Goal: Task Accomplishment & Management: Manage account settings

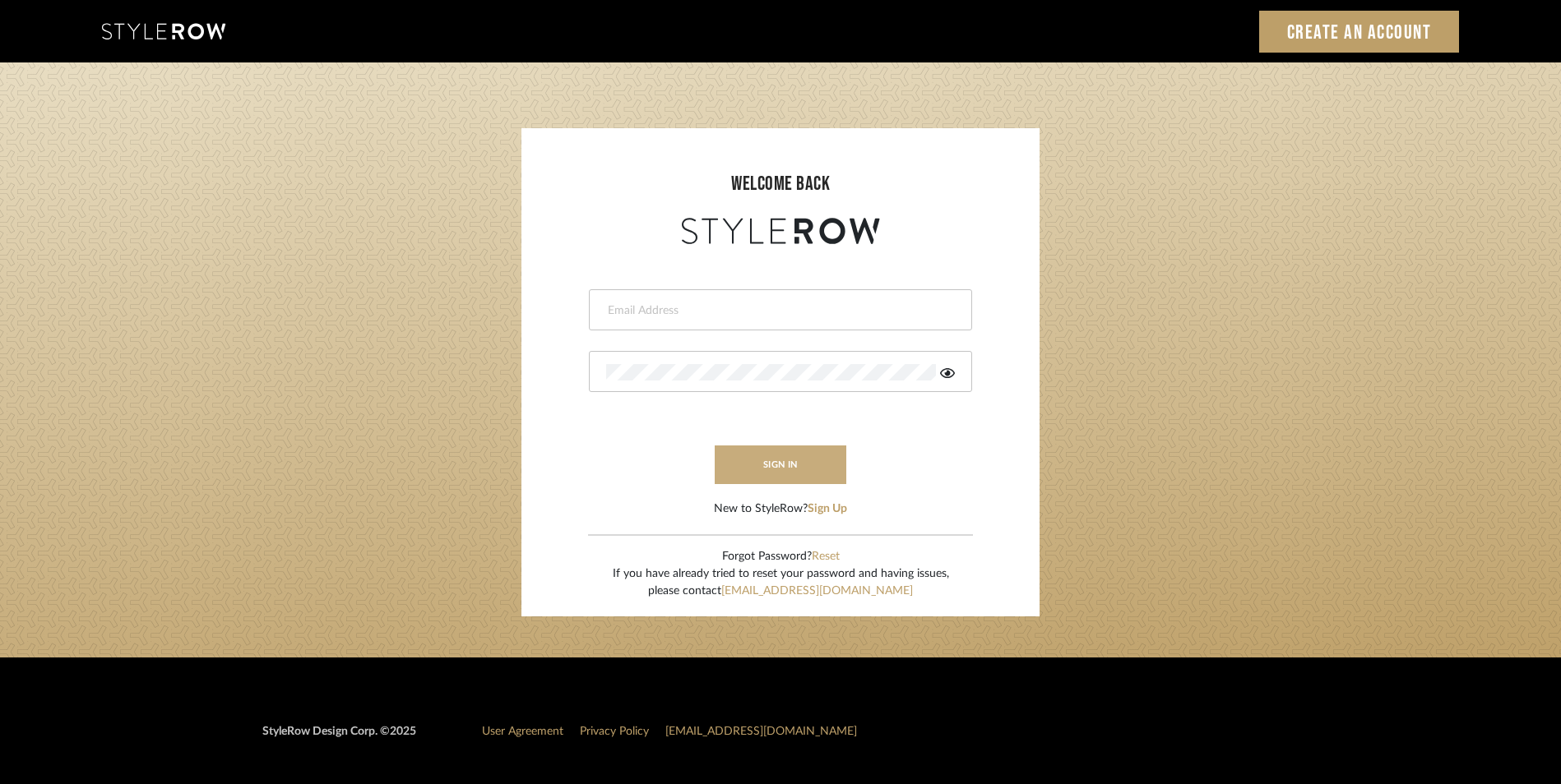
type input "katie@flairinteriorsllc.com"
click at [779, 464] on button "sign in" at bounding box center [780, 465] width 132 height 39
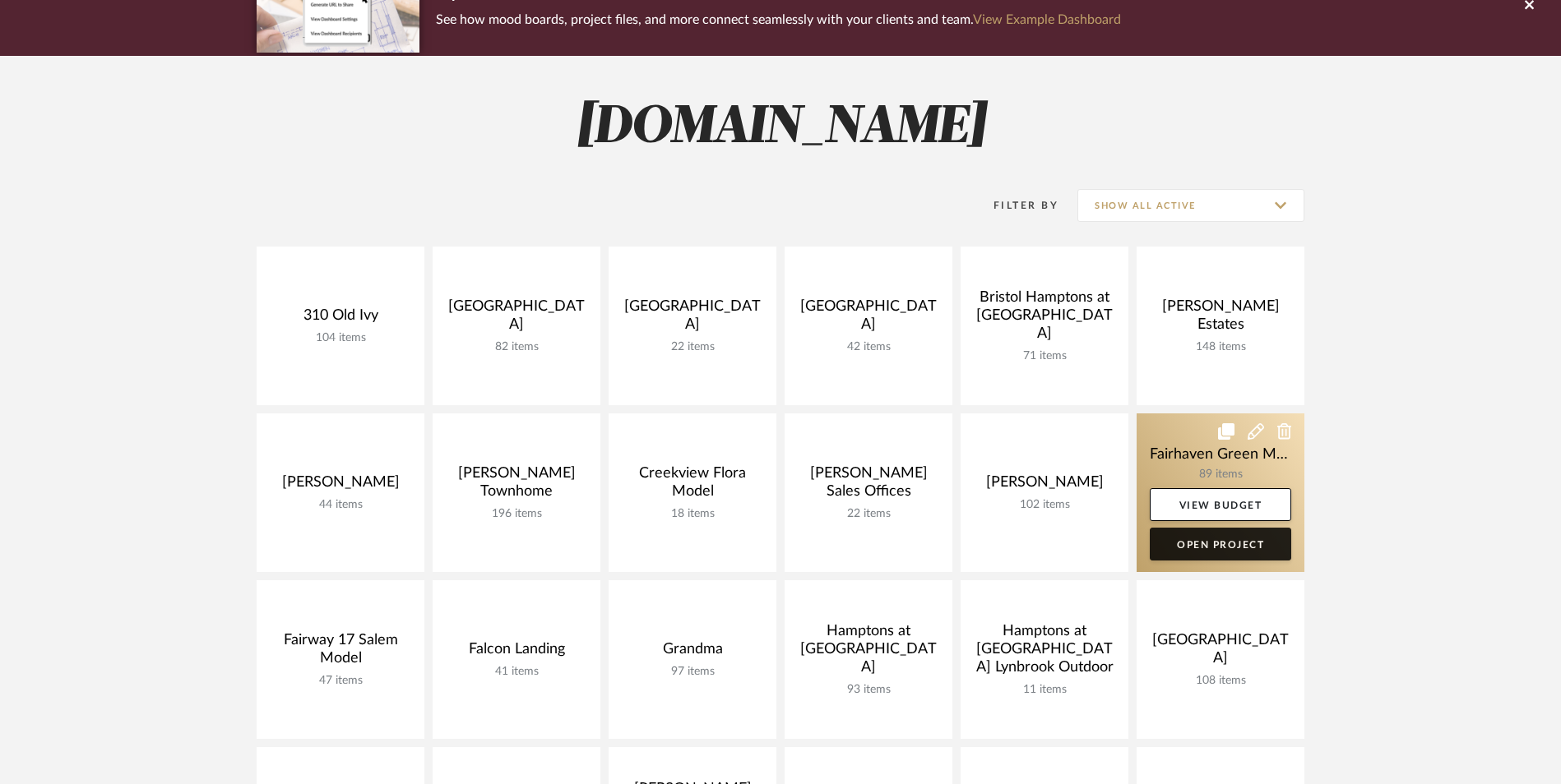
scroll to position [164, 0]
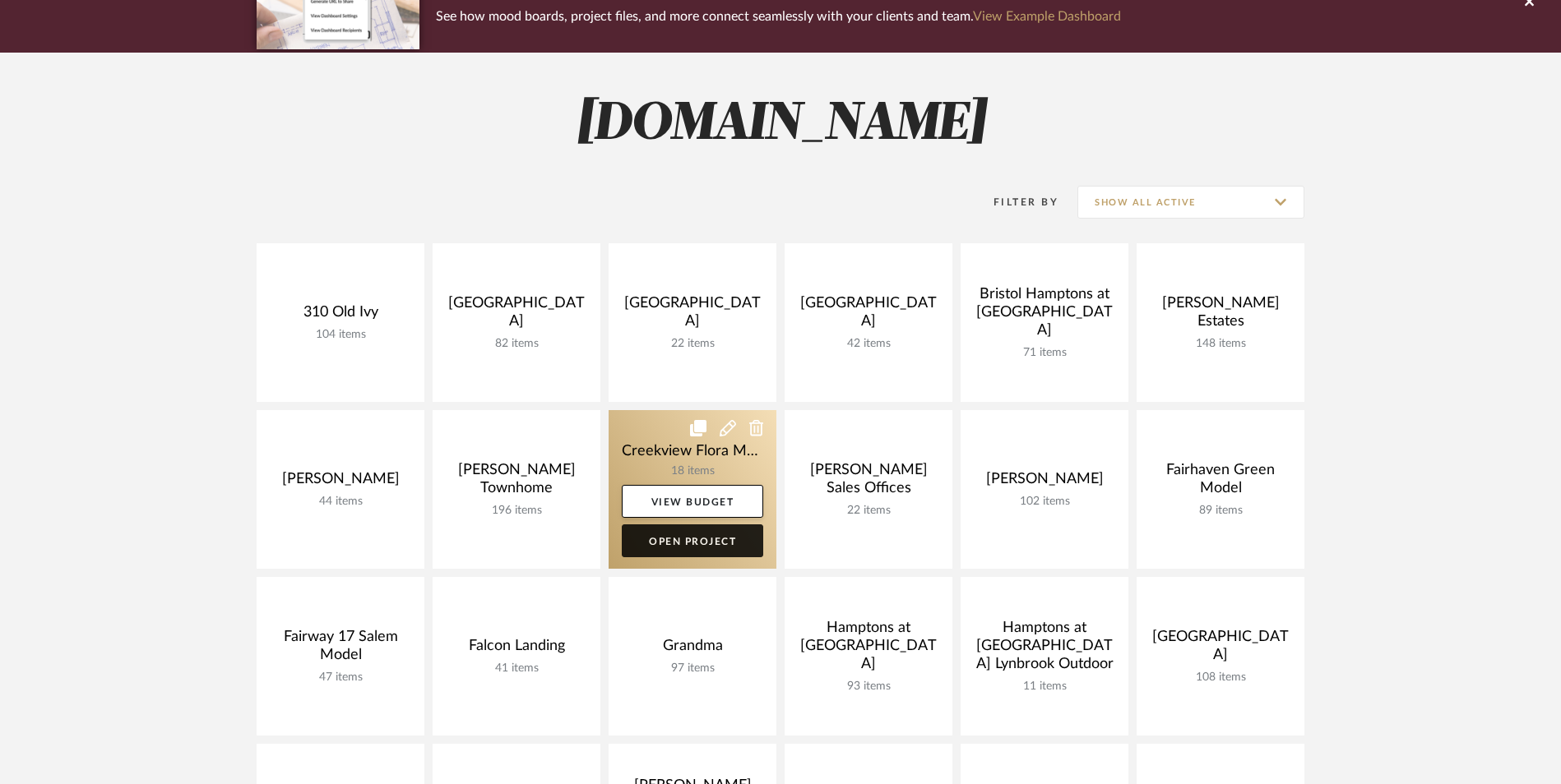
click at [708, 548] on link "Open Project" at bounding box center [692, 540] width 142 height 33
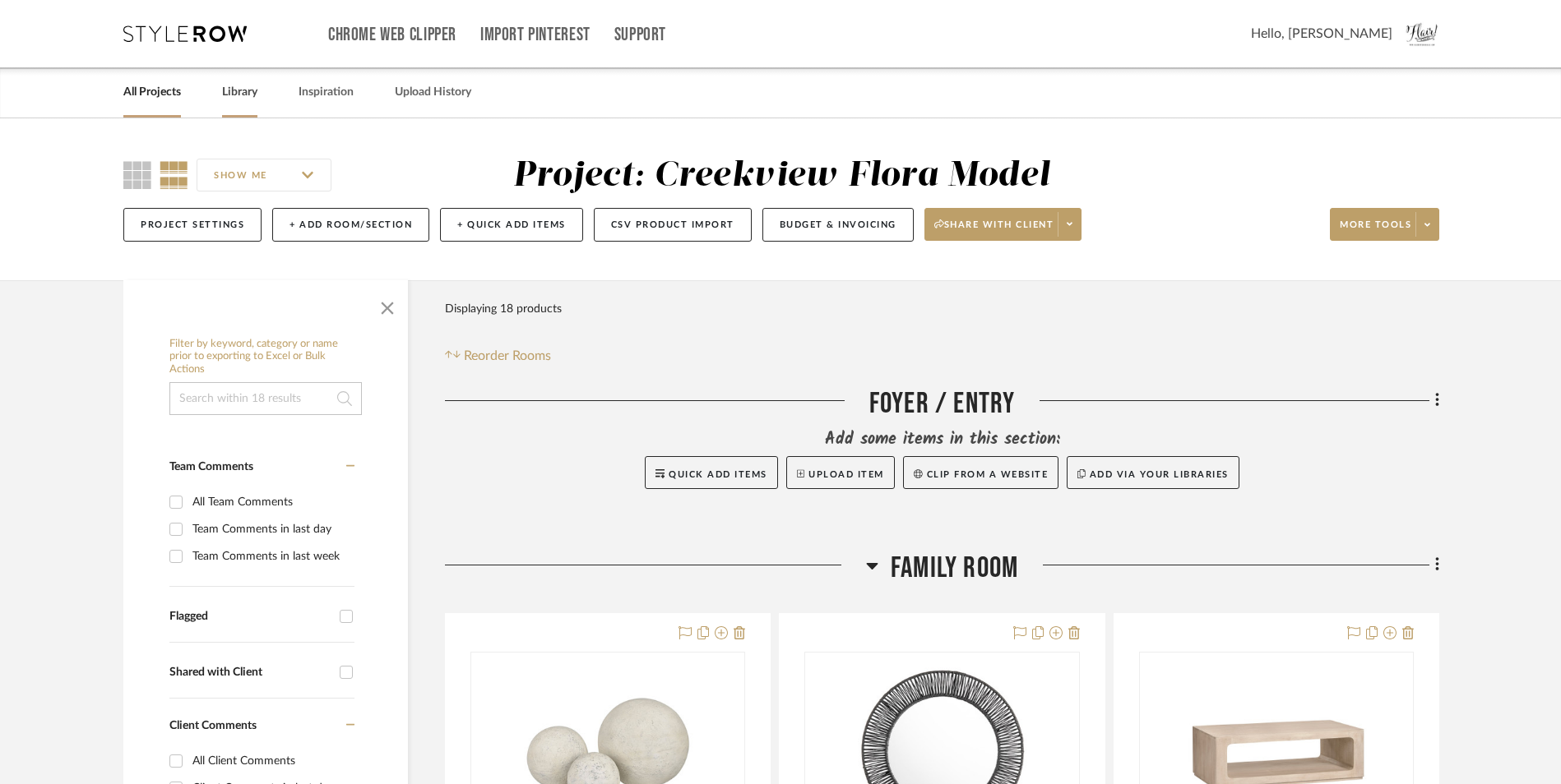
click at [246, 95] on link "Library" at bounding box center [240, 93] width 35 height 22
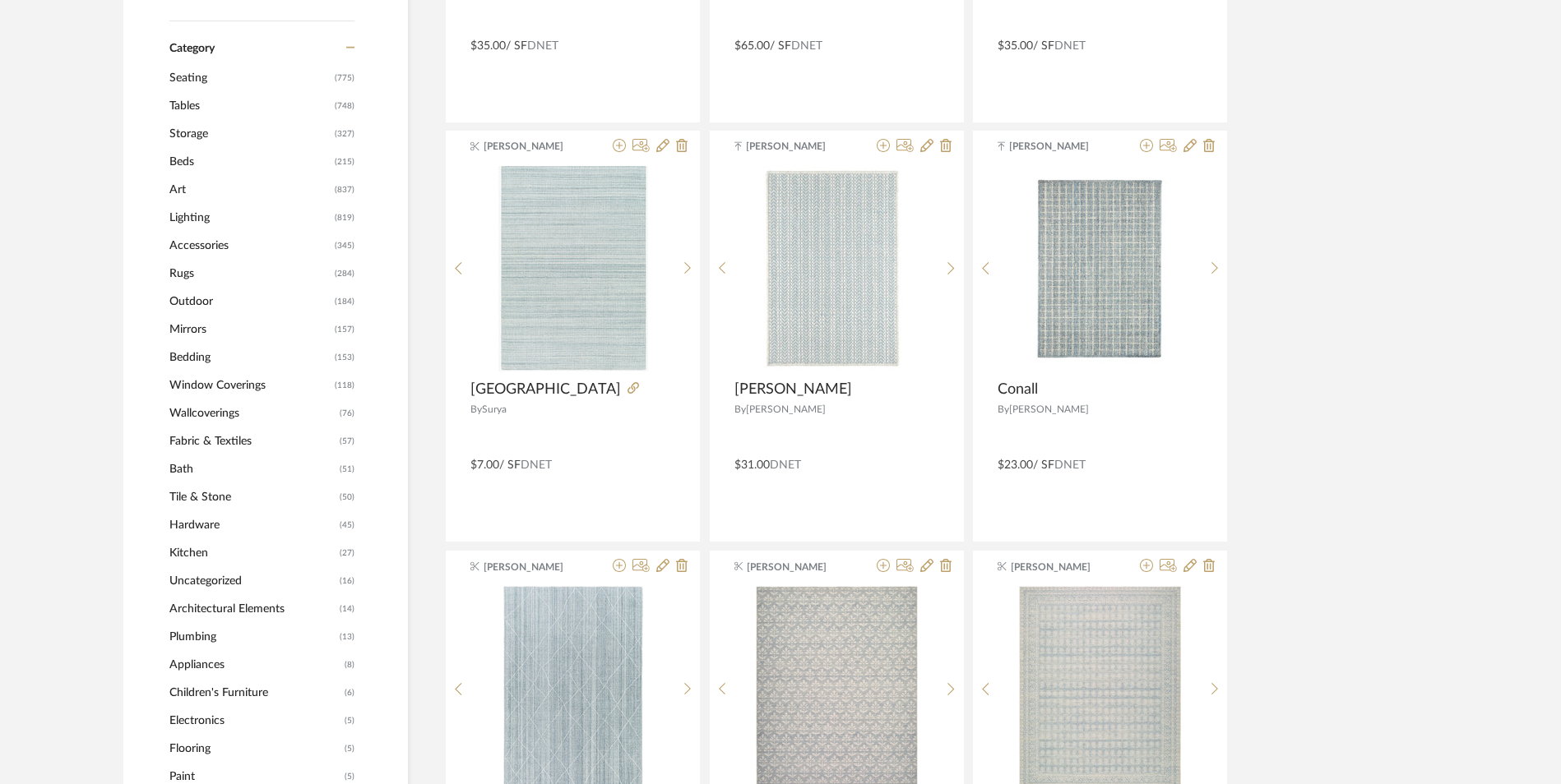
scroll to position [576, 0]
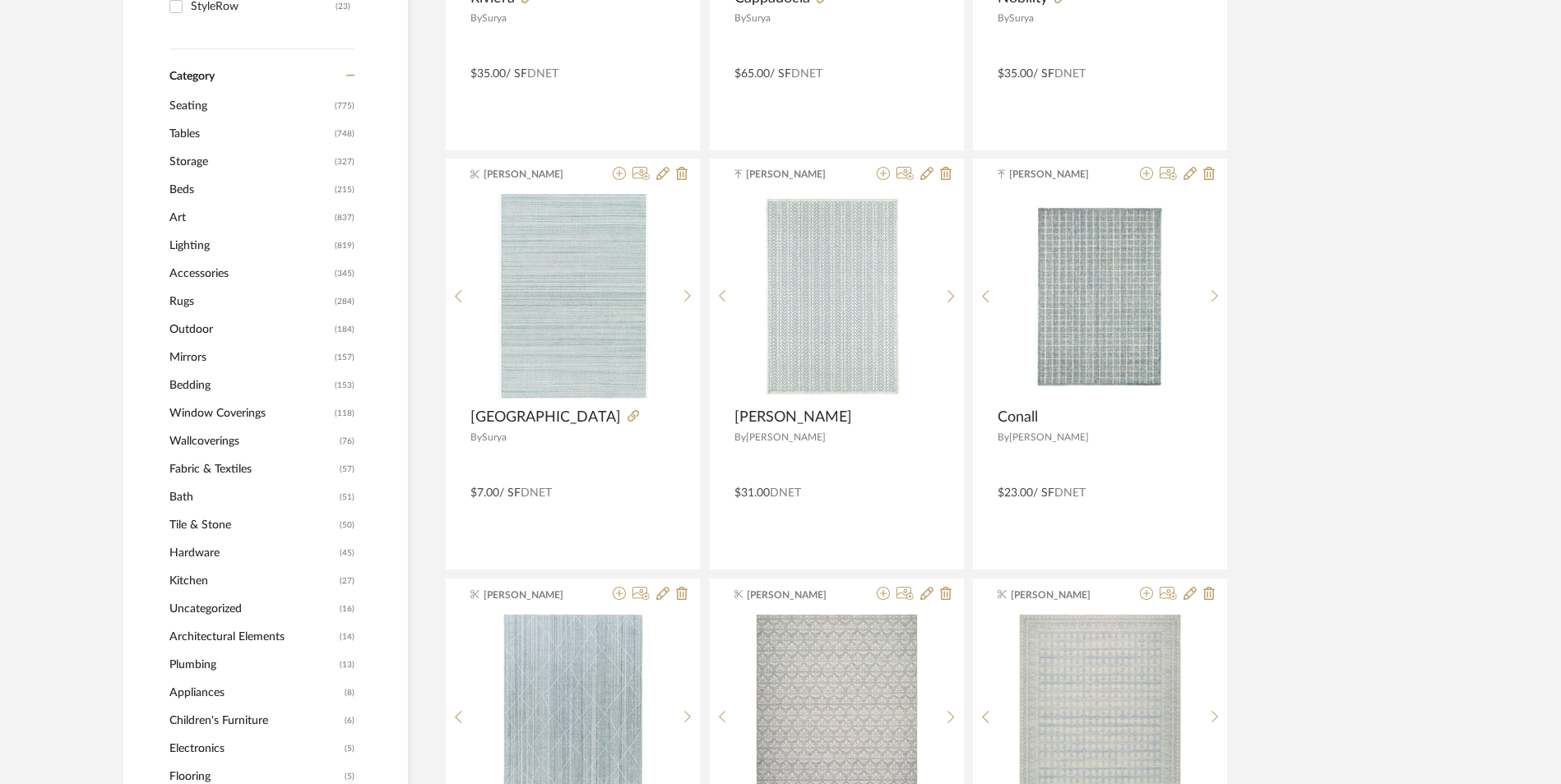
click at [189, 130] on span "Tables" at bounding box center [250, 133] width 161 height 28
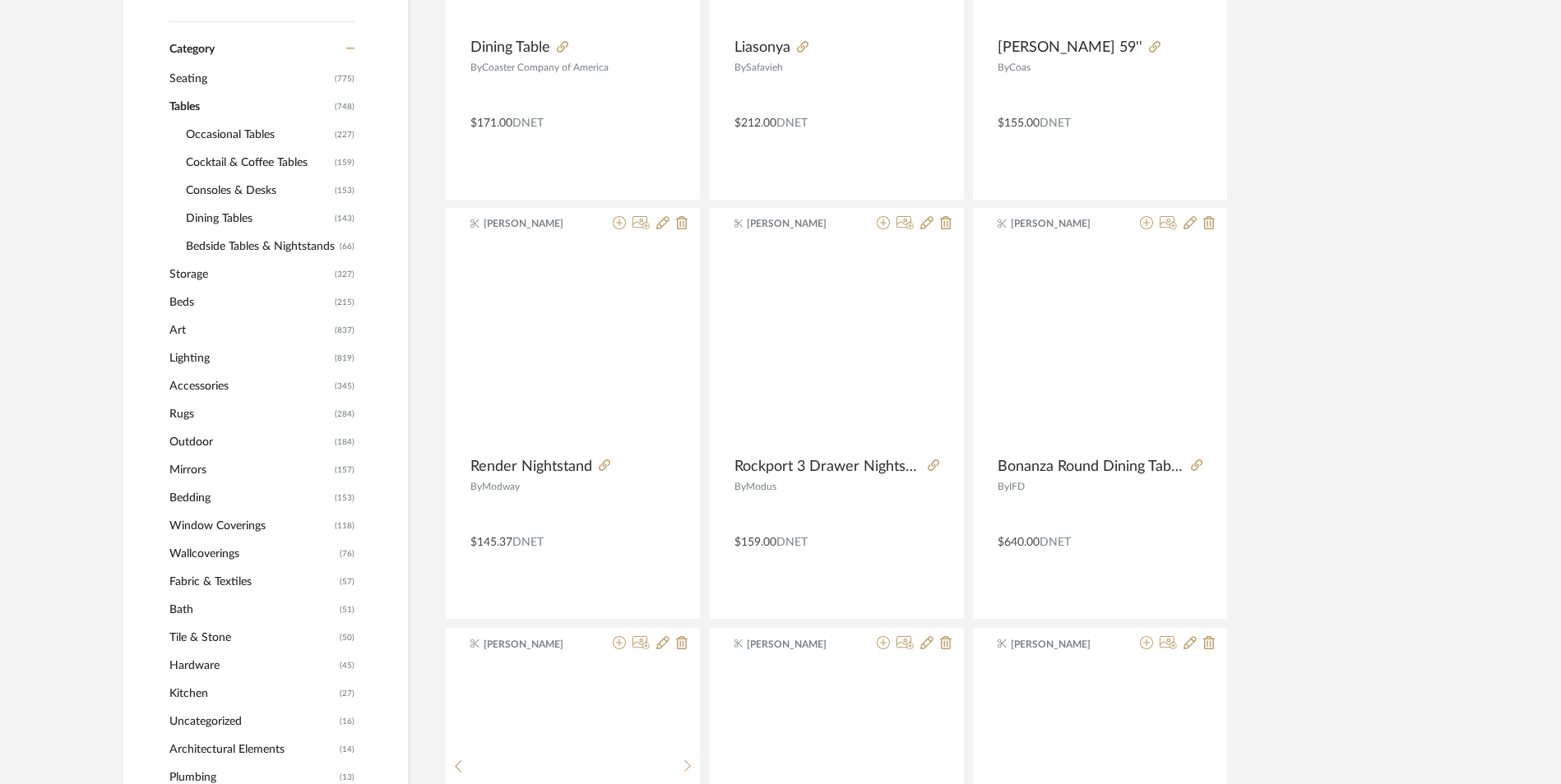
scroll to position [573, 0]
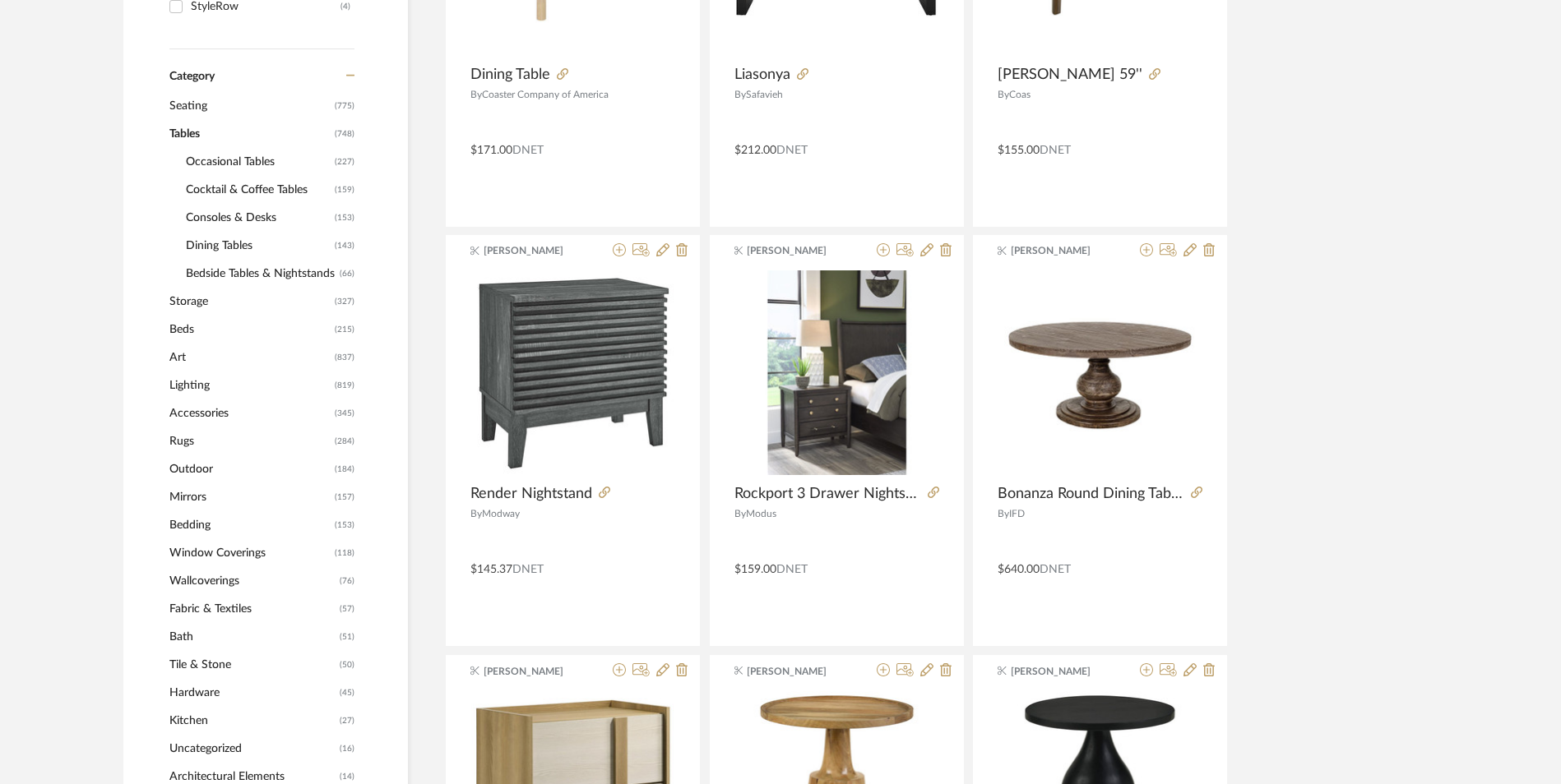
click at [216, 221] on span "Consoles & Desks" at bounding box center [258, 217] width 145 height 28
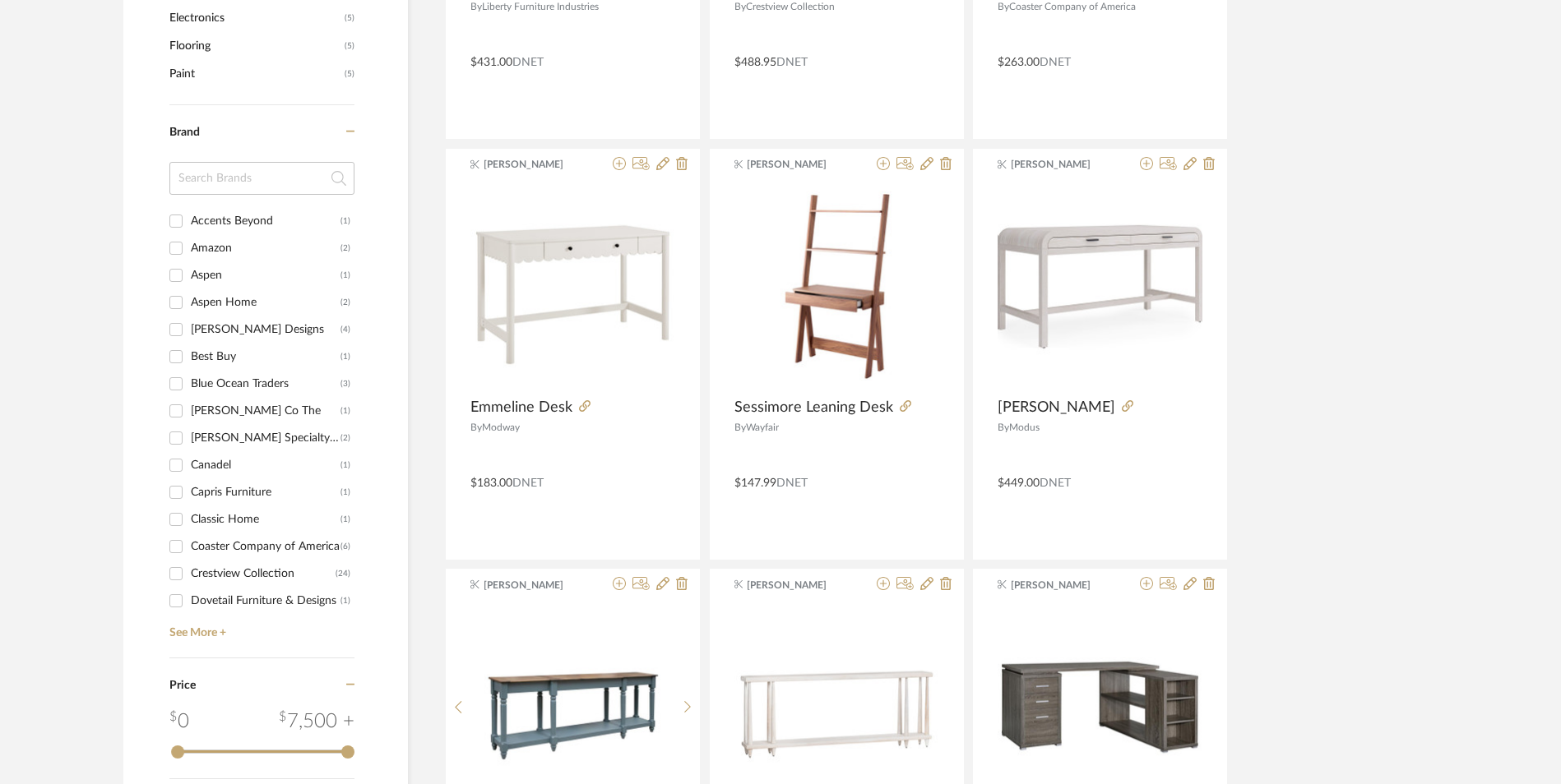
scroll to position [1724, 0]
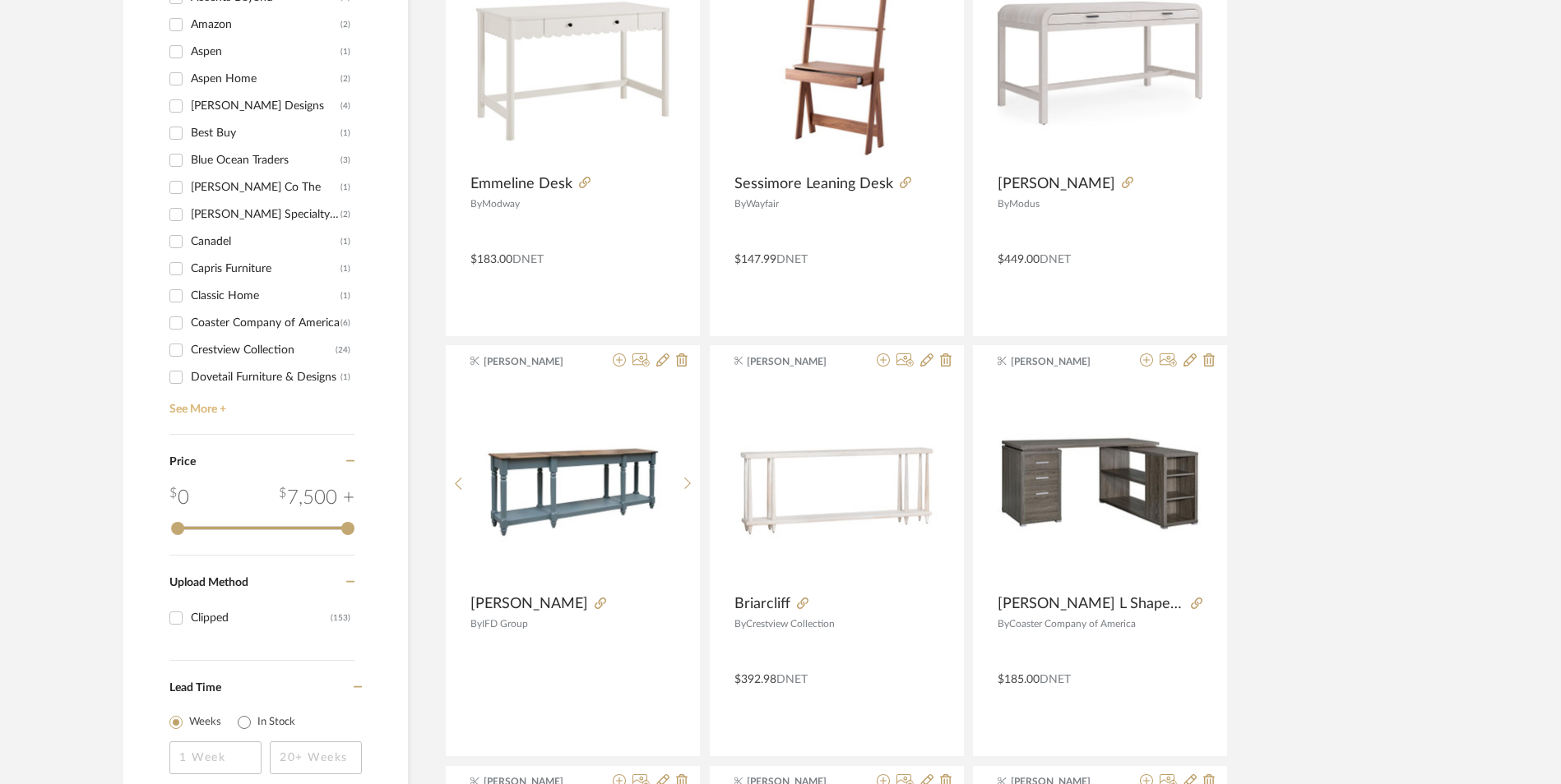
click at [202, 412] on link "See More +" at bounding box center [260, 403] width 189 height 26
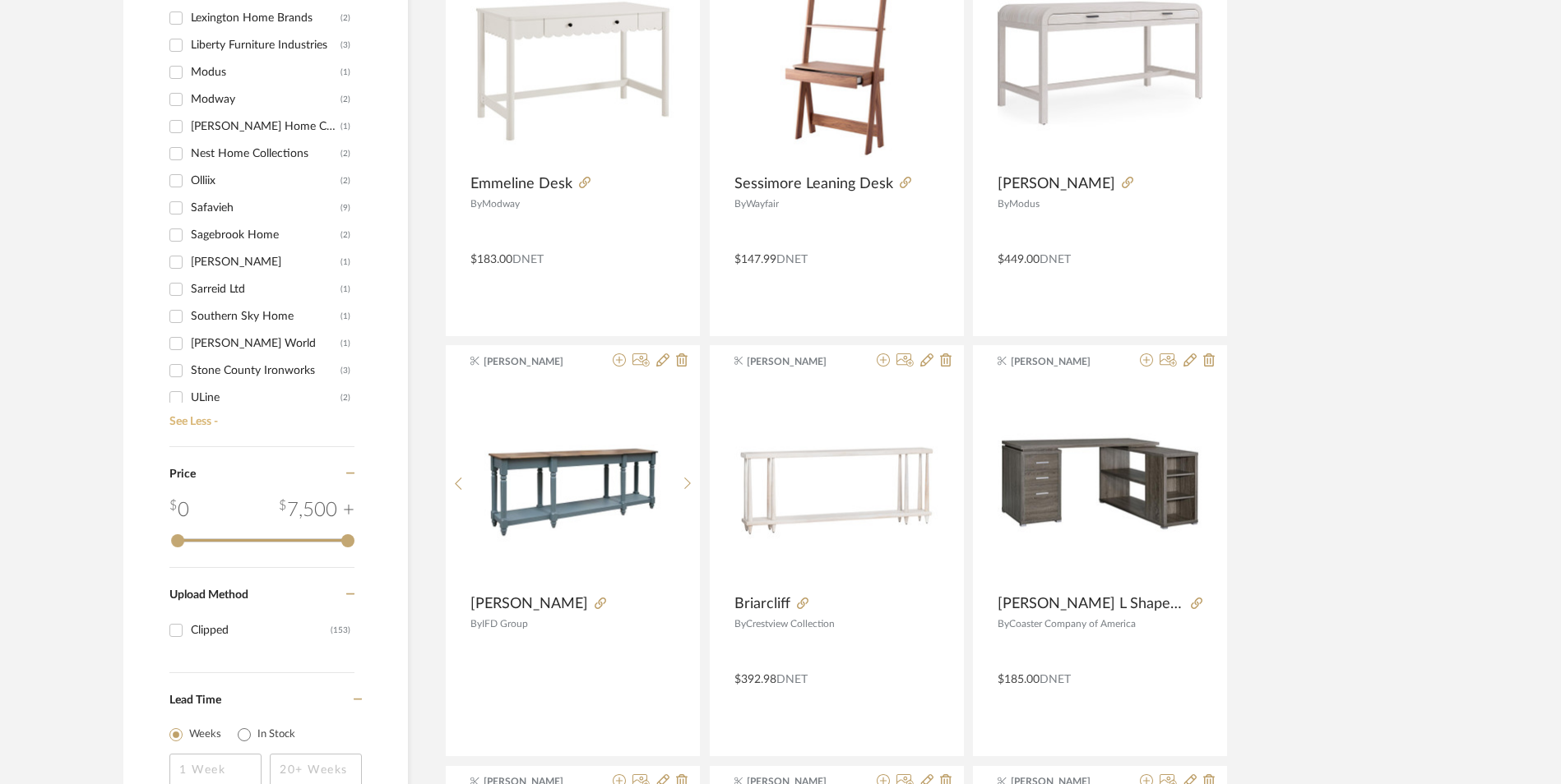
scroll to position [905, 0]
click at [218, 338] on div "Uttermost" at bounding box center [263, 341] width 145 height 26
click at [189, 338] on input "Uttermost (15)" at bounding box center [175, 341] width 26 height 26
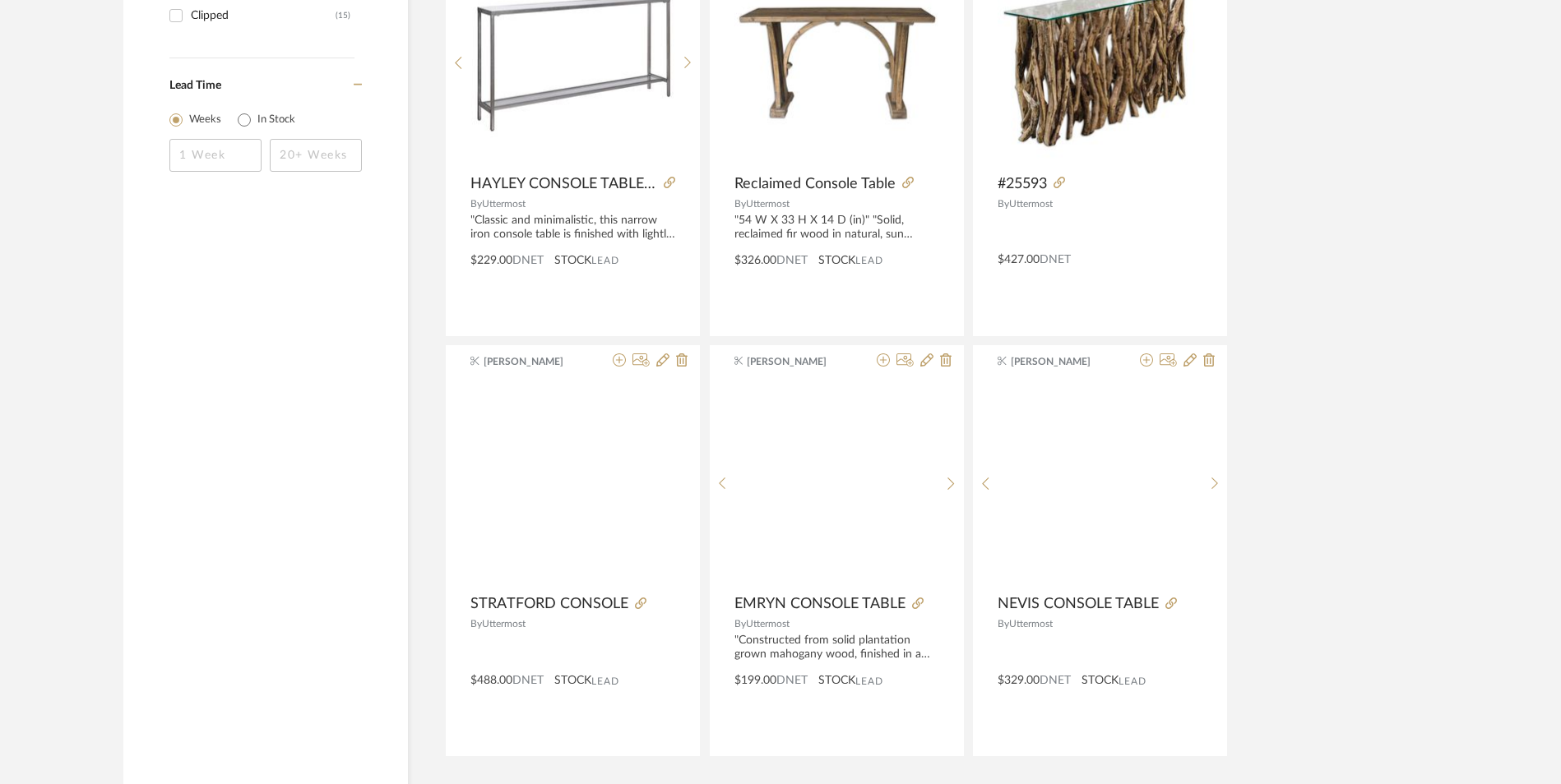
scroll to position [1109, 0]
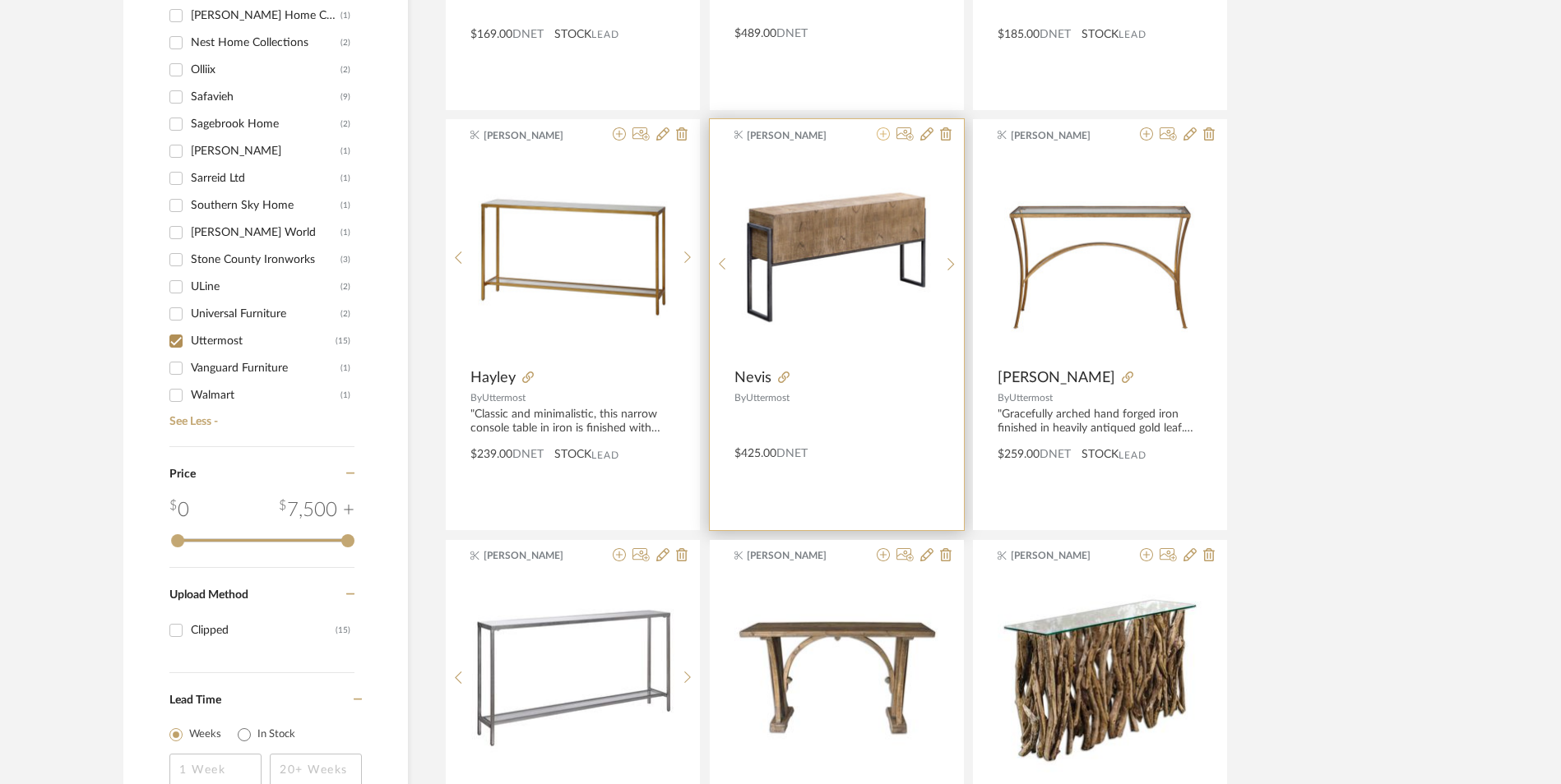
click at [884, 137] on icon at bounding box center [884, 134] width 13 height 13
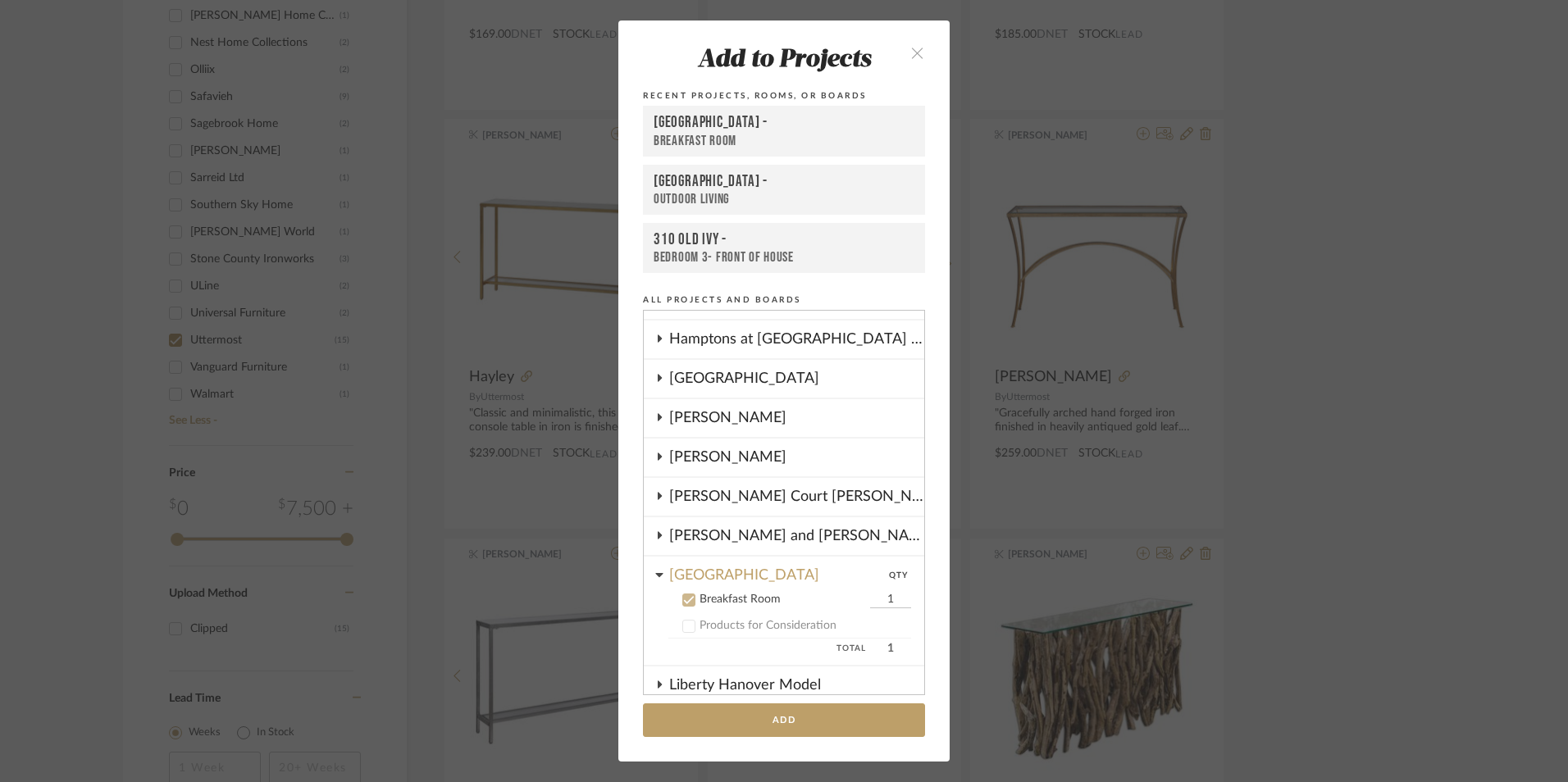
scroll to position [933, 0]
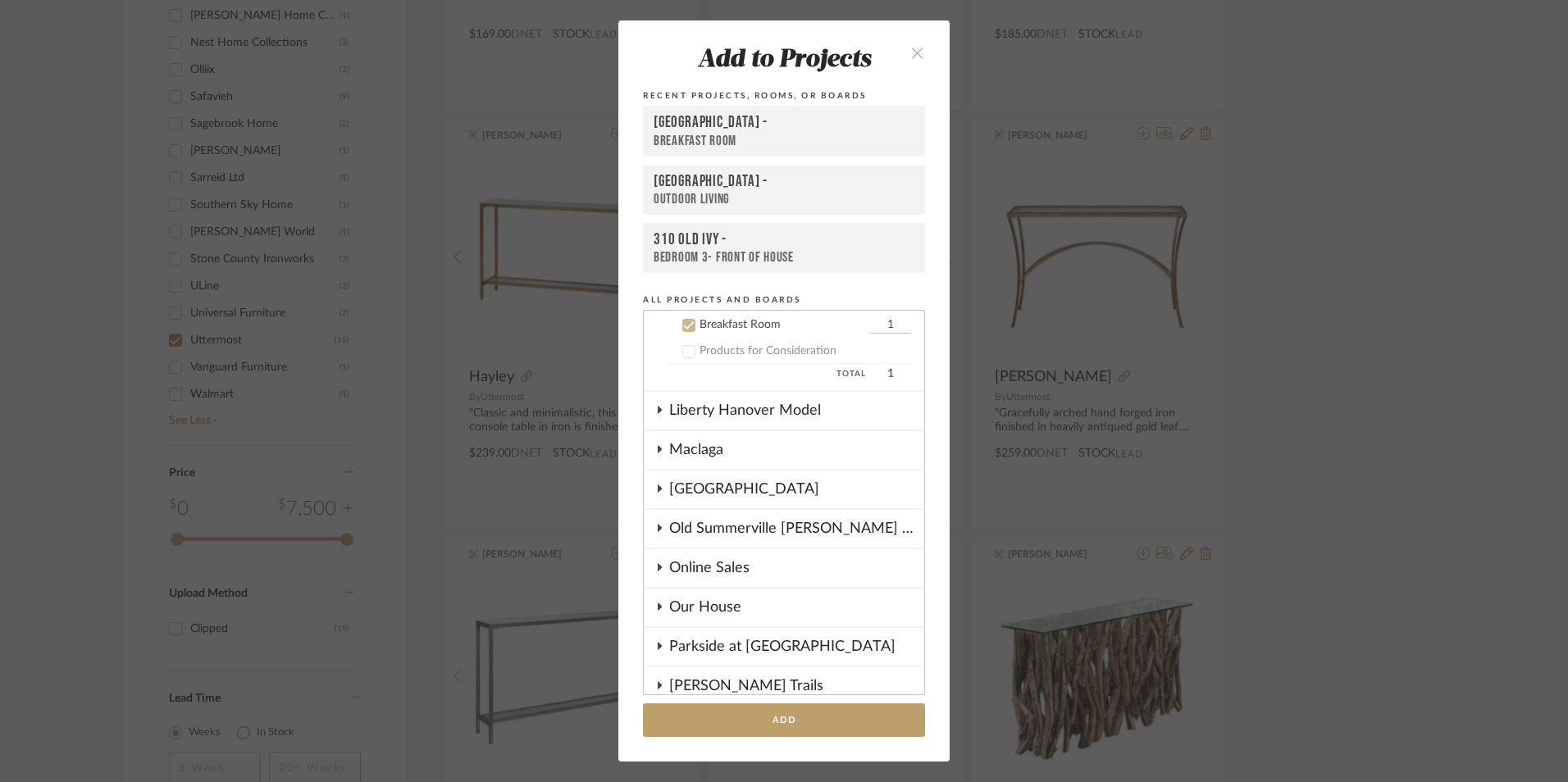
click at [686, 326] on icon at bounding box center [689, 325] width 12 height 12
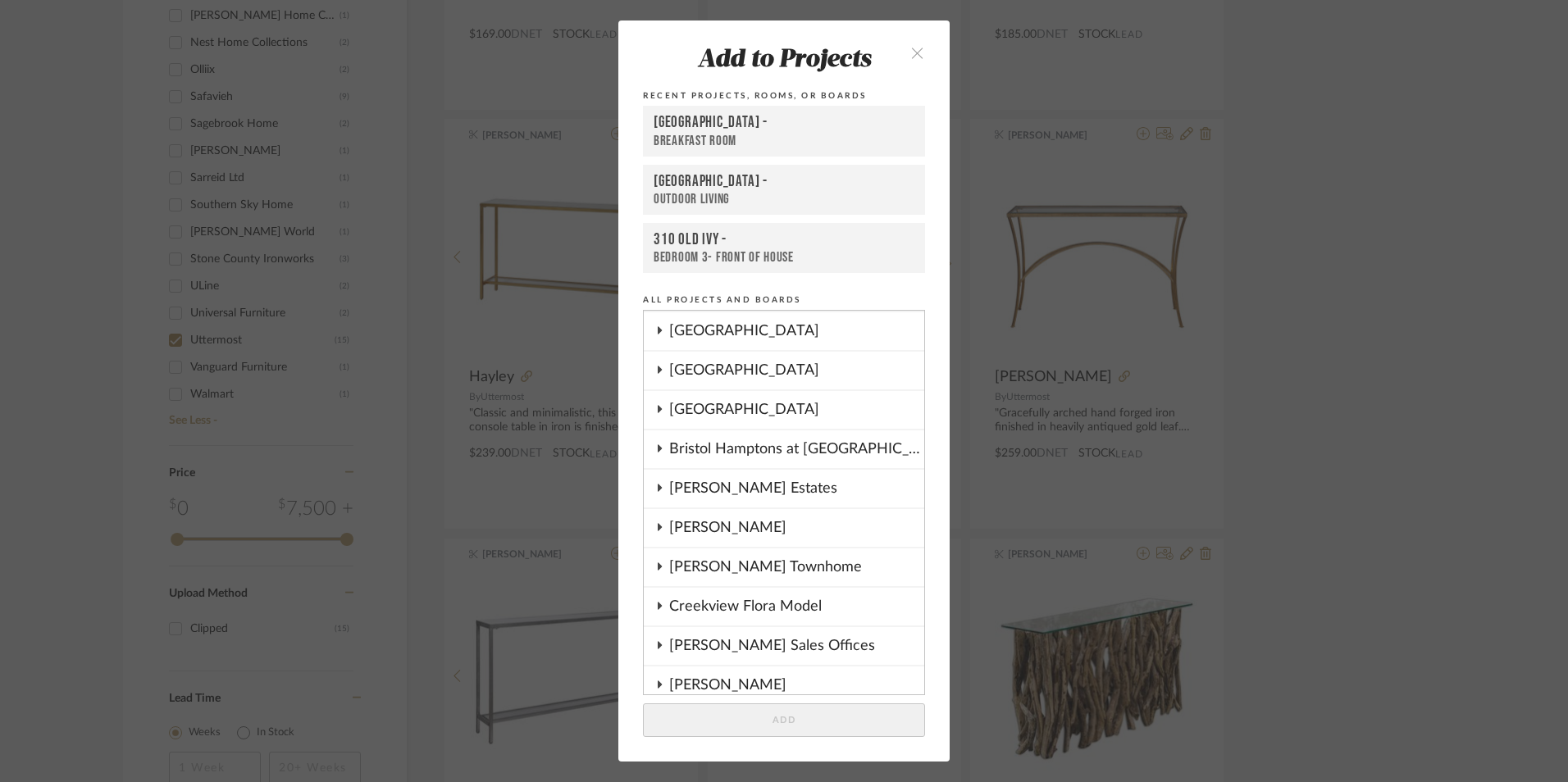
scroll to position [164, 0]
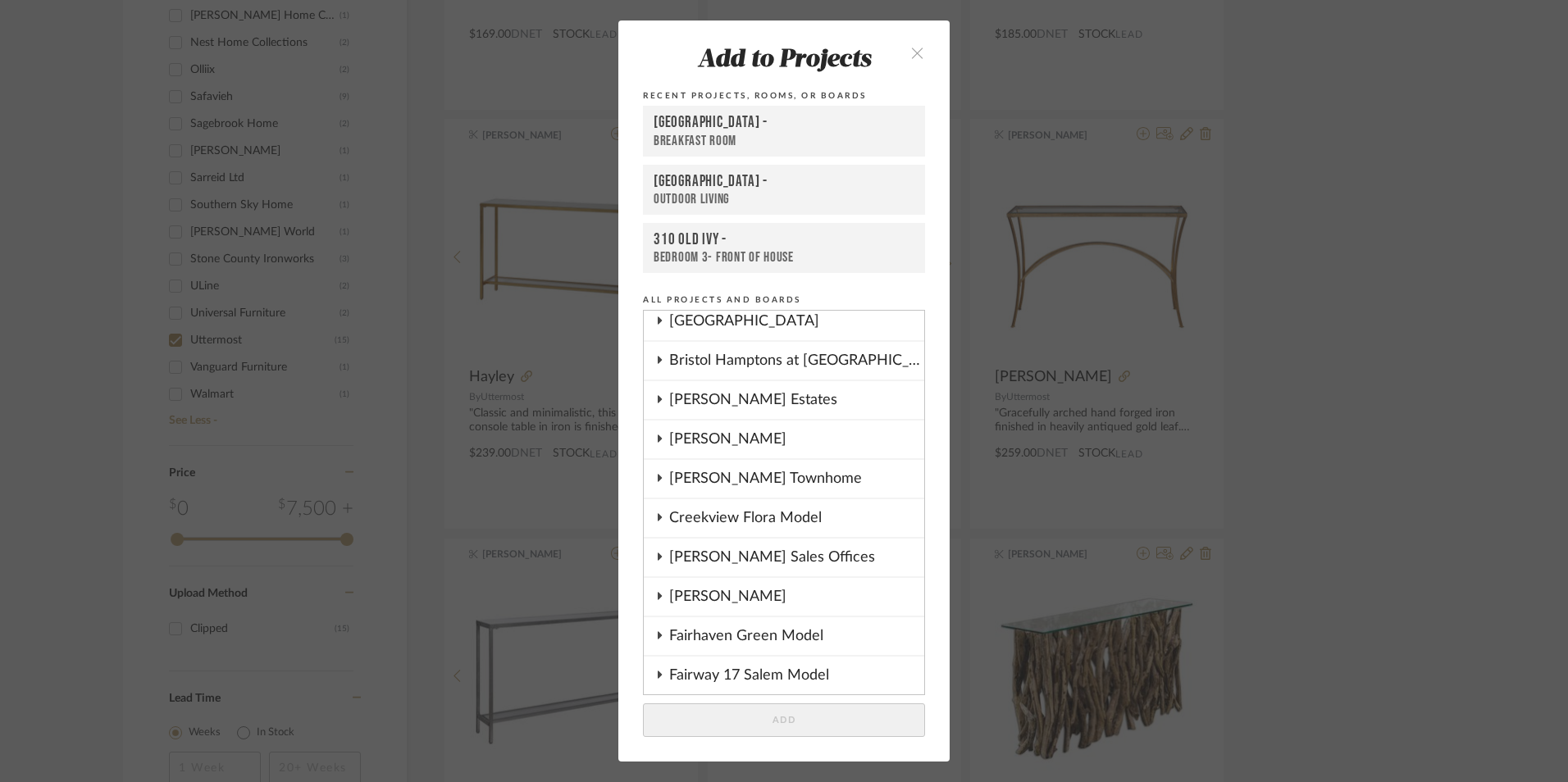
click at [700, 520] on div "Creekview Flora Model" at bounding box center [796, 518] width 255 height 38
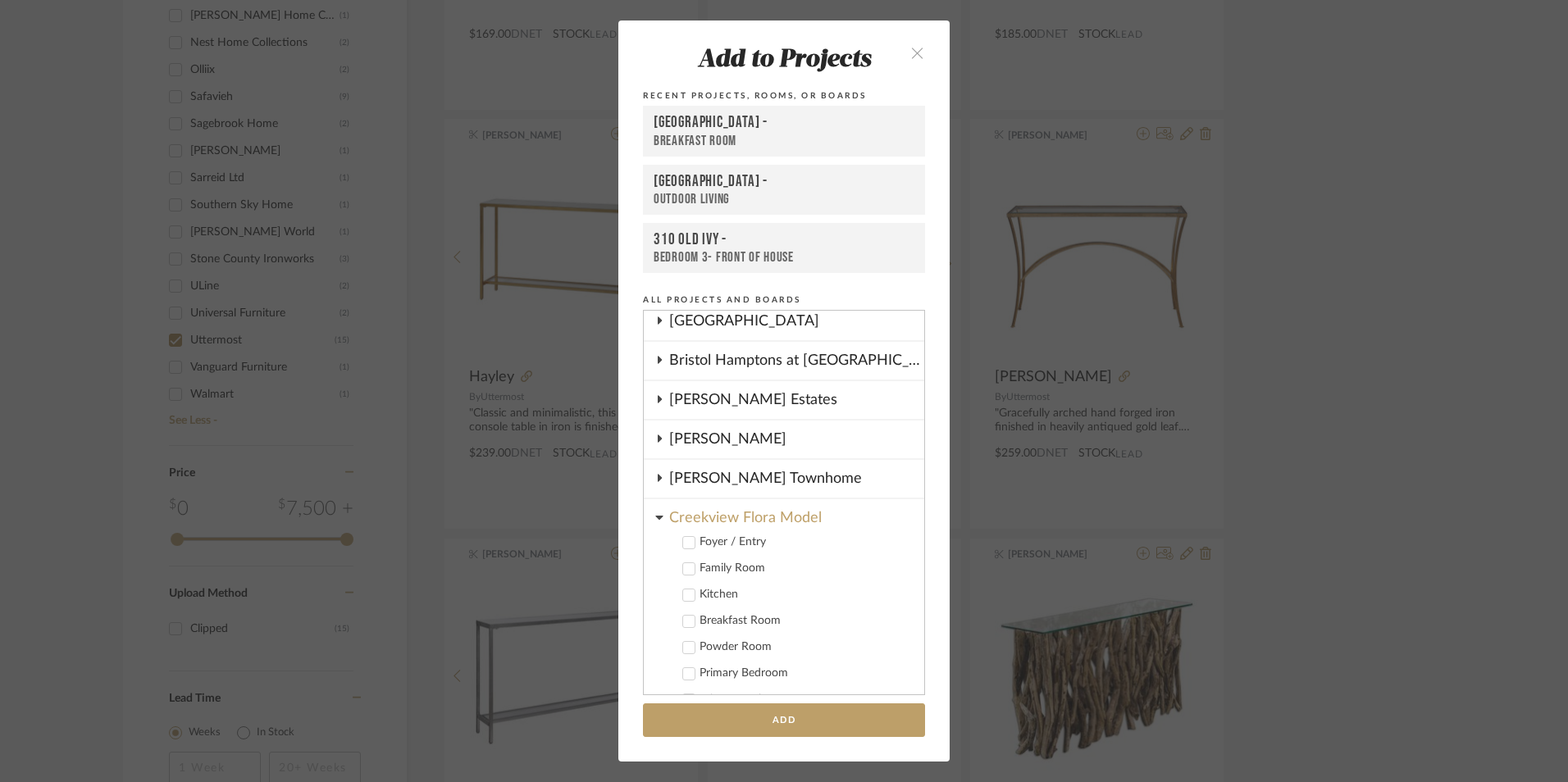
click at [683, 546] on icon at bounding box center [689, 543] width 12 height 12
click at [764, 727] on button "Add" at bounding box center [784, 721] width 282 height 34
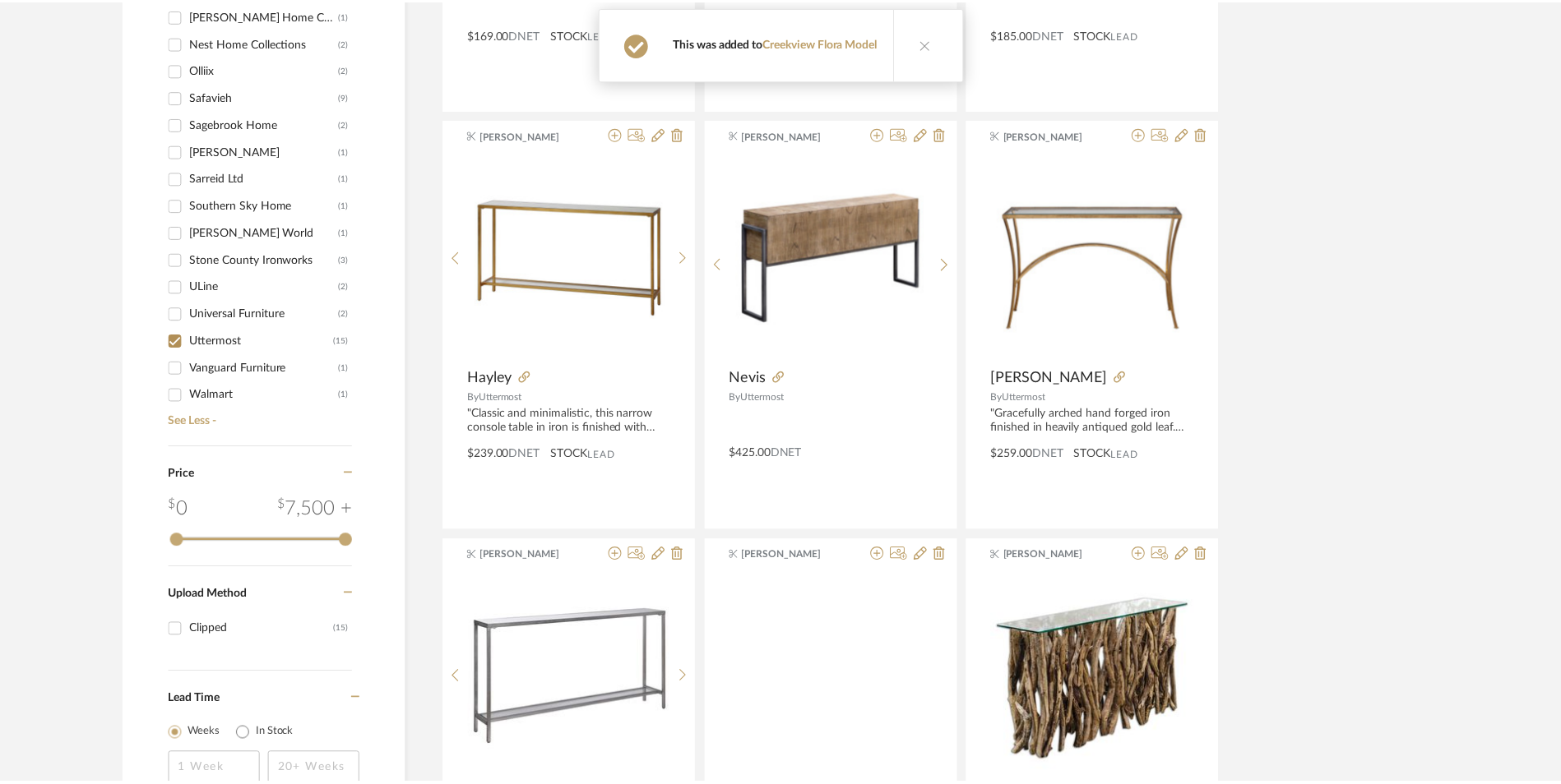
scroll to position [1109, 0]
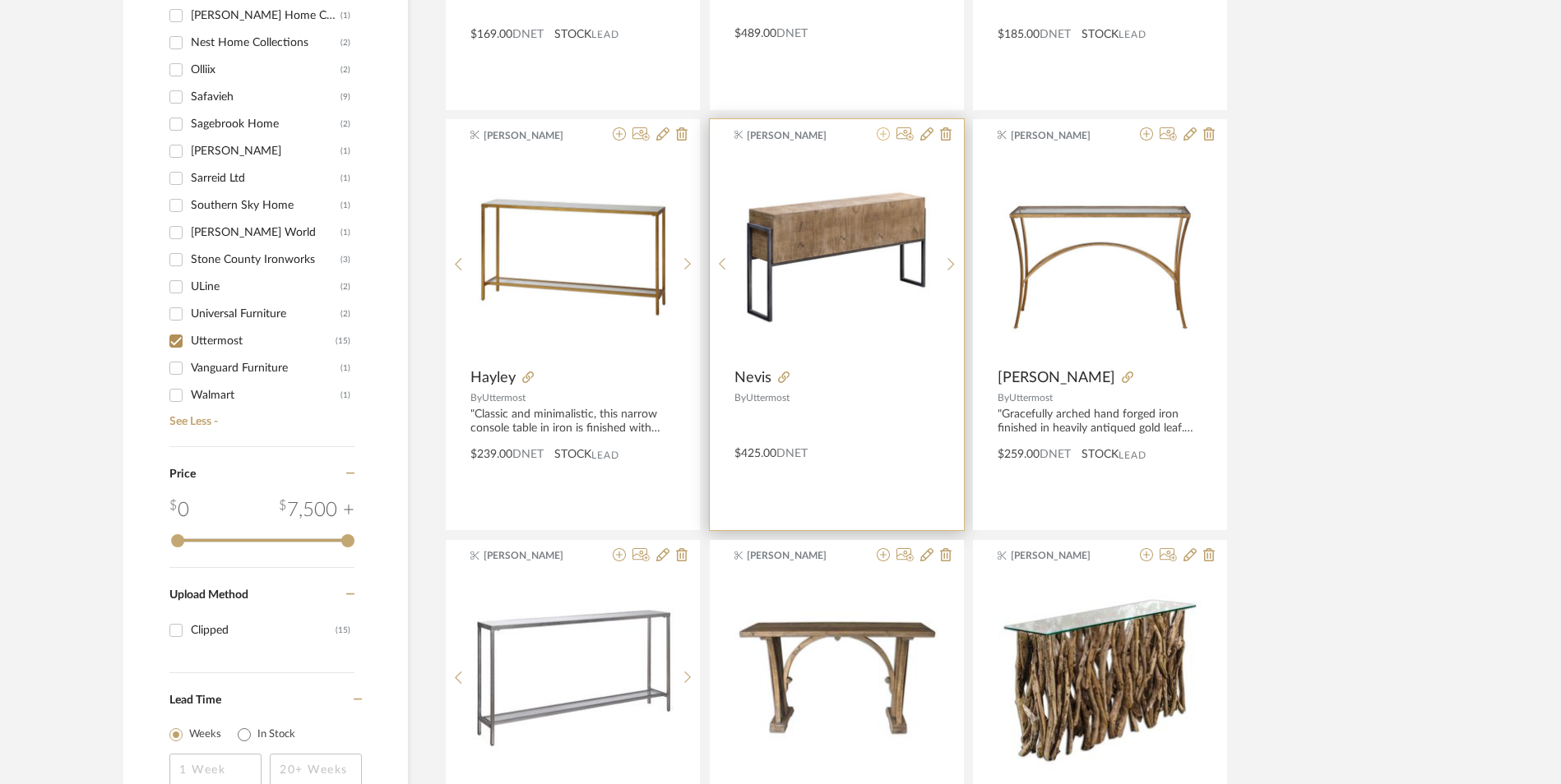
click at [881, 137] on icon at bounding box center [884, 134] width 13 height 13
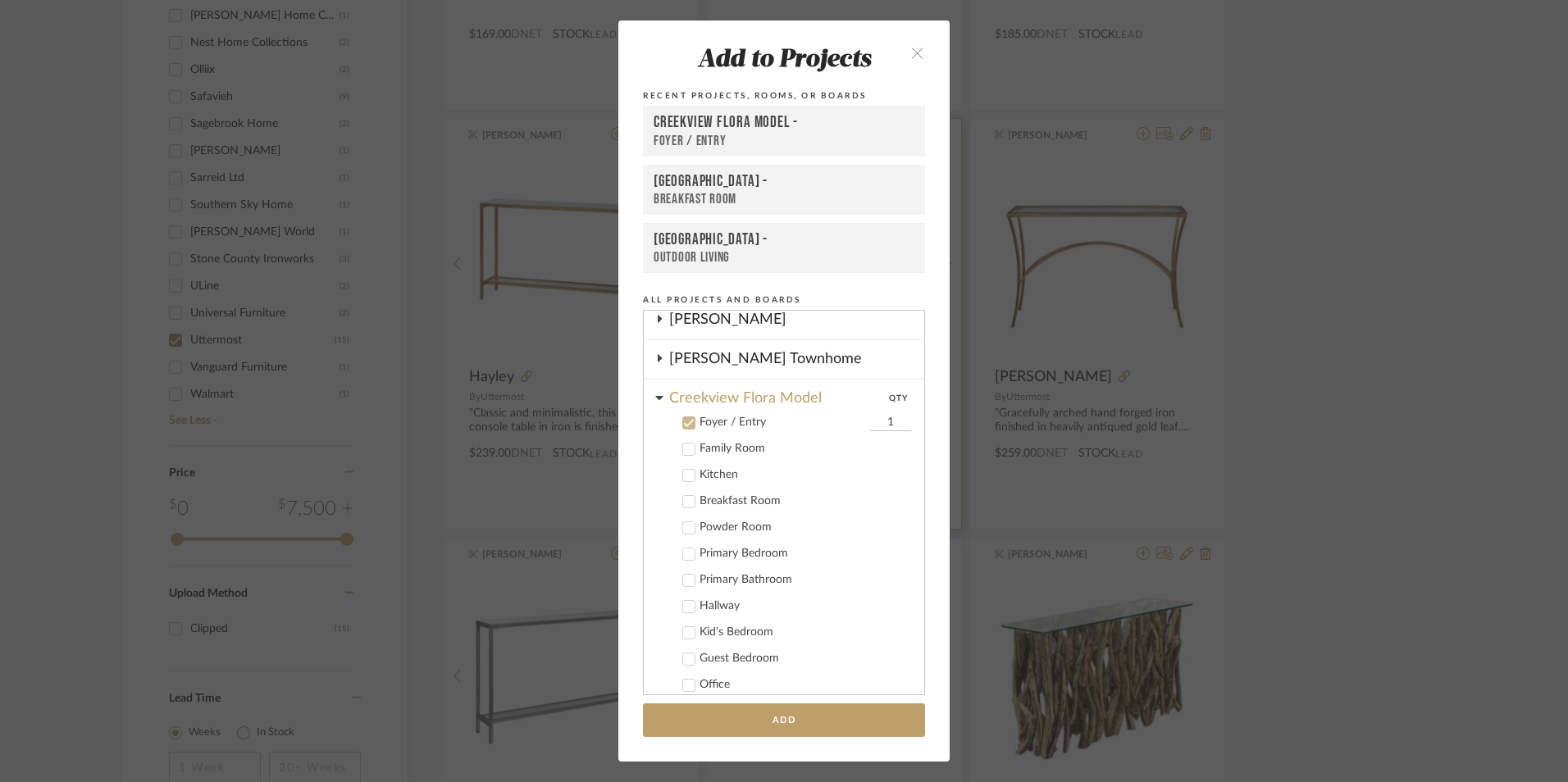
scroll to position [381, 0]
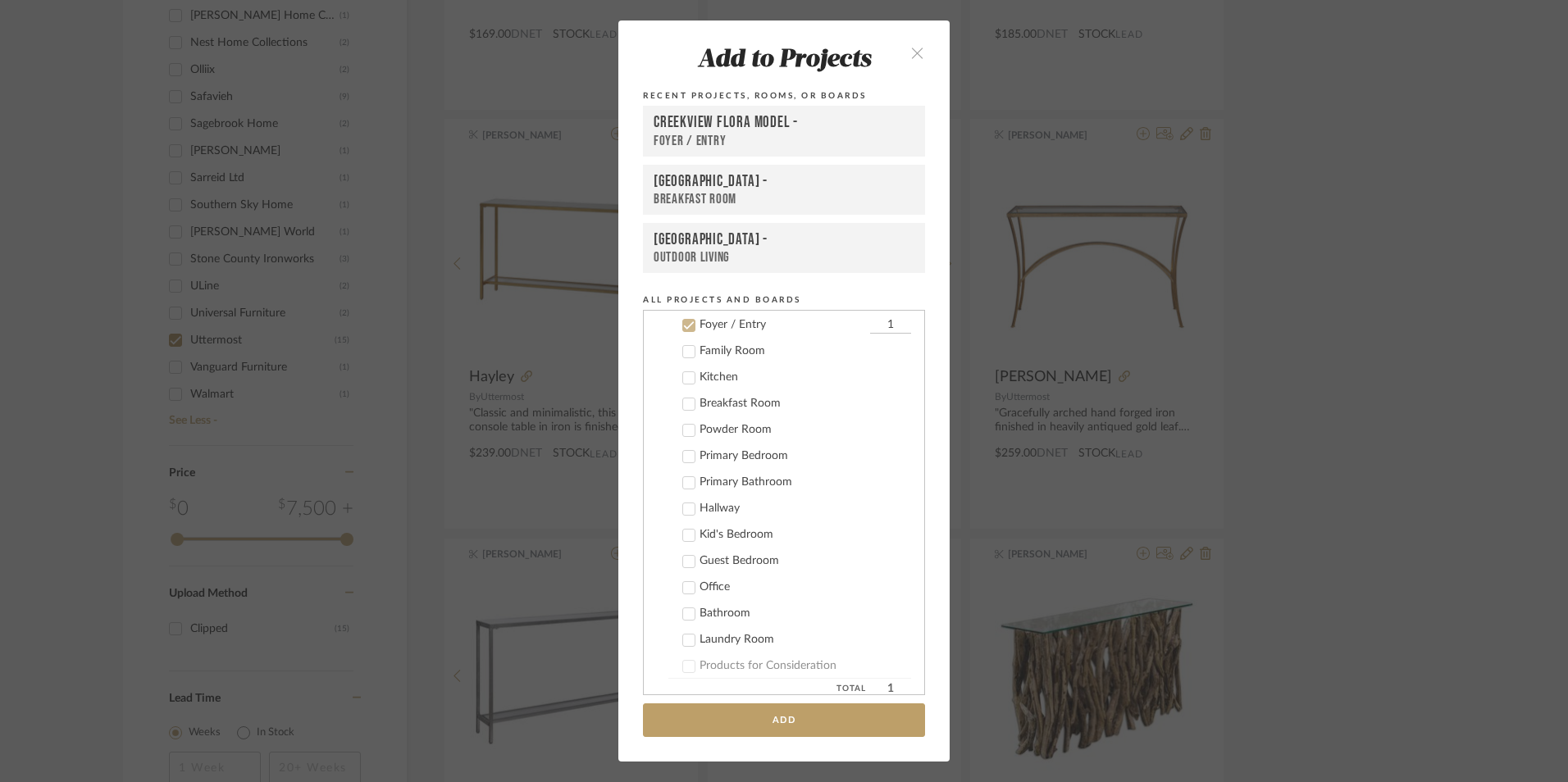
click at [912, 47] on button "close" at bounding box center [917, 52] width 49 height 34
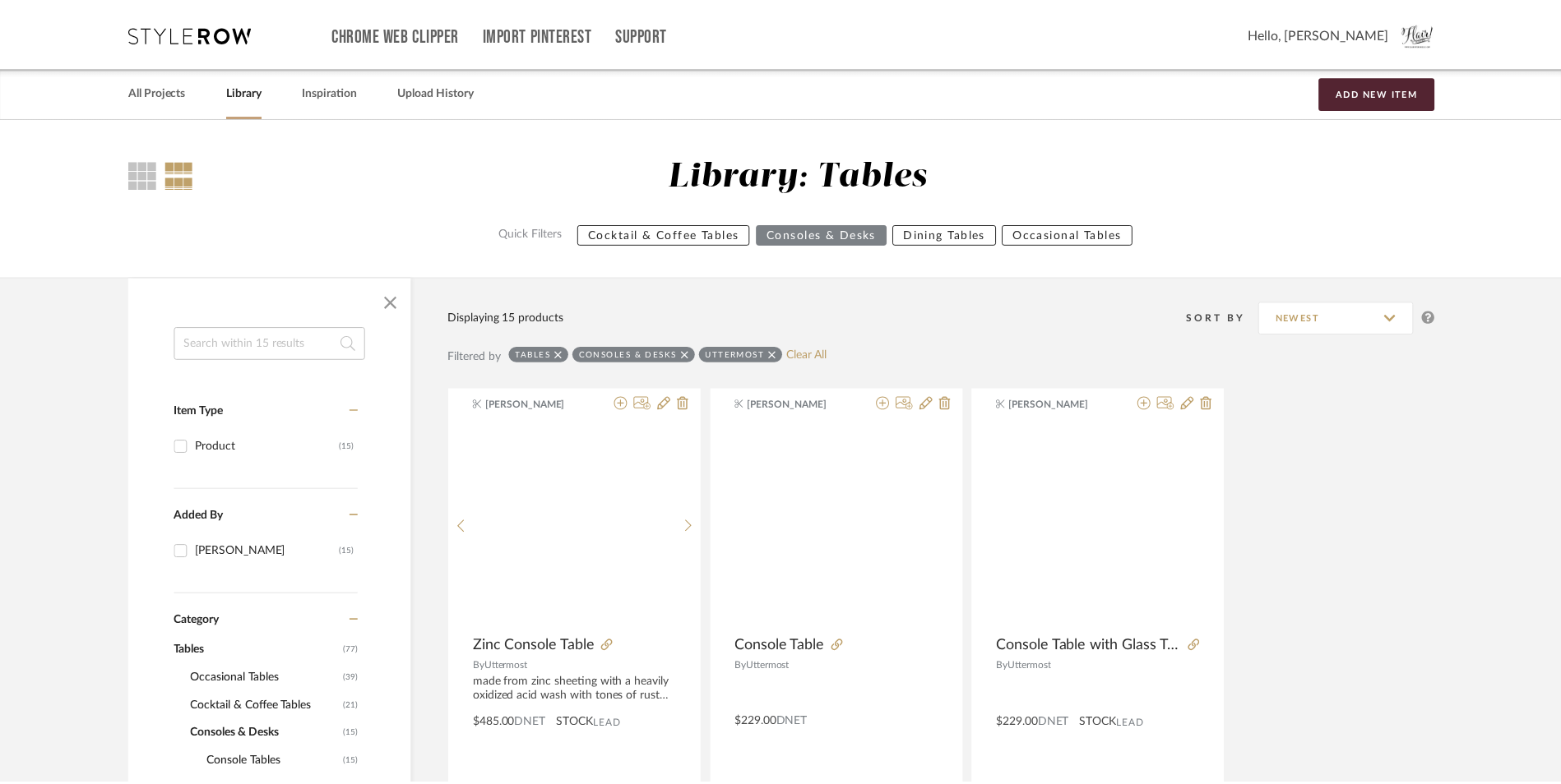
scroll to position [1109, 0]
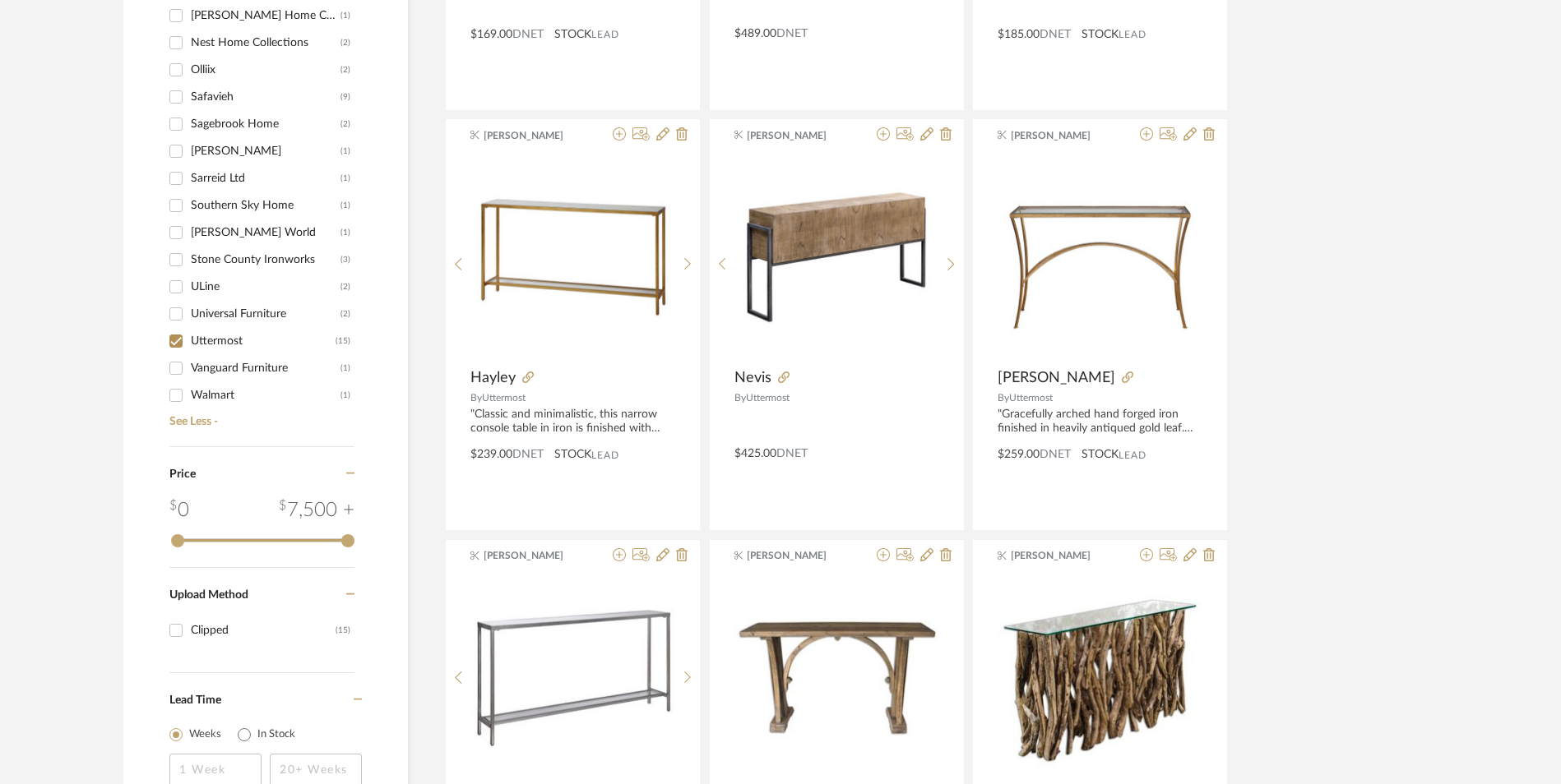
click at [171, 346] on input "Uttermost (15)" at bounding box center [175, 341] width 26 height 26
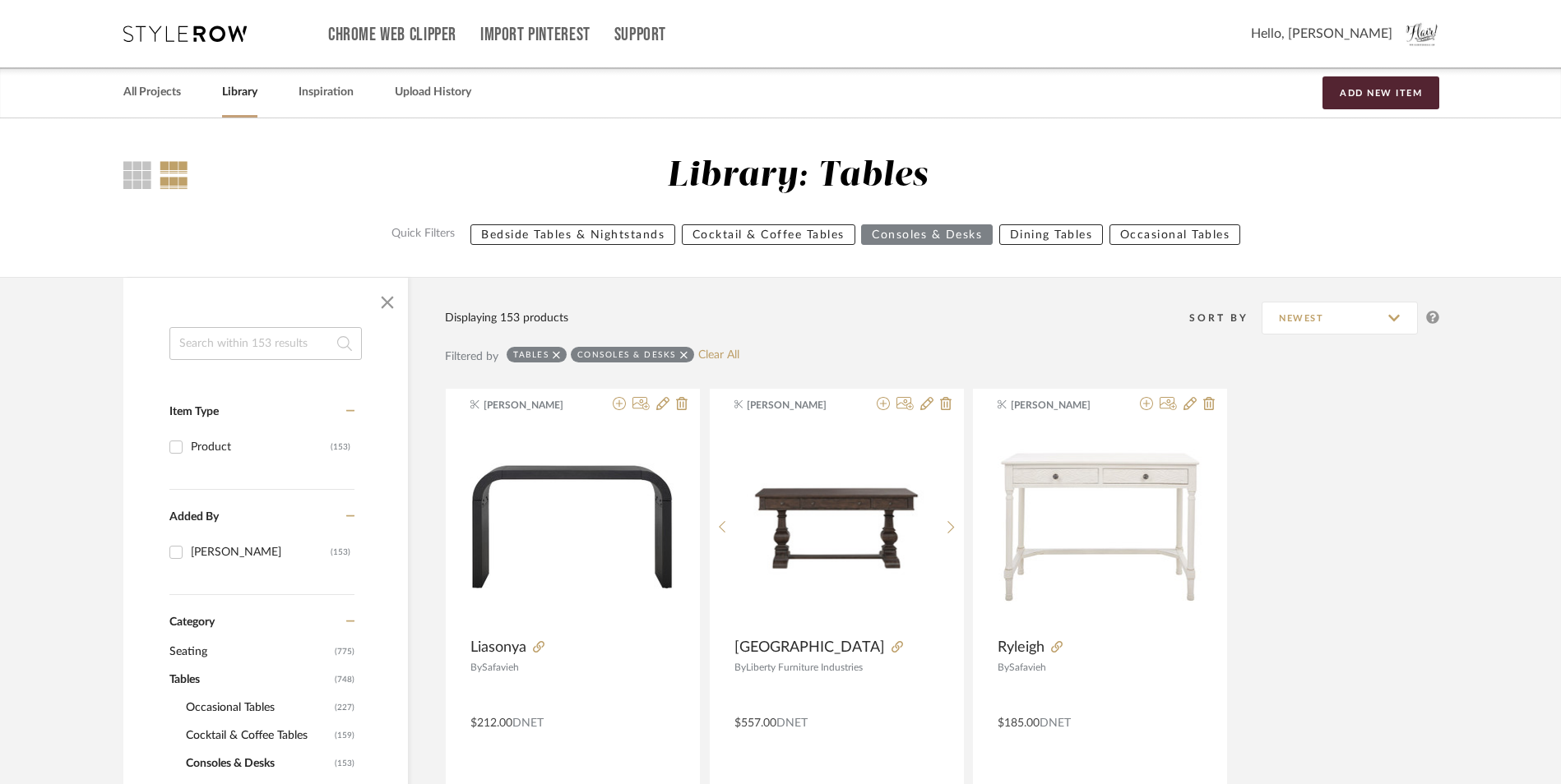
click at [685, 354] on icon at bounding box center [684, 355] width 8 height 12
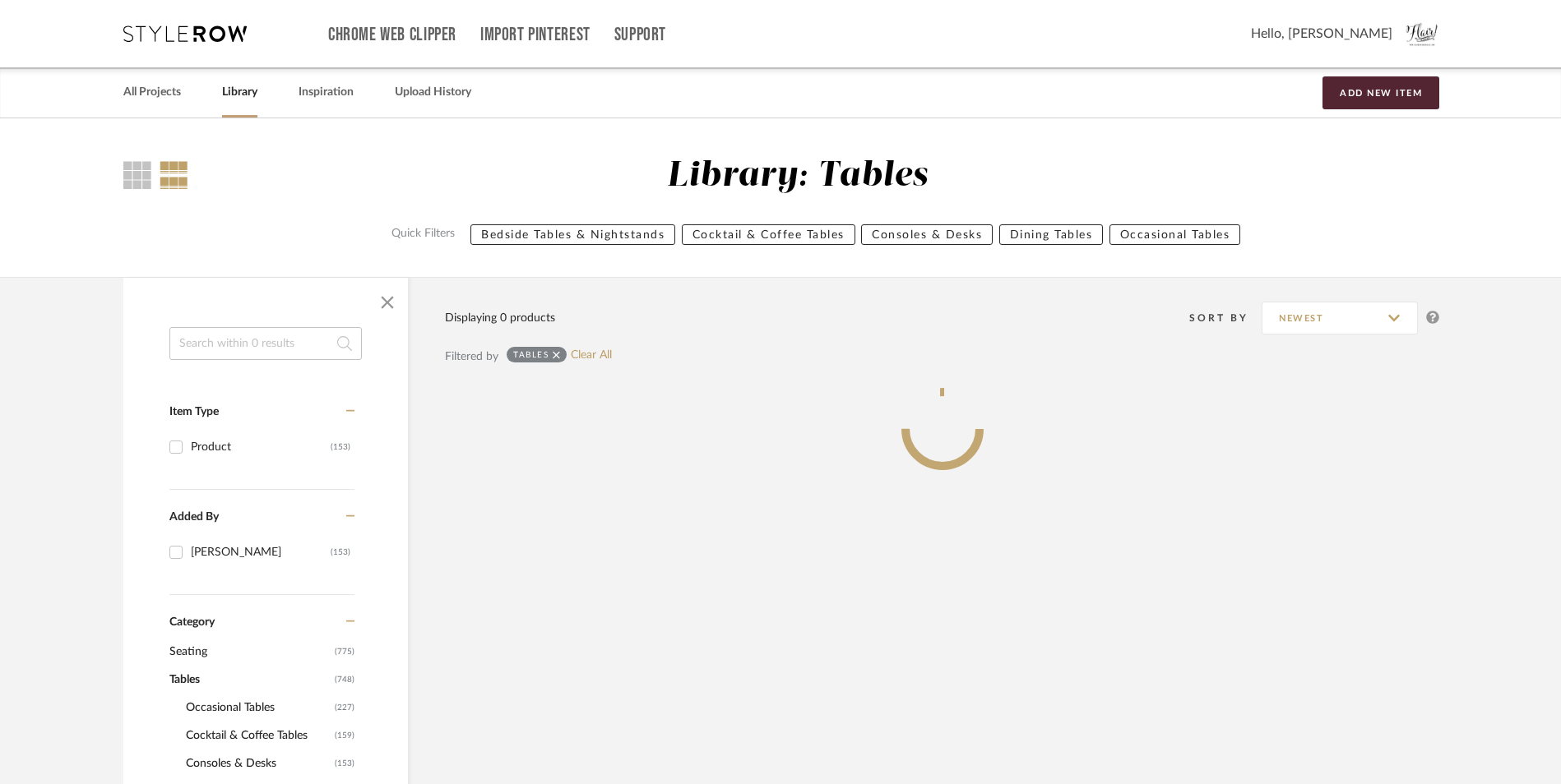
click at [558, 355] on icon at bounding box center [556, 354] width 8 height 8
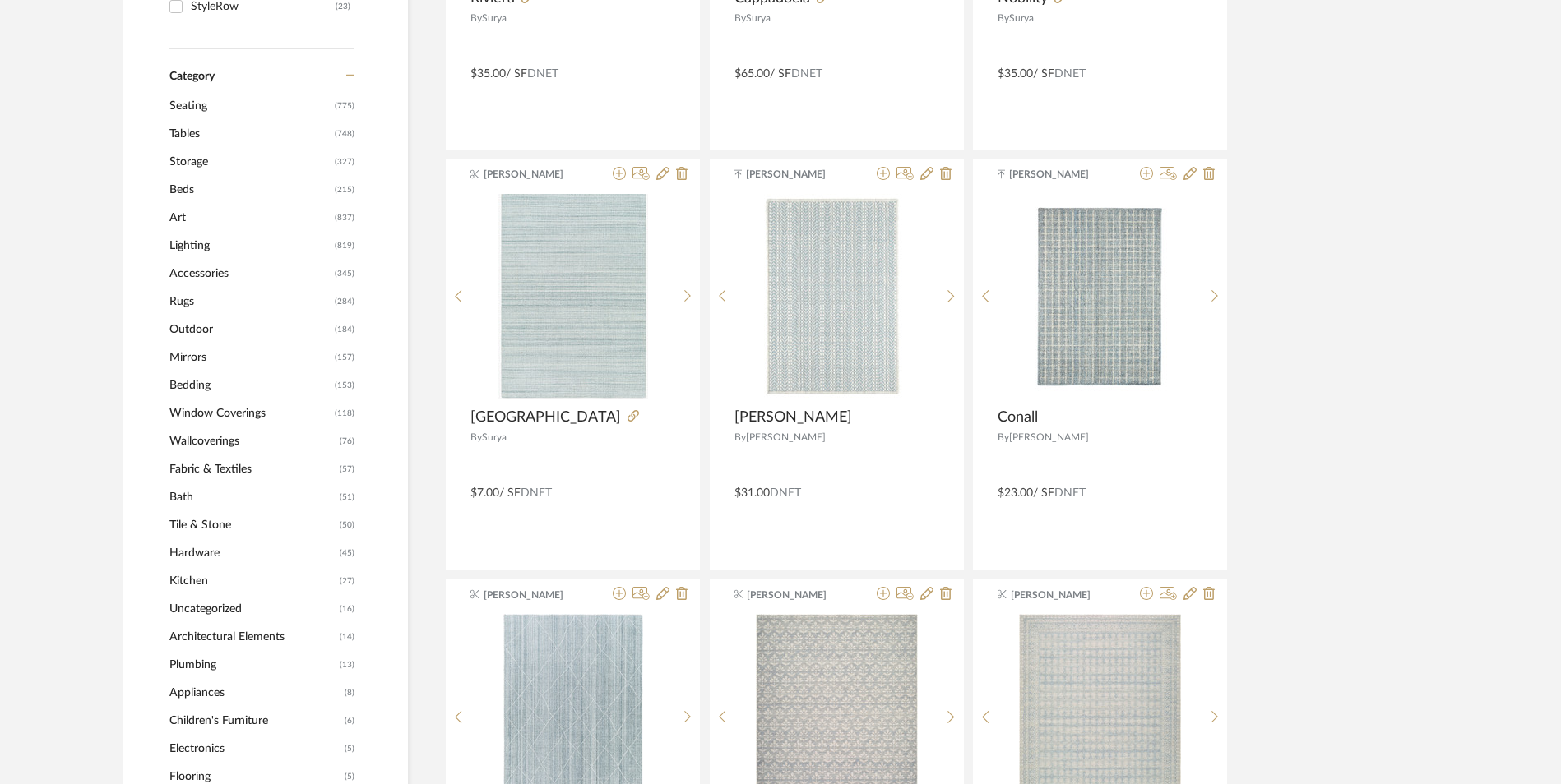
scroll to position [493, 0]
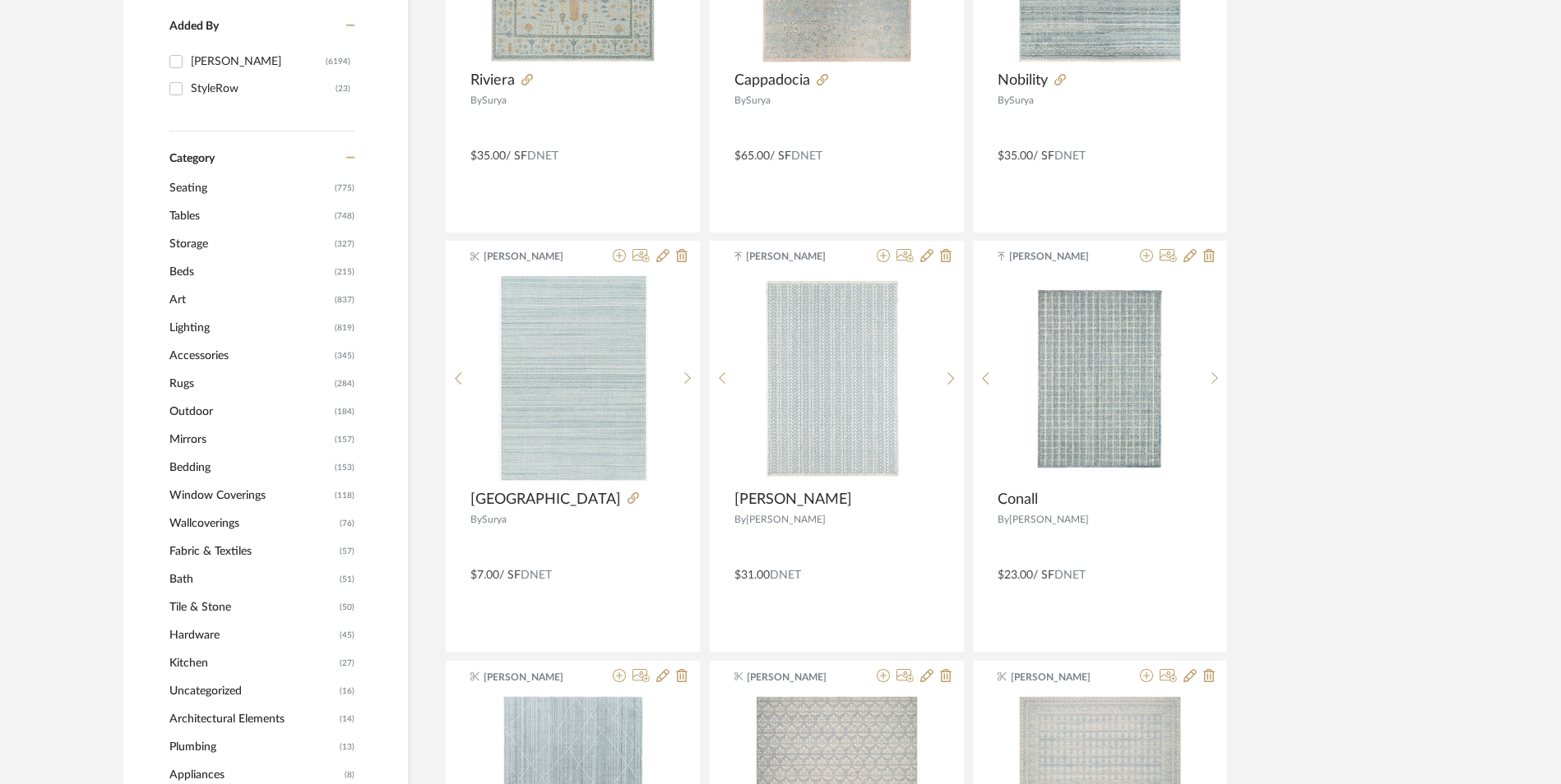
click at [180, 440] on span "Mirrors" at bounding box center [250, 439] width 161 height 28
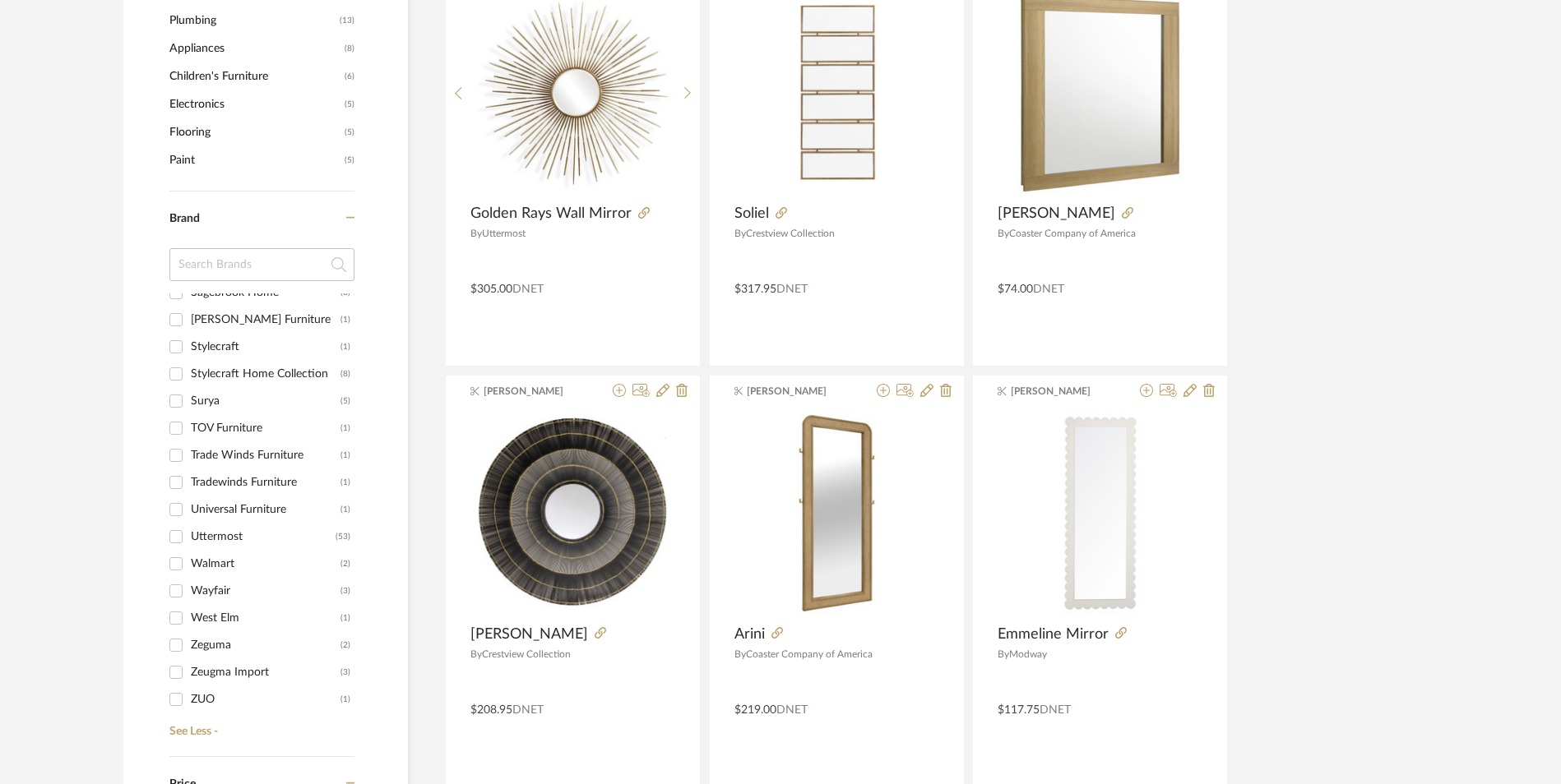
scroll to position [1313, 0]
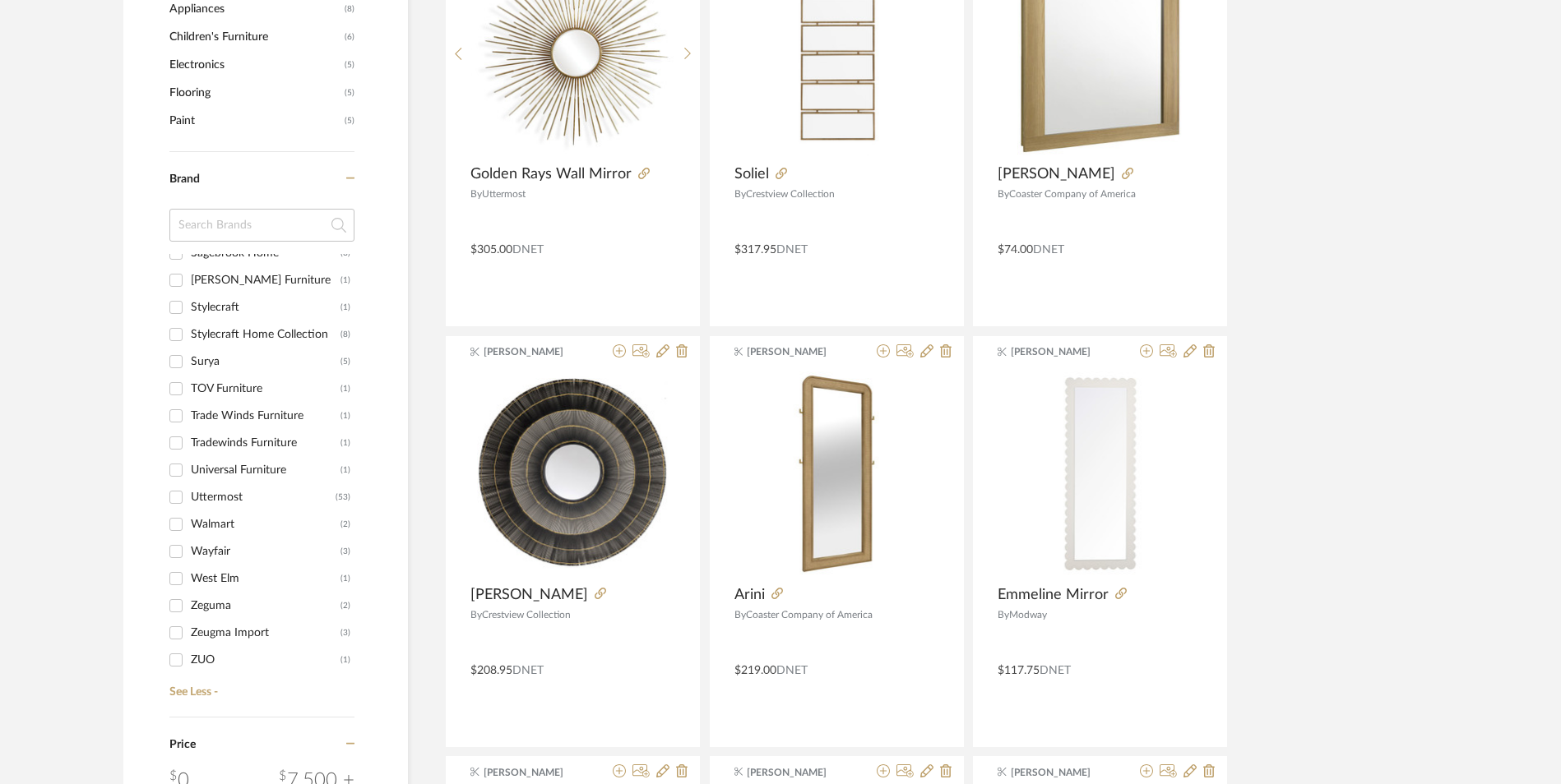
click at [182, 496] on input "Uttermost (53)" at bounding box center [175, 497] width 26 height 26
checkbox input "true"
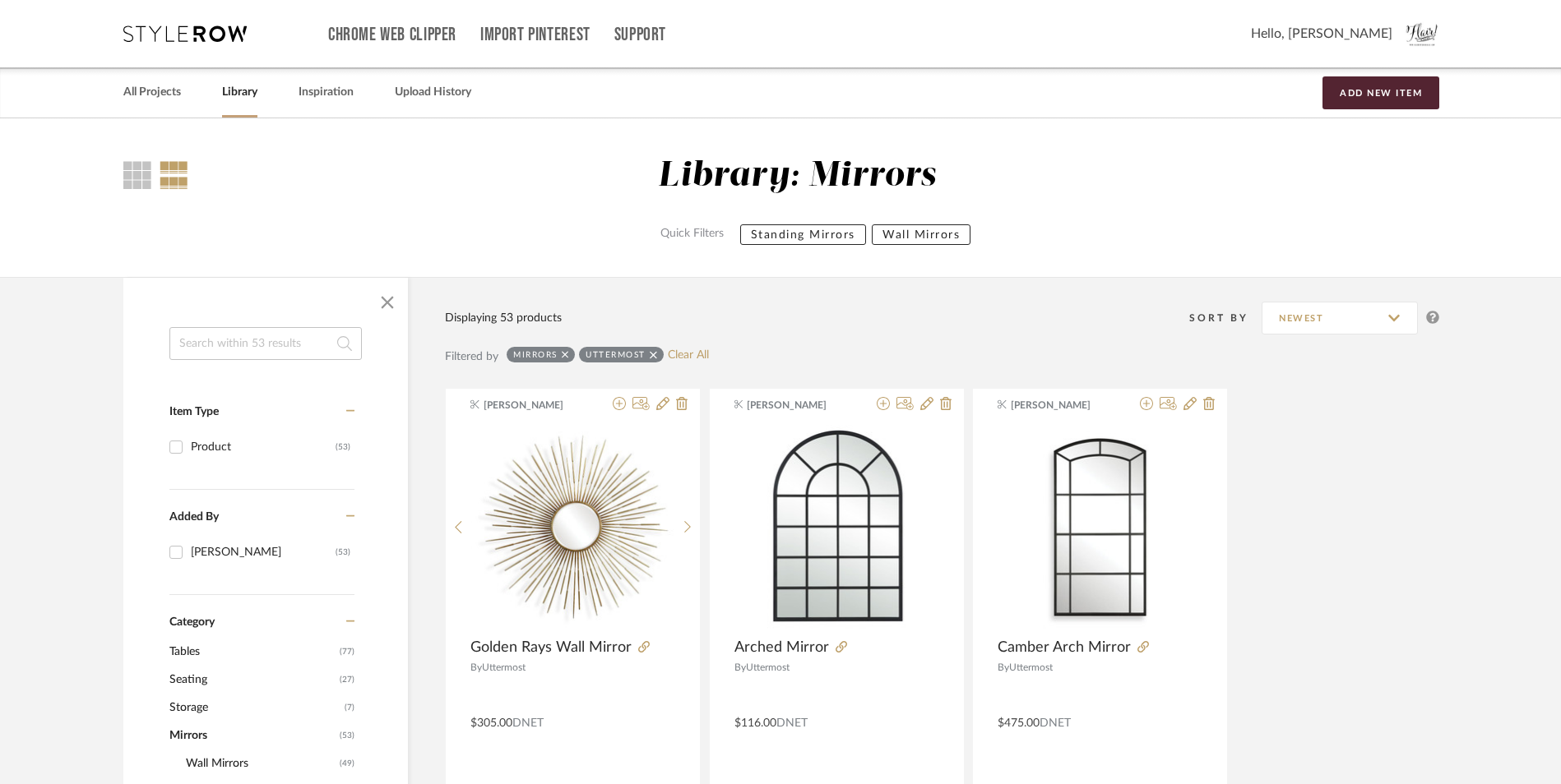
click at [157, 88] on link "All Projects" at bounding box center [152, 93] width 57 height 22
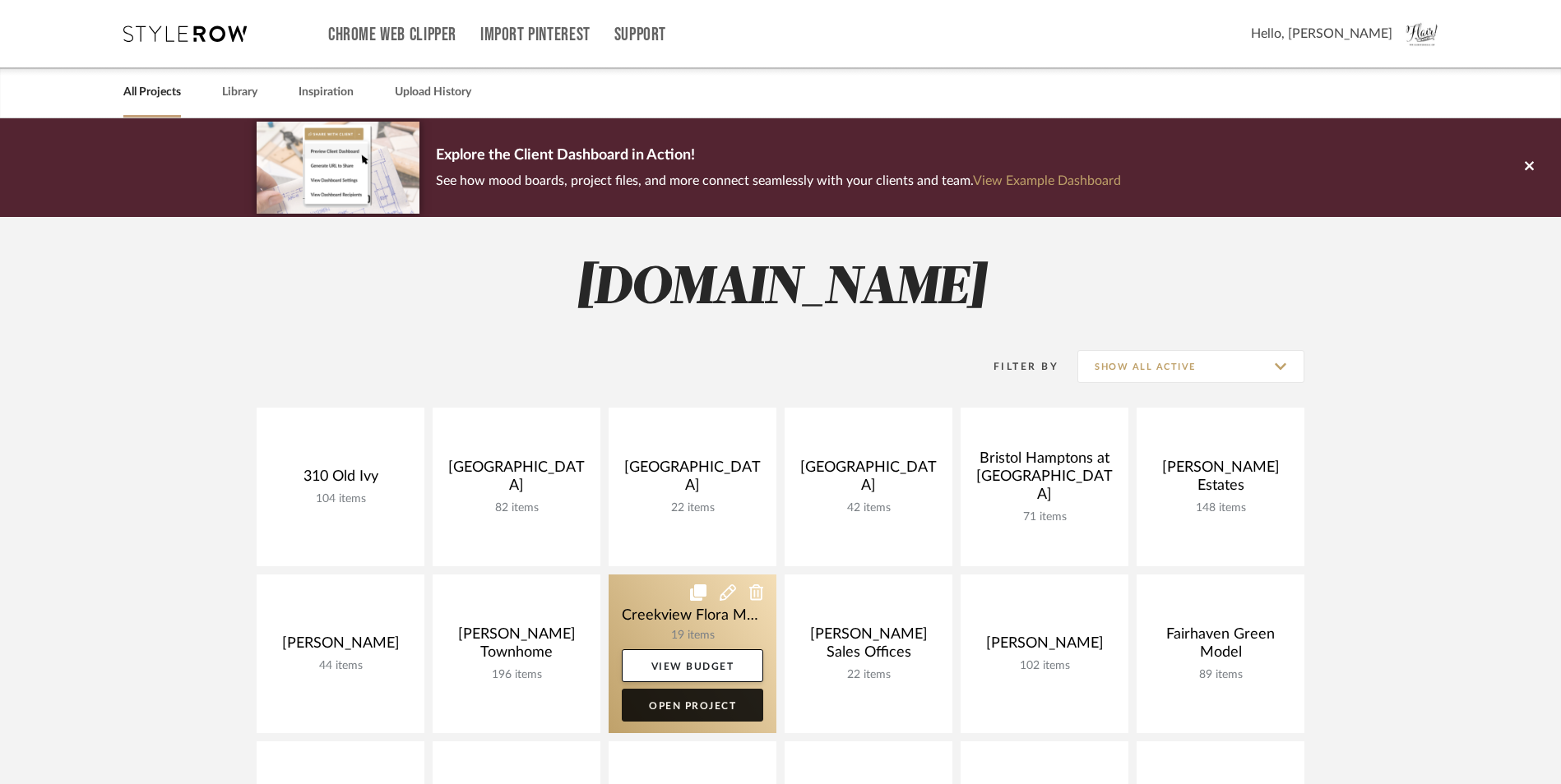
click at [686, 698] on link "Open Project" at bounding box center [692, 705] width 142 height 33
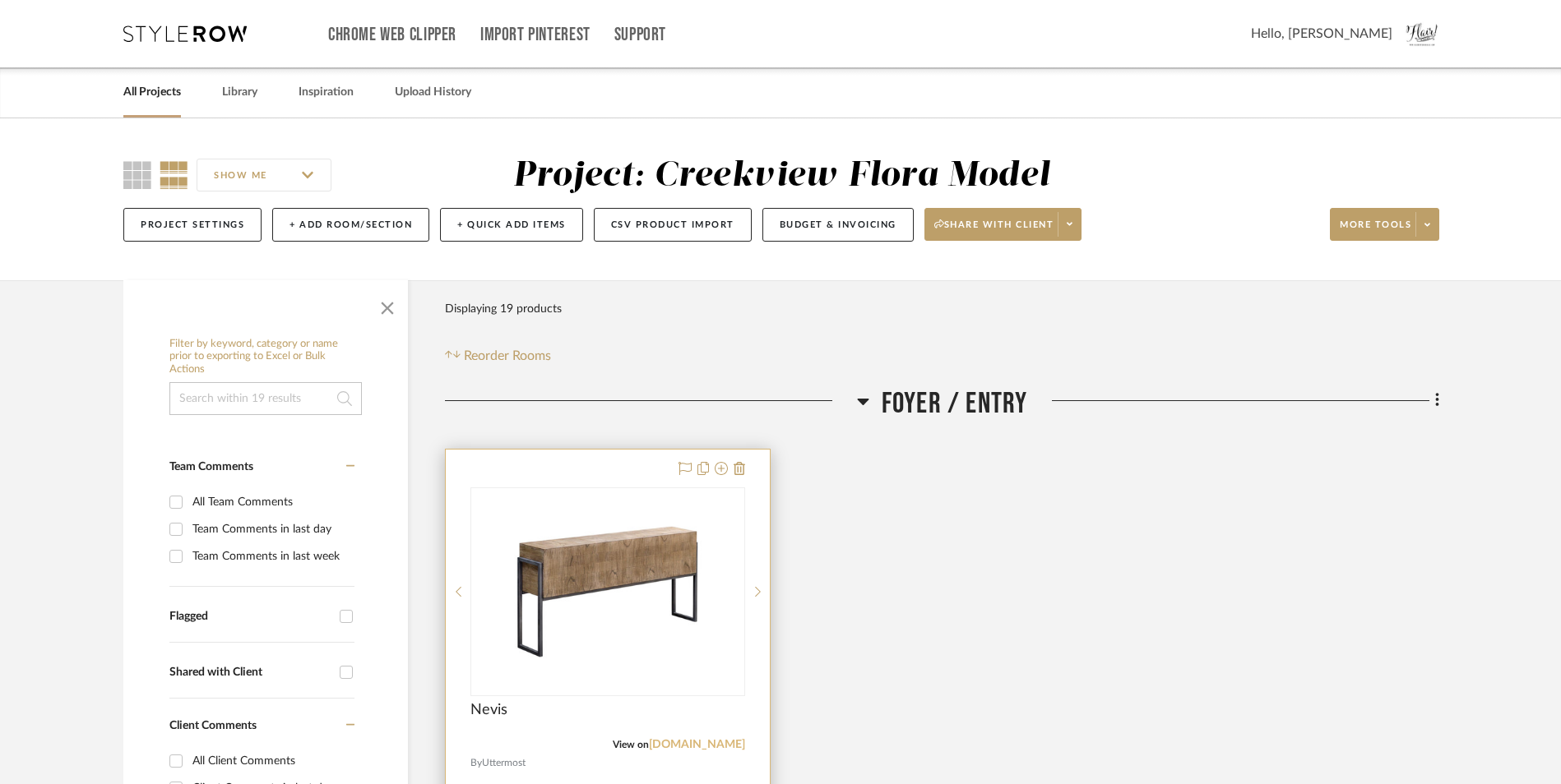
click at [725, 749] on link "[DOMAIN_NAME]" at bounding box center [697, 745] width 96 height 12
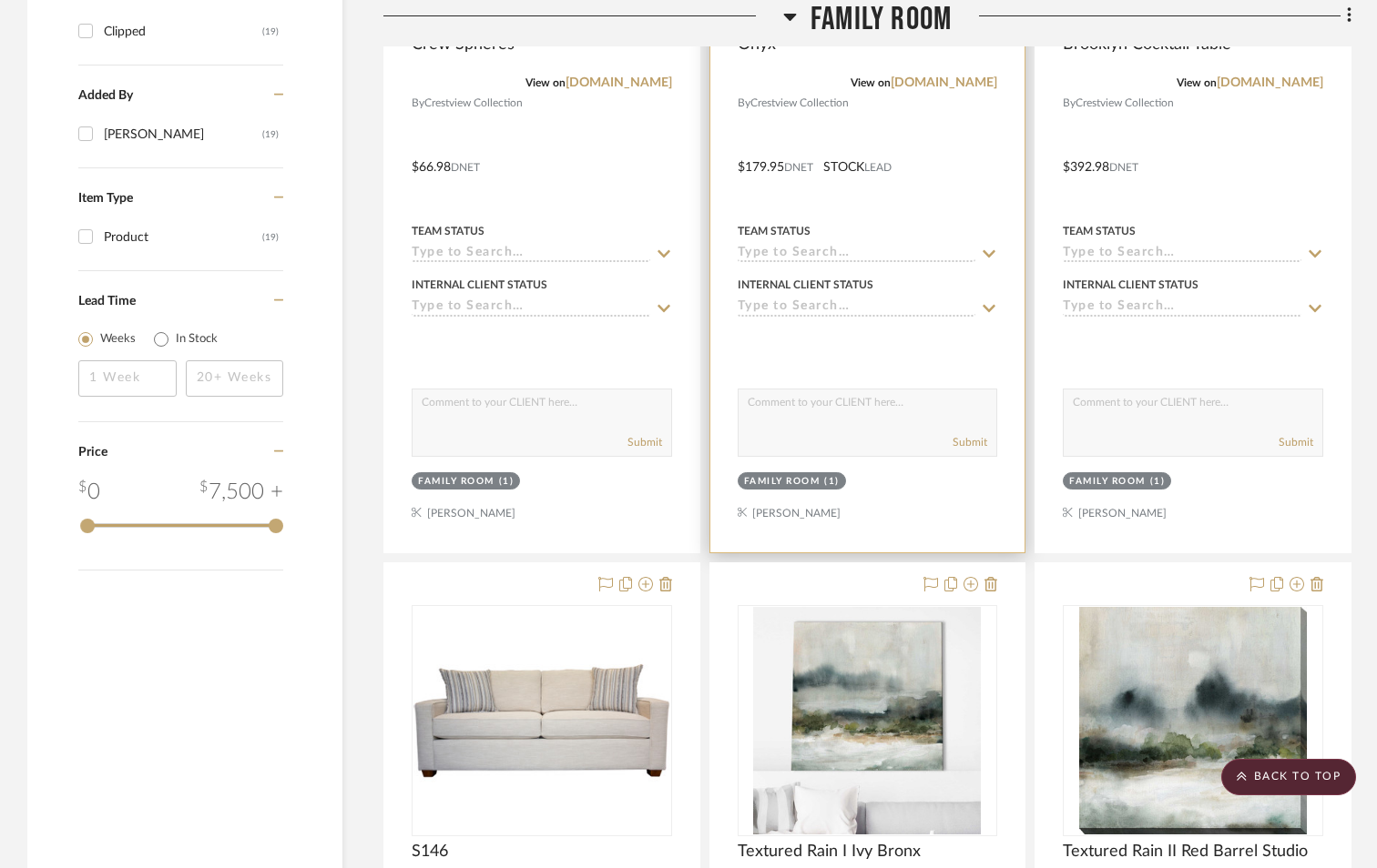
scroll to position [1092, 0]
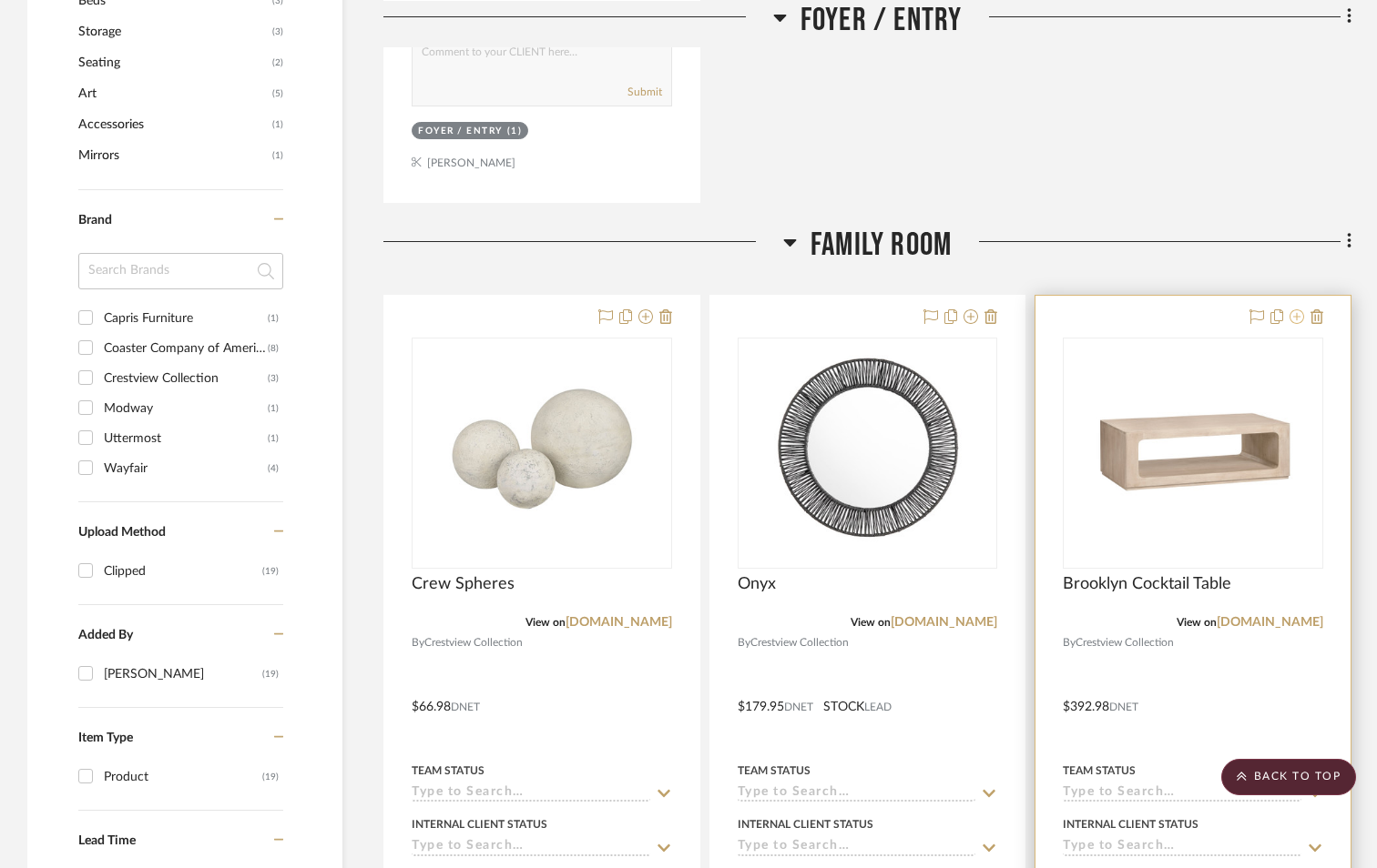
click at [1298, 318] on icon at bounding box center [1297, 317] width 15 height 15
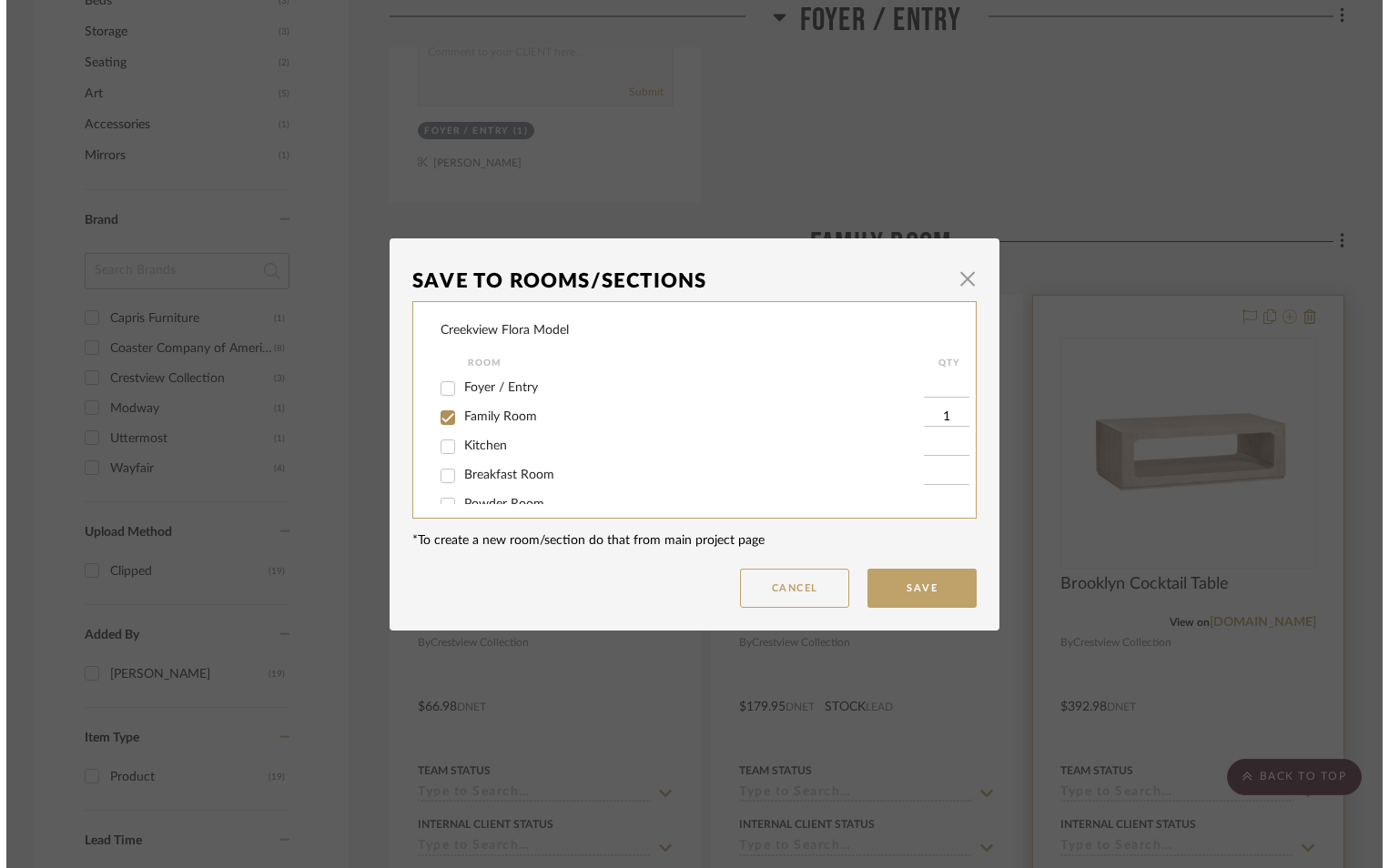
scroll to position [0, 0]
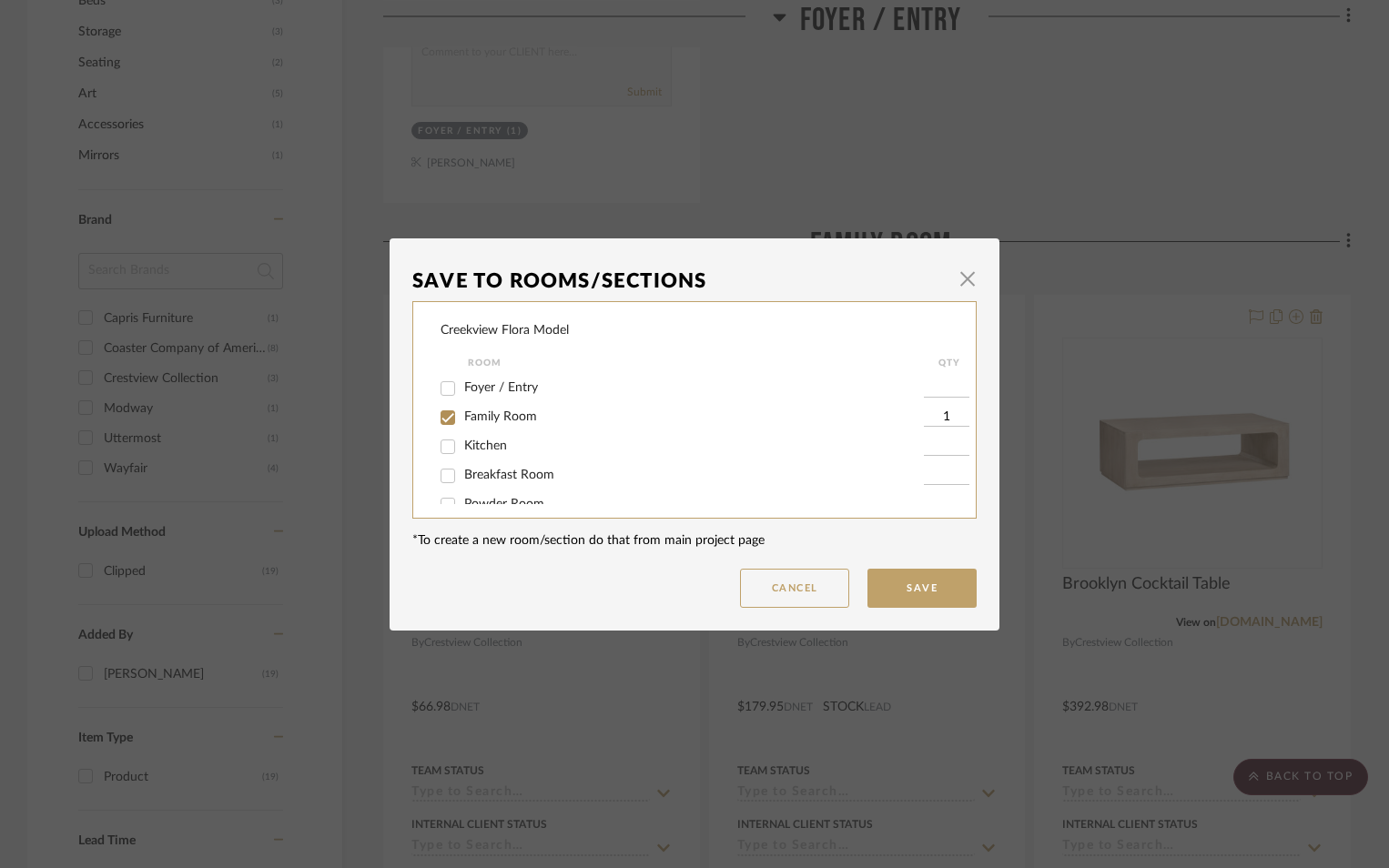
click at [446, 423] on input "Family Room" at bounding box center [447, 417] width 29 height 29
checkbox input "false"
click at [886, 593] on button "Save" at bounding box center [921, 589] width 109 height 39
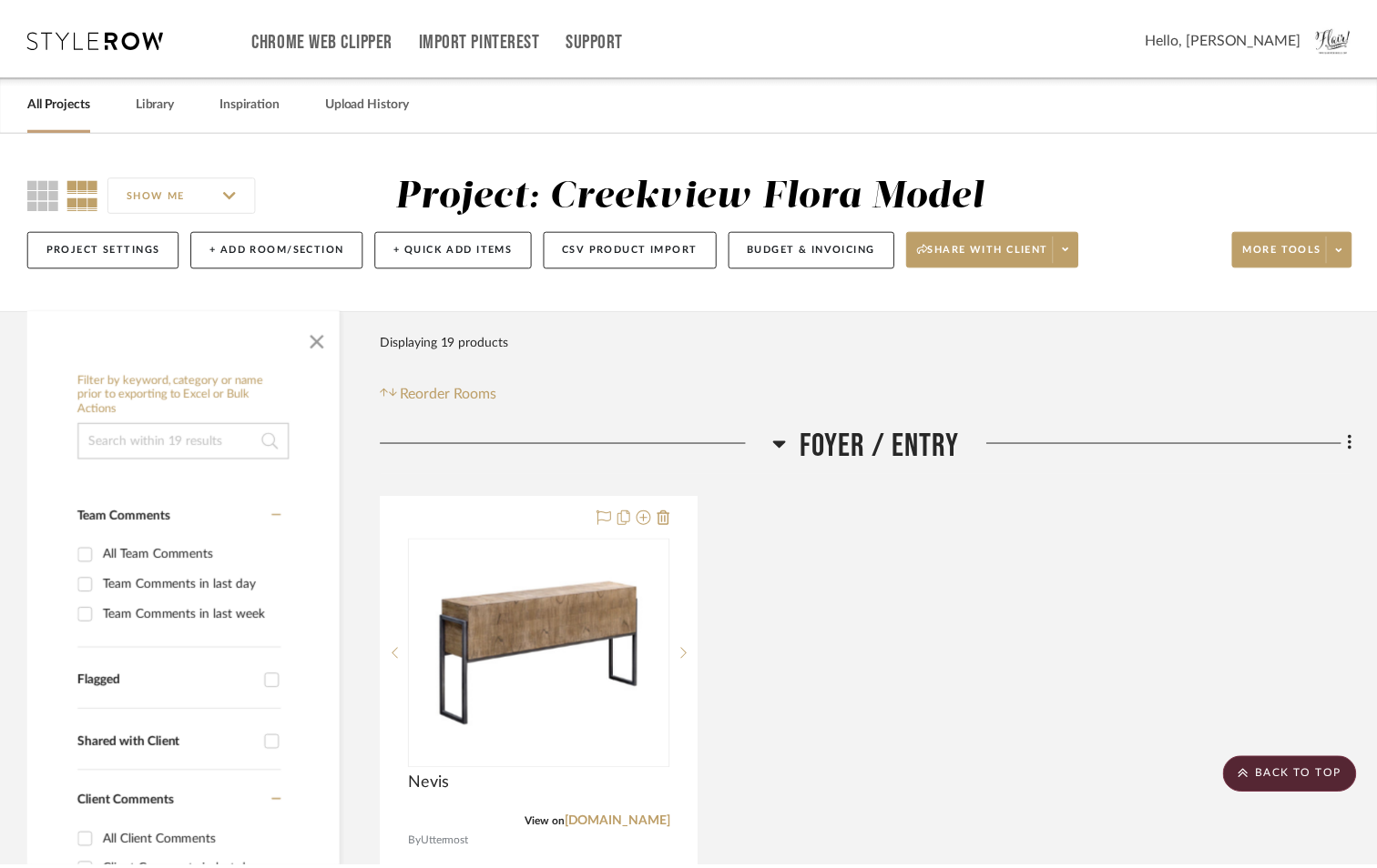
scroll to position [1092, 0]
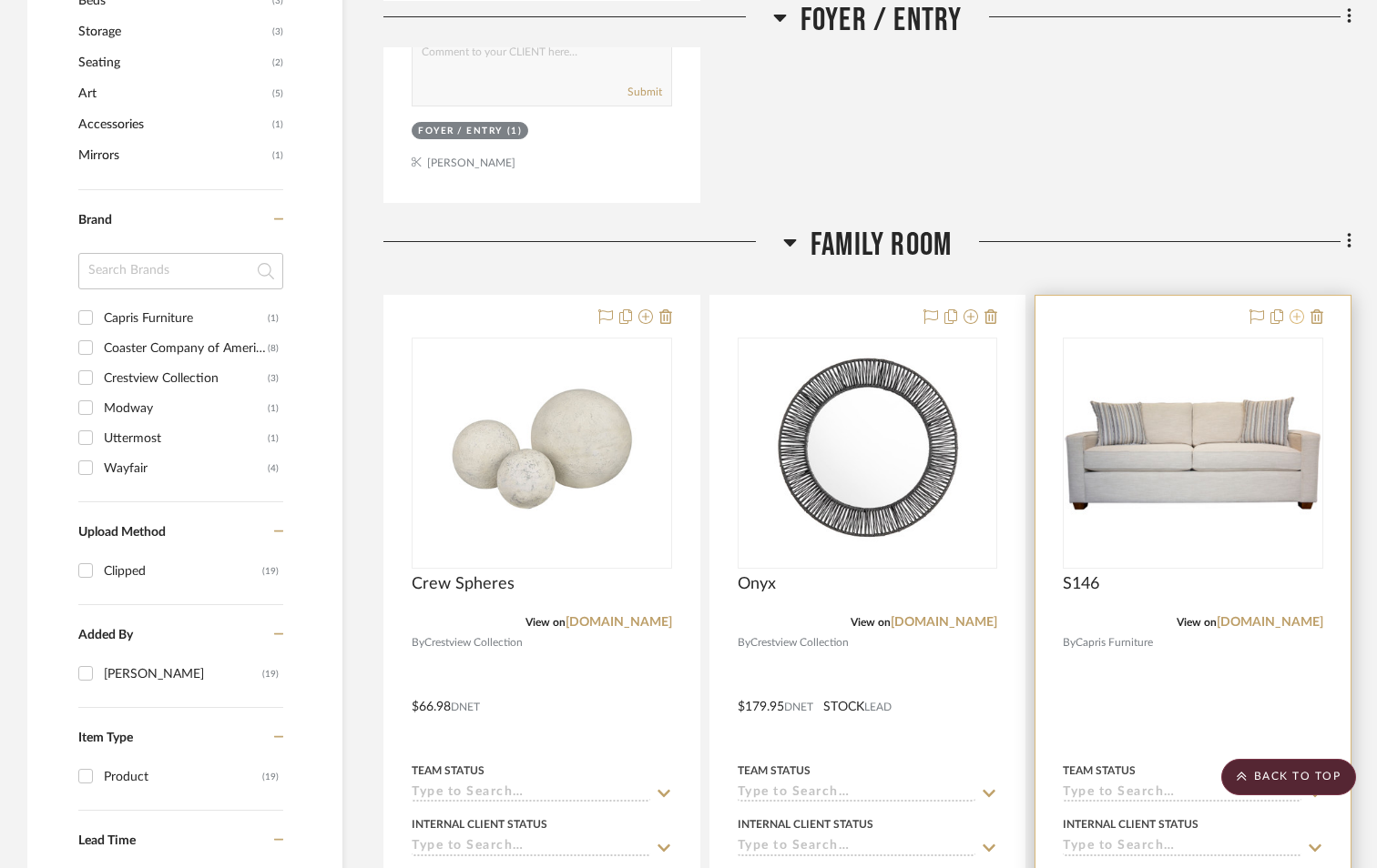
click at [1294, 321] on icon at bounding box center [1297, 317] width 15 height 15
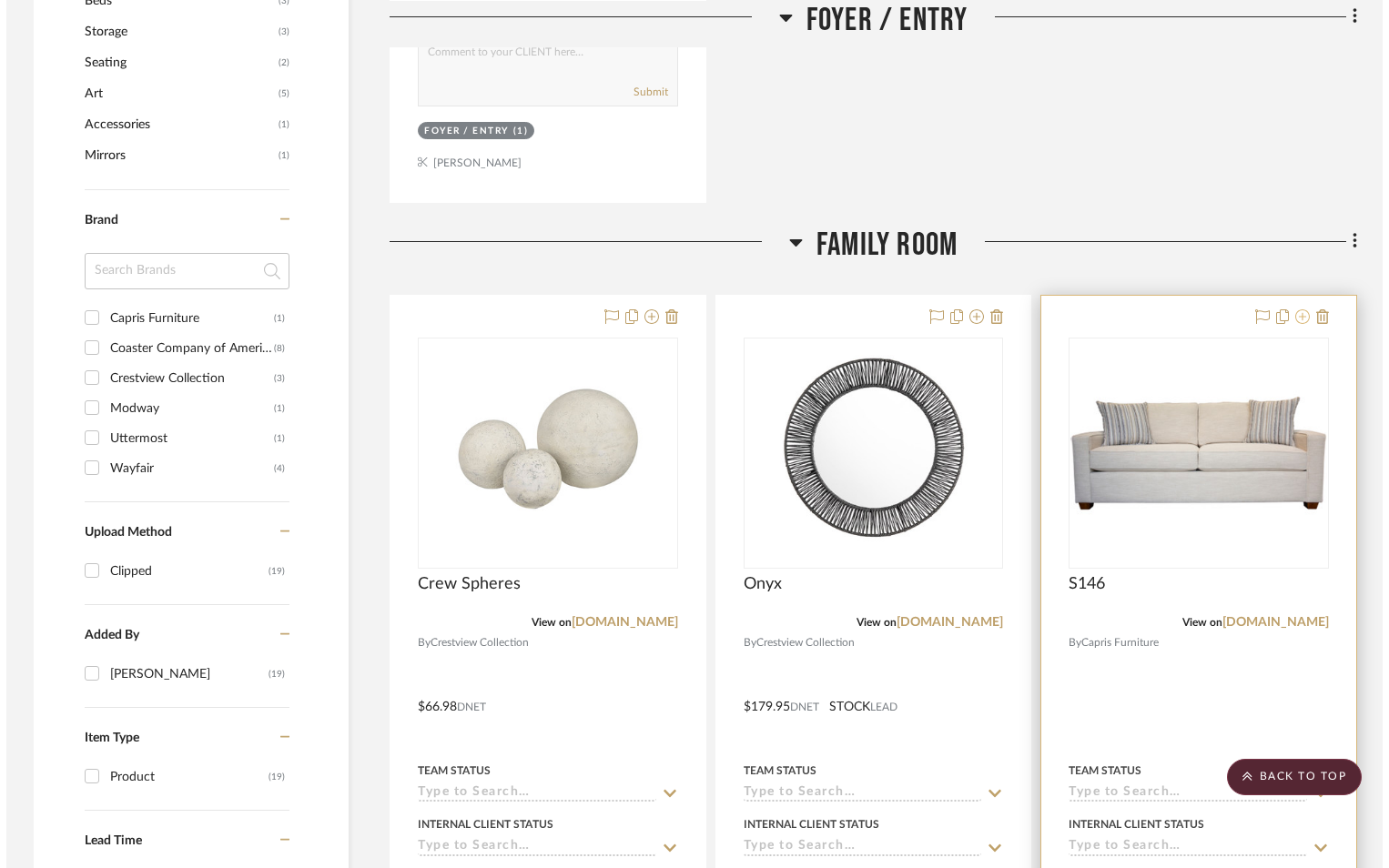
scroll to position [0, 0]
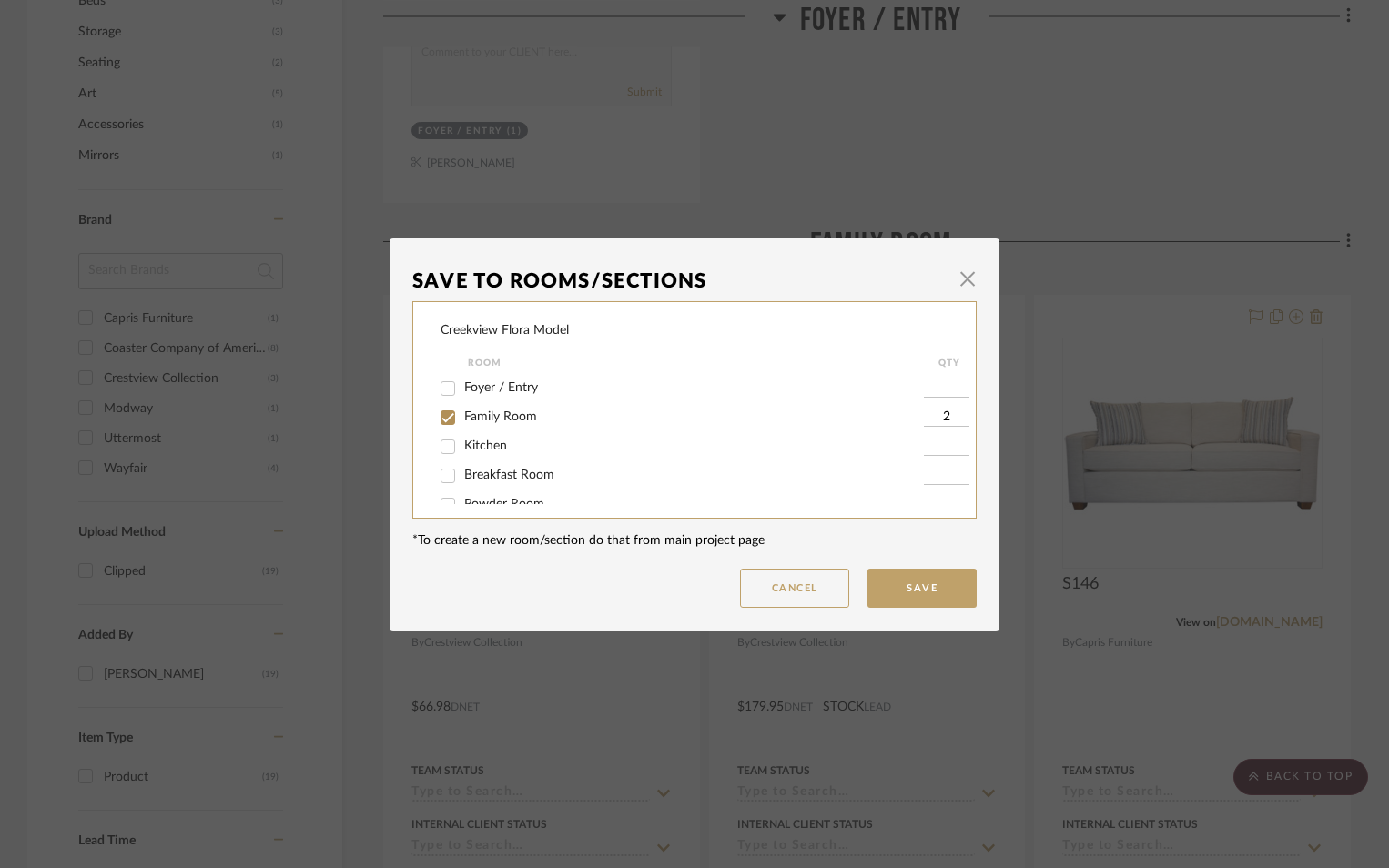
click at [454, 423] on input "Family Room" at bounding box center [447, 417] width 29 height 29
checkbox input "false"
drag, startPoint x: 918, startPoint y: 581, endPoint x: 921, endPoint y: 591, distance: 10.4
click at [921, 591] on button "Save" at bounding box center [921, 589] width 109 height 39
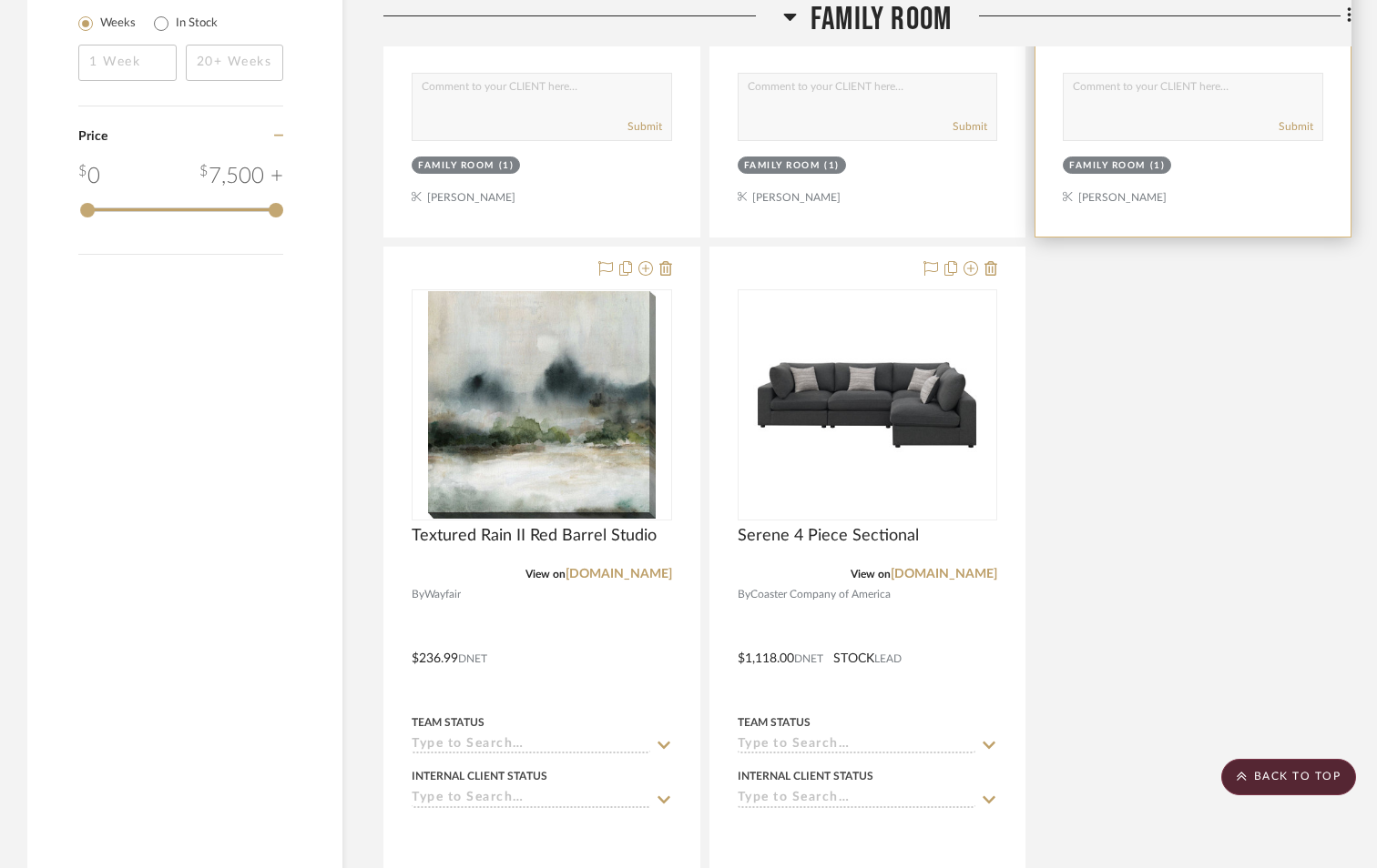
scroll to position [2003, 0]
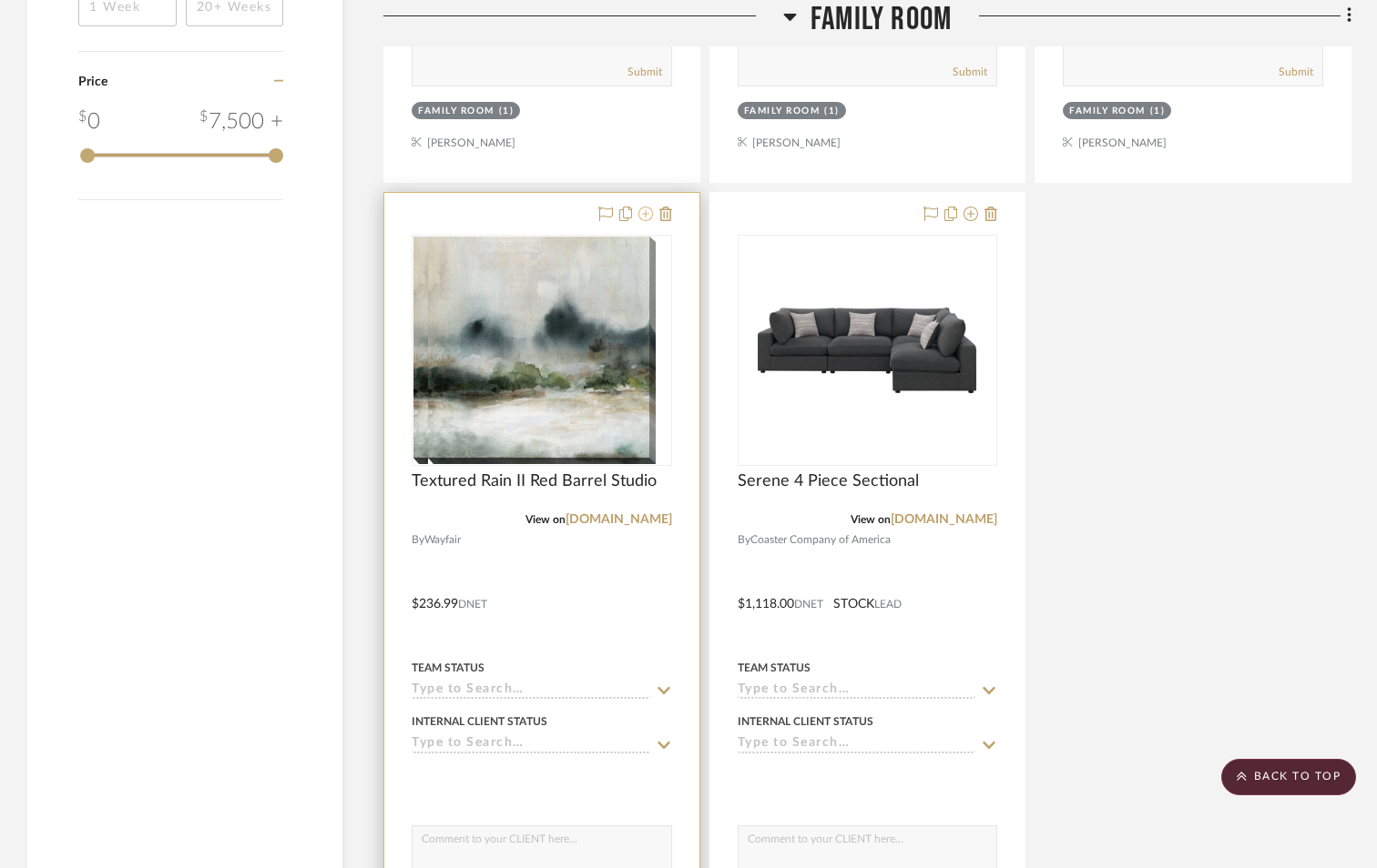
click at [641, 219] on icon at bounding box center [646, 214] width 15 height 15
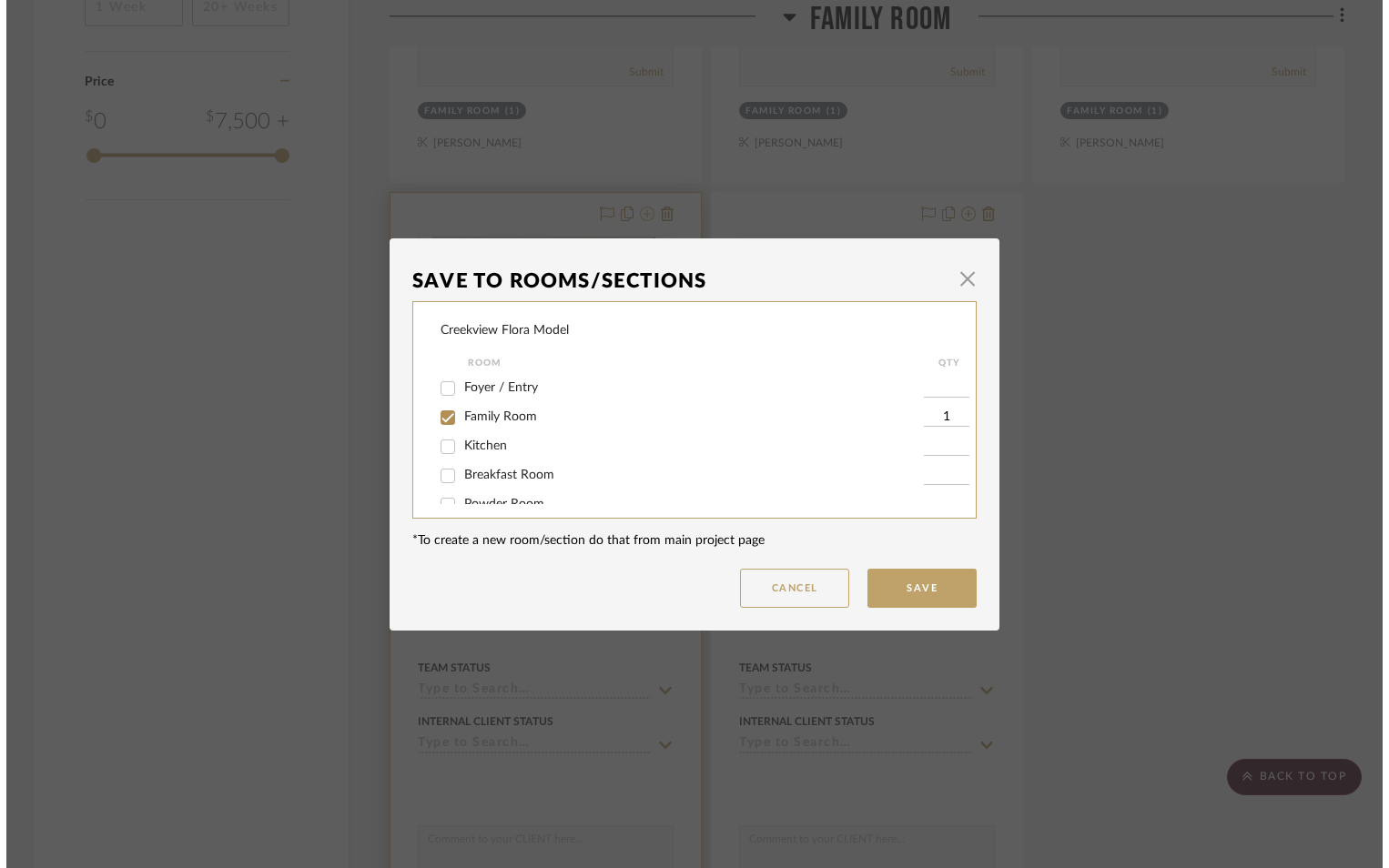
scroll to position [0, 0]
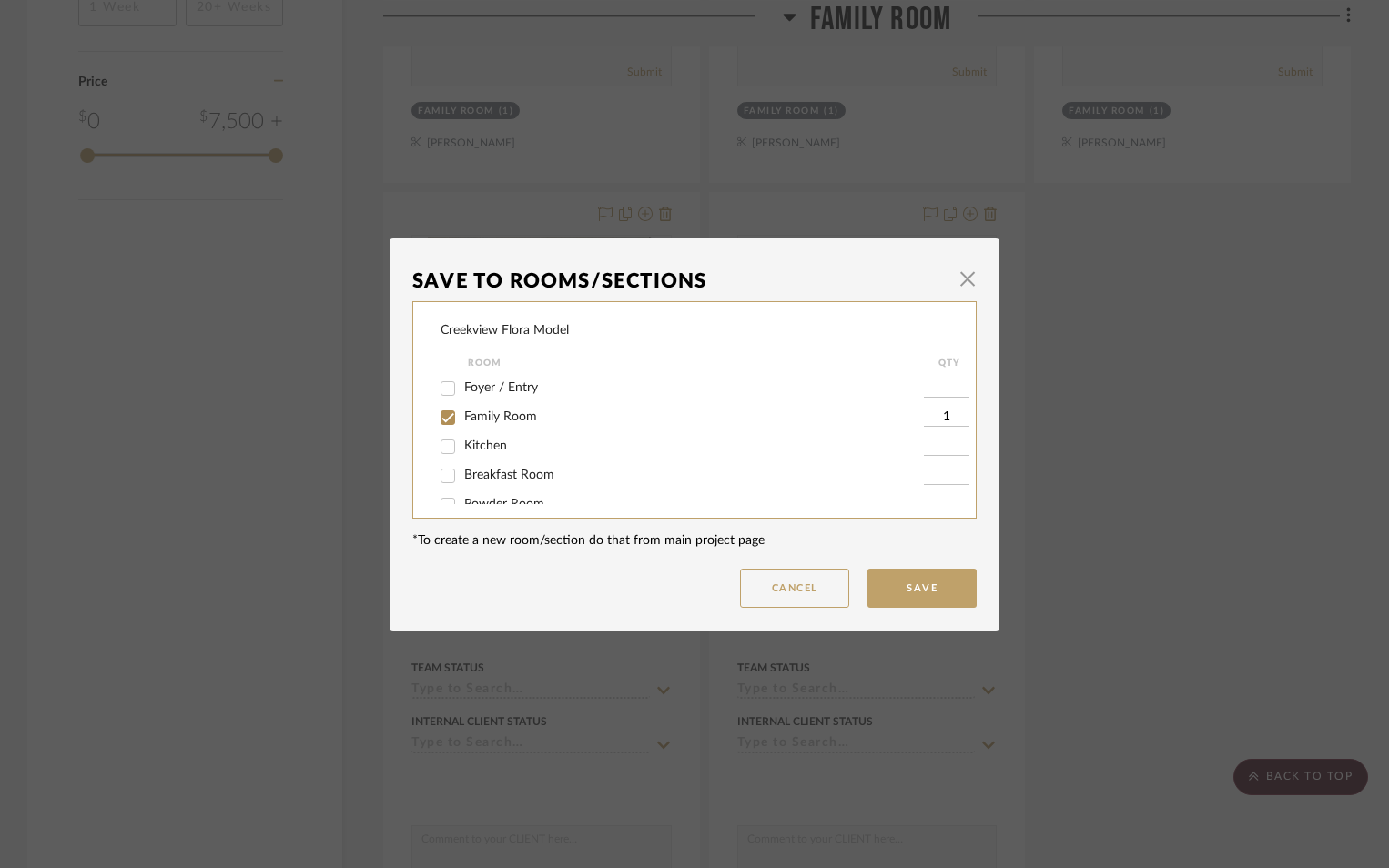
click at [474, 417] on span "Family Room" at bounding box center [500, 417] width 73 height 13
click at [462, 417] on input "Family Room" at bounding box center [447, 417] width 29 height 29
checkbox input "false"
click at [867, 574] on button "Save" at bounding box center [921, 589] width 109 height 39
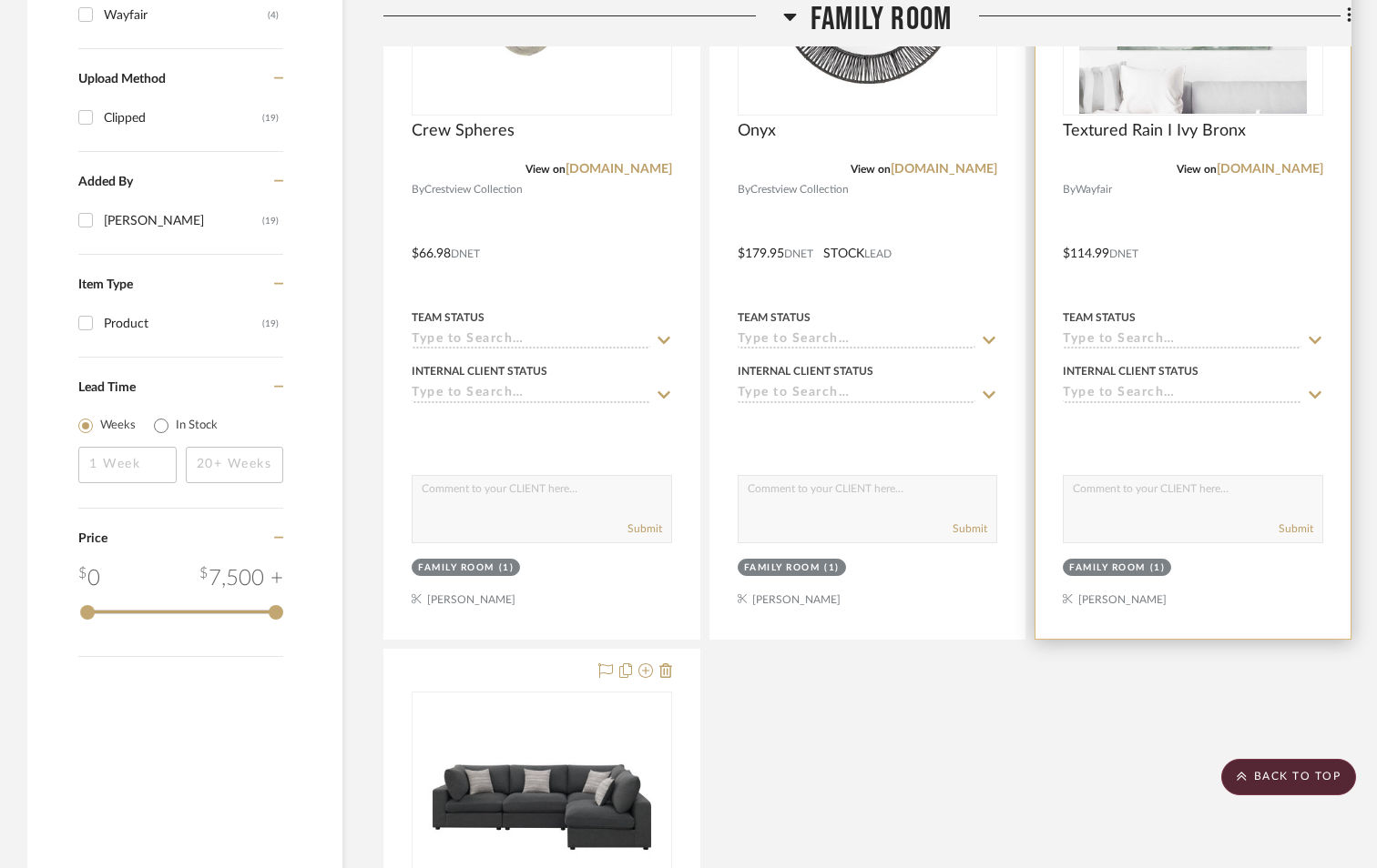
scroll to position [1274, 0]
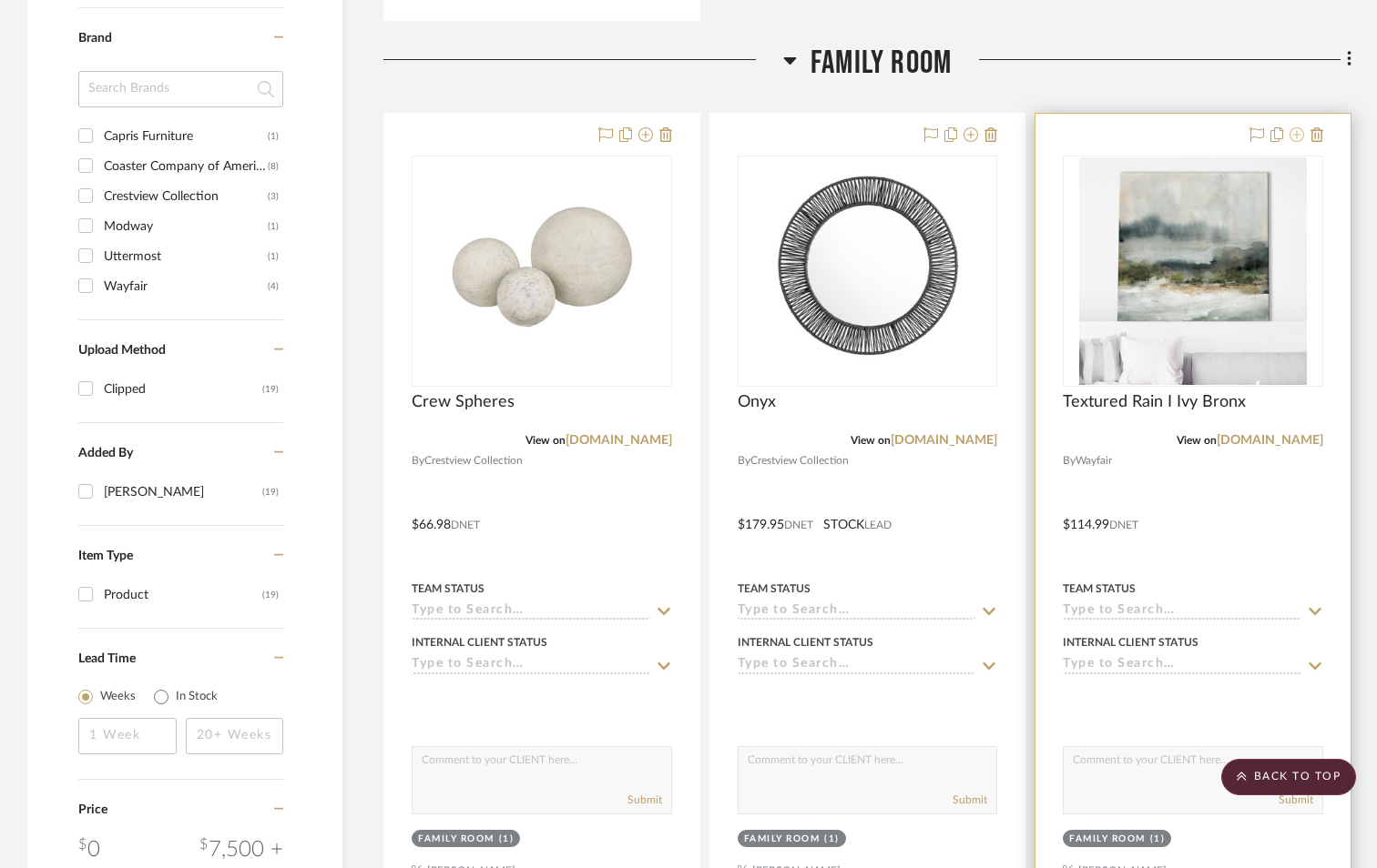
click at [1297, 130] on icon at bounding box center [1297, 135] width 15 height 15
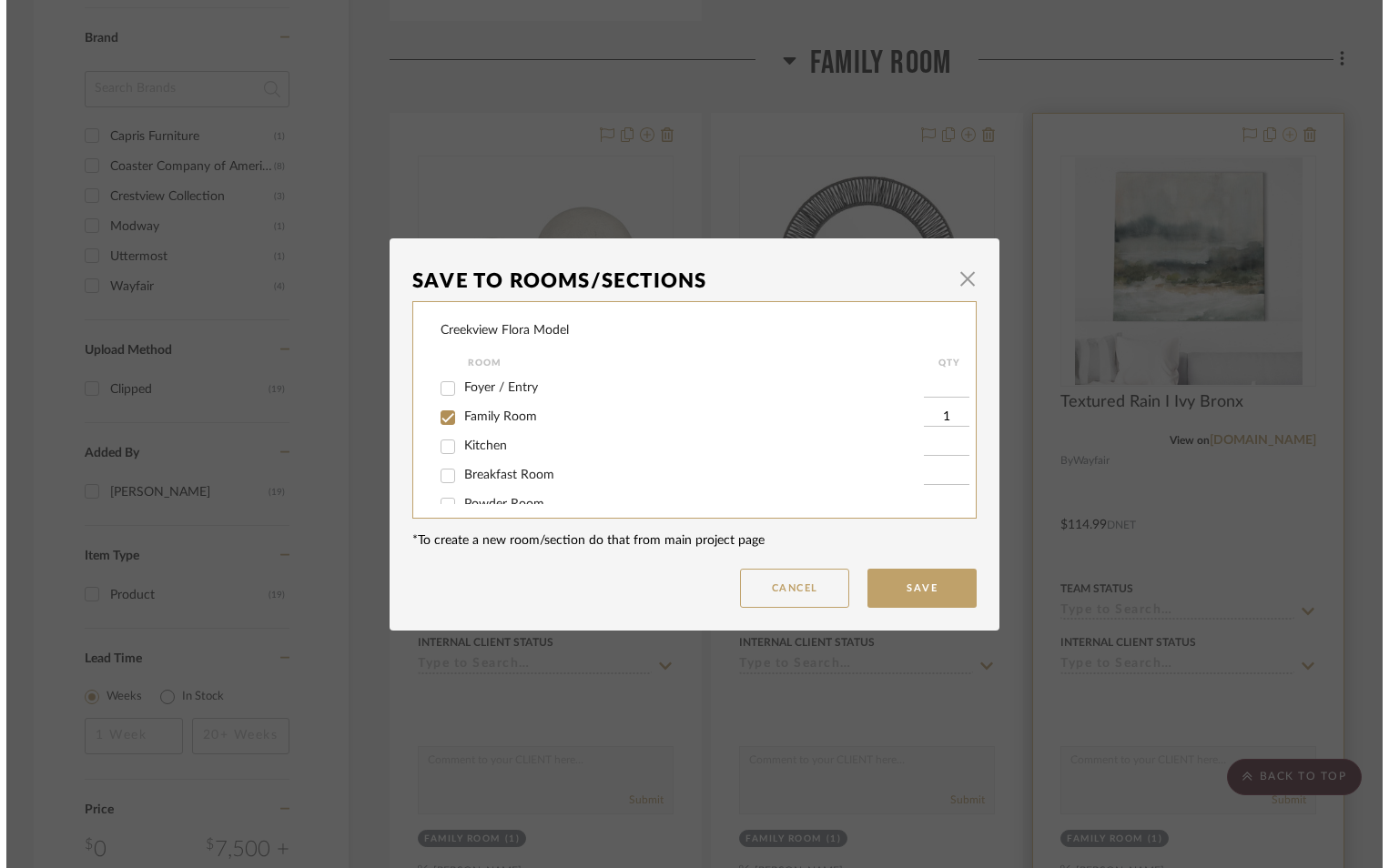
scroll to position [0, 0]
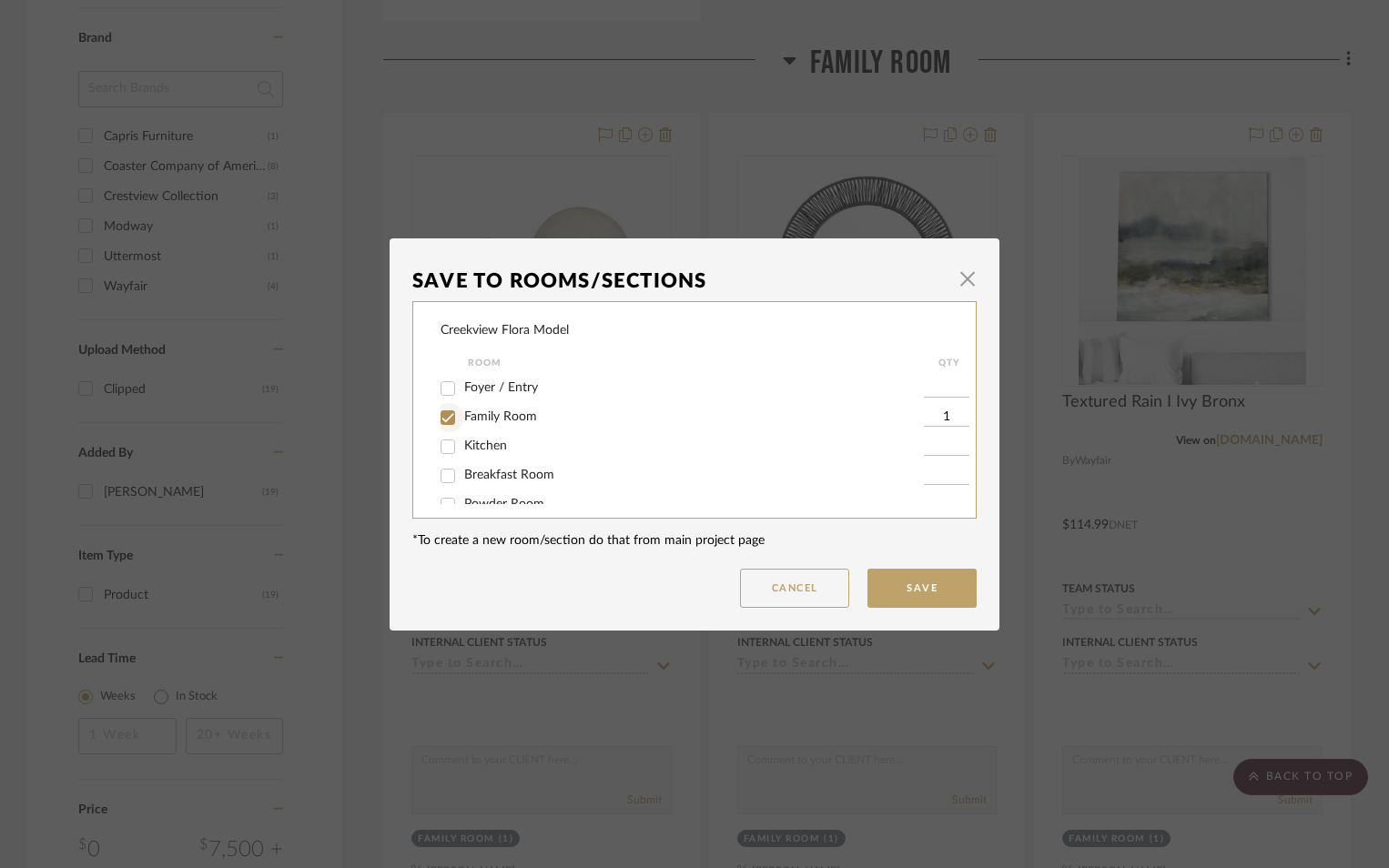
click at [445, 416] on input "Family Room" at bounding box center [447, 417] width 29 height 29
checkbox input "false"
click at [919, 589] on button "Save" at bounding box center [921, 589] width 109 height 39
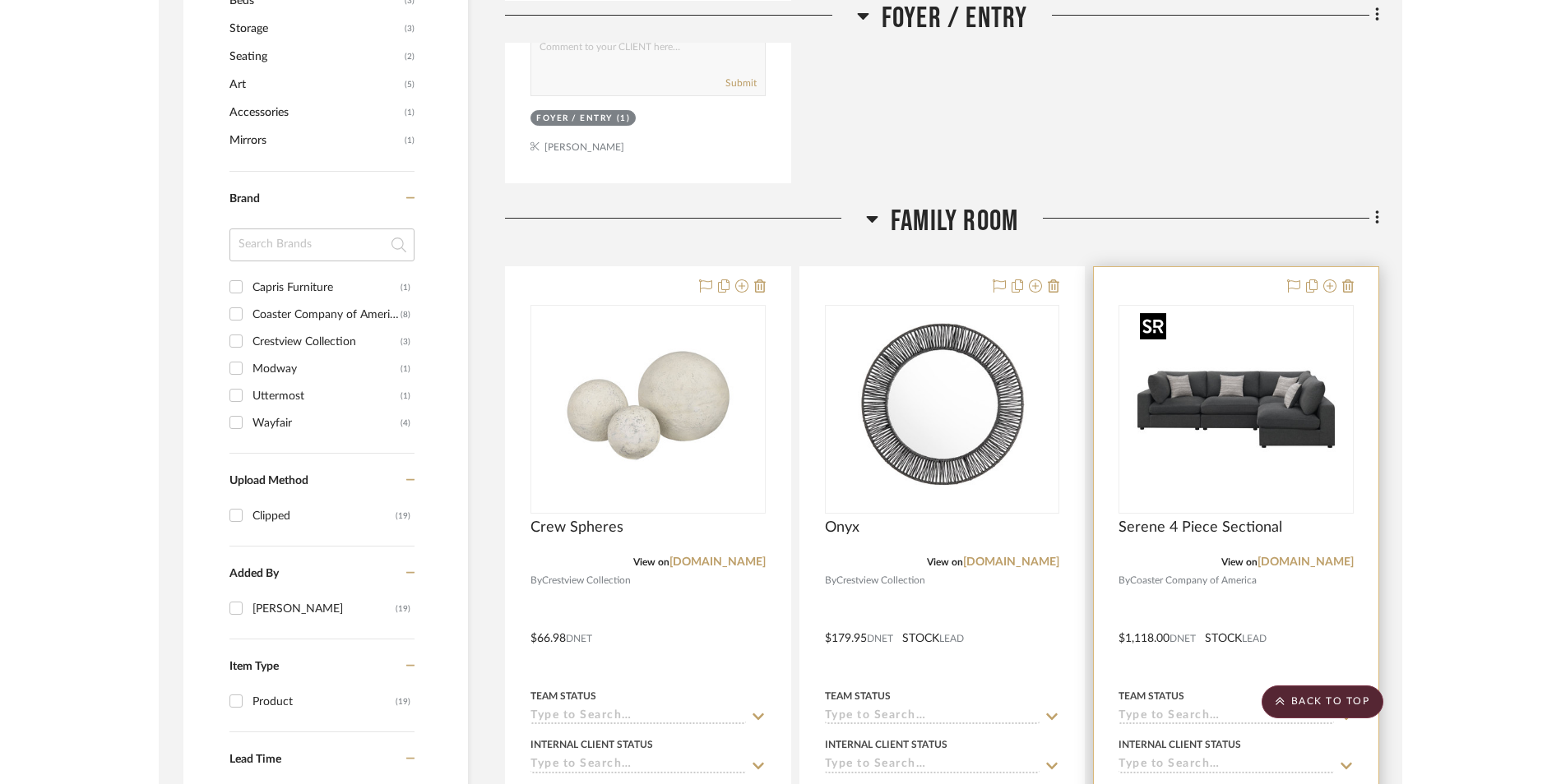
scroll to position [1069, 0]
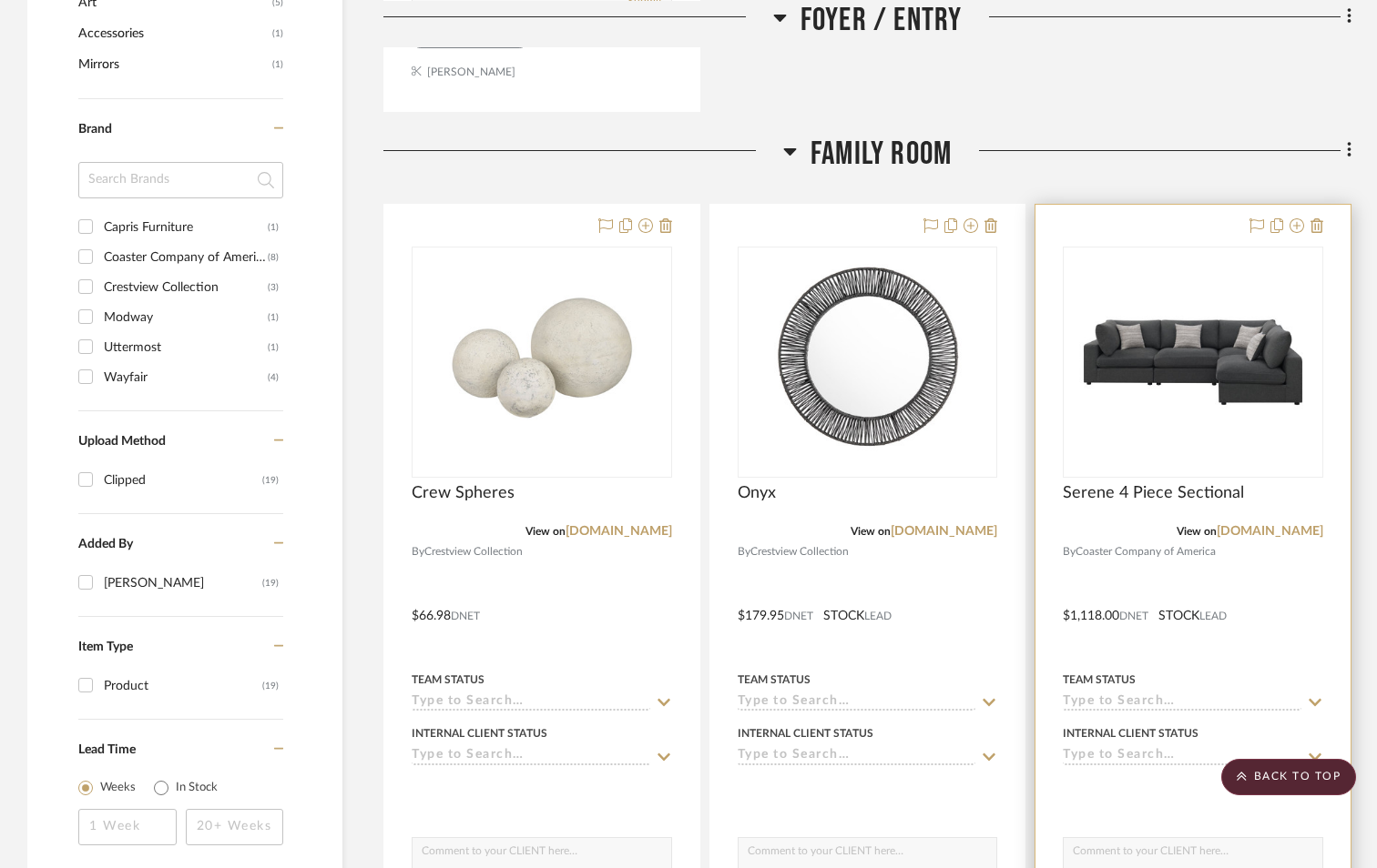
click at [1246, 538] on div "View on coaster.coasteramer.com" at bounding box center [1192, 532] width 260 height 17
click at [1246, 533] on link "[DOMAIN_NAME]" at bounding box center [1270, 532] width 106 height 13
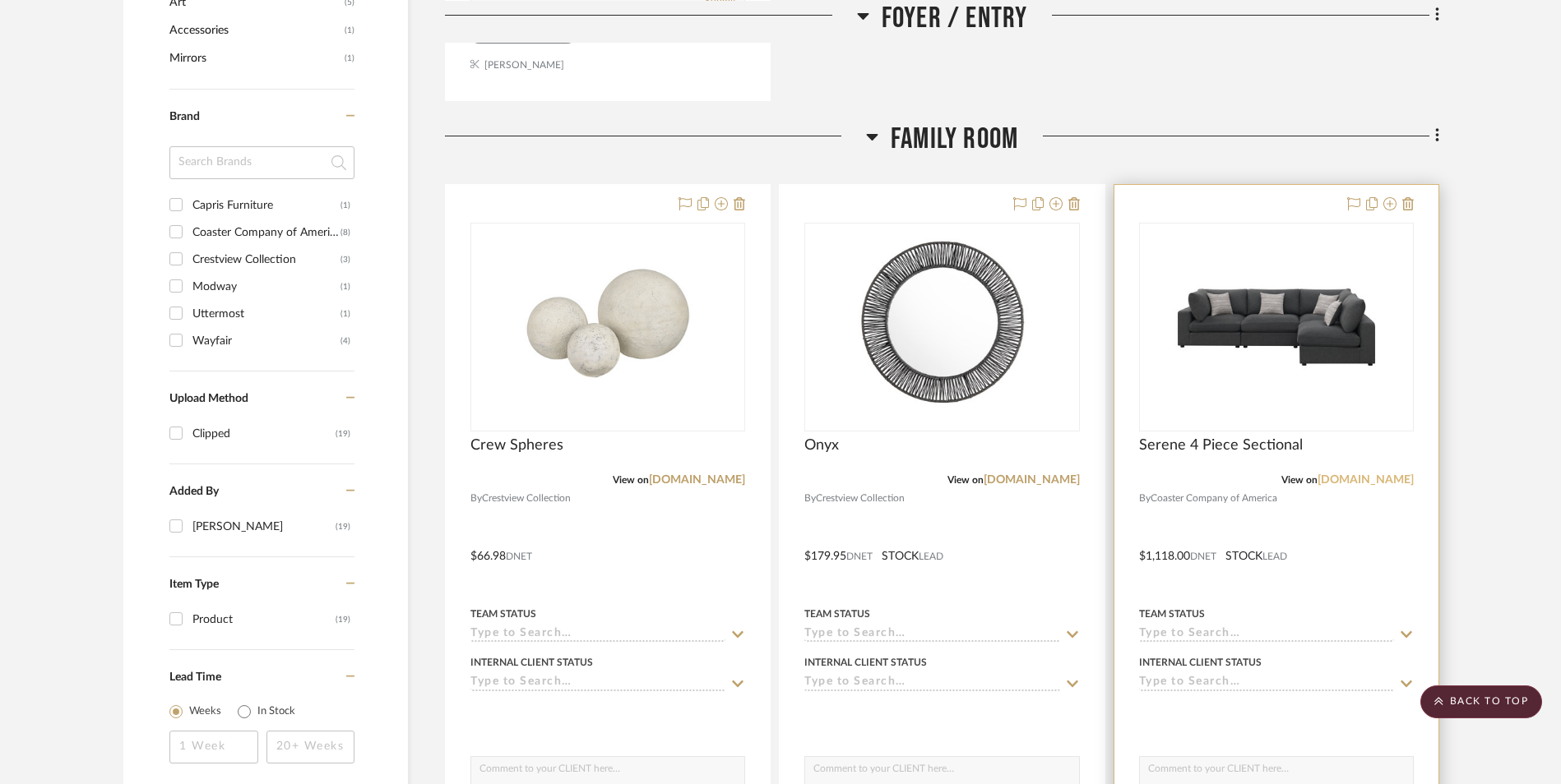
click at [1317, 481] on link "[DOMAIN_NAME]" at bounding box center [1365, 481] width 96 height 12
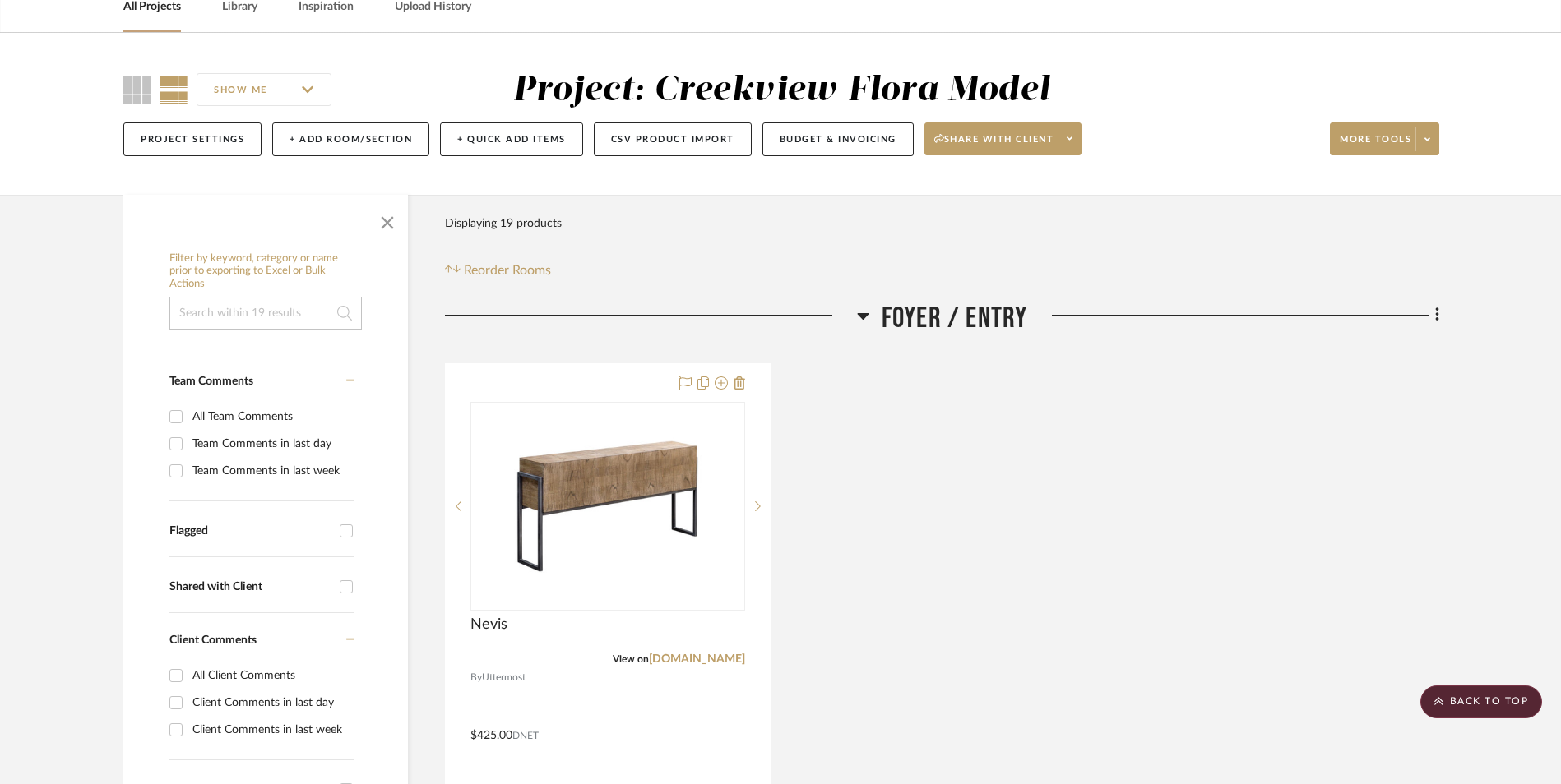
scroll to position [0, 0]
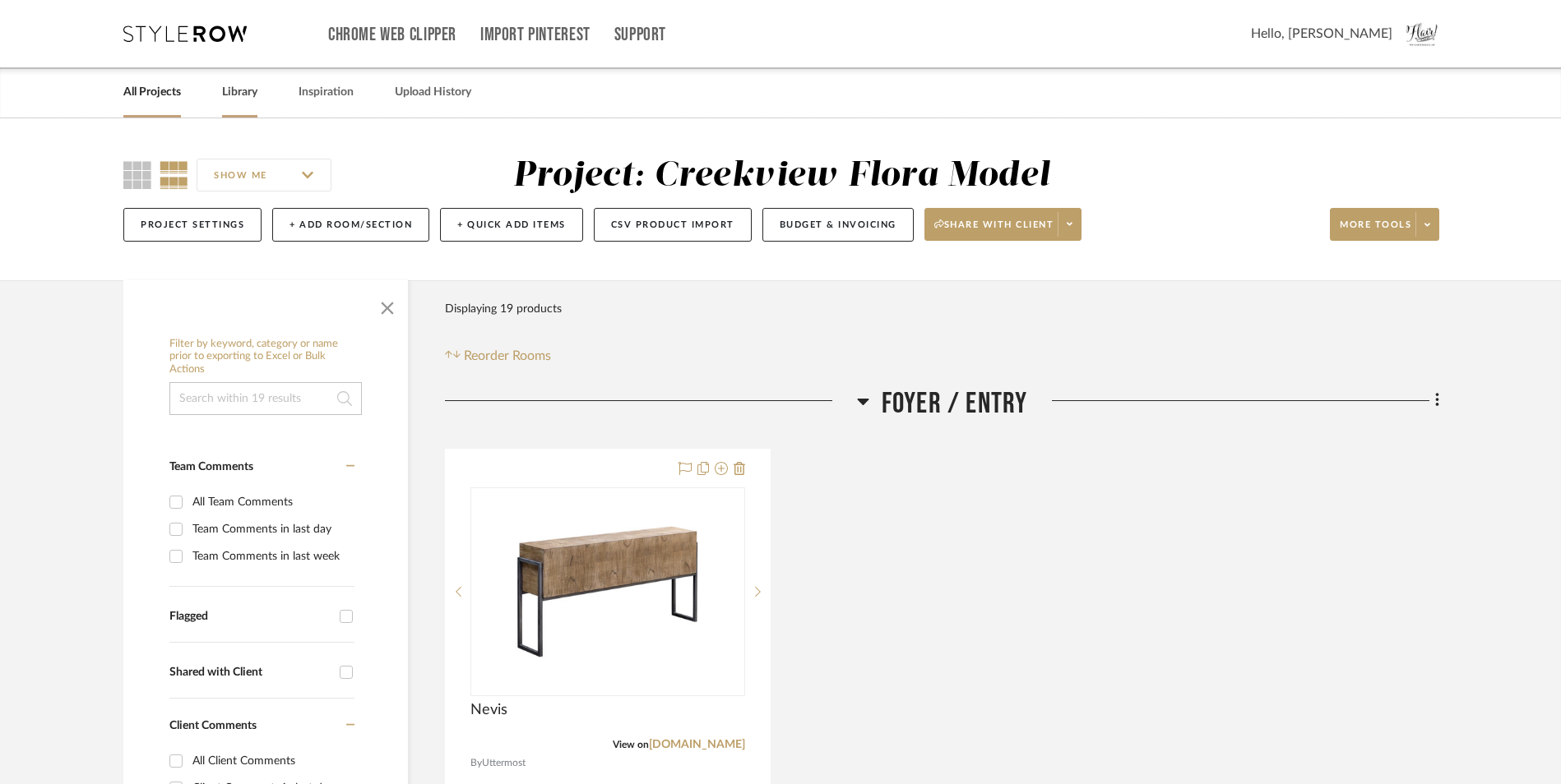
click at [254, 97] on link "Library" at bounding box center [240, 93] width 35 height 22
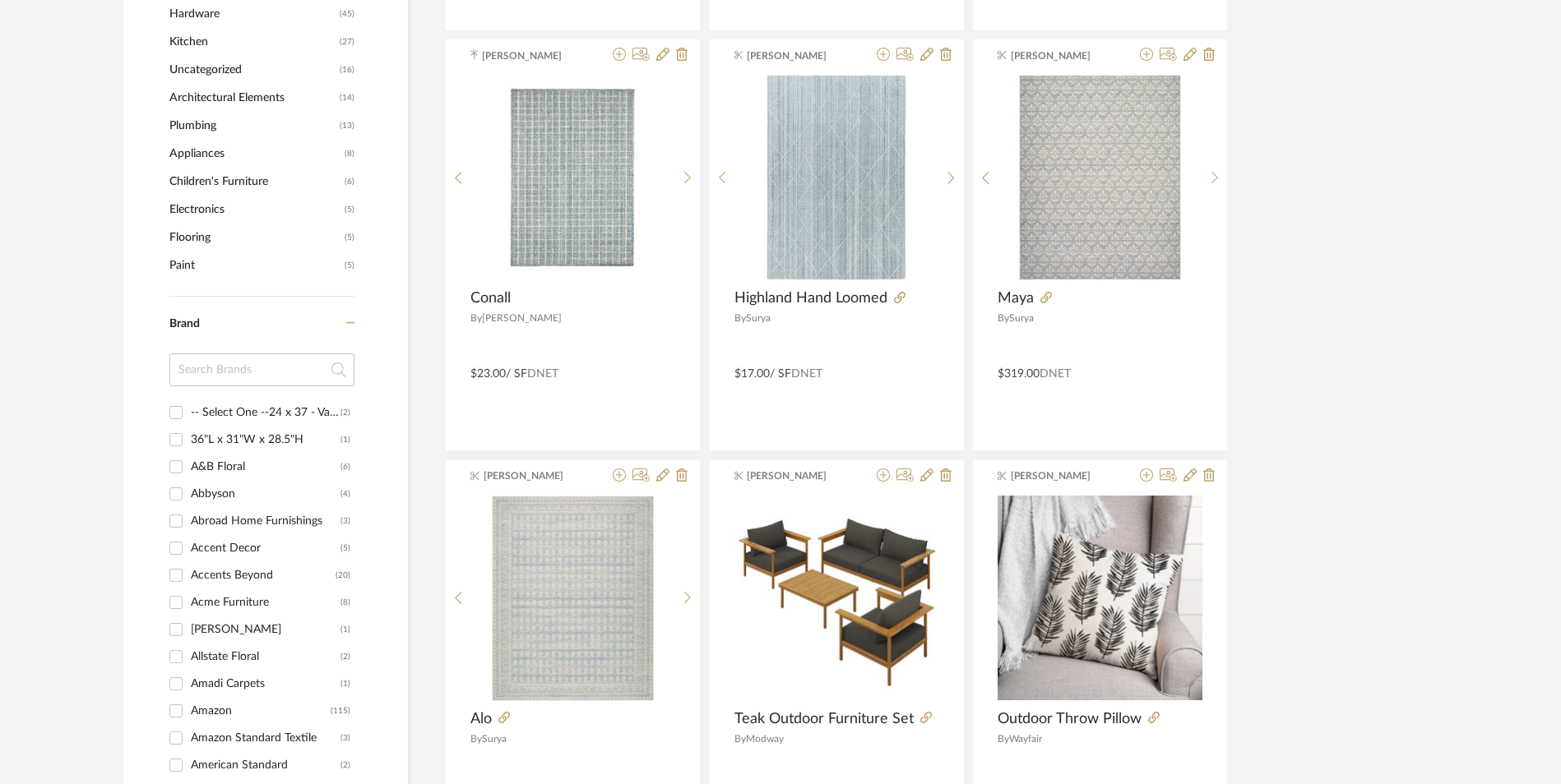
scroll to position [1398, 0]
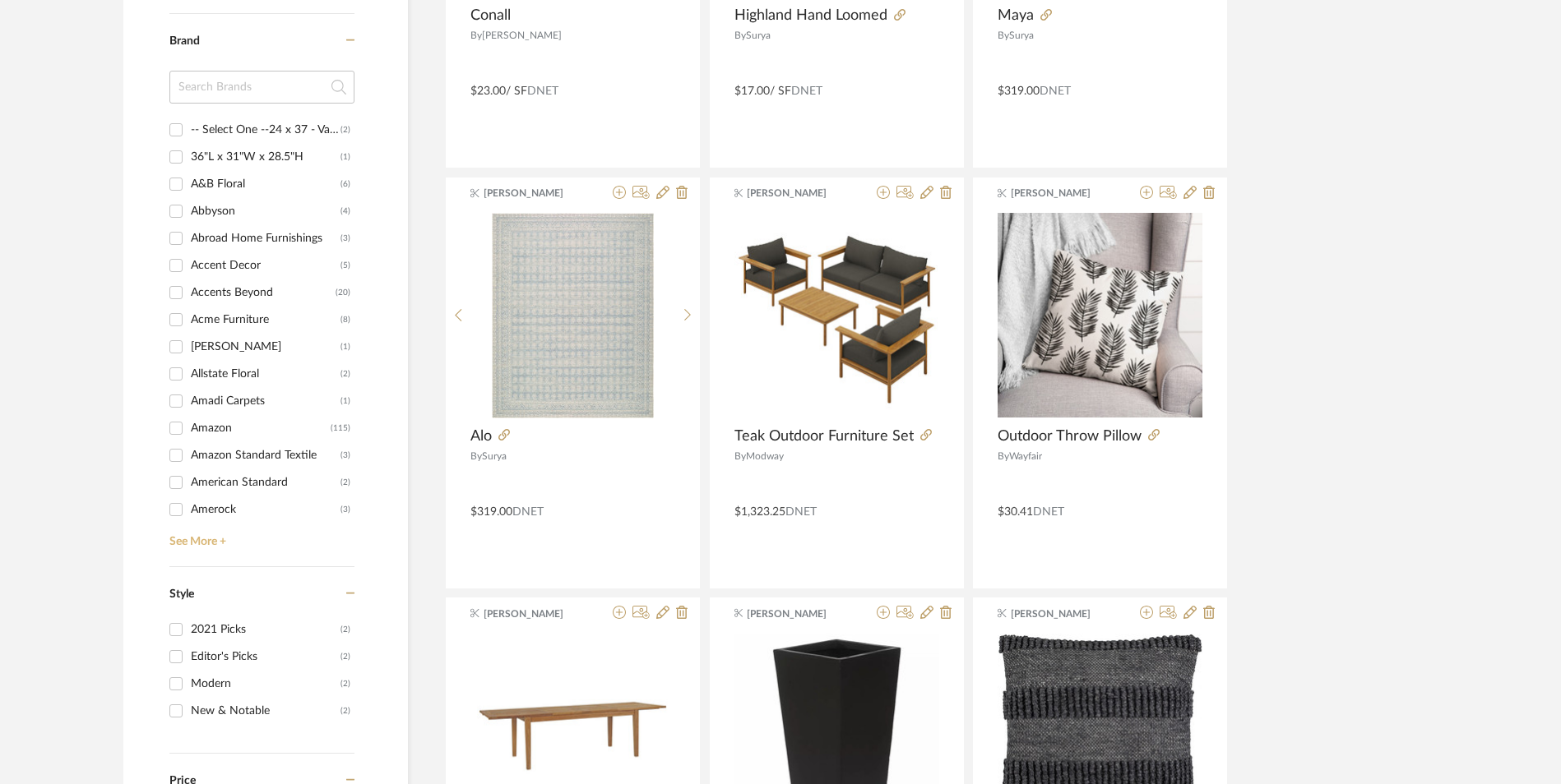
click at [191, 543] on link "See More +" at bounding box center [260, 535] width 189 height 26
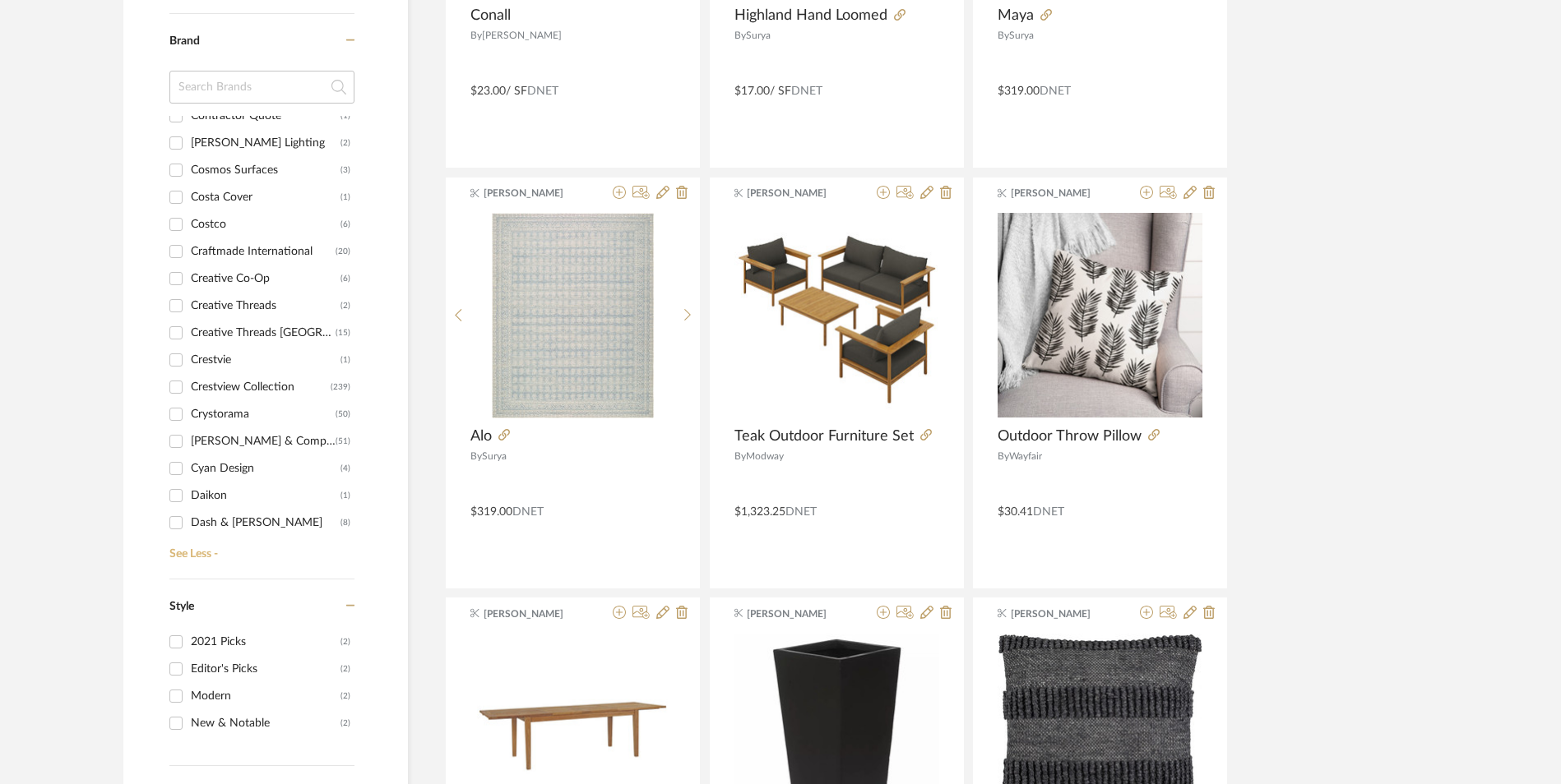
scroll to position [1915, 0]
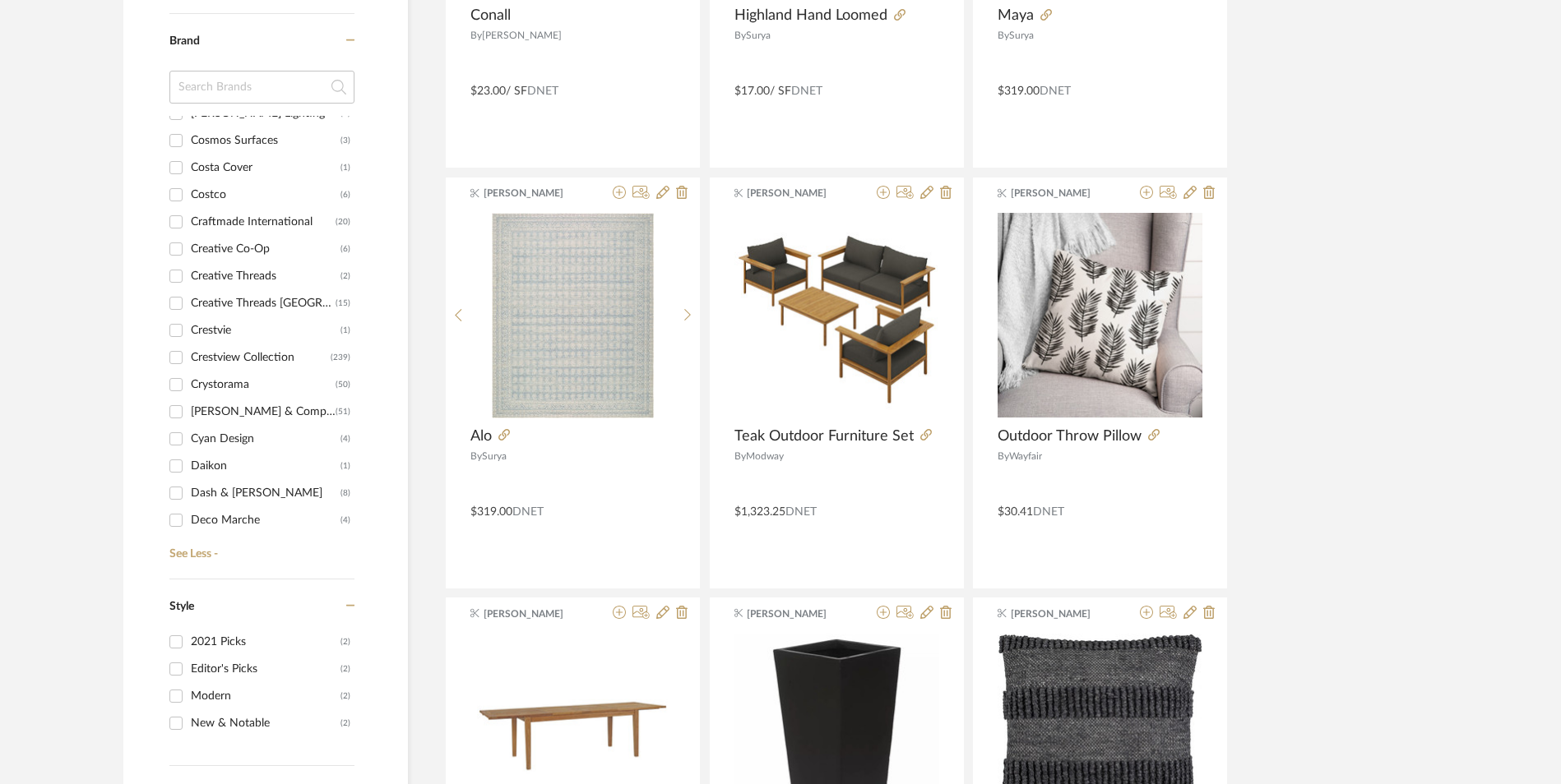
click at [175, 363] on input "Crestview Collection (239)" at bounding box center [175, 357] width 26 height 26
checkbox input "true"
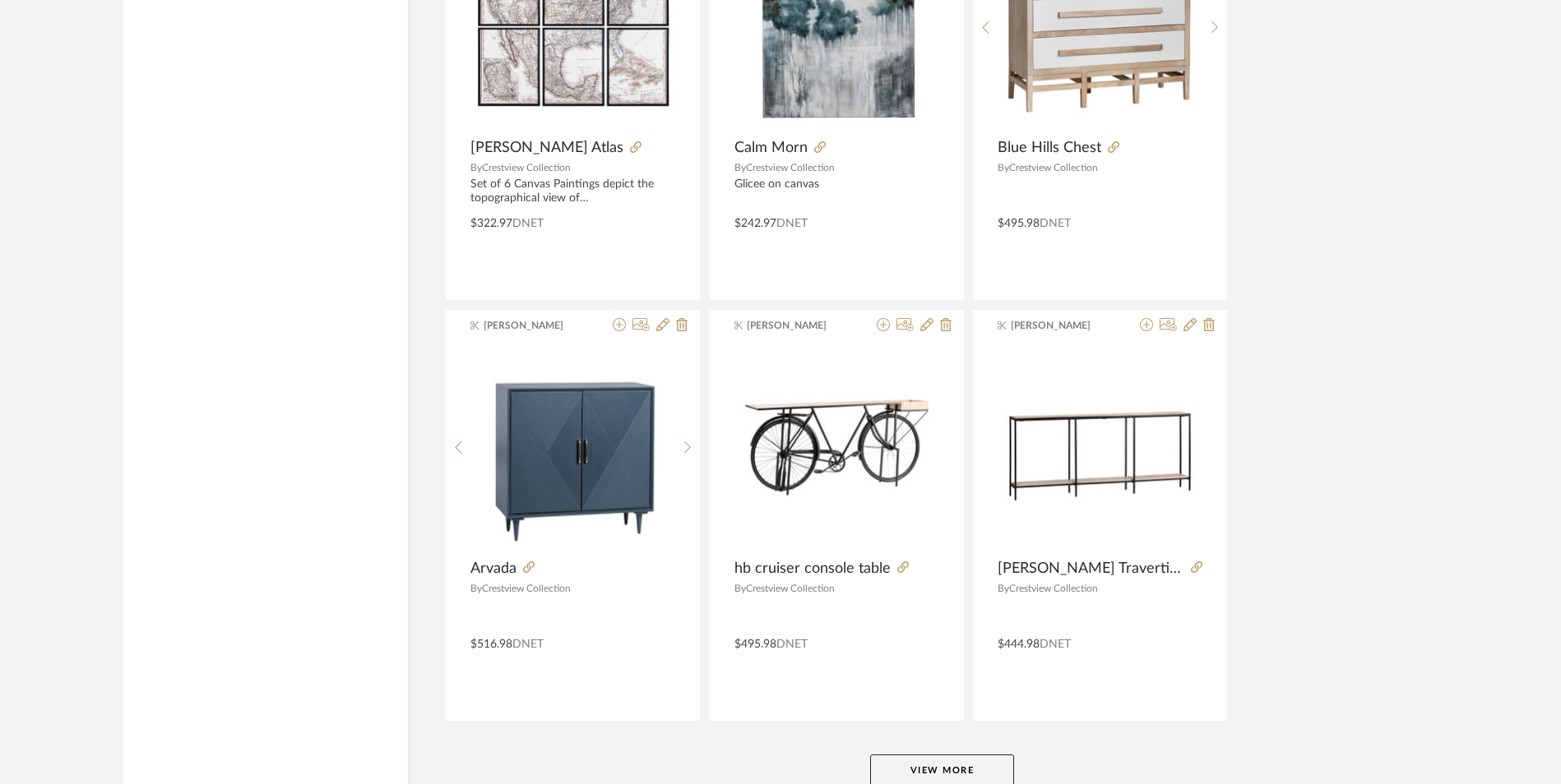
scroll to position [4791, 0]
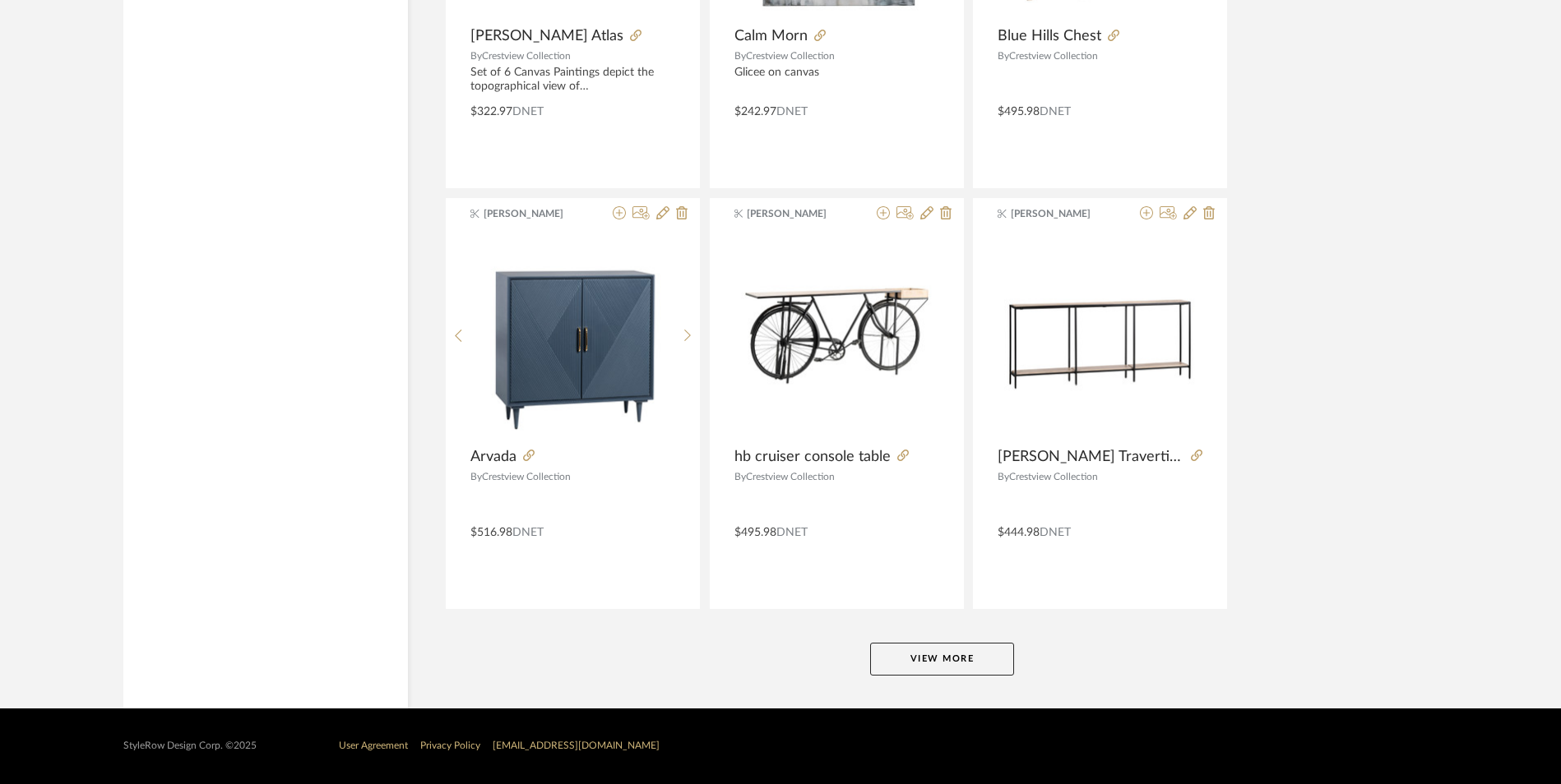
click at [929, 656] on button "View More" at bounding box center [942, 659] width 144 height 33
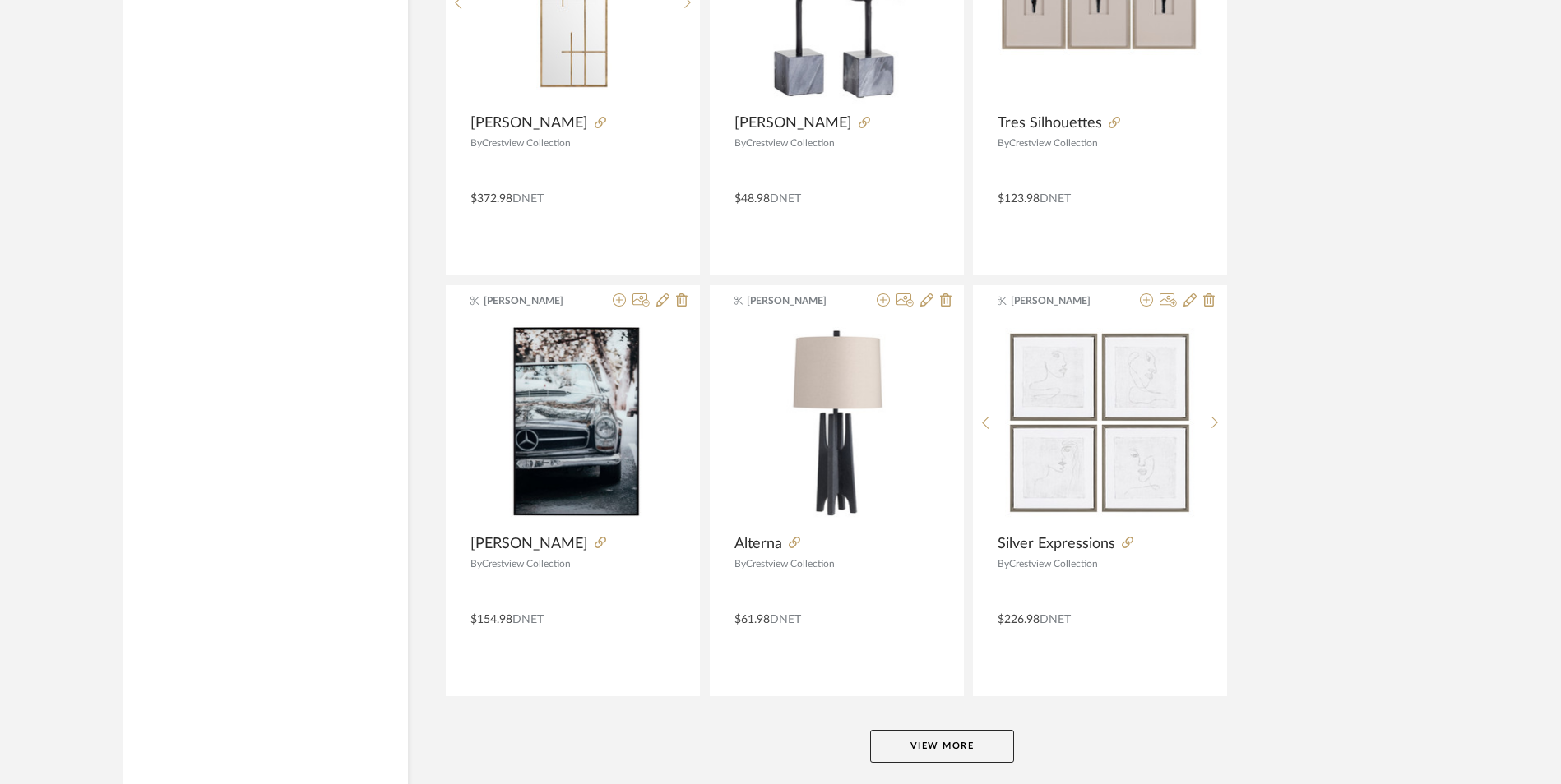
scroll to position [9837, 0]
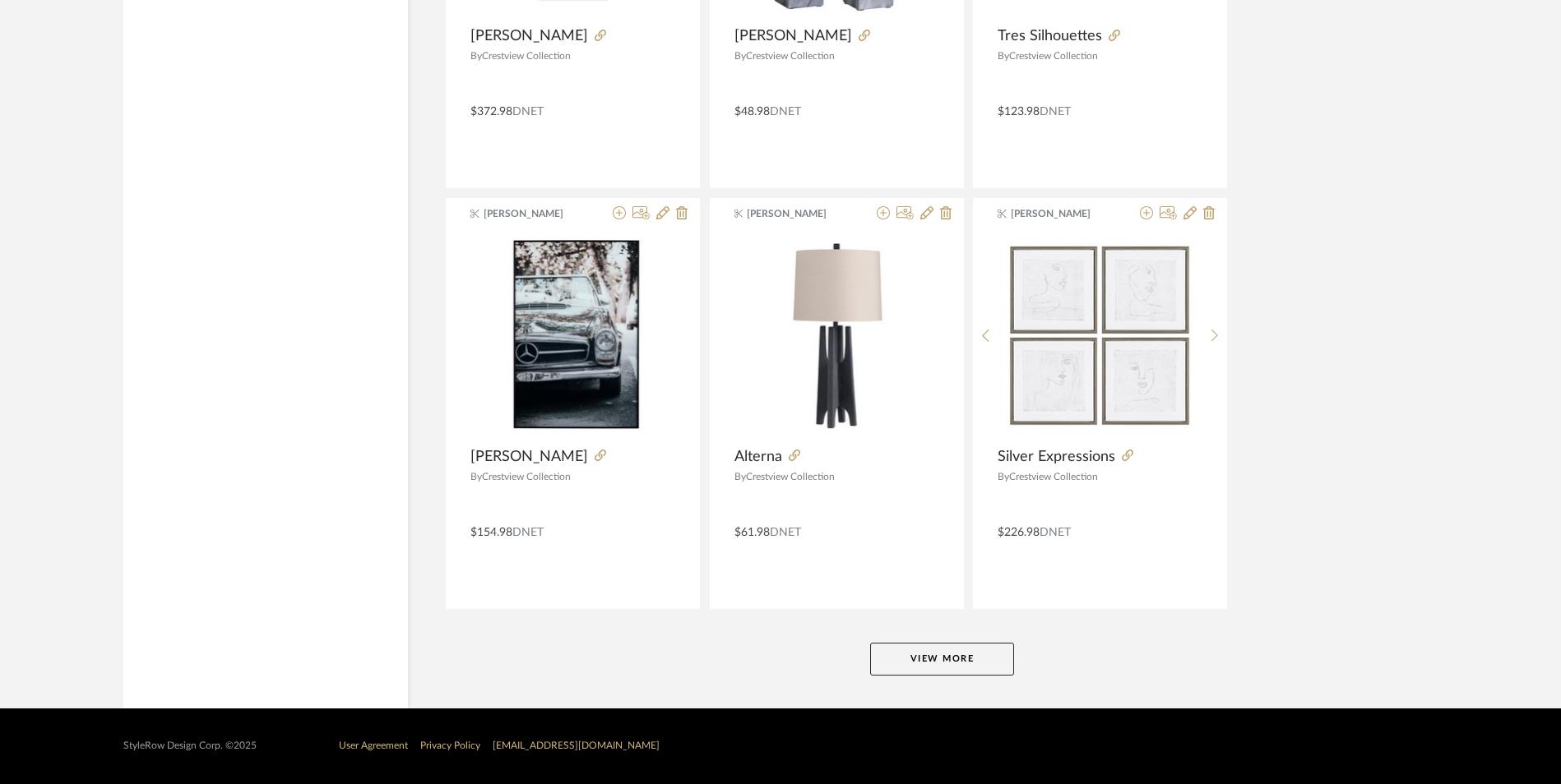
click at [920, 658] on button "View More" at bounding box center [942, 659] width 144 height 33
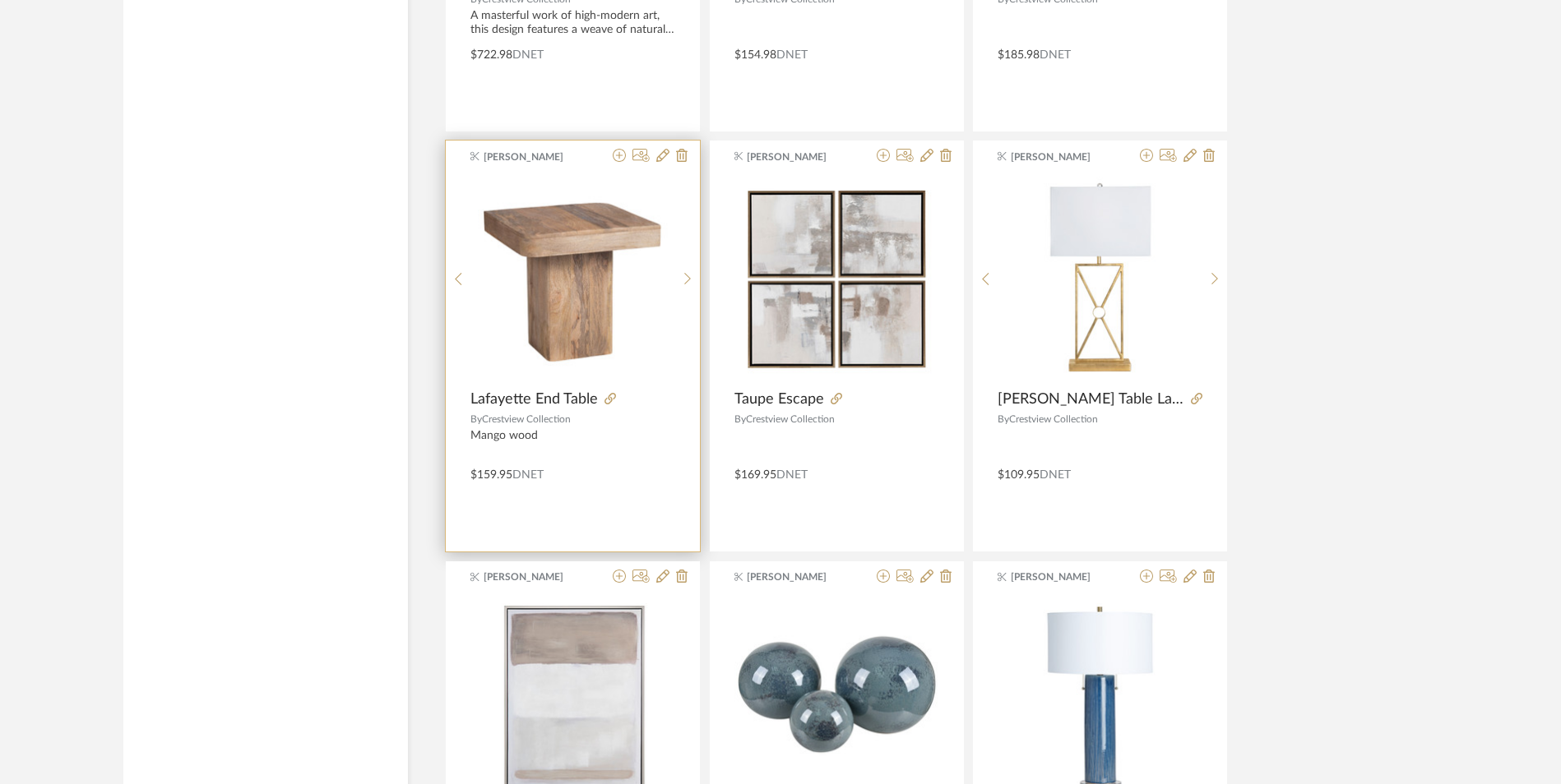
scroll to position [13553, 0]
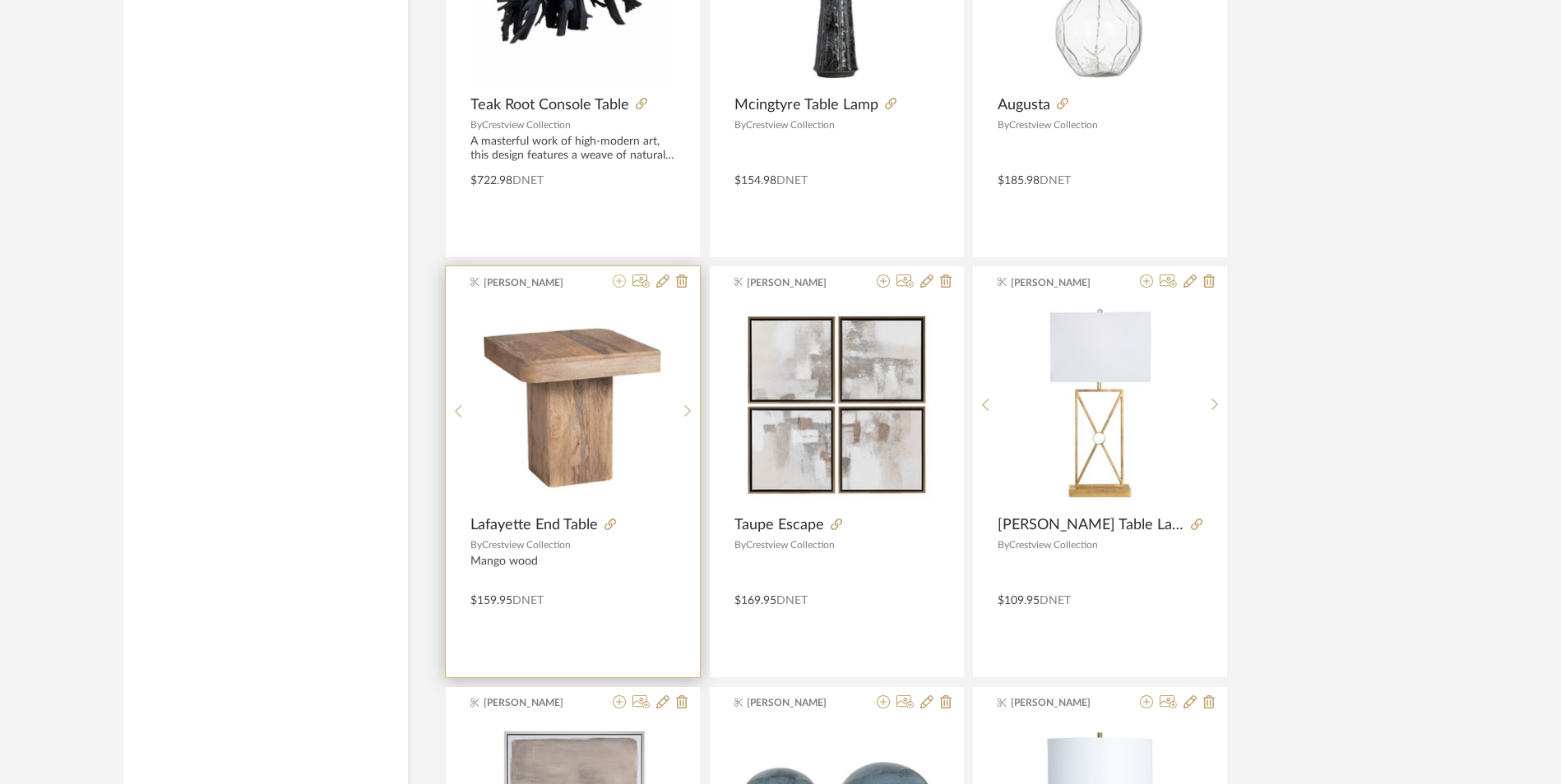
click at [621, 281] on icon at bounding box center [620, 282] width 13 height 13
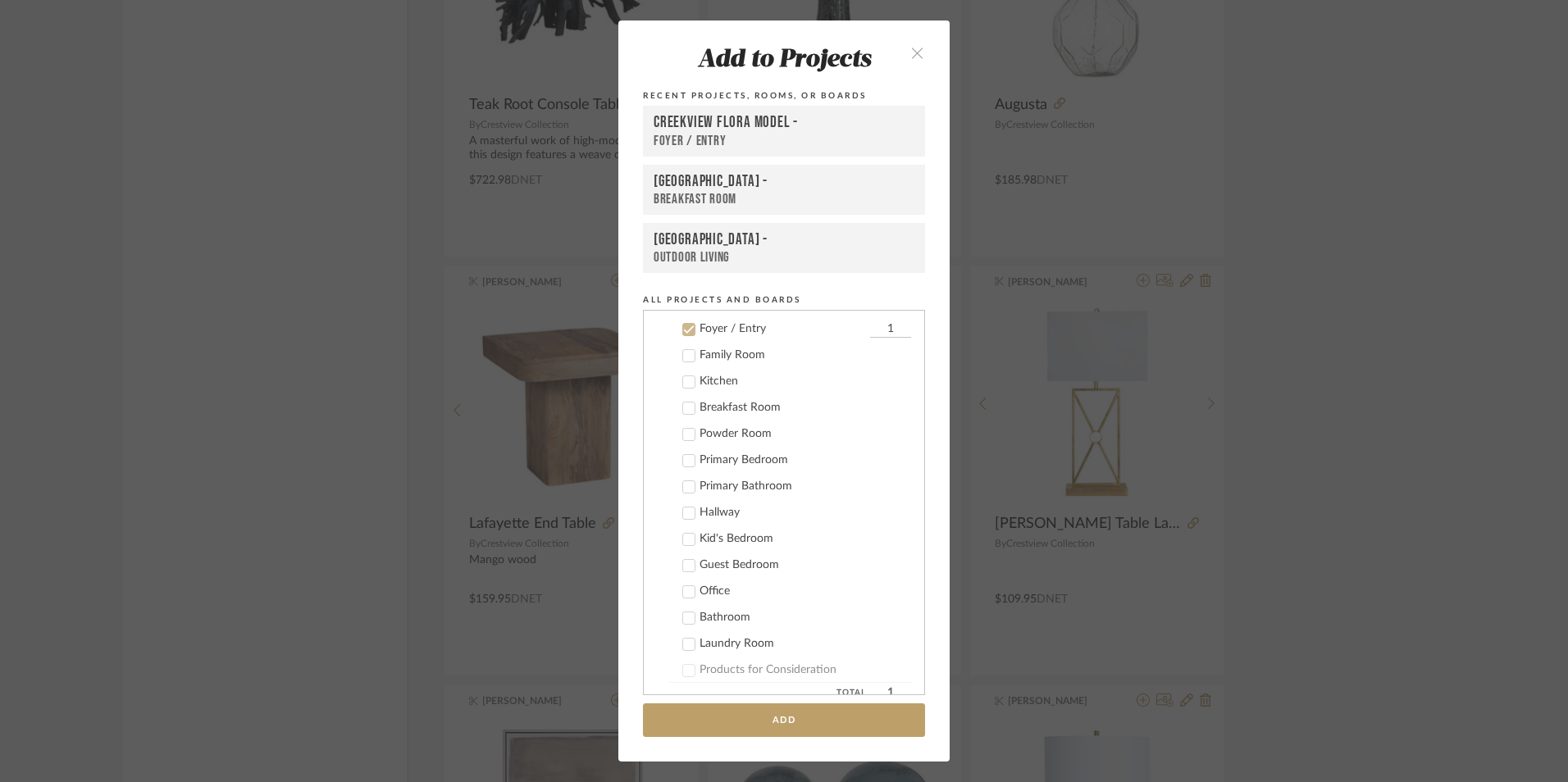
scroll to position [381, 0]
click at [683, 323] on icon at bounding box center [689, 325] width 12 height 12
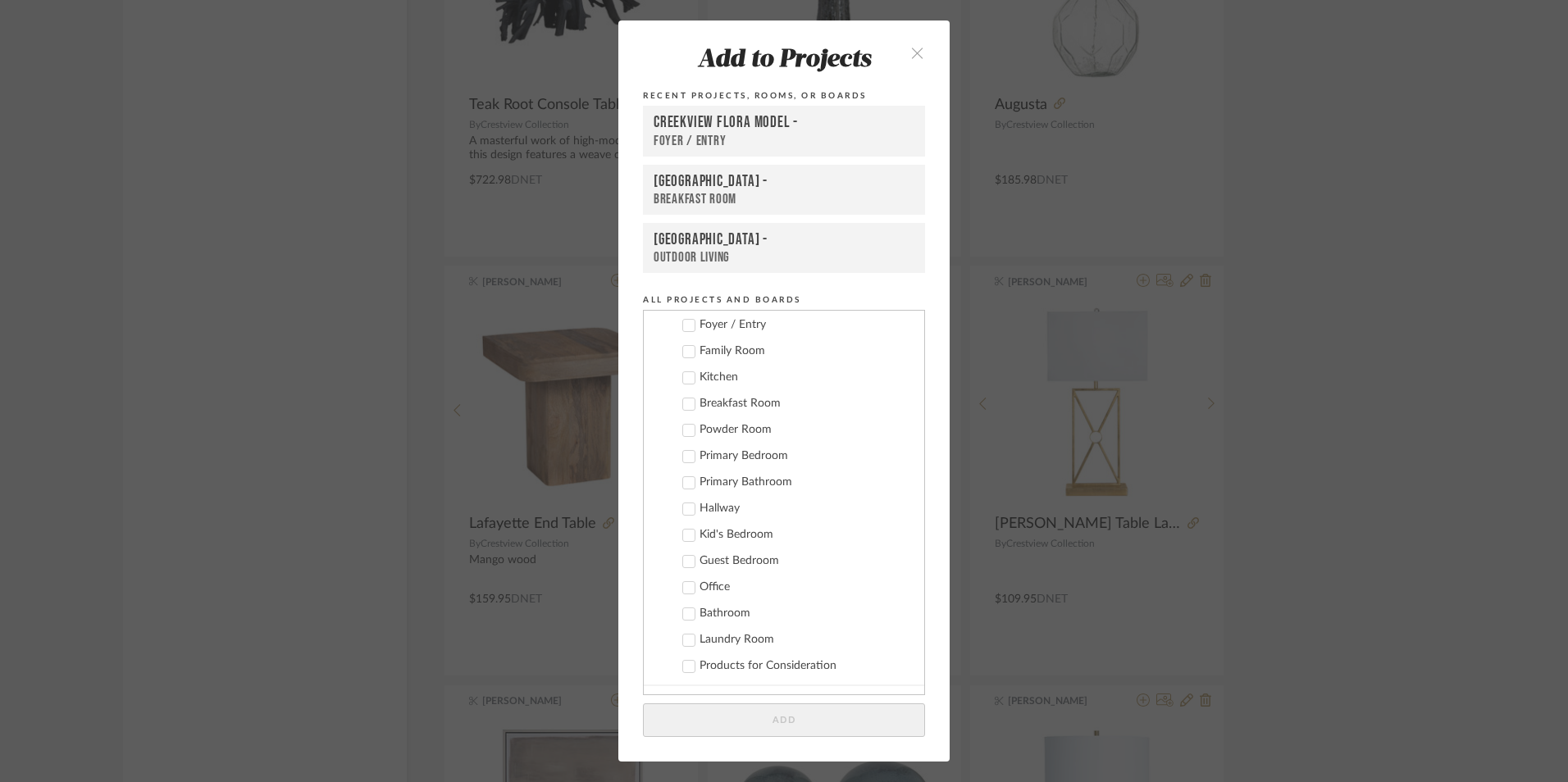
click at [683, 351] on icon at bounding box center [689, 352] width 12 height 12
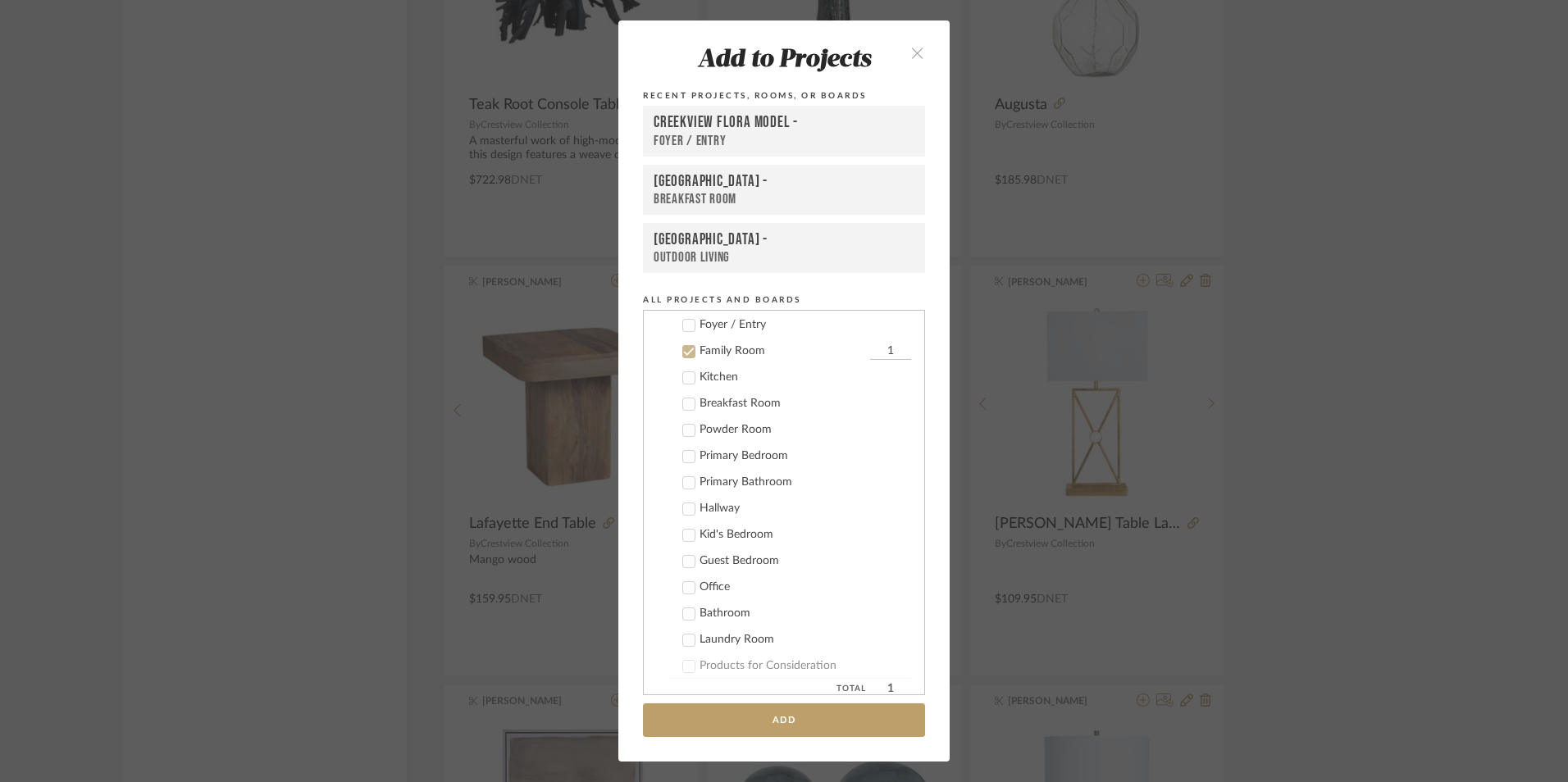
click at [870, 348] on input "1" at bounding box center [890, 352] width 41 height 17
type input "2"
click at [771, 719] on button "Add" at bounding box center [784, 721] width 282 height 34
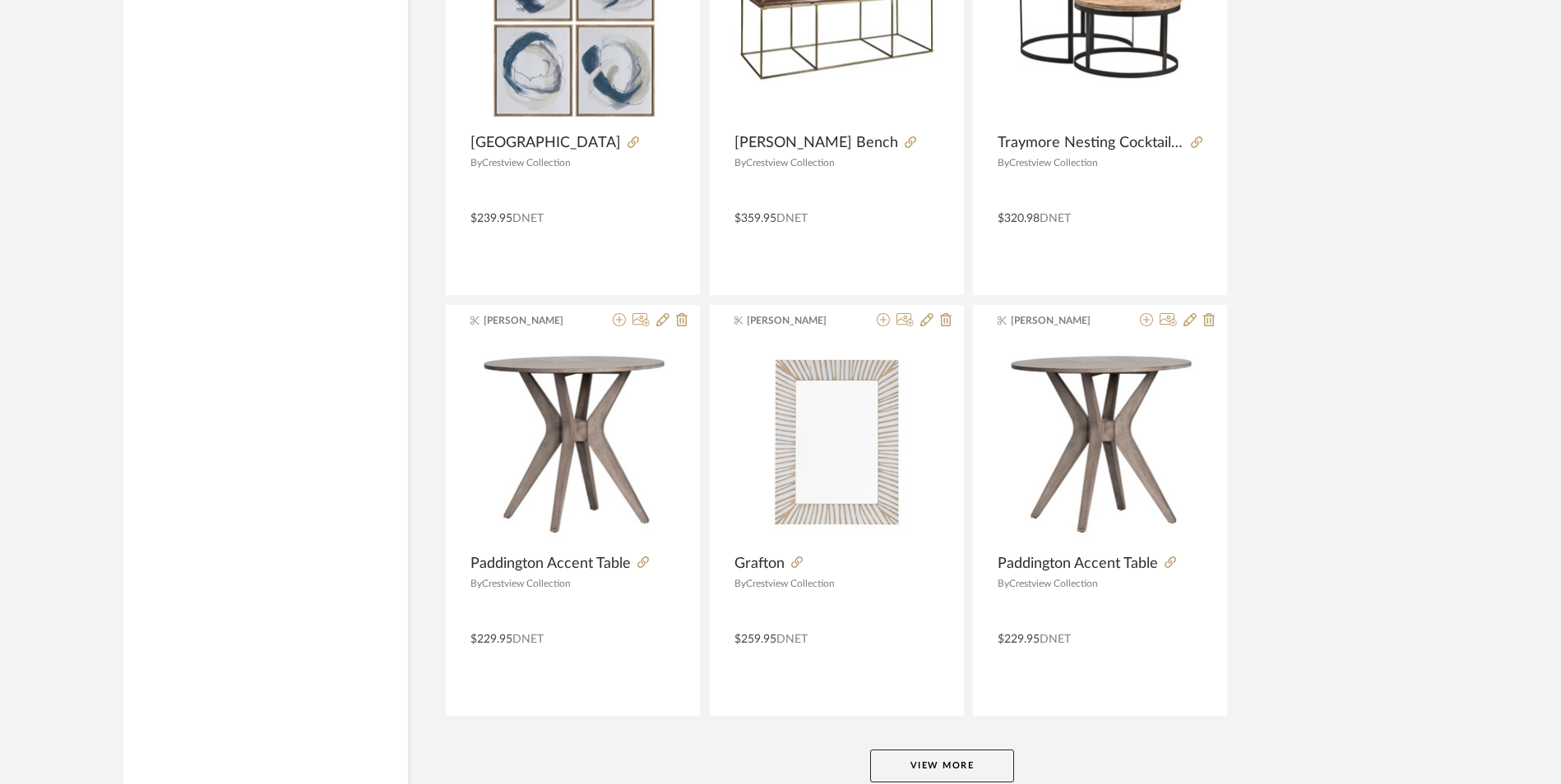
scroll to position [14883, 0]
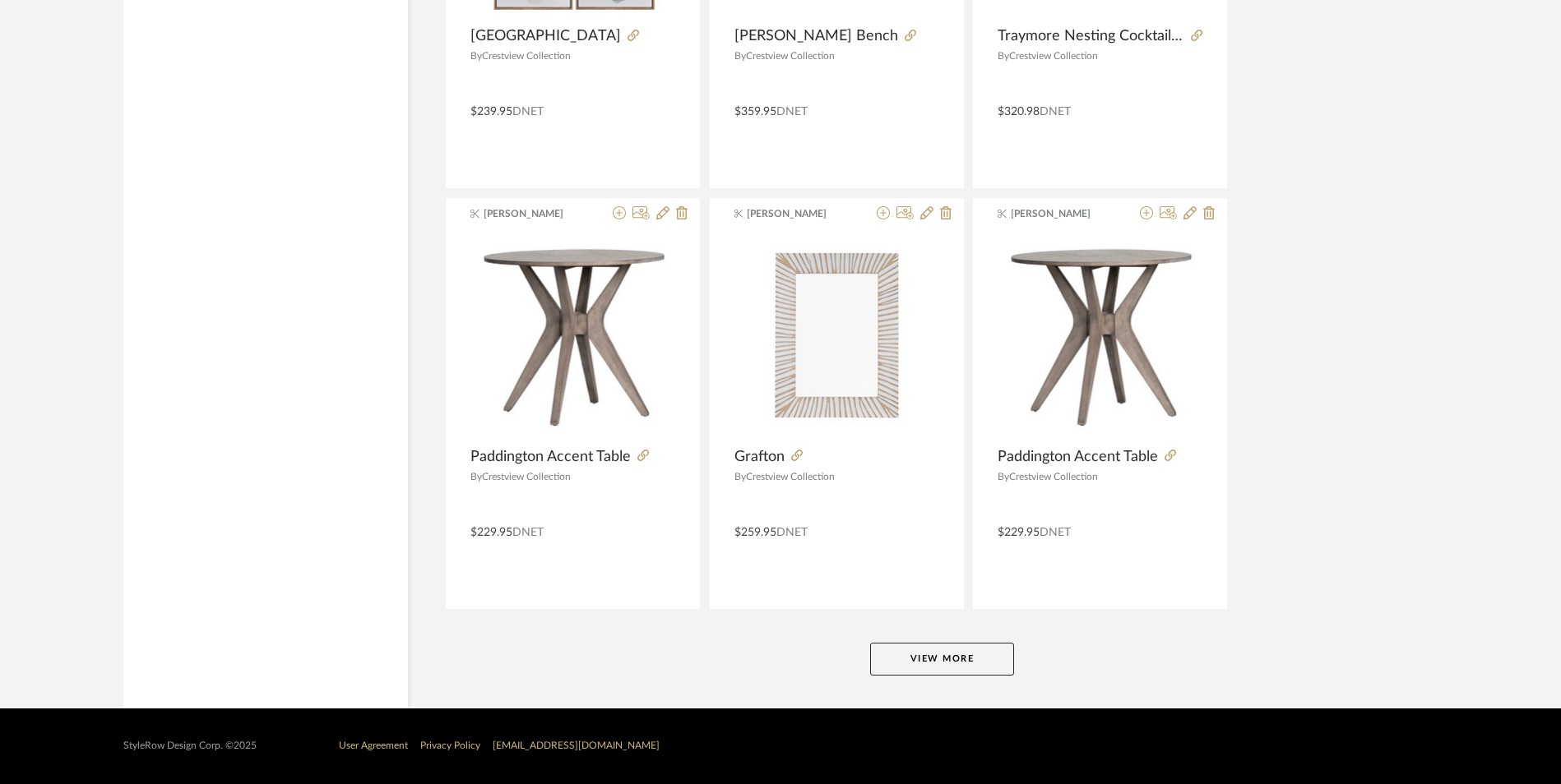
click at [902, 657] on button "View More" at bounding box center [942, 659] width 144 height 33
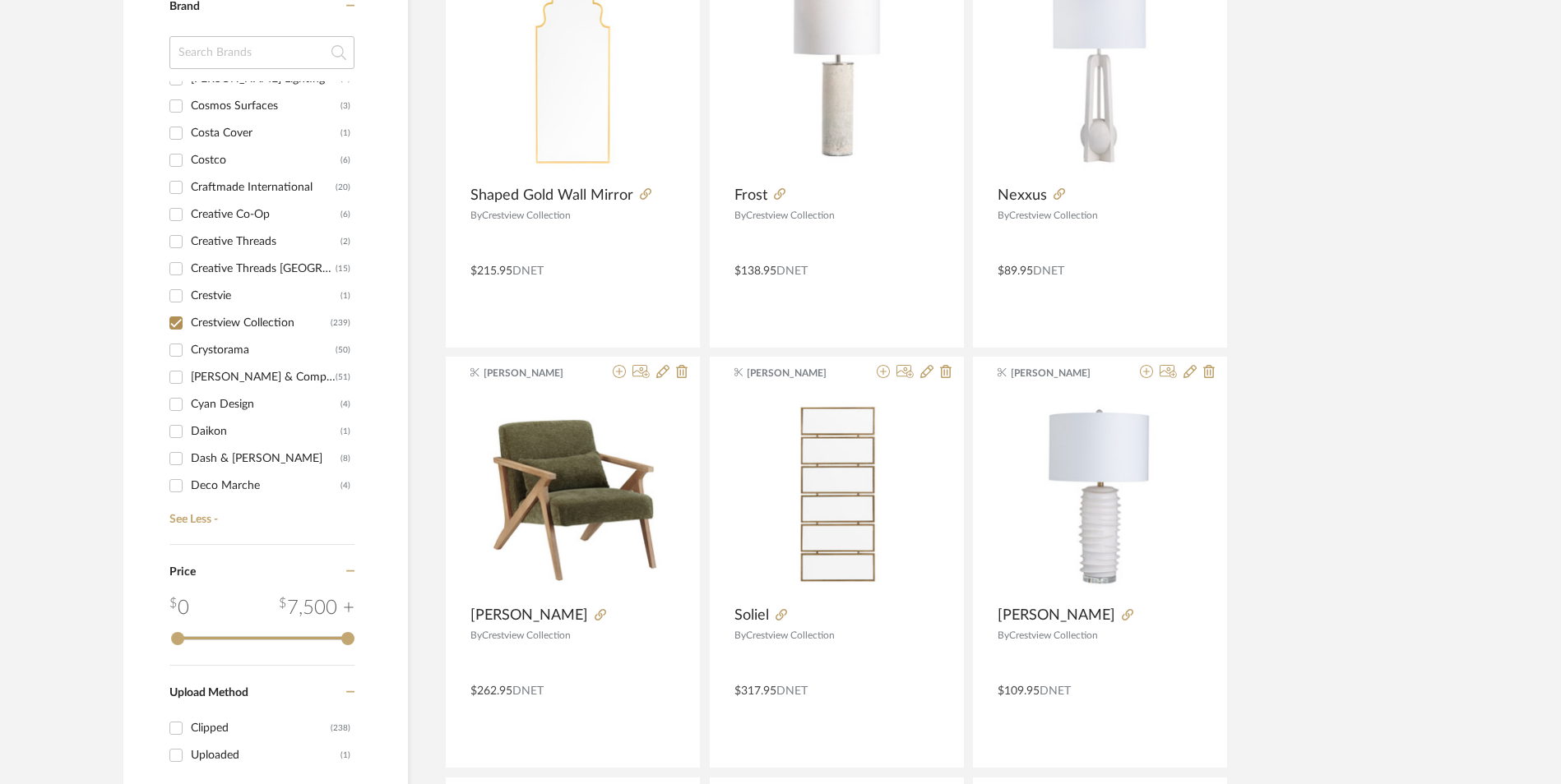
scroll to position [0, 0]
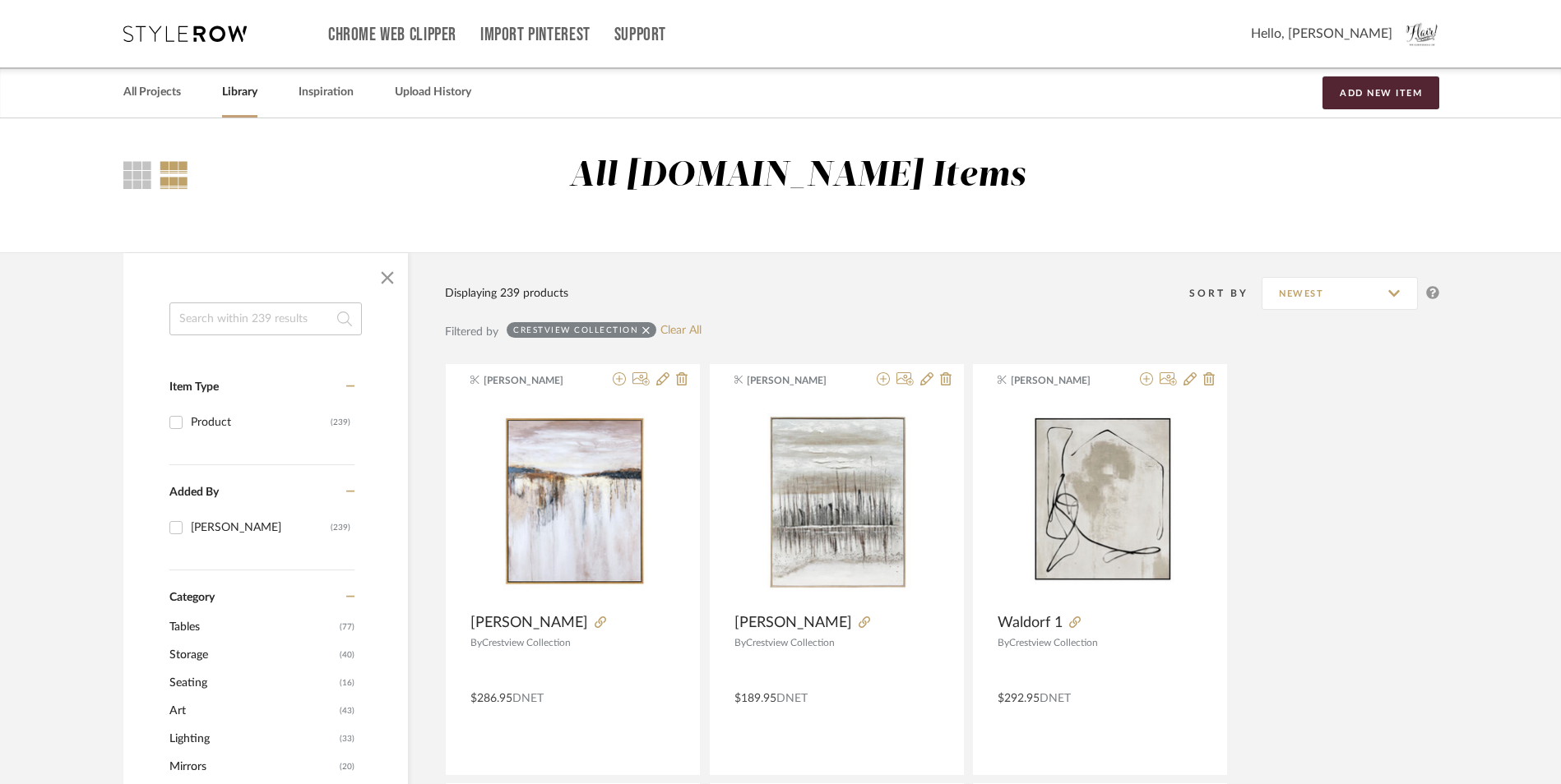
click at [186, 626] on span "Tables" at bounding box center [252, 627] width 166 height 28
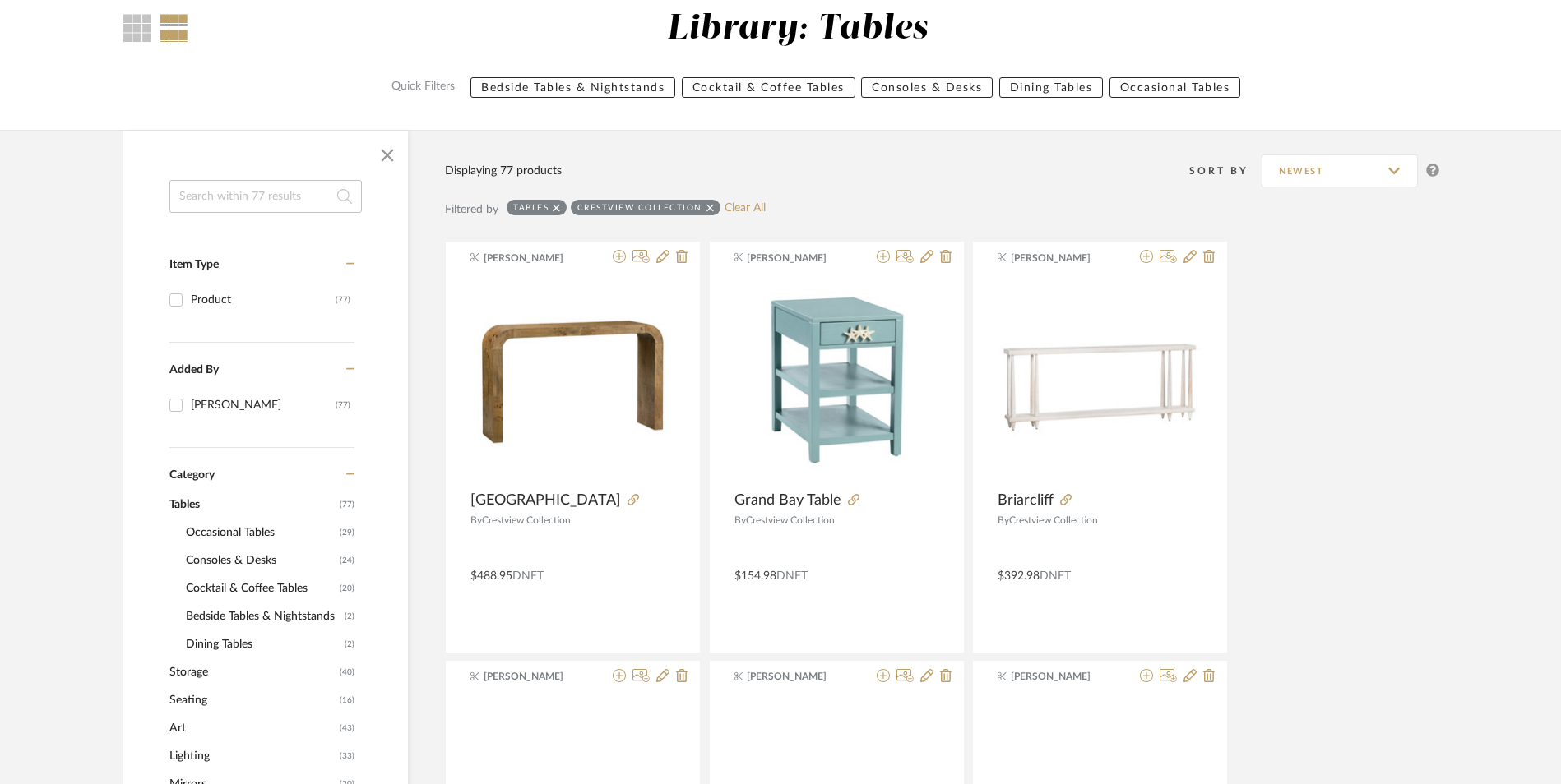
scroll to position [164, 0]
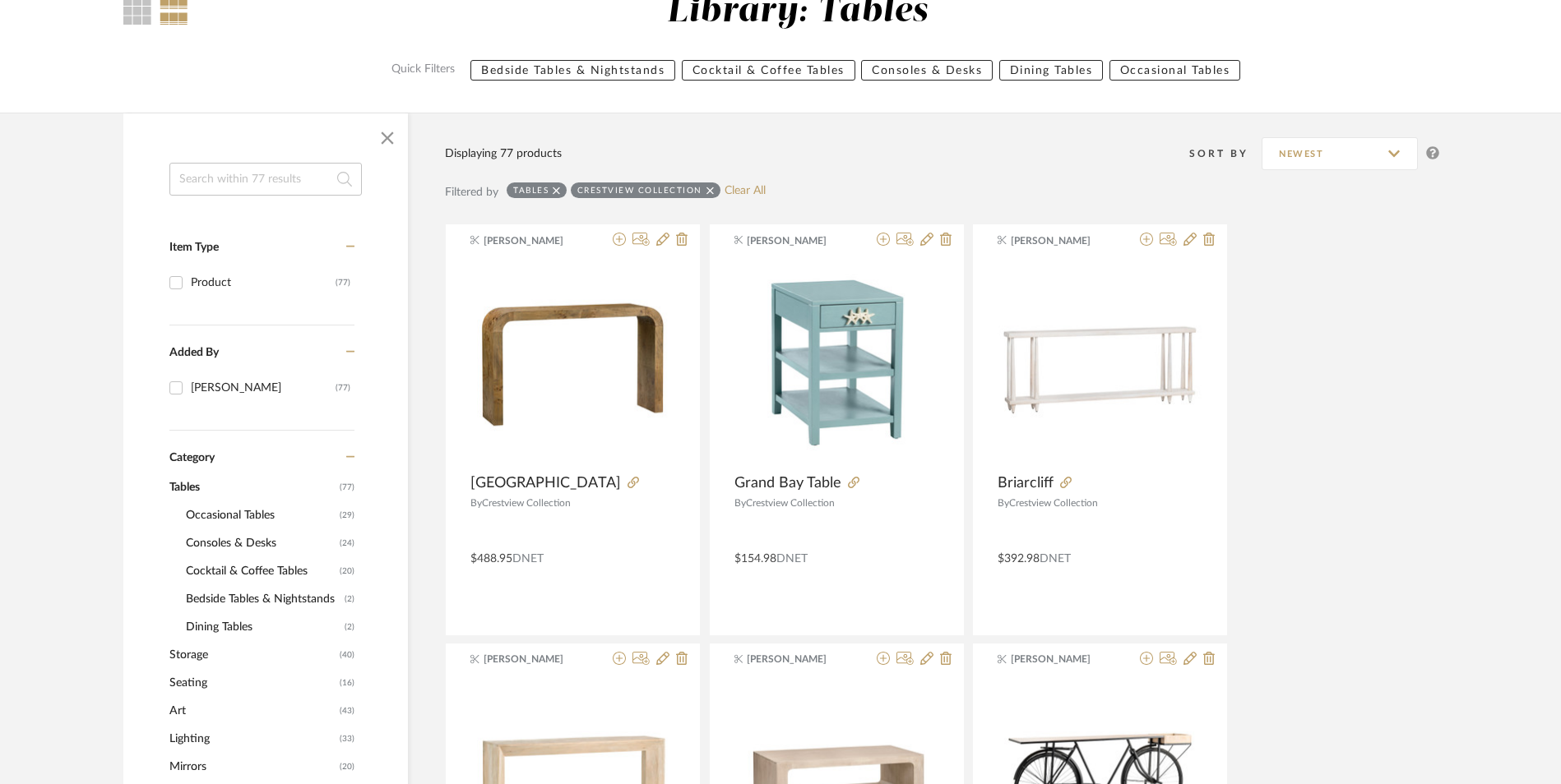
click at [223, 576] on span "Cocktail & Coffee Tables" at bounding box center [260, 571] width 149 height 28
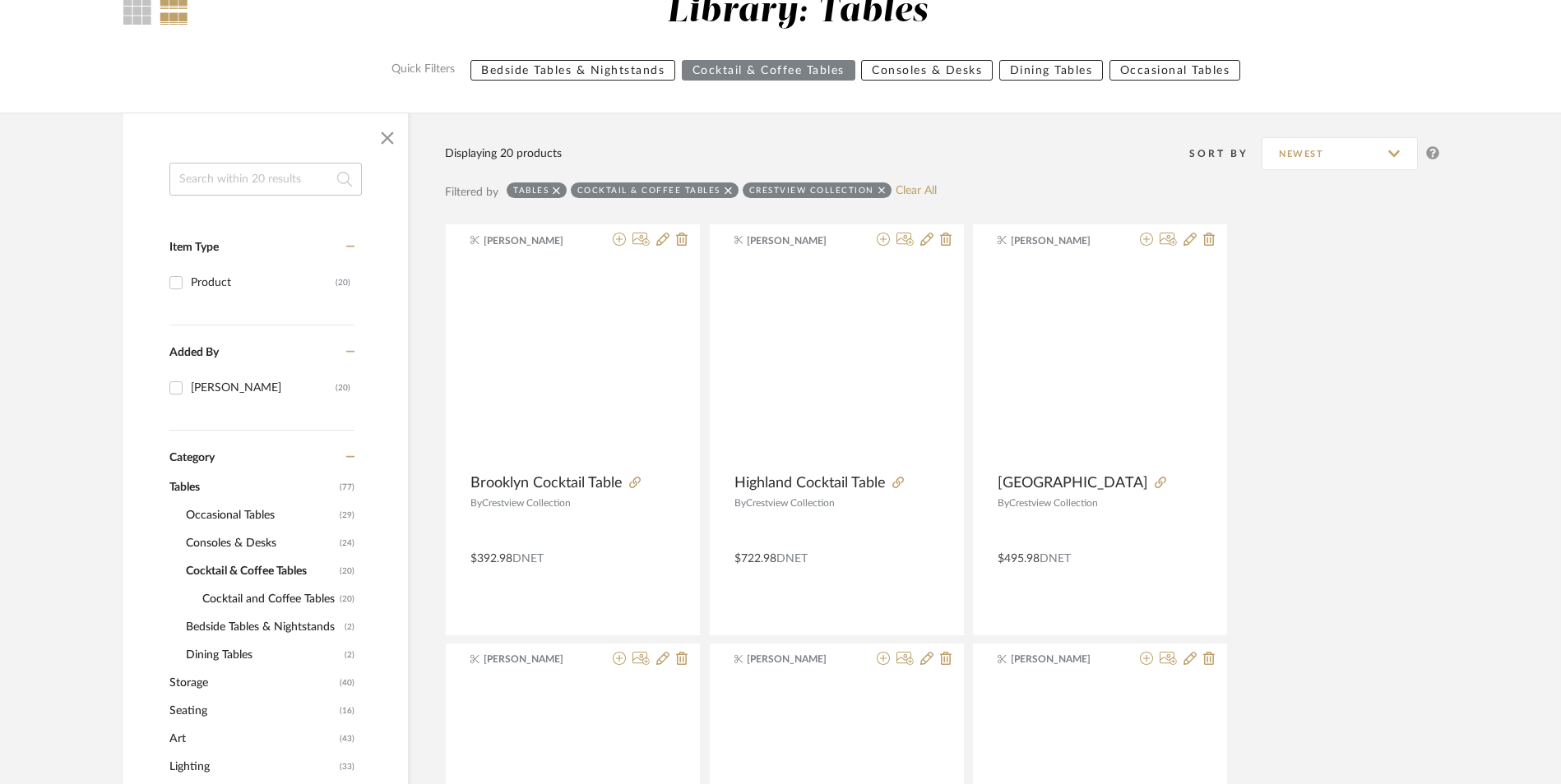
scroll to position [71, 0]
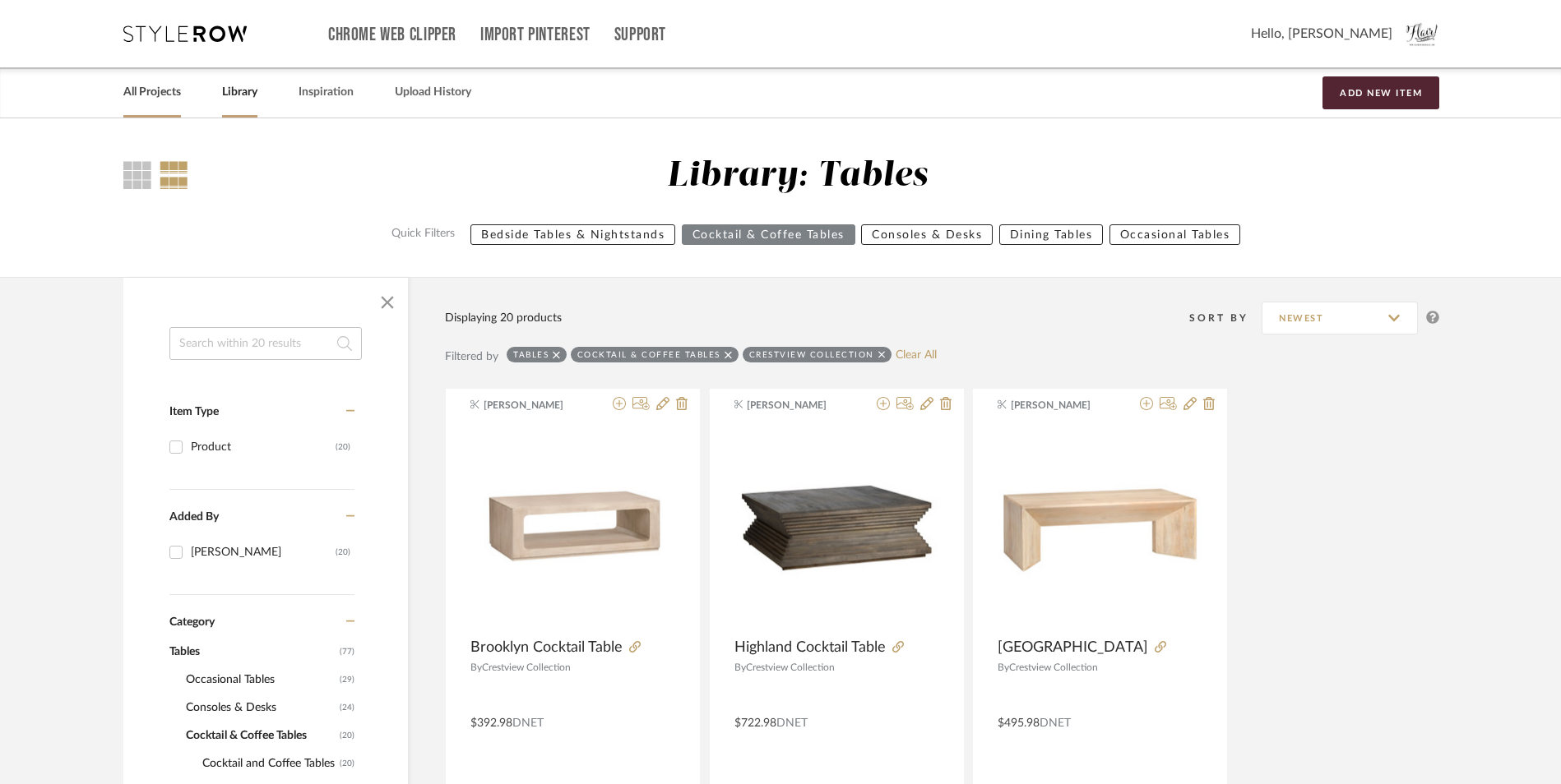
click at [144, 89] on link "All Projects" at bounding box center [152, 93] width 57 height 22
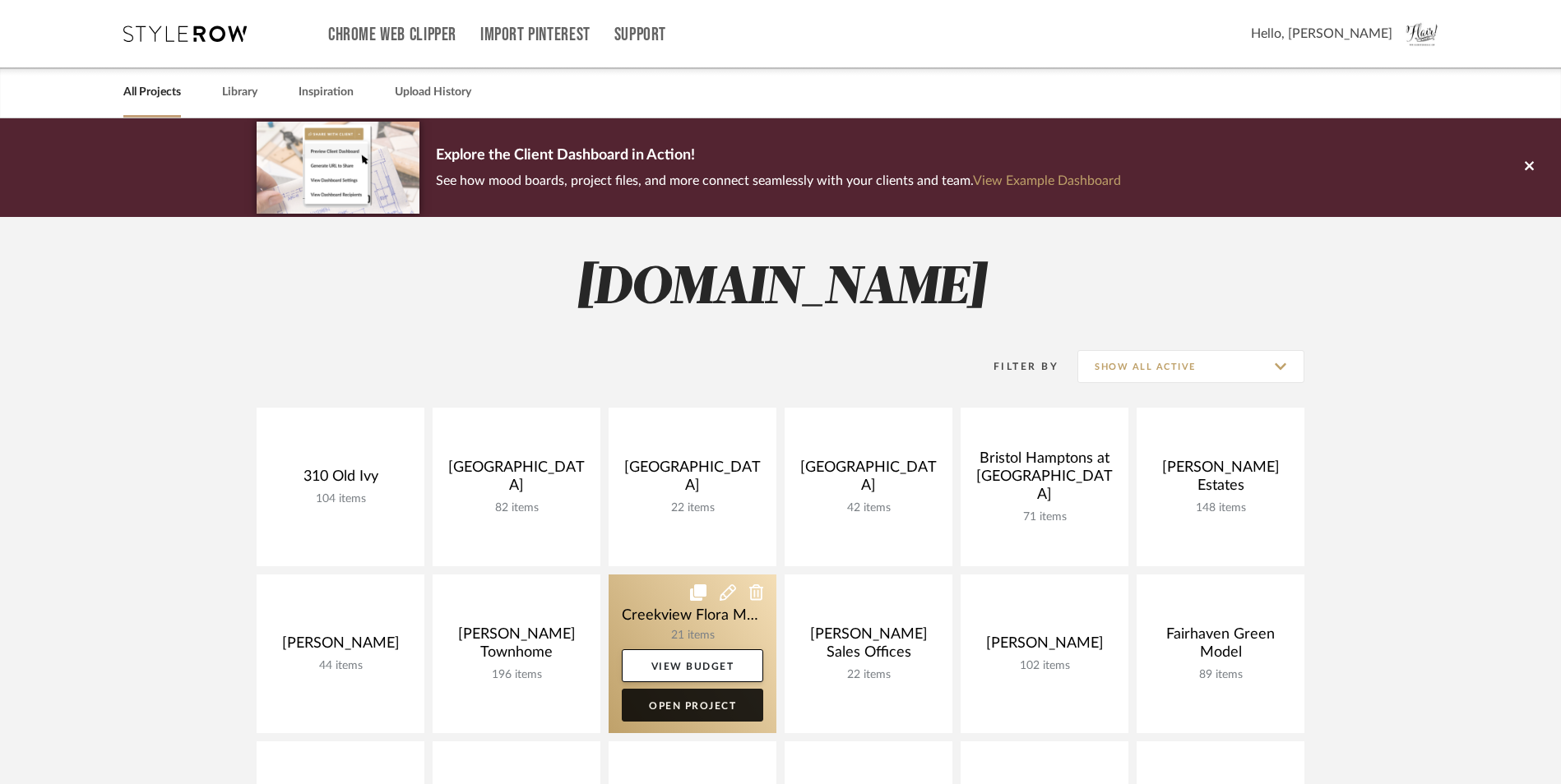
click at [715, 701] on link "Open Project" at bounding box center [692, 705] width 142 height 33
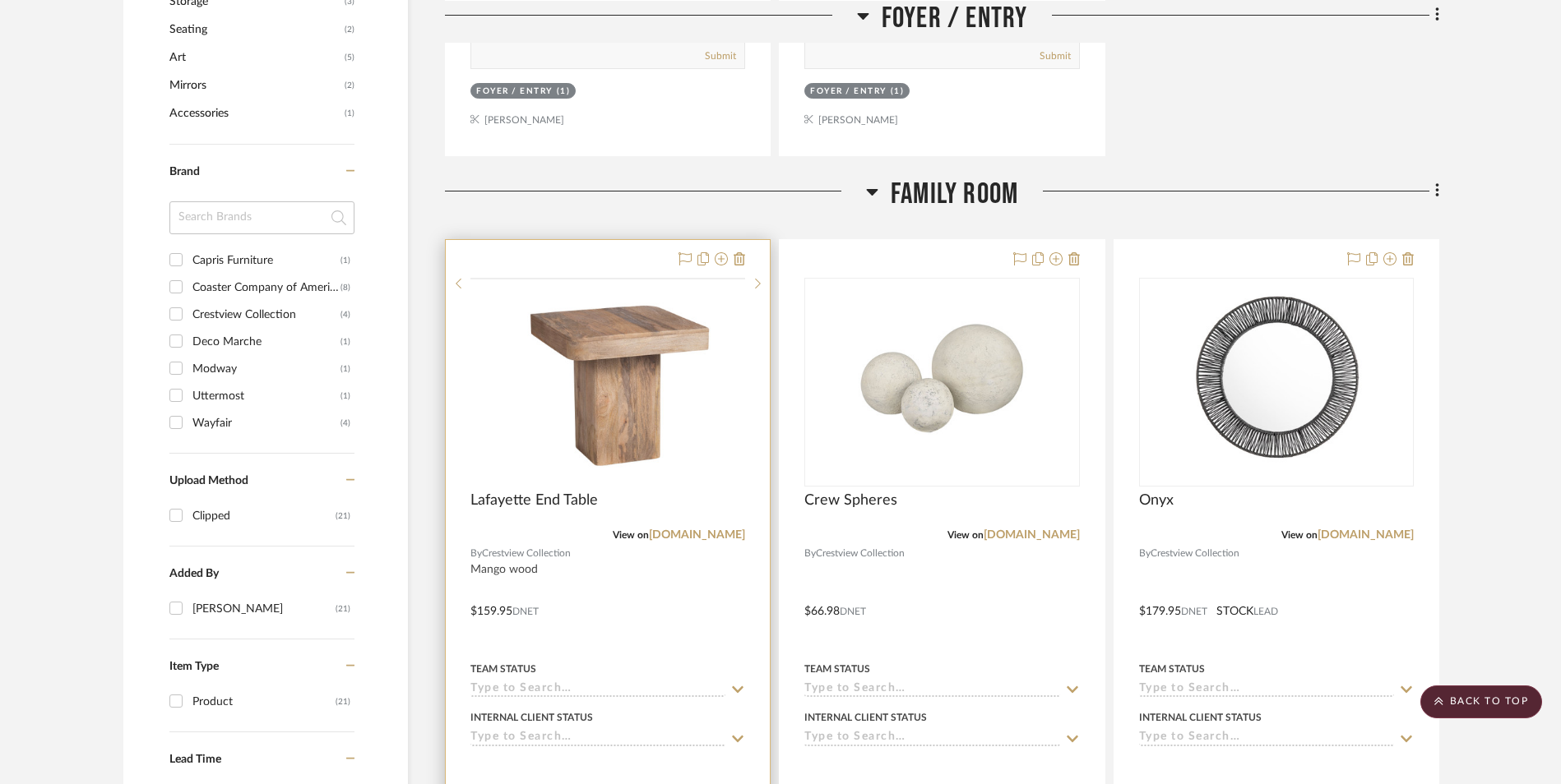
scroll to position [1151, 0]
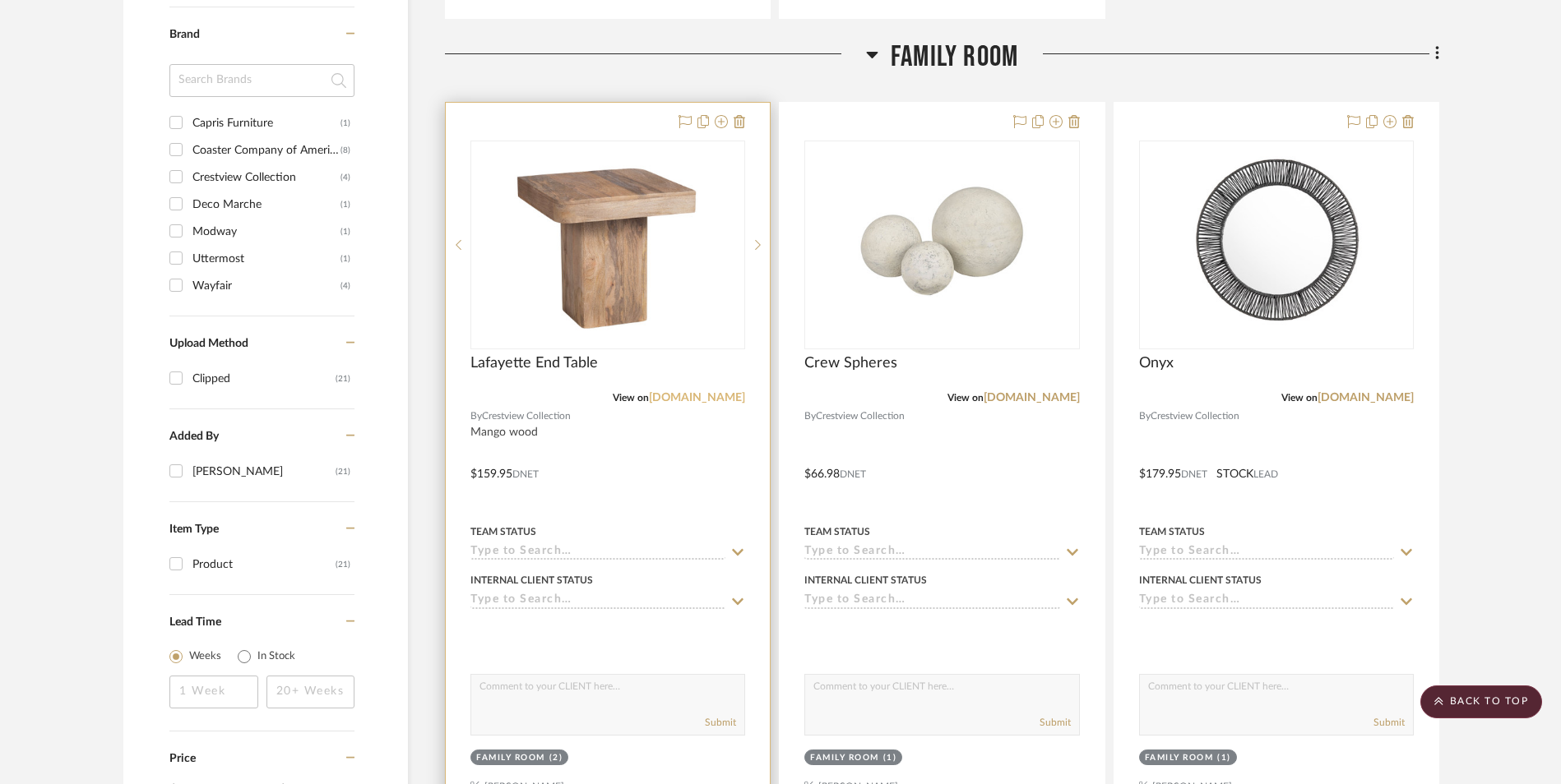
click at [697, 399] on link "[DOMAIN_NAME]" at bounding box center [697, 398] width 96 height 12
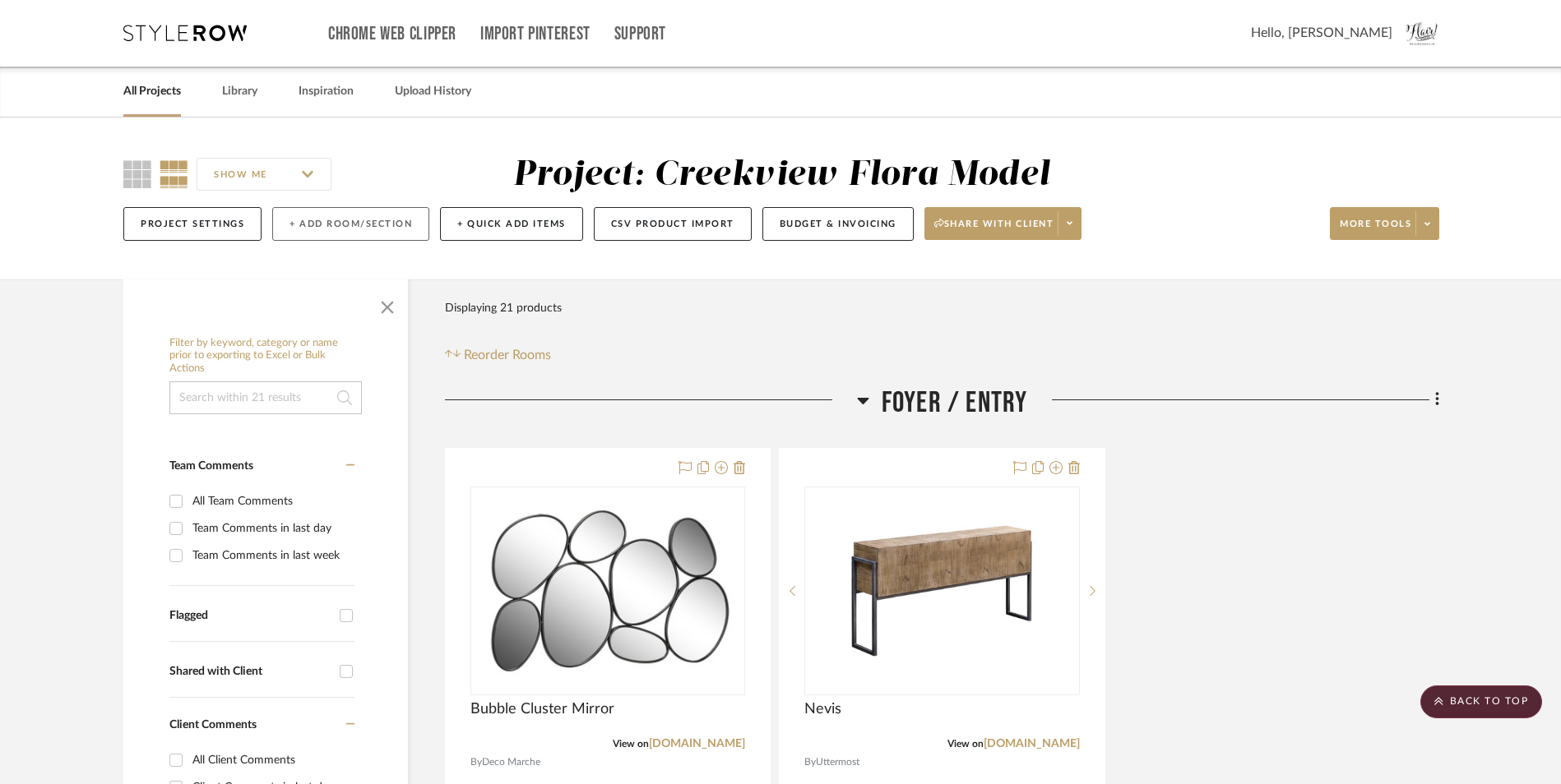
scroll to position [0, 0]
click at [231, 86] on link "Library" at bounding box center [240, 93] width 35 height 22
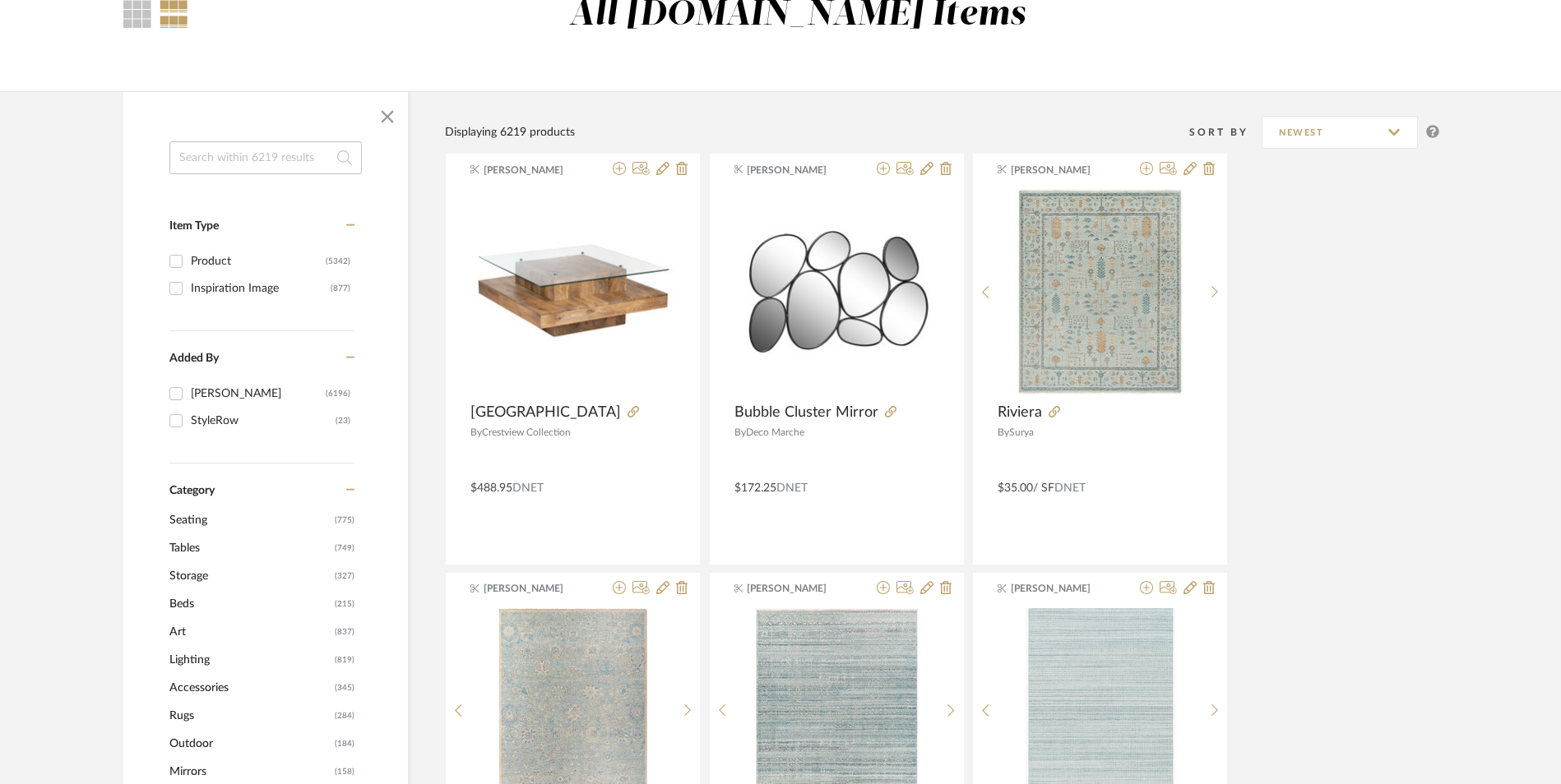
scroll to position [329, 0]
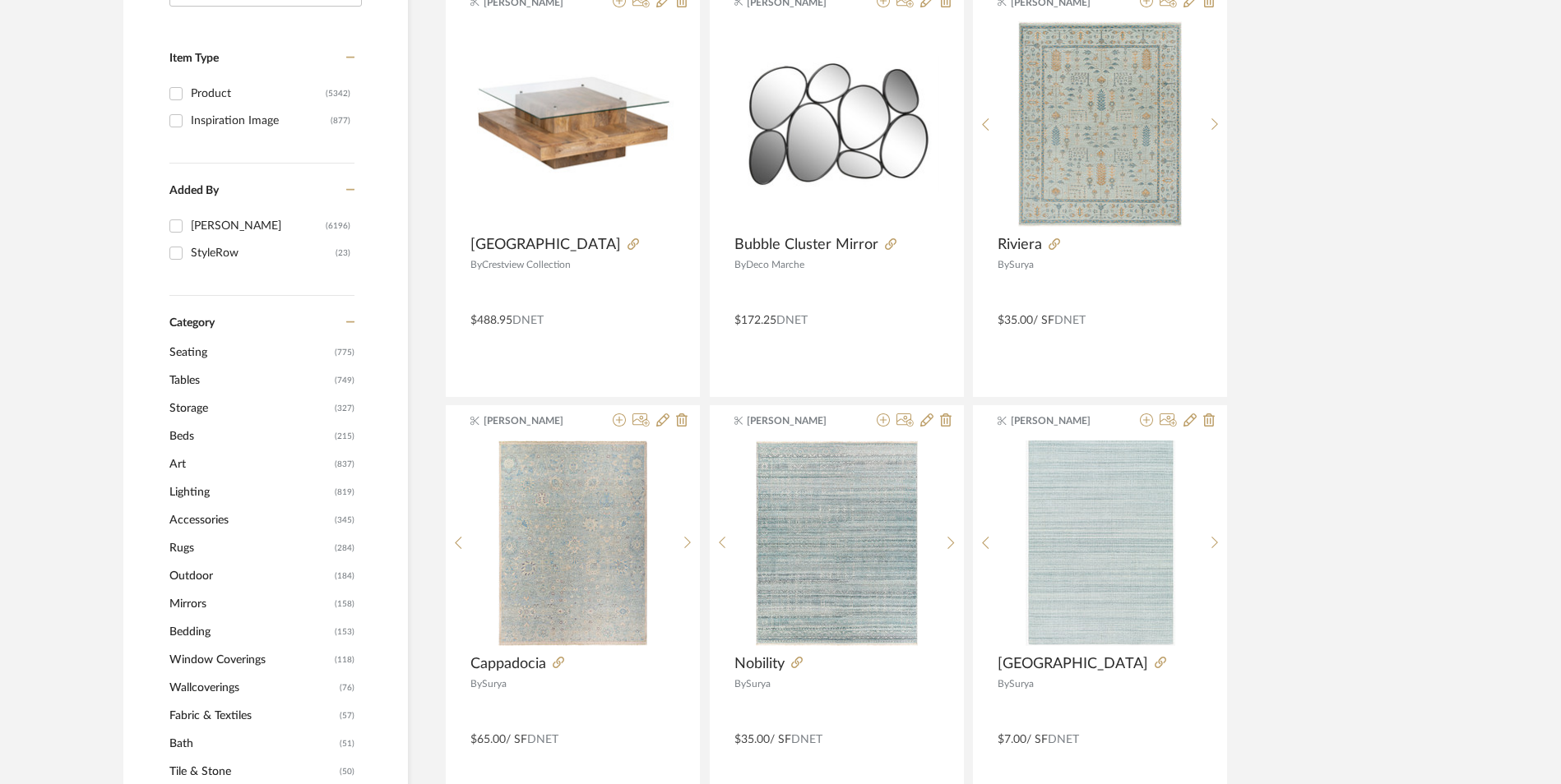
click at [196, 341] on span "Seating" at bounding box center [250, 352] width 161 height 28
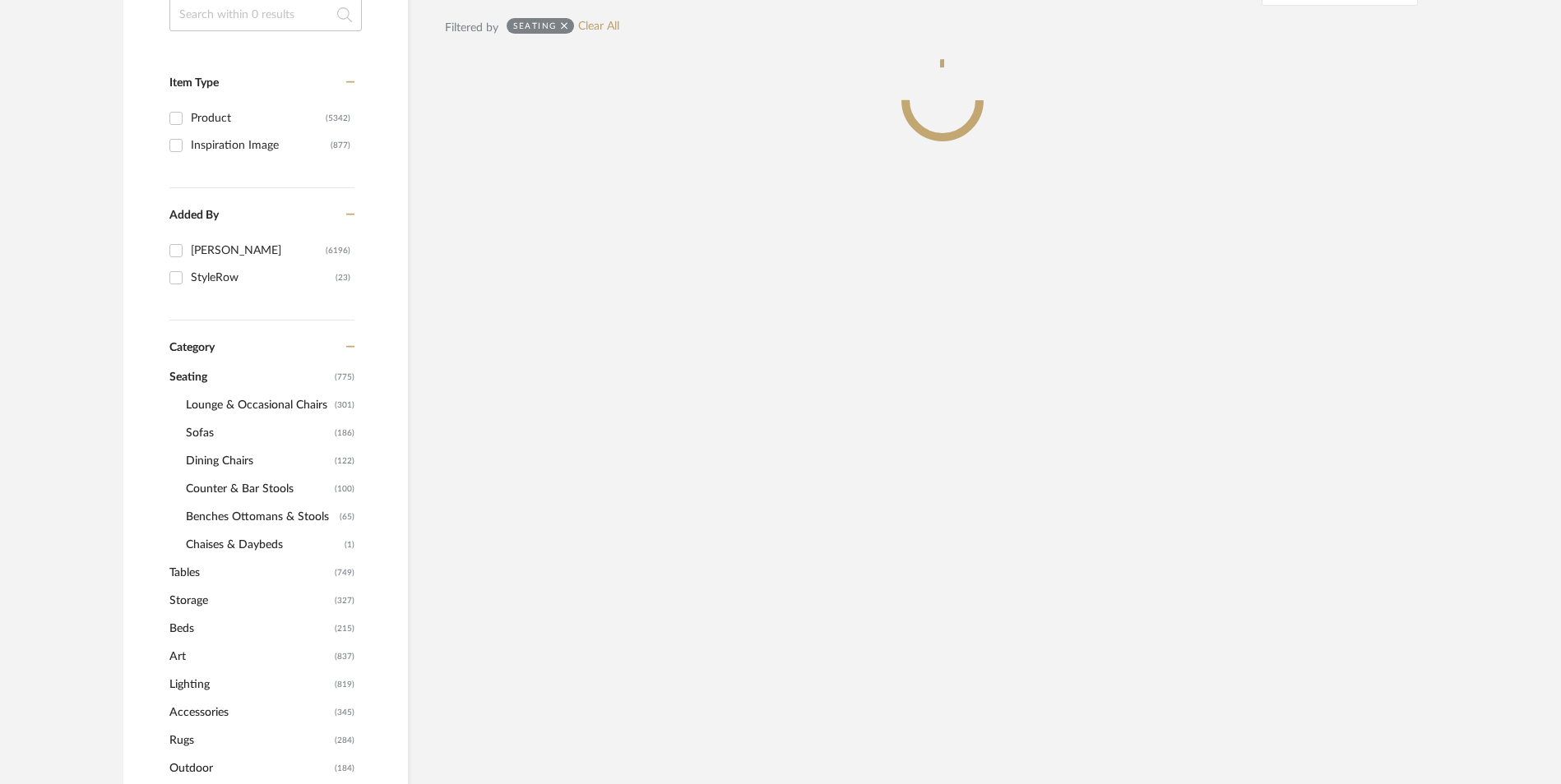
scroll to position [353, 0]
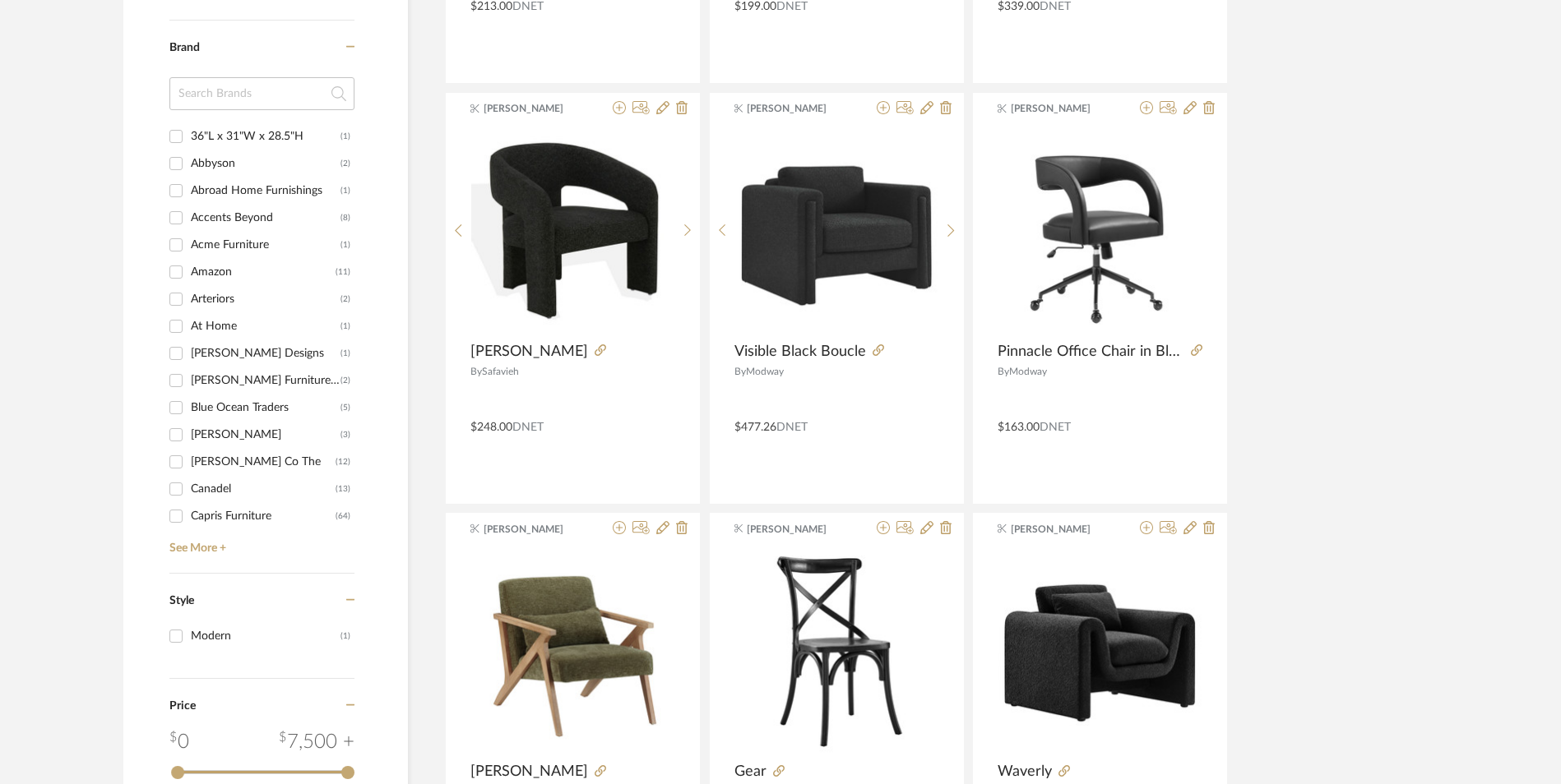
scroll to position [1587, 0]
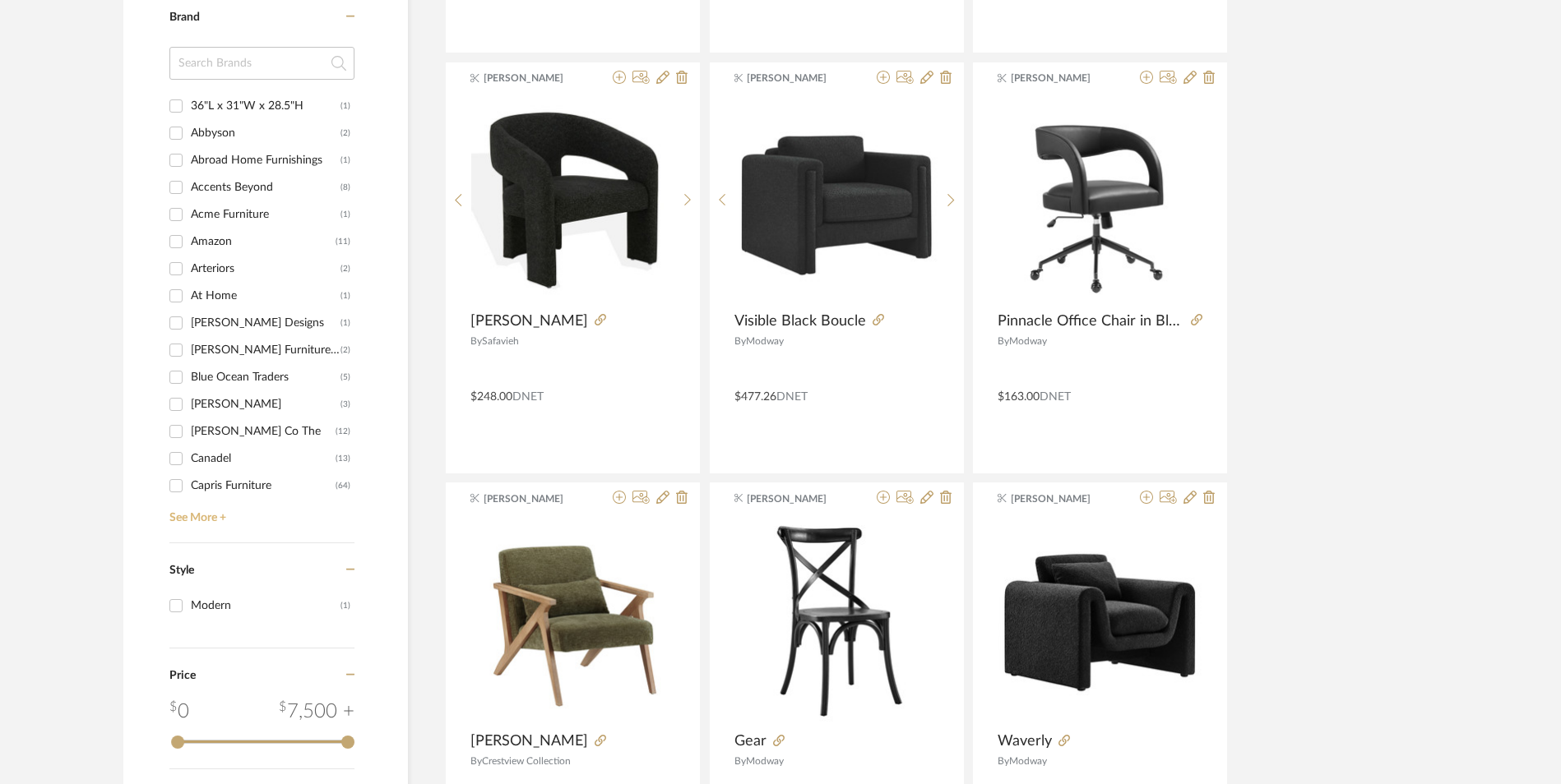
click at [191, 514] on link "See More +" at bounding box center [260, 512] width 189 height 26
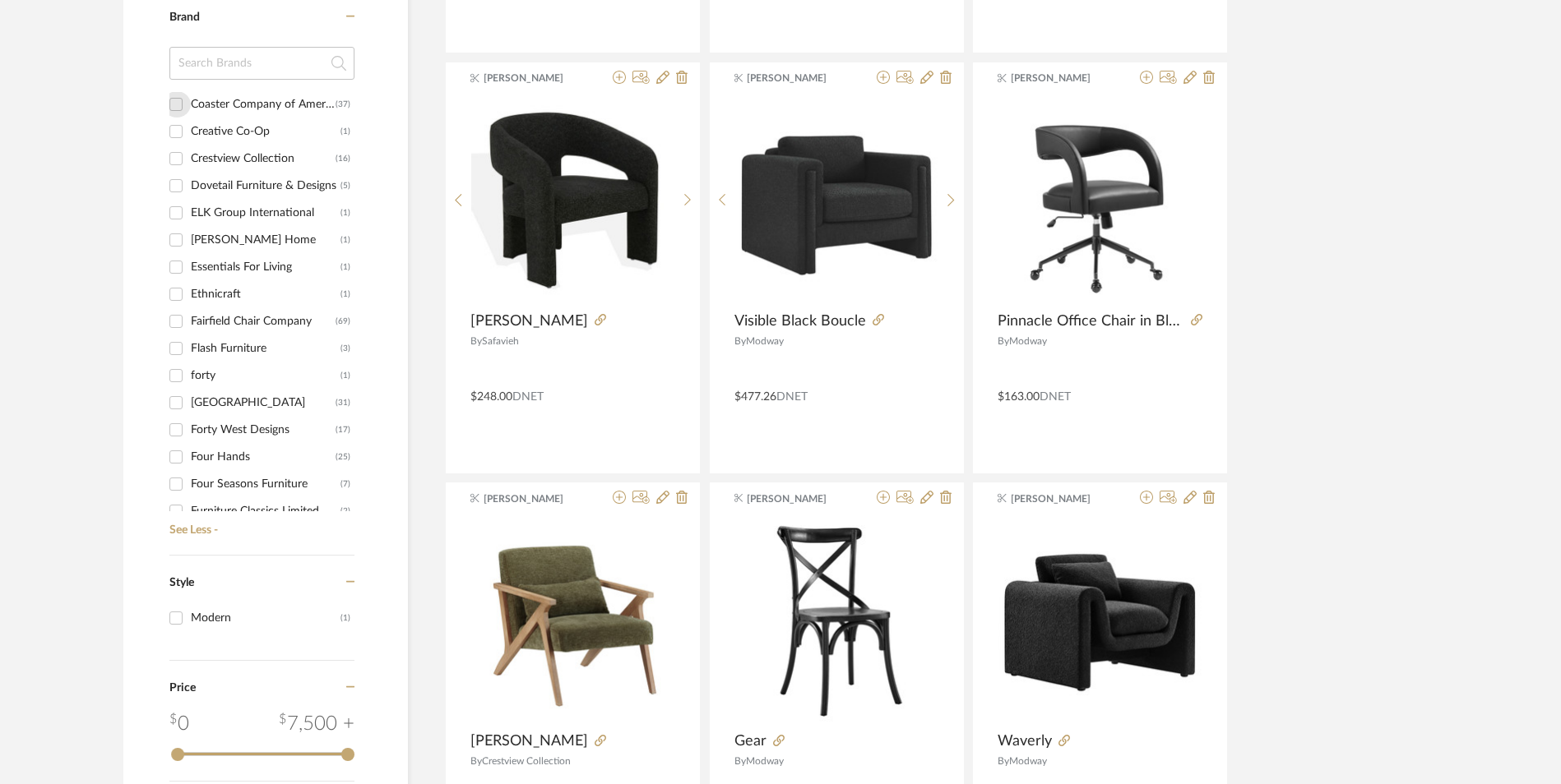
click at [173, 109] on input "Coaster Company of America (37)" at bounding box center [175, 104] width 26 height 26
checkbox input "true"
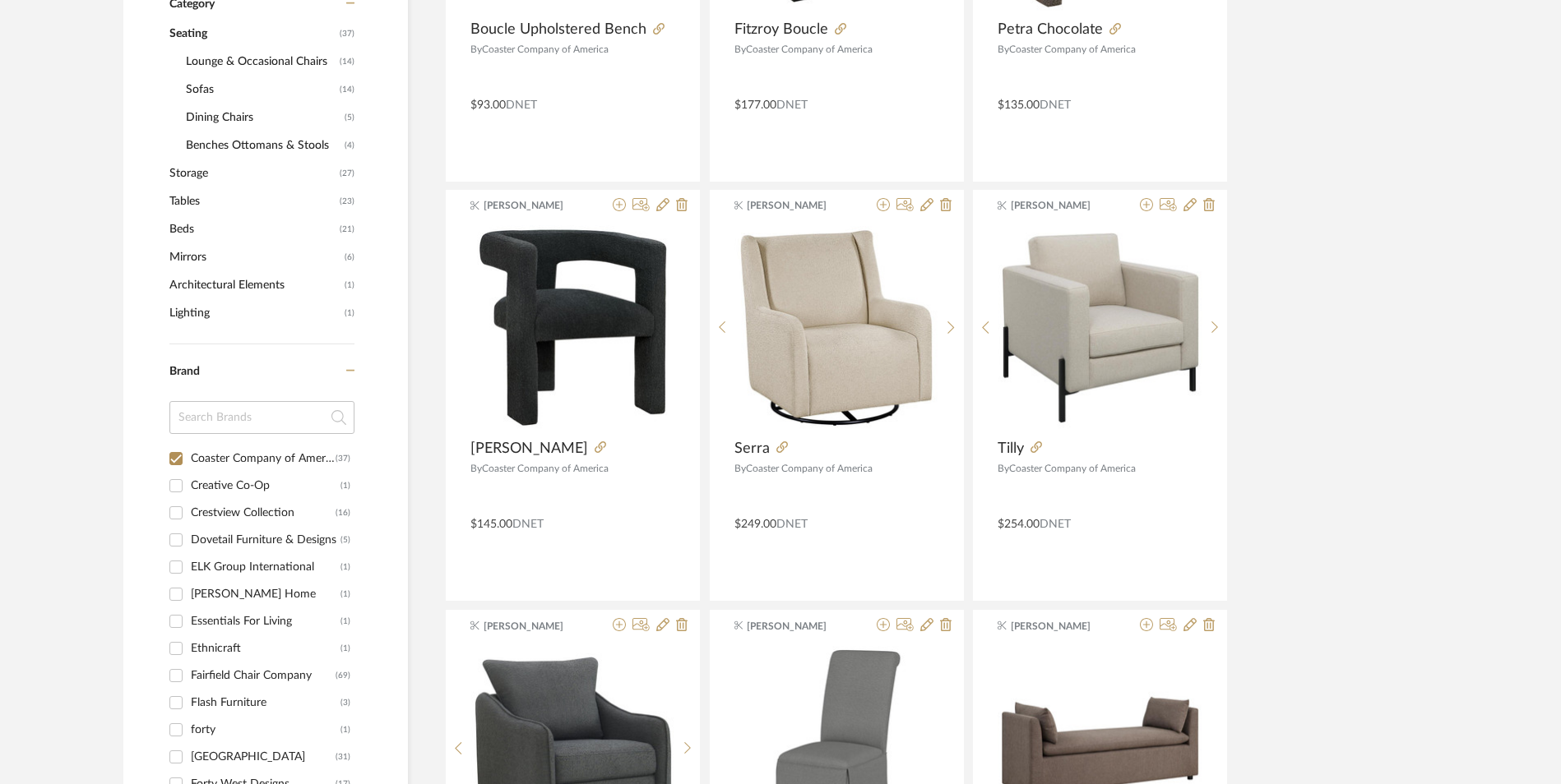
scroll to position [493, 0]
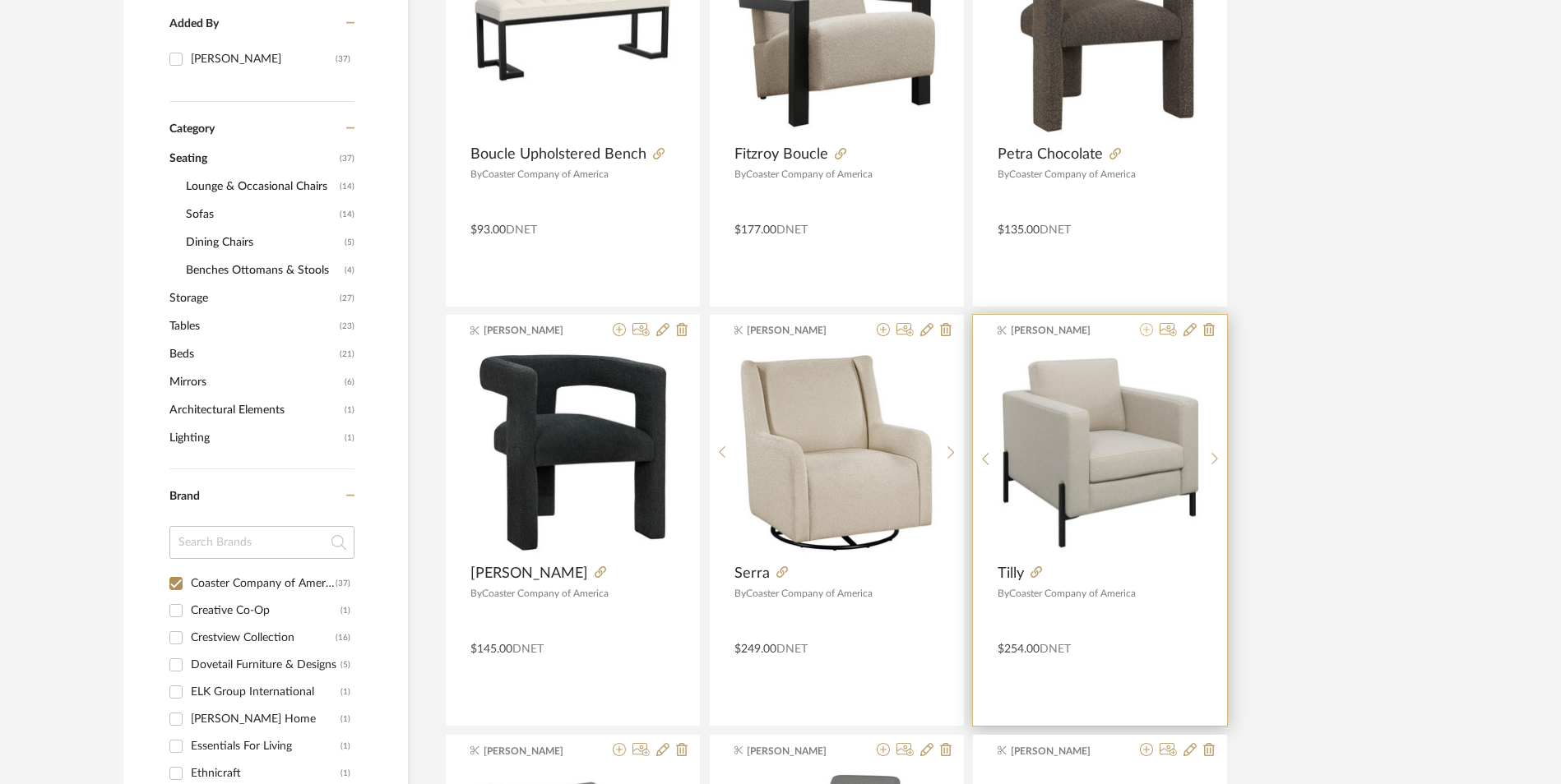
click at [1144, 333] on icon at bounding box center [1147, 330] width 13 height 13
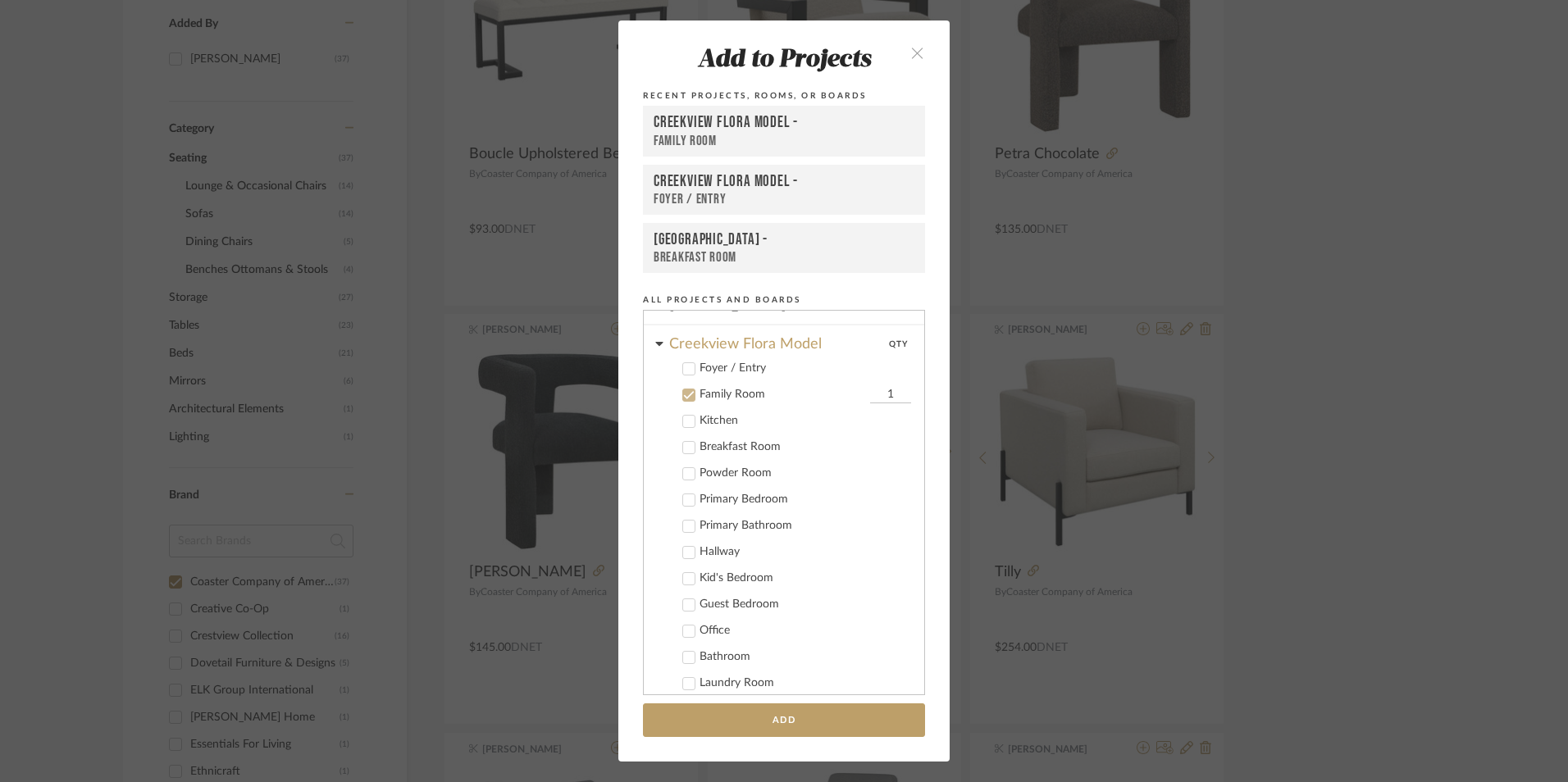
scroll to position [244, 0]
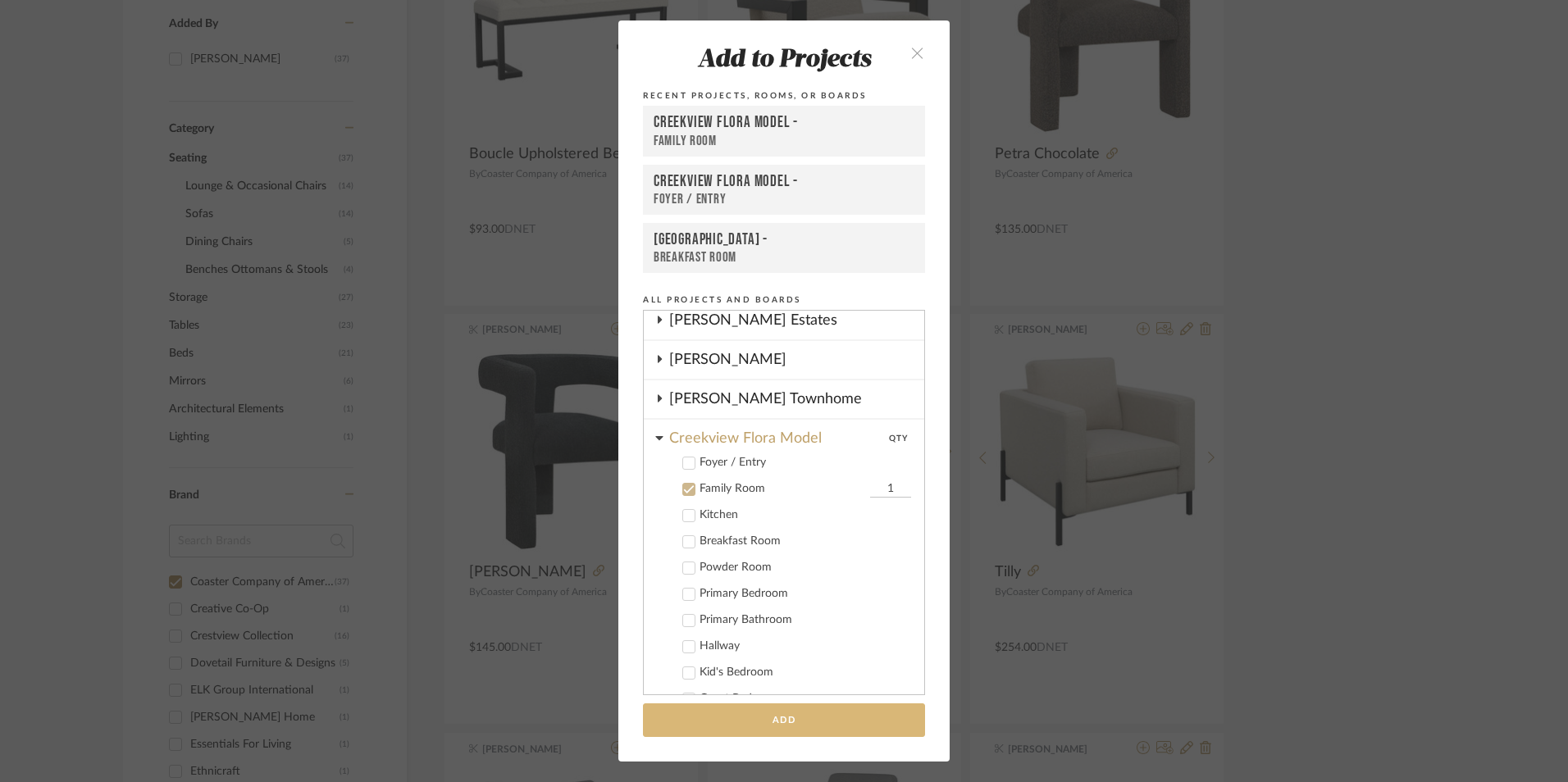
click at [781, 708] on button "Add" at bounding box center [784, 721] width 282 height 34
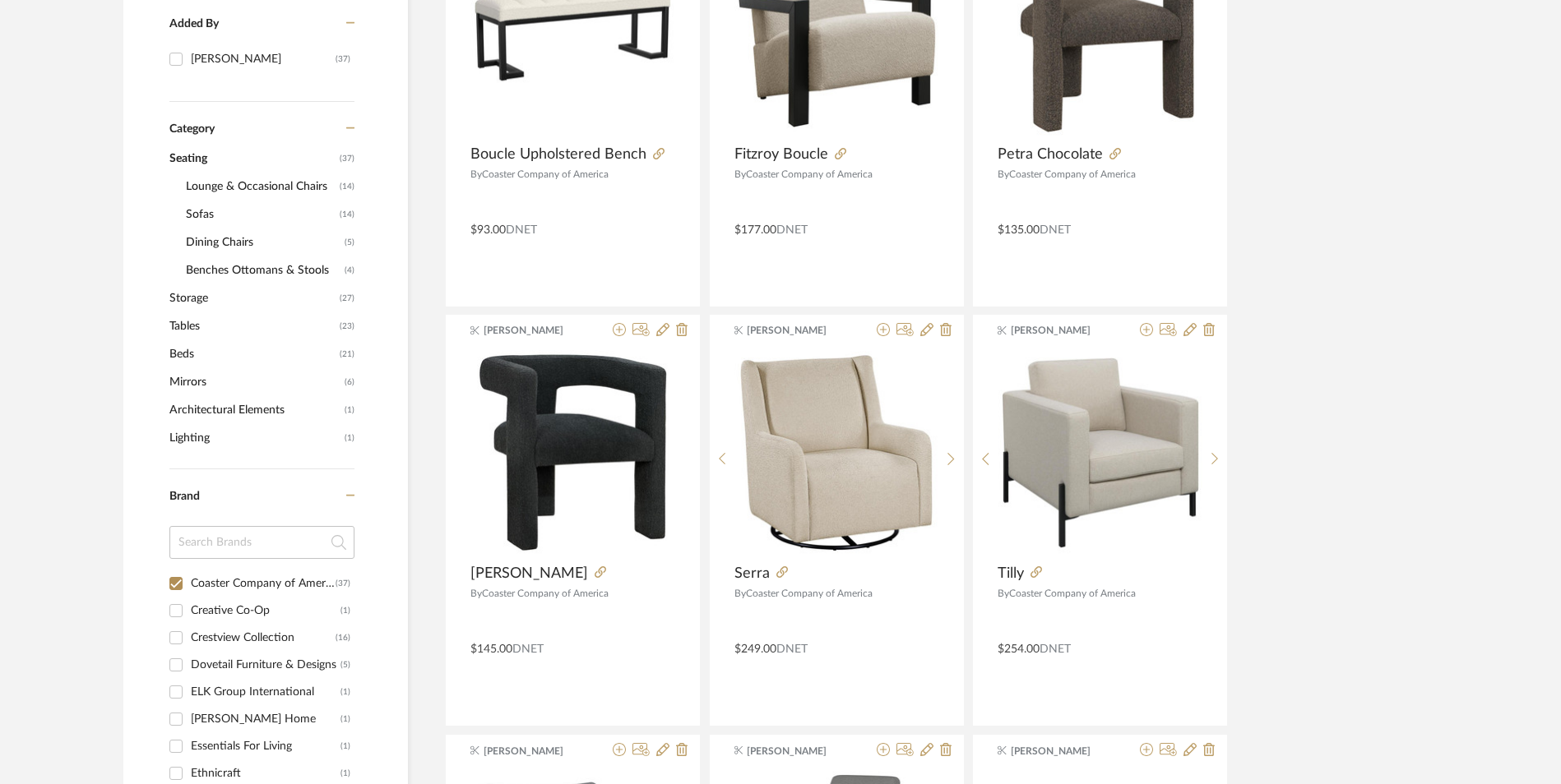
scroll to position [0, 0]
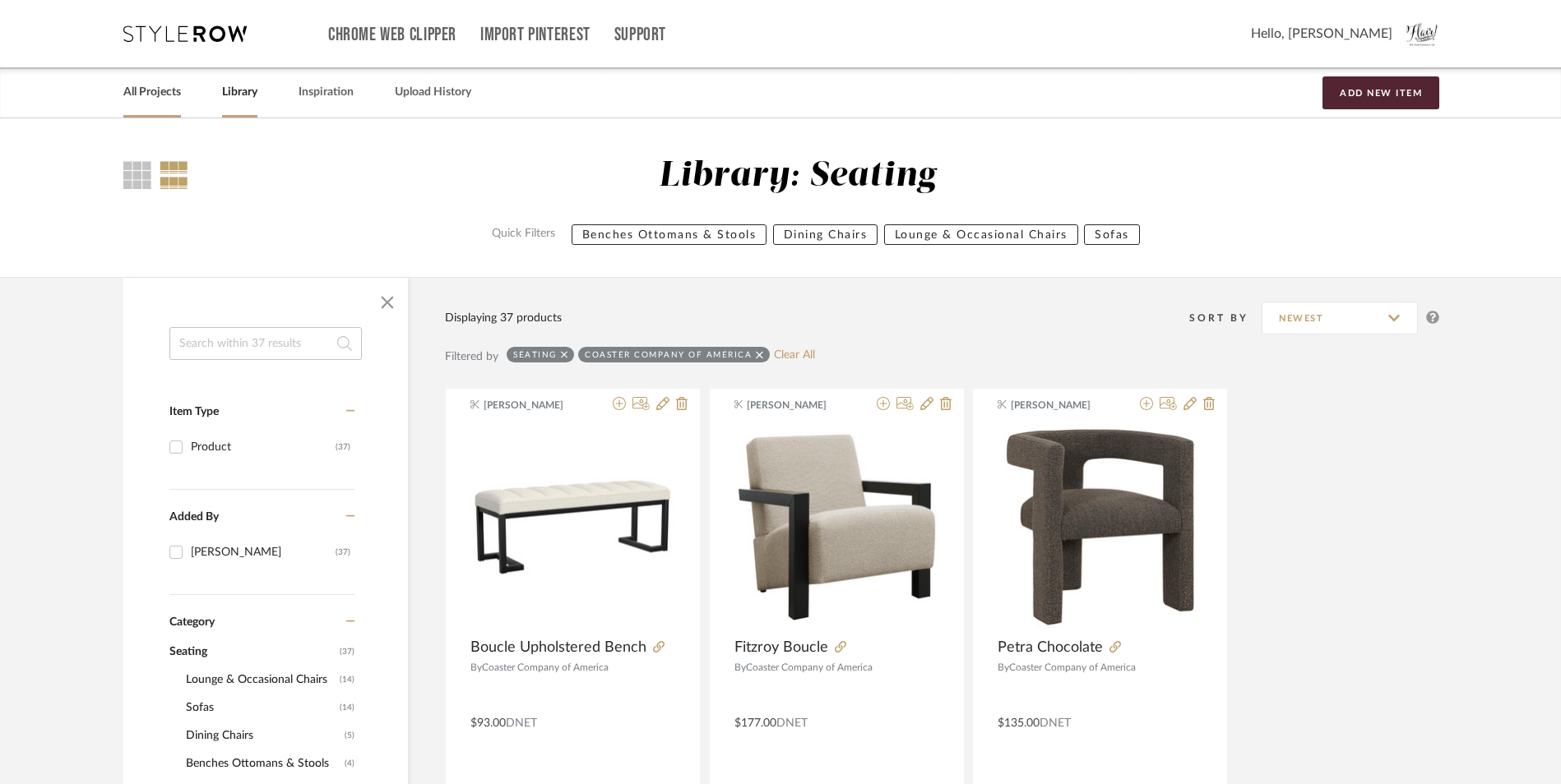
click at [154, 94] on link "All Projects" at bounding box center [152, 93] width 57 height 22
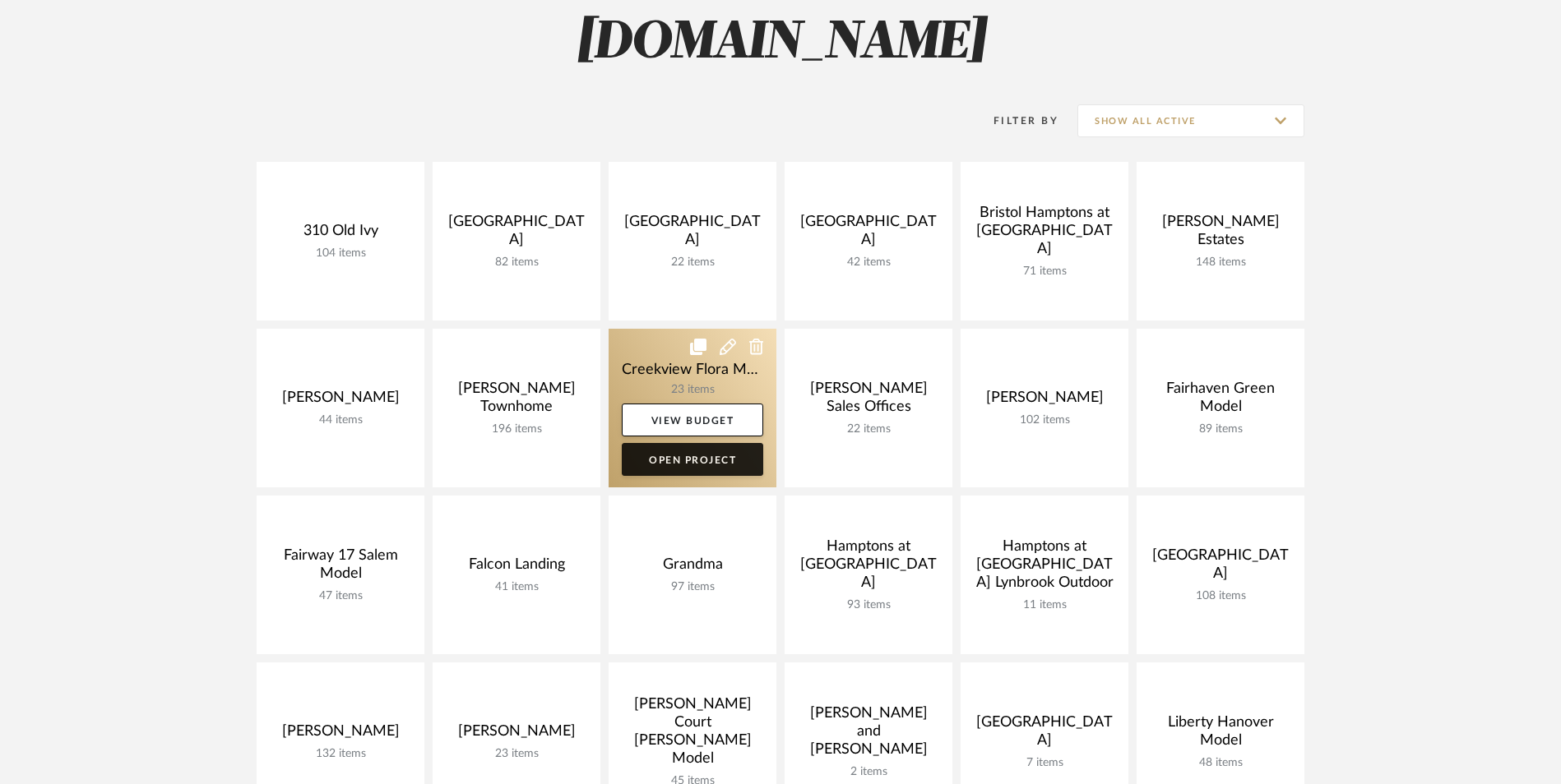
scroll to position [247, 0]
click at [742, 461] on link "Open Project" at bounding box center [692, 459] width 142 height 33
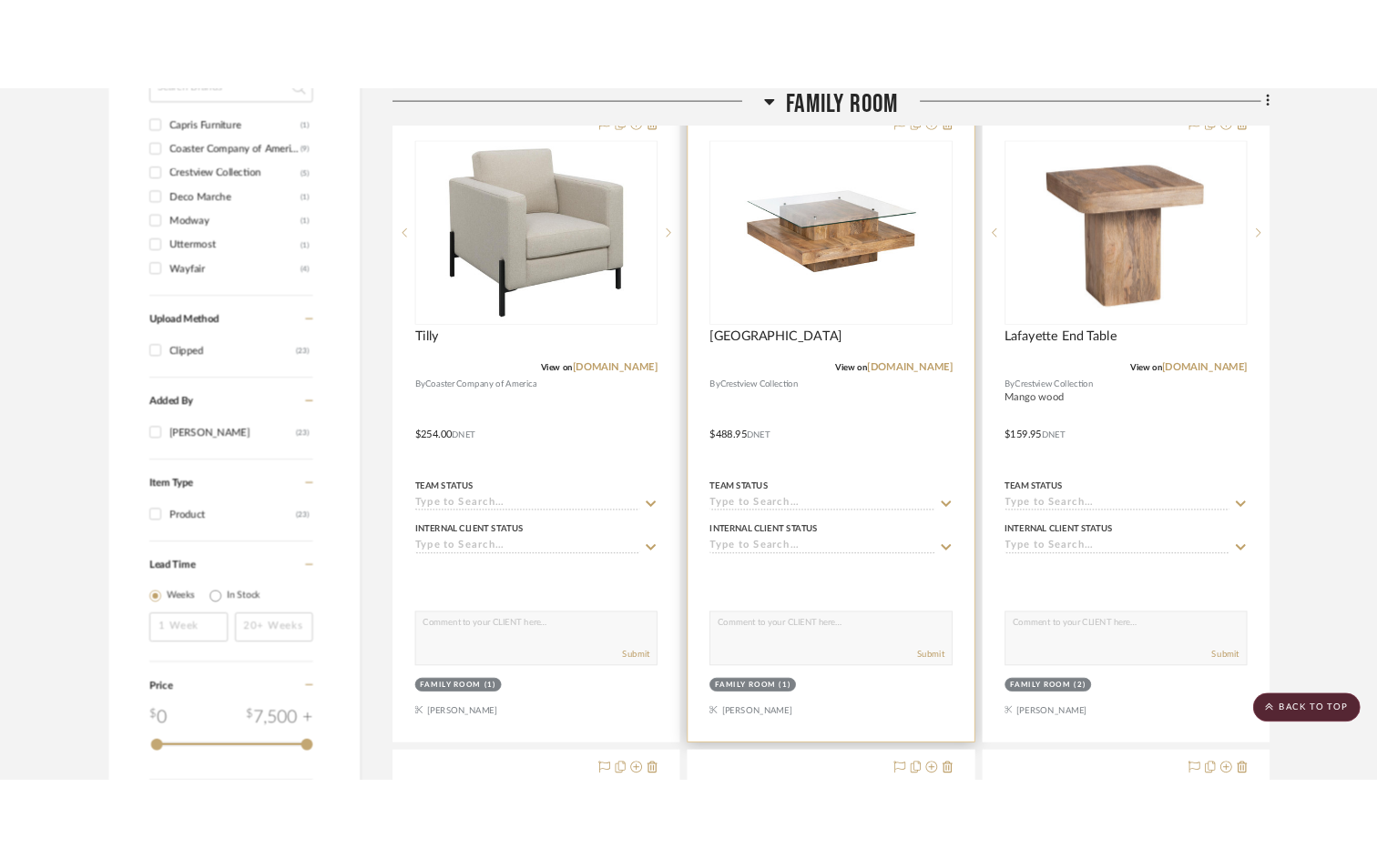
scroll to position [1365, 0]
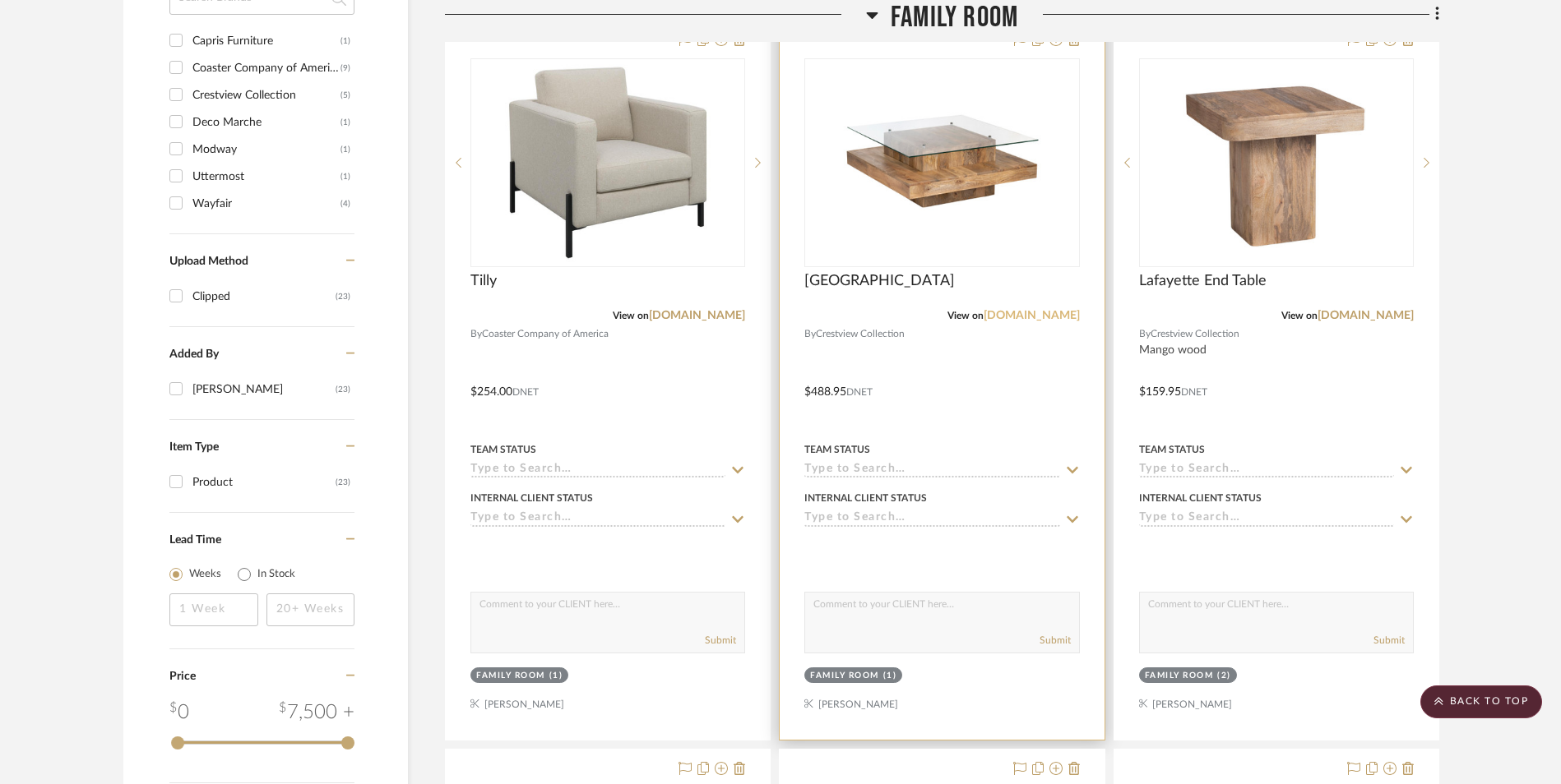
click at [991, 312] on link "[DOMAIN_NAME]" at bounding box center [1031, 316] width 96 height 12
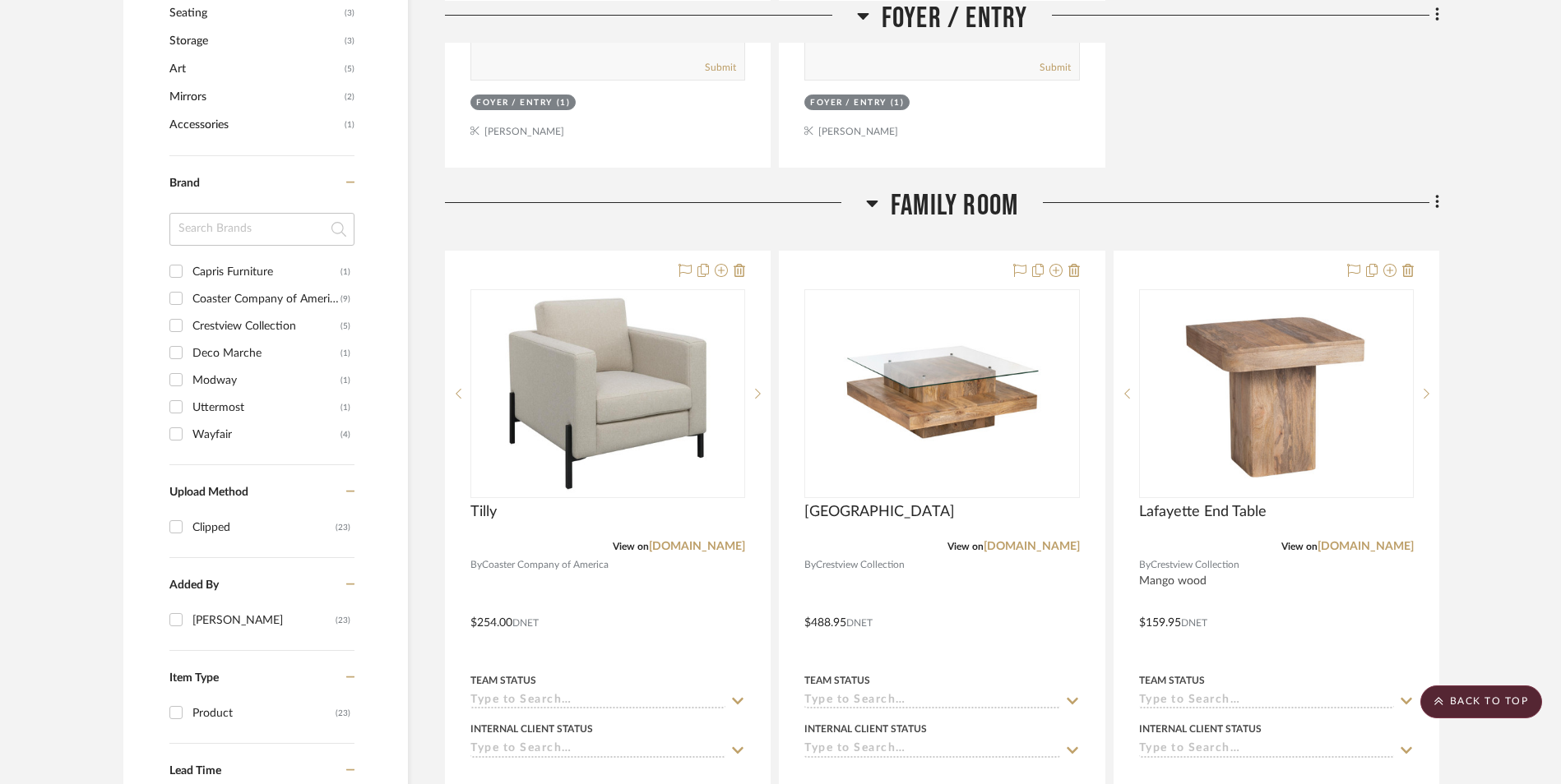
scroll to position [986, 0]
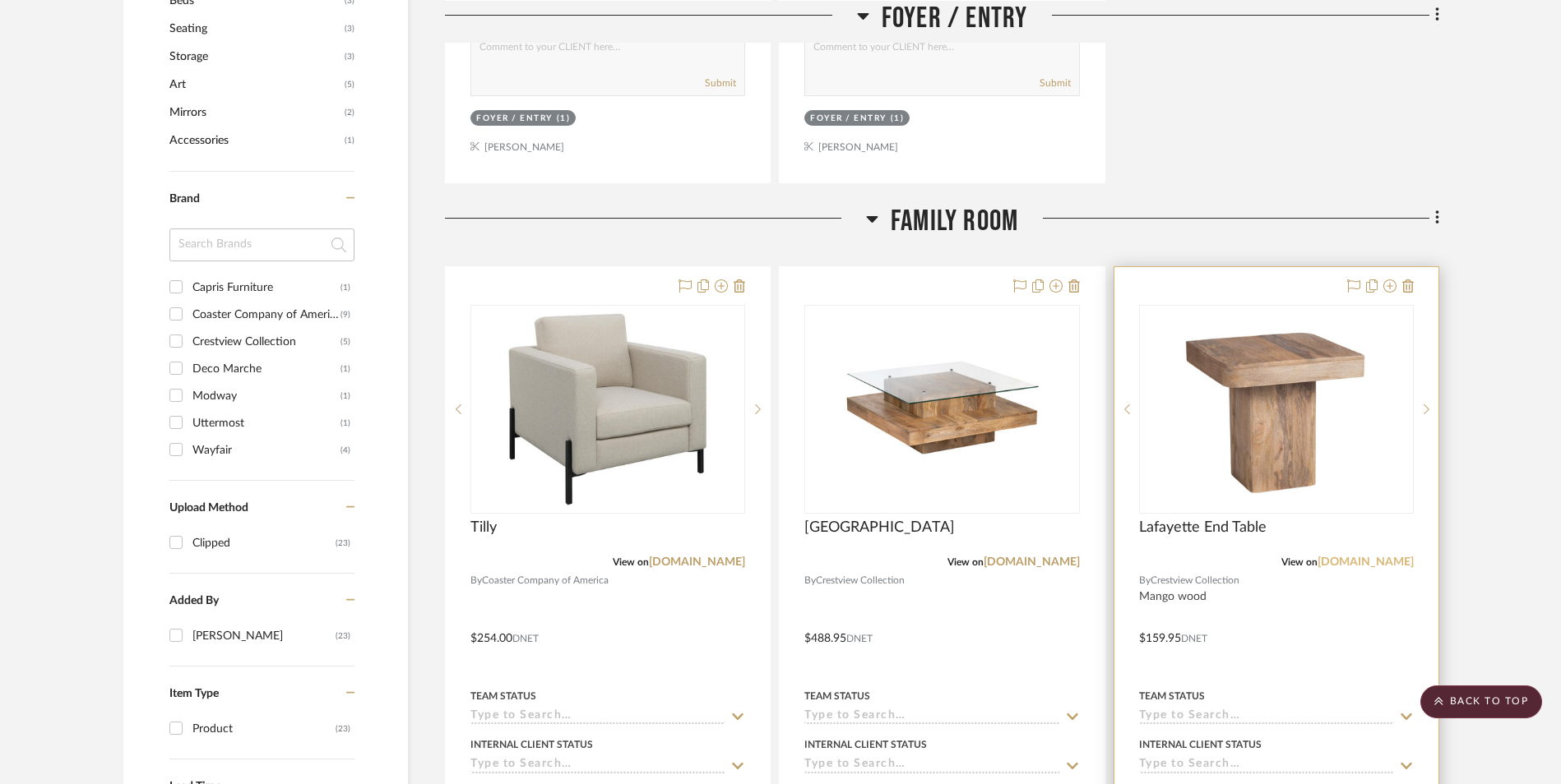
click at [1347, 556] on link "[DOMAIN_NAME]" at bounding box center [1365, 562] width 96 height 12
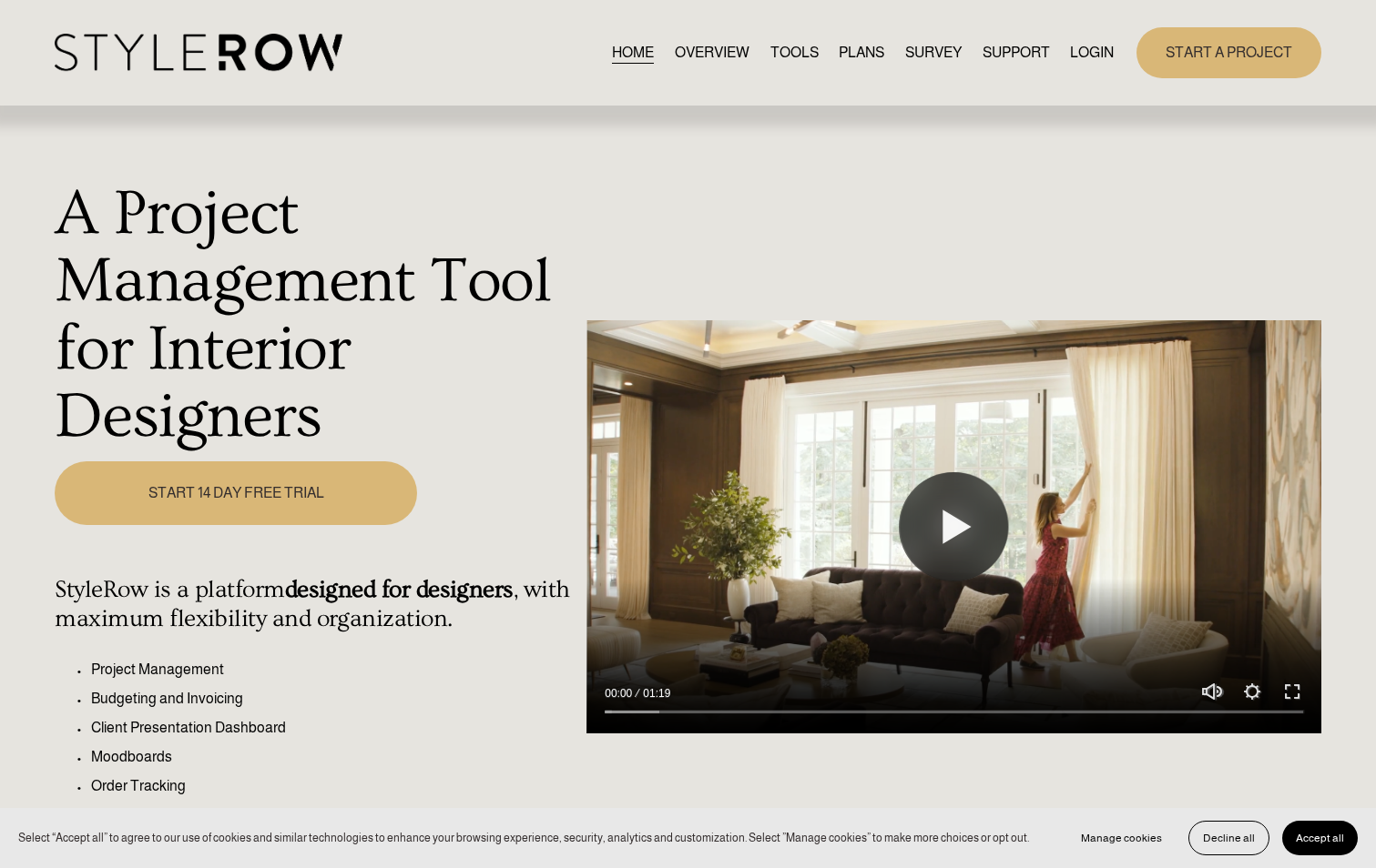
click at [1096, 55] on link "LOGIN" at bounding box center [1091, 52] width 44 height 24
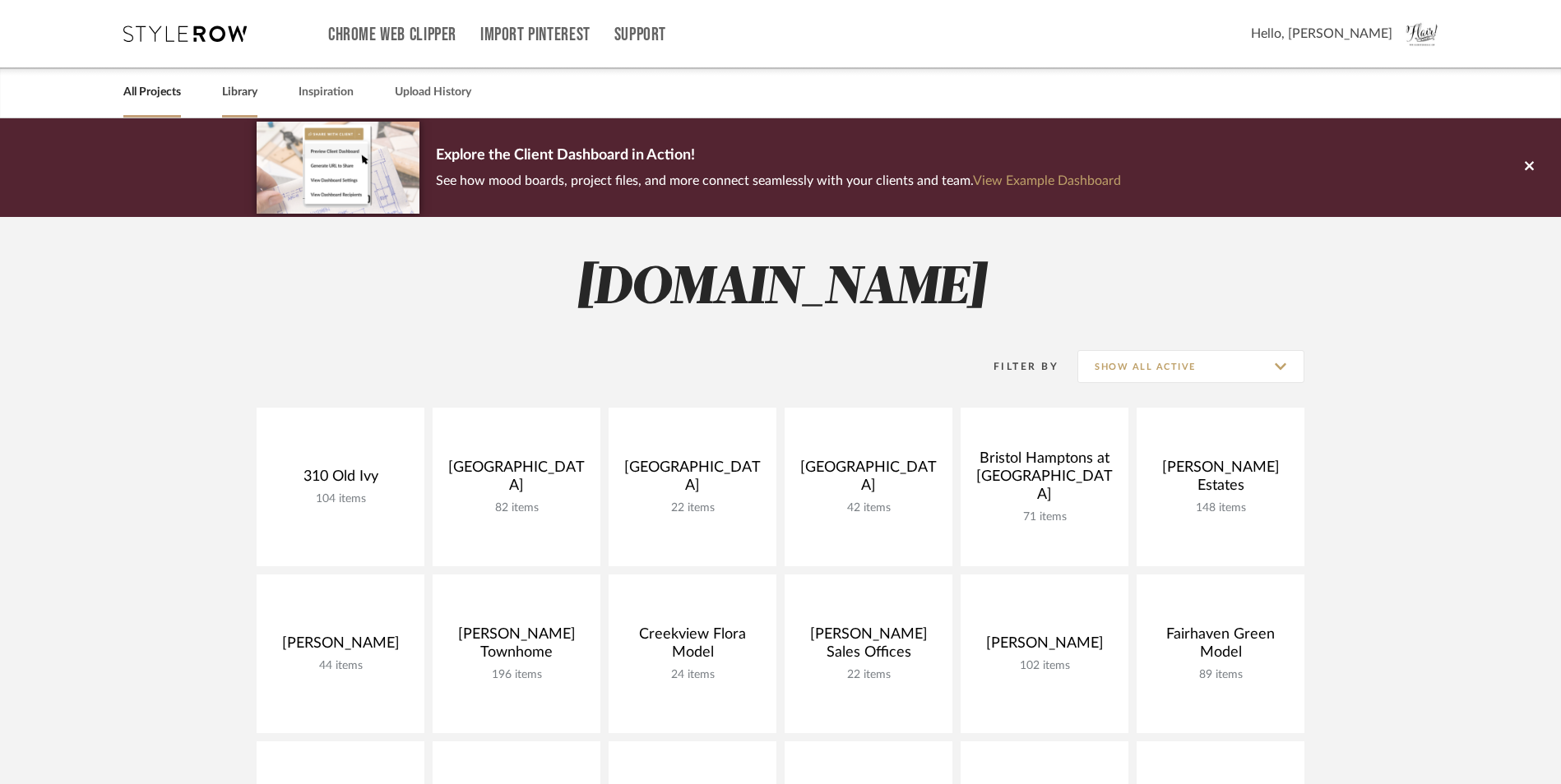
click at [229, 93] on link "Library" at bounding box center [240, 93] width 35 height 22
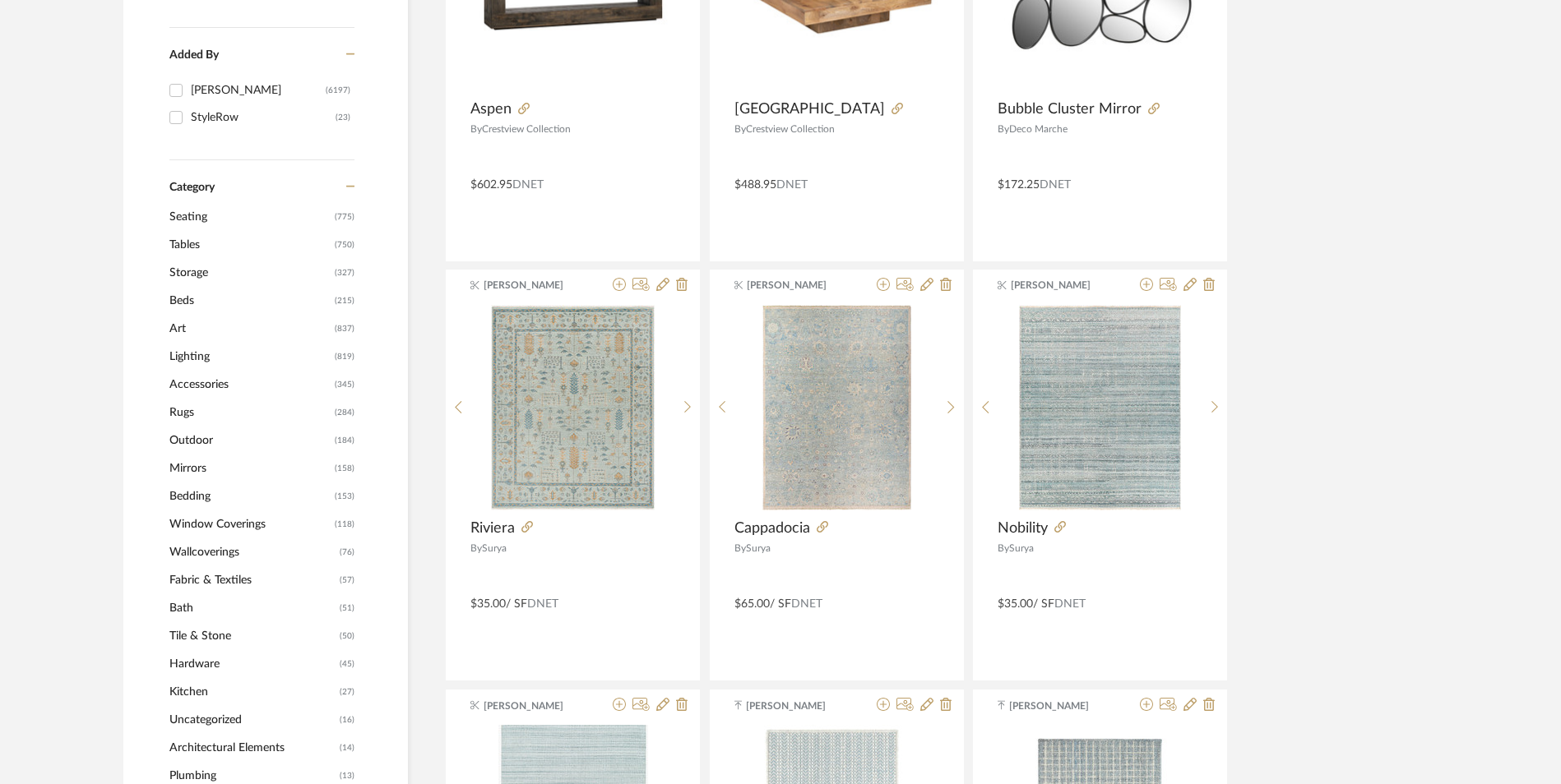
scroll to position [493, 0]
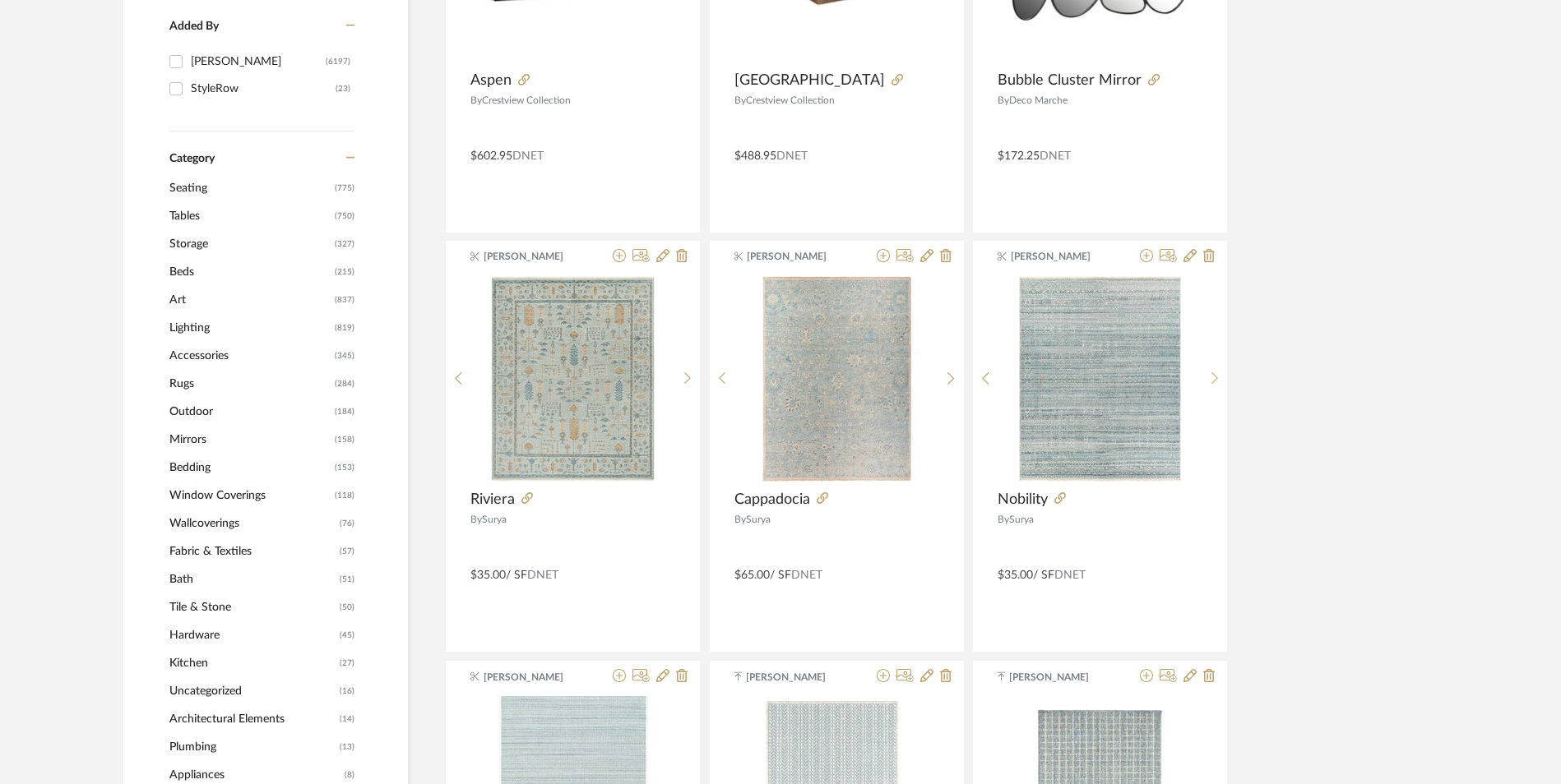
click at [191, 242] on span "Storage" at bounding box center [250, 244] width 161 height 28
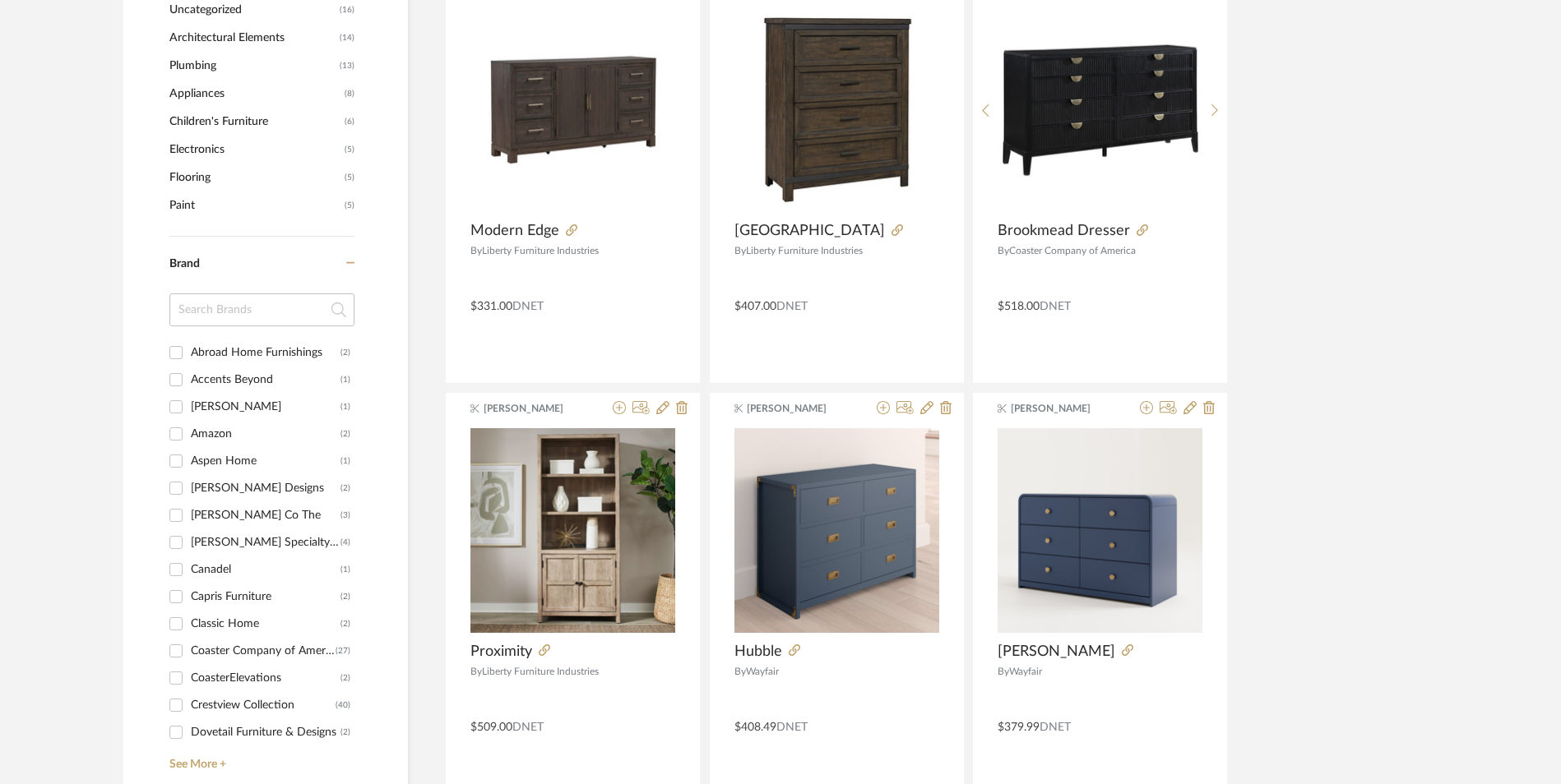
scroll to position [1395, 0]
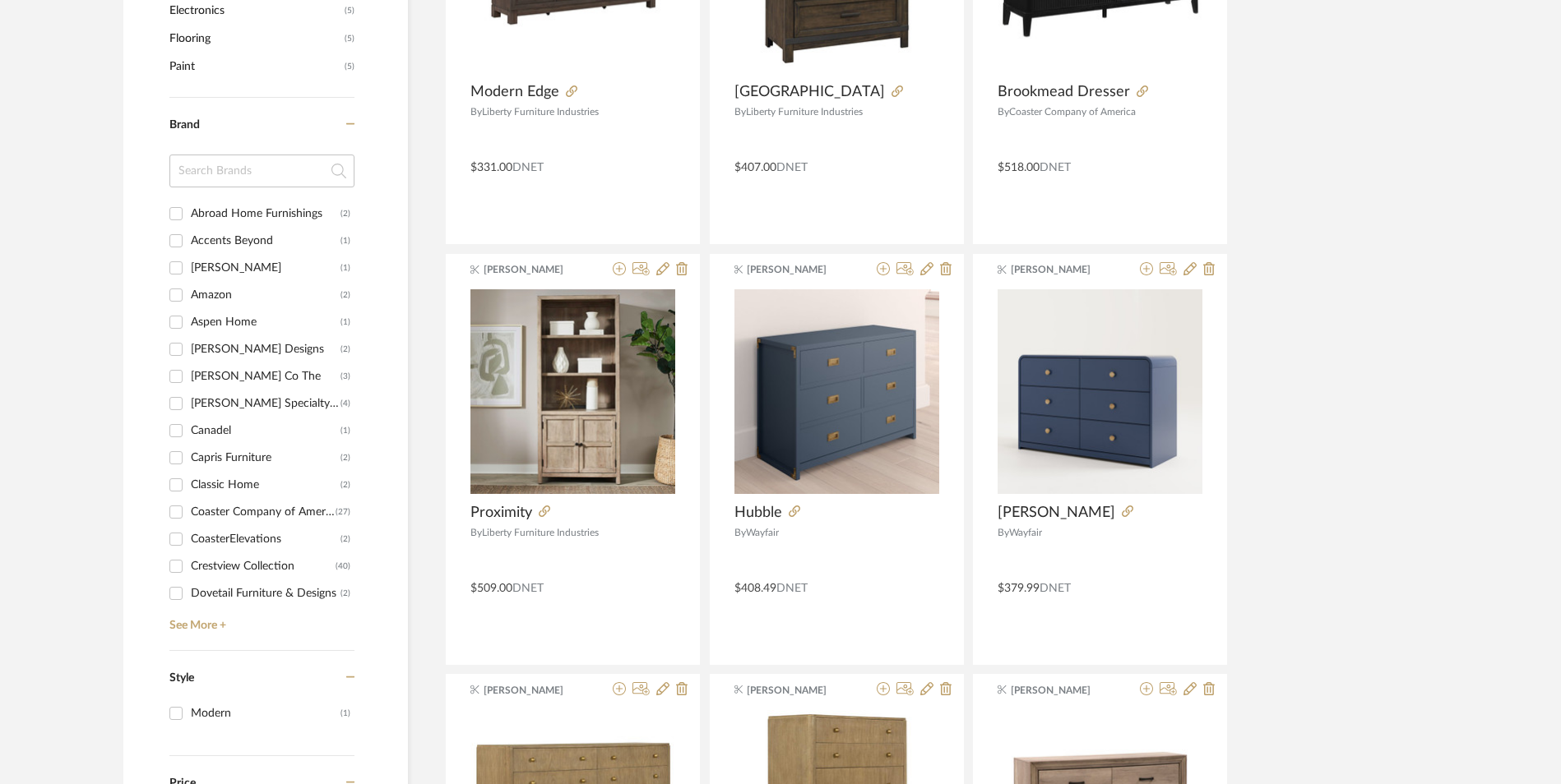
click at [215, 504] on div "Coaster Company of America" at bounding box center [263, 512] width 145 height 26
click at [189, 504] on input "Coaster Company of America (27)" at bounding box center [175, 512] width 26 height 26
checkbox input "true"
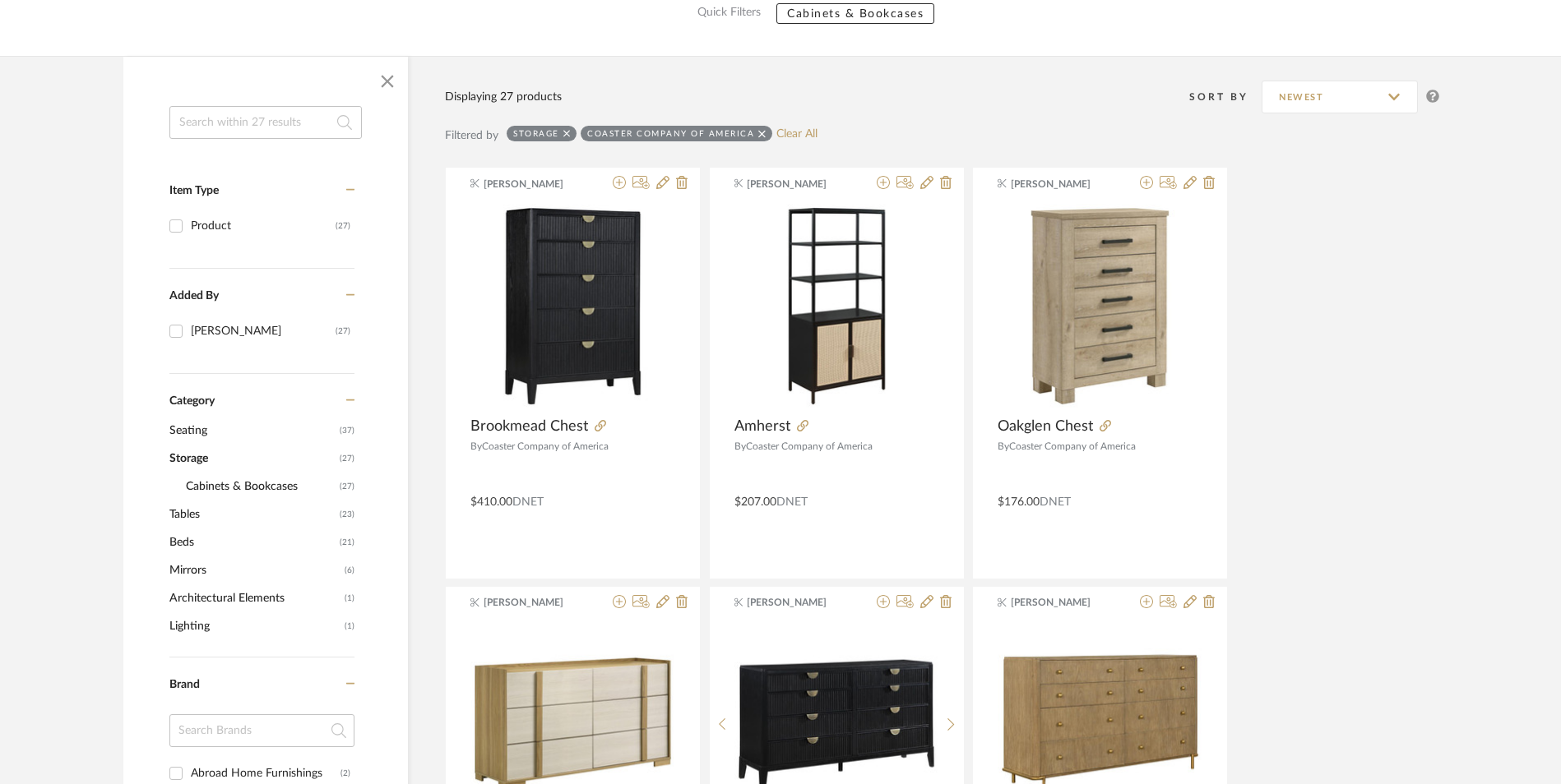
scroll to position [247, 0]
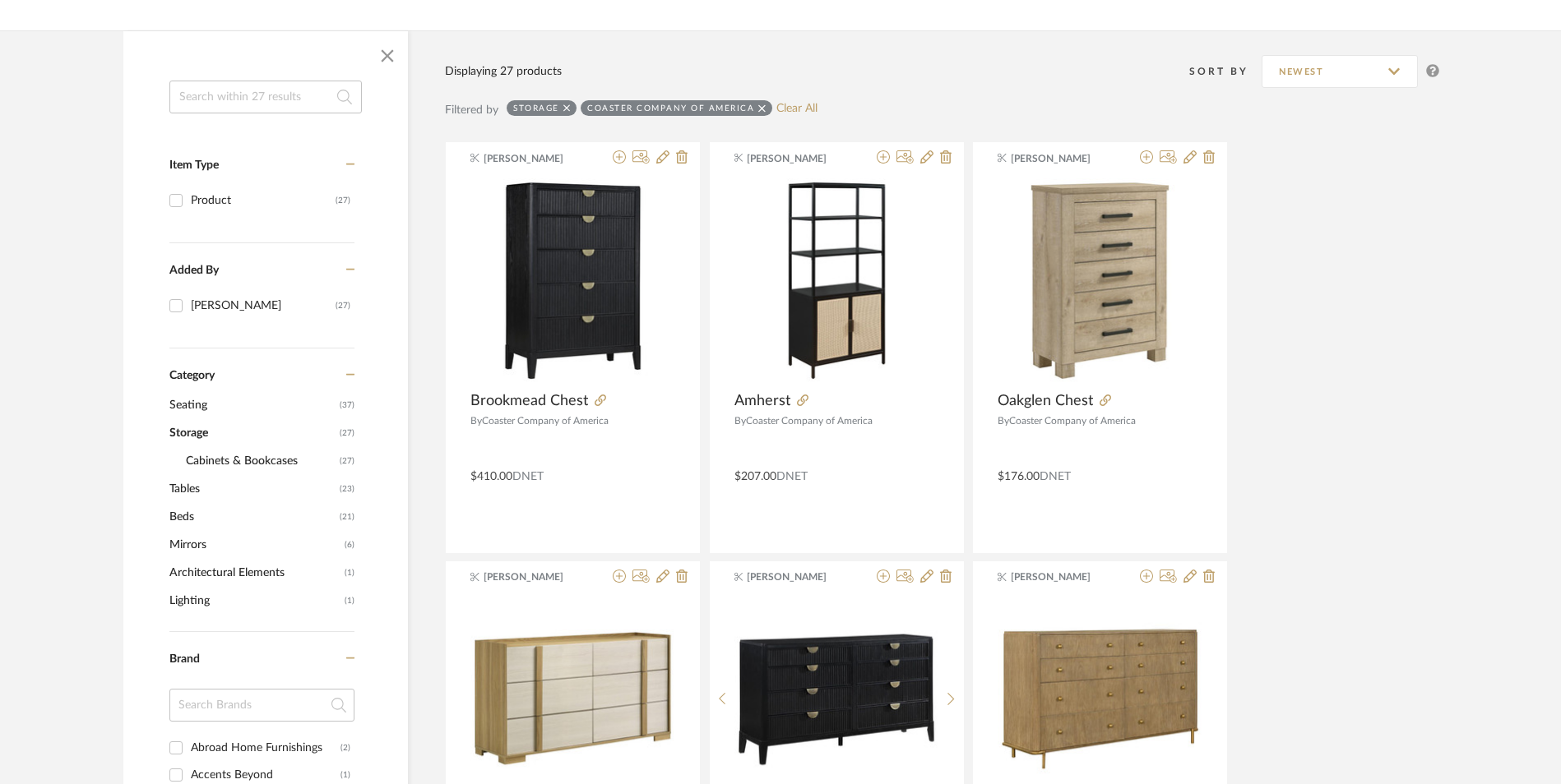
click at [220, 454] on span "Cabinets & Bookcases" at bounding box center [260, 461] width 149 height 28
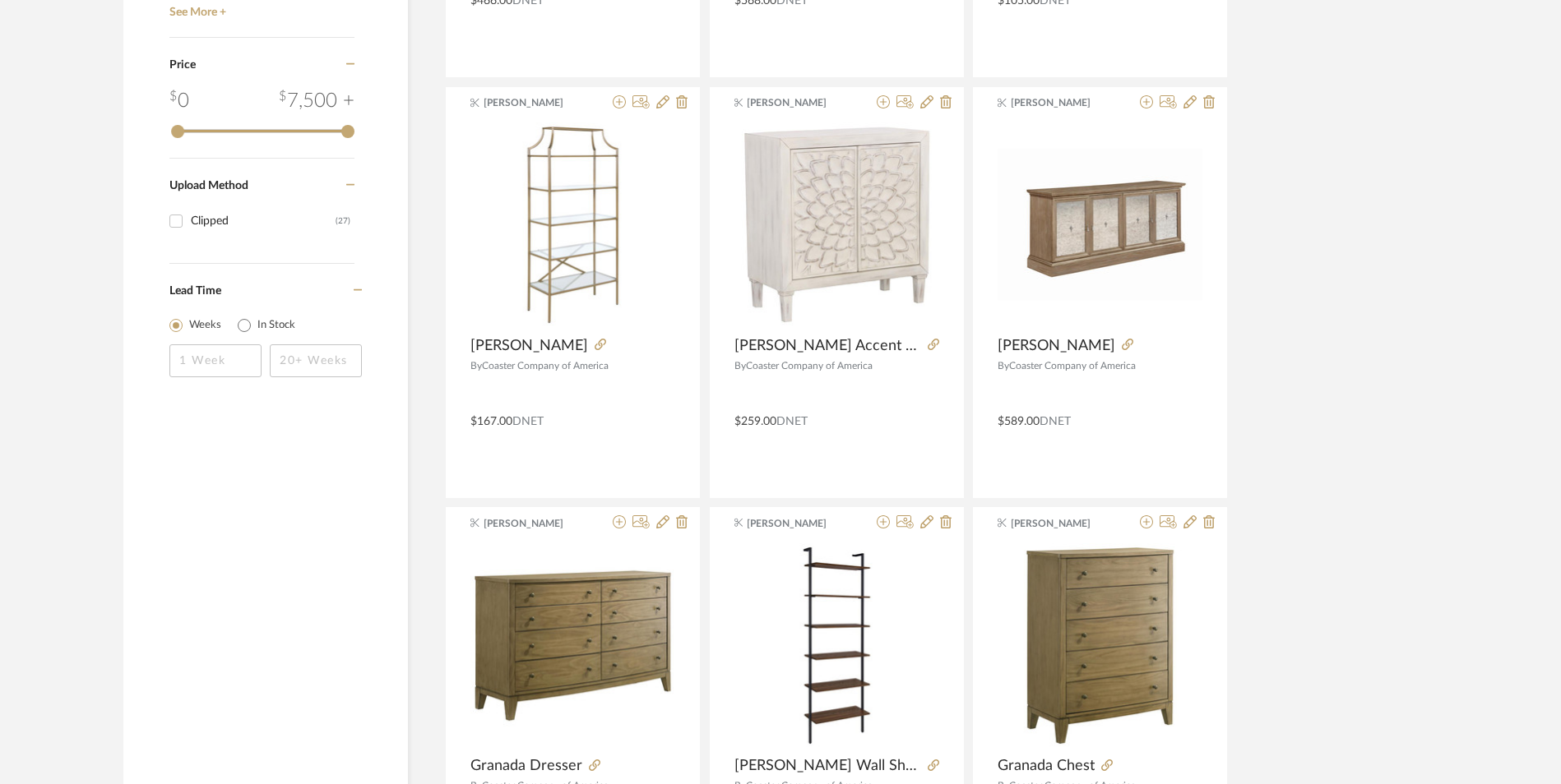
scroll to position [1891, 0]
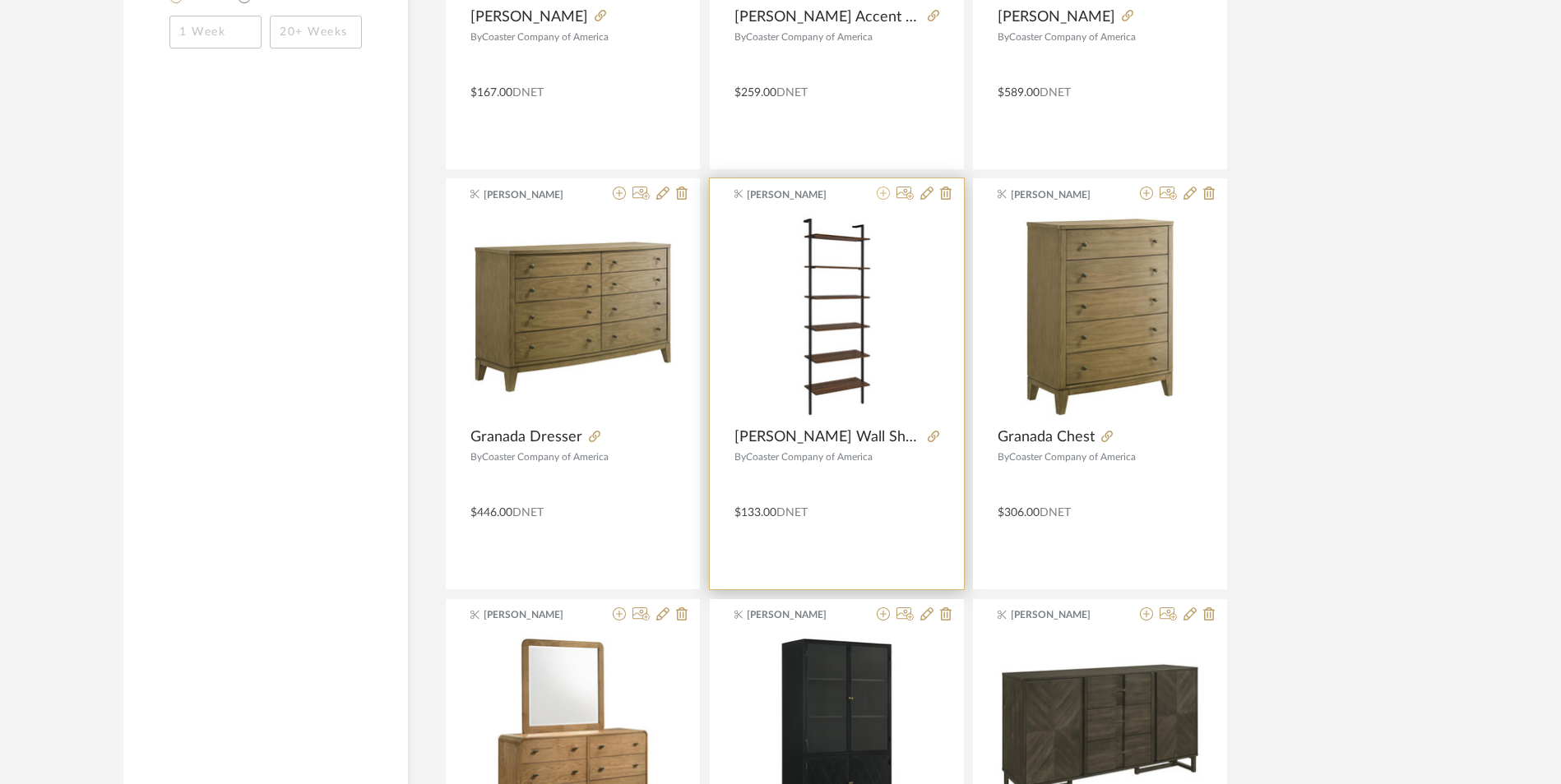
click at [880, 194] on icon at bounding box center [884, 193] width 13 height 13
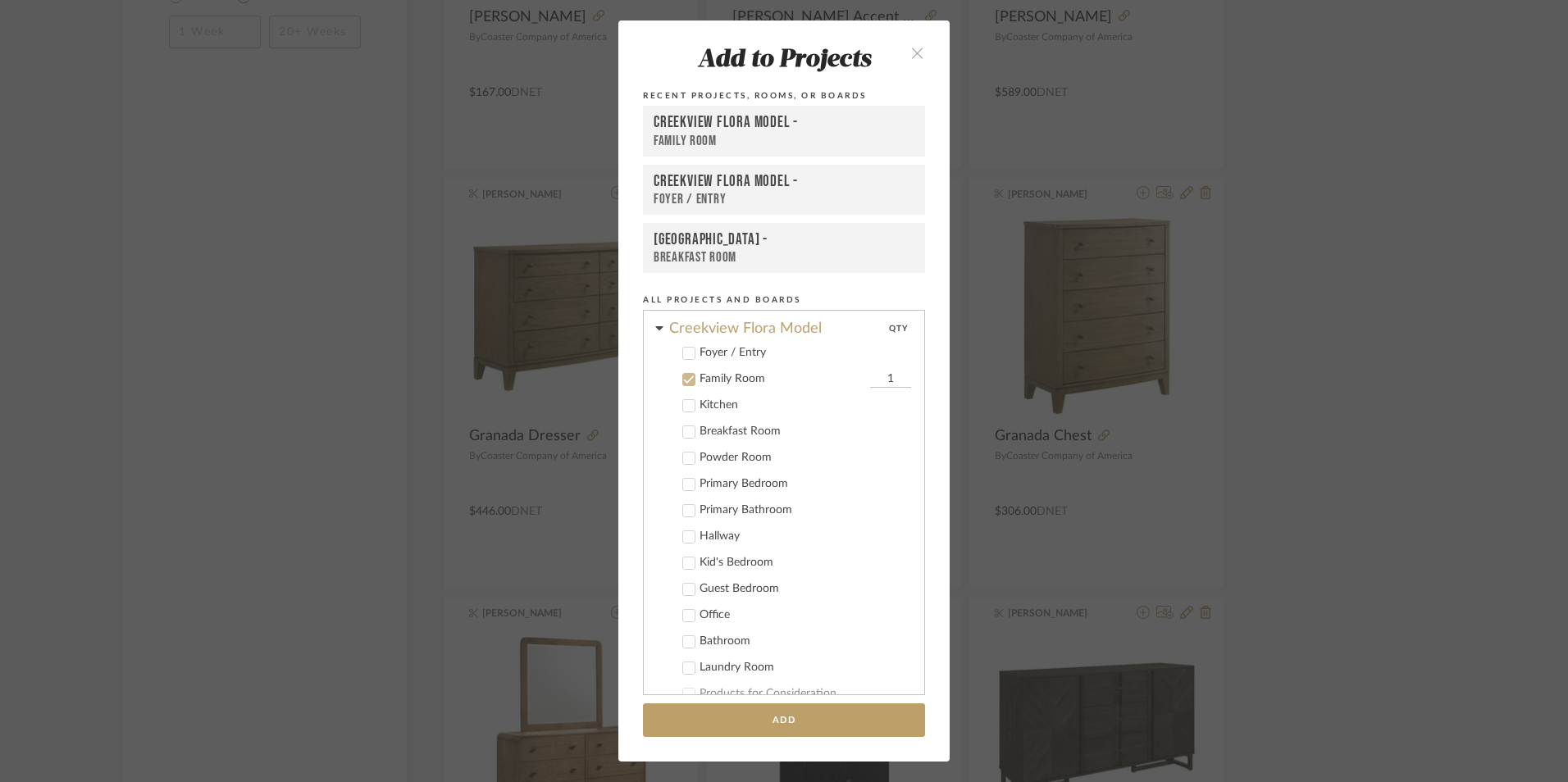
scroll to position [325, 0]
click at [870, 410] on input "1" at bounding box center [890, 408] width 41 height 17
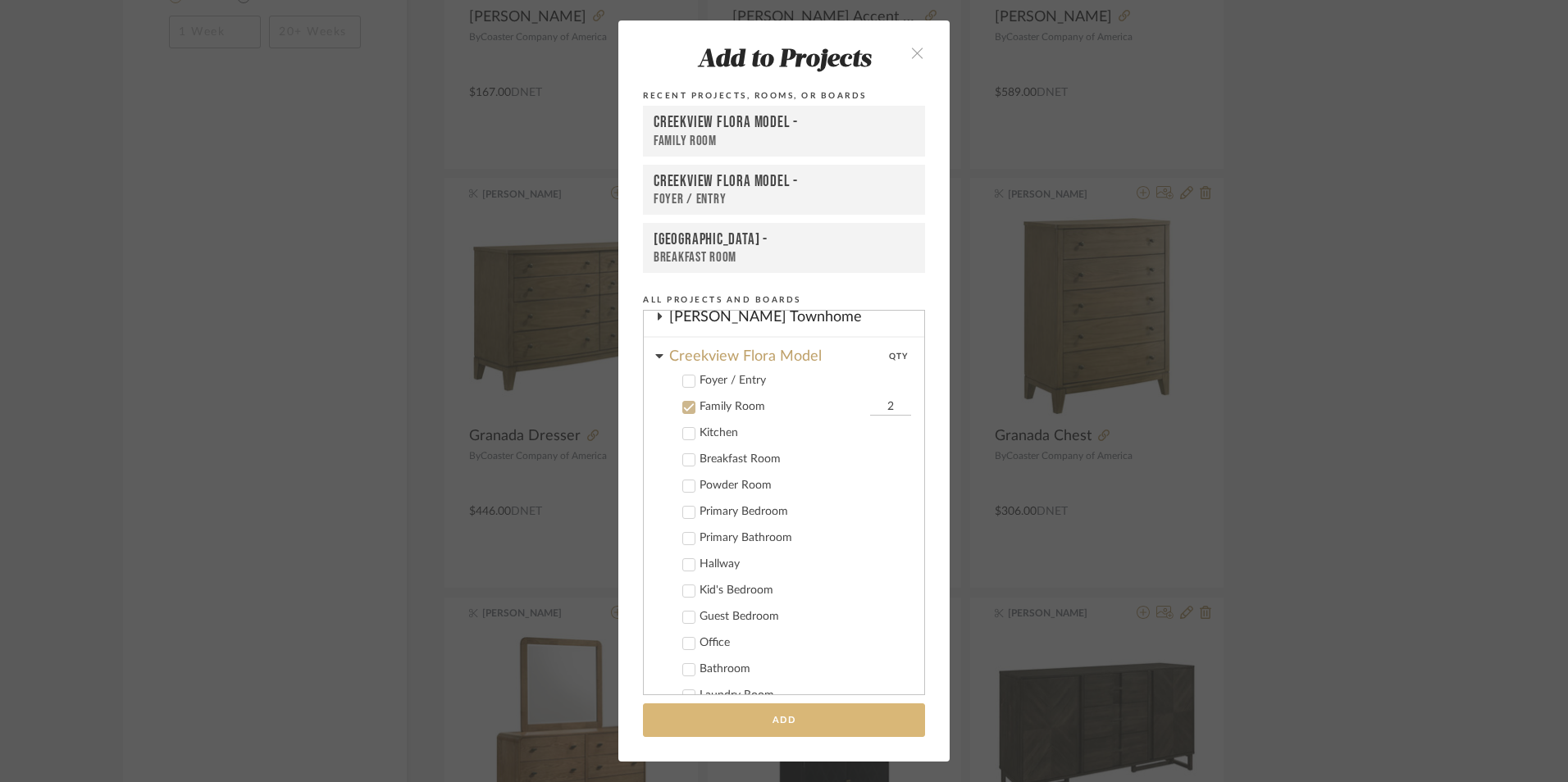
type input "2"
click at [786, 723] on button "Add" at bounding box center [784, 721] width 282 height 34
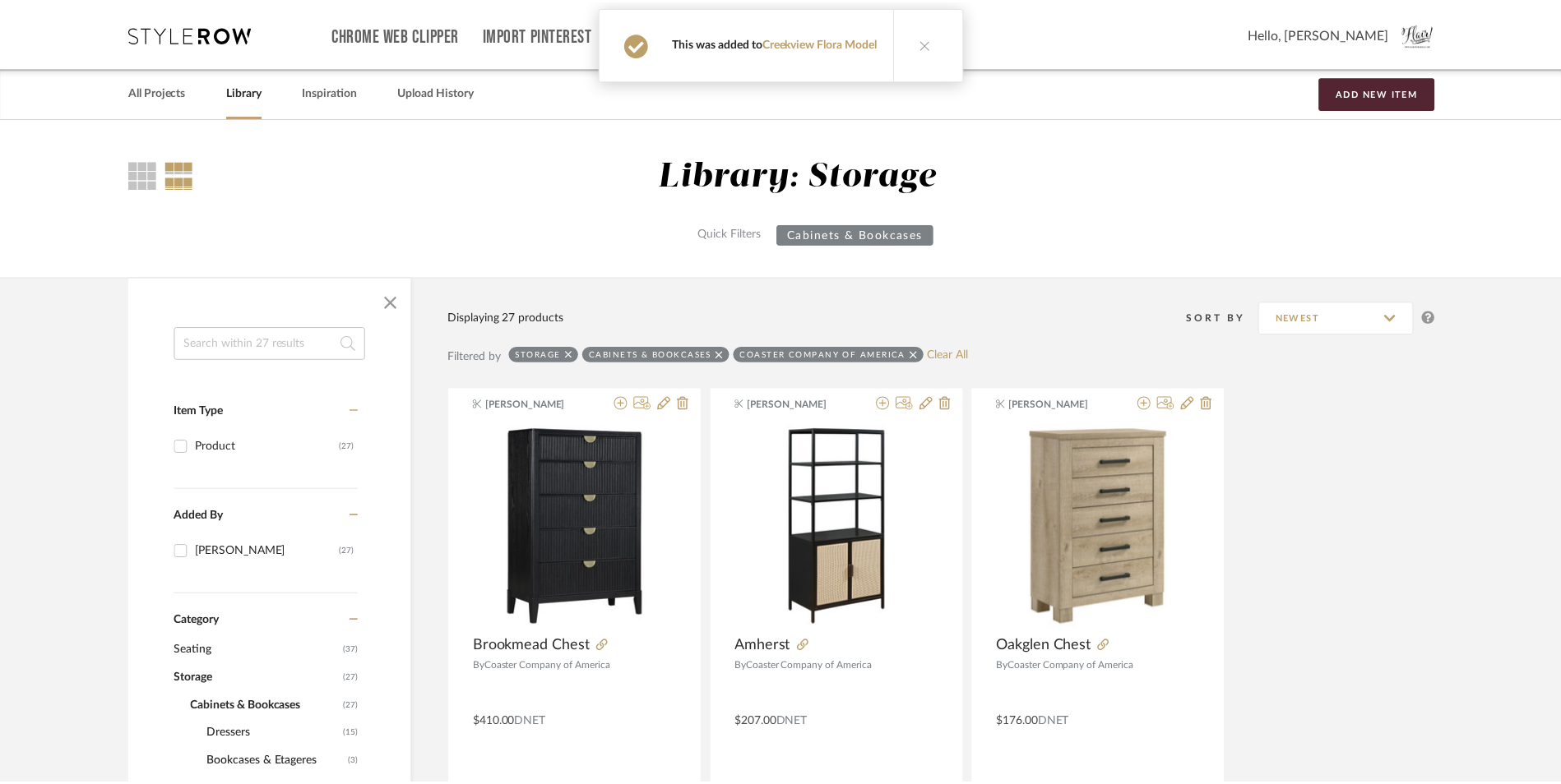
scroll to position [1891, 0]
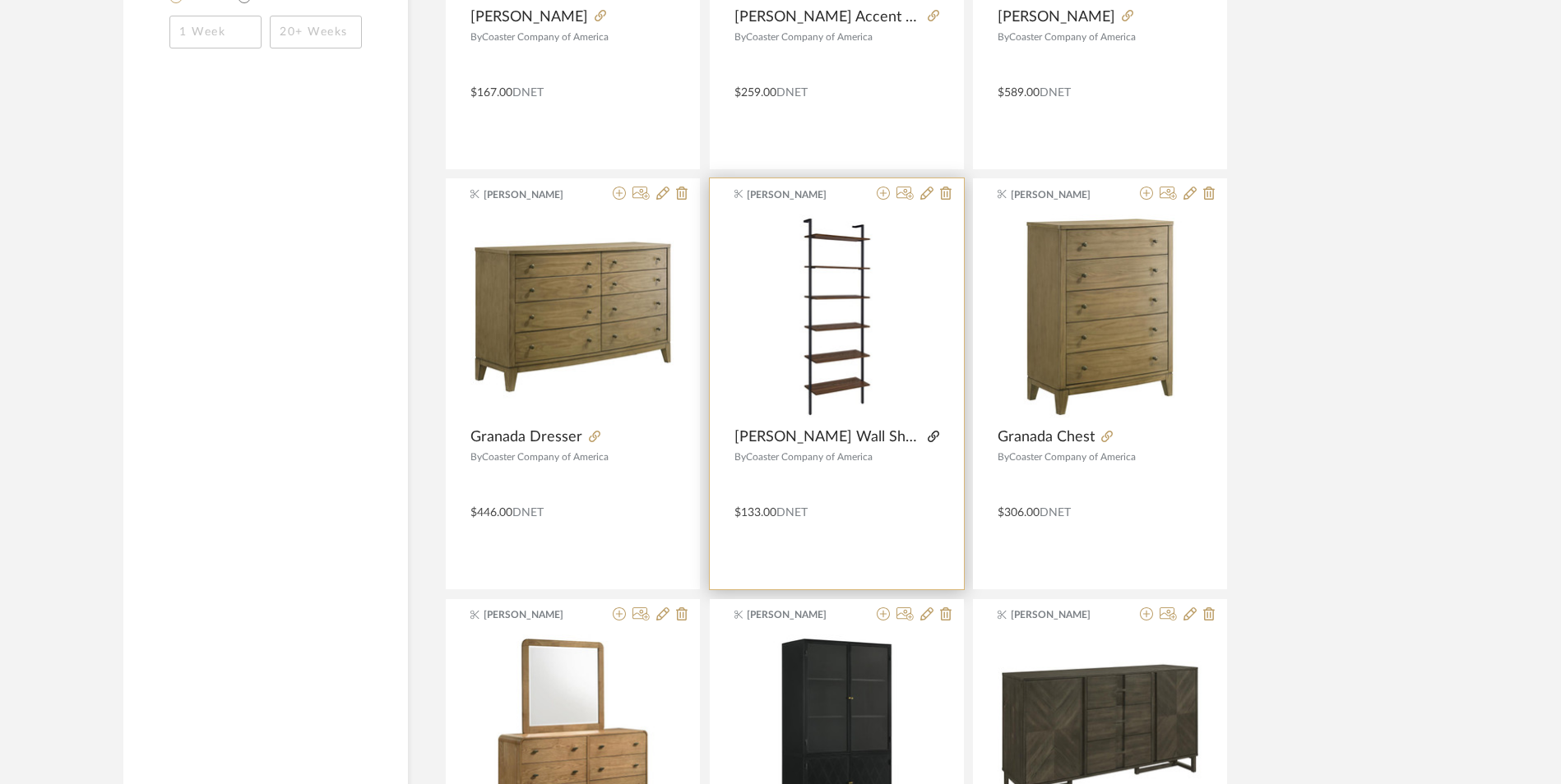
click at [928, 438] on icon at bounding box center [934, 437] width 12 height 12
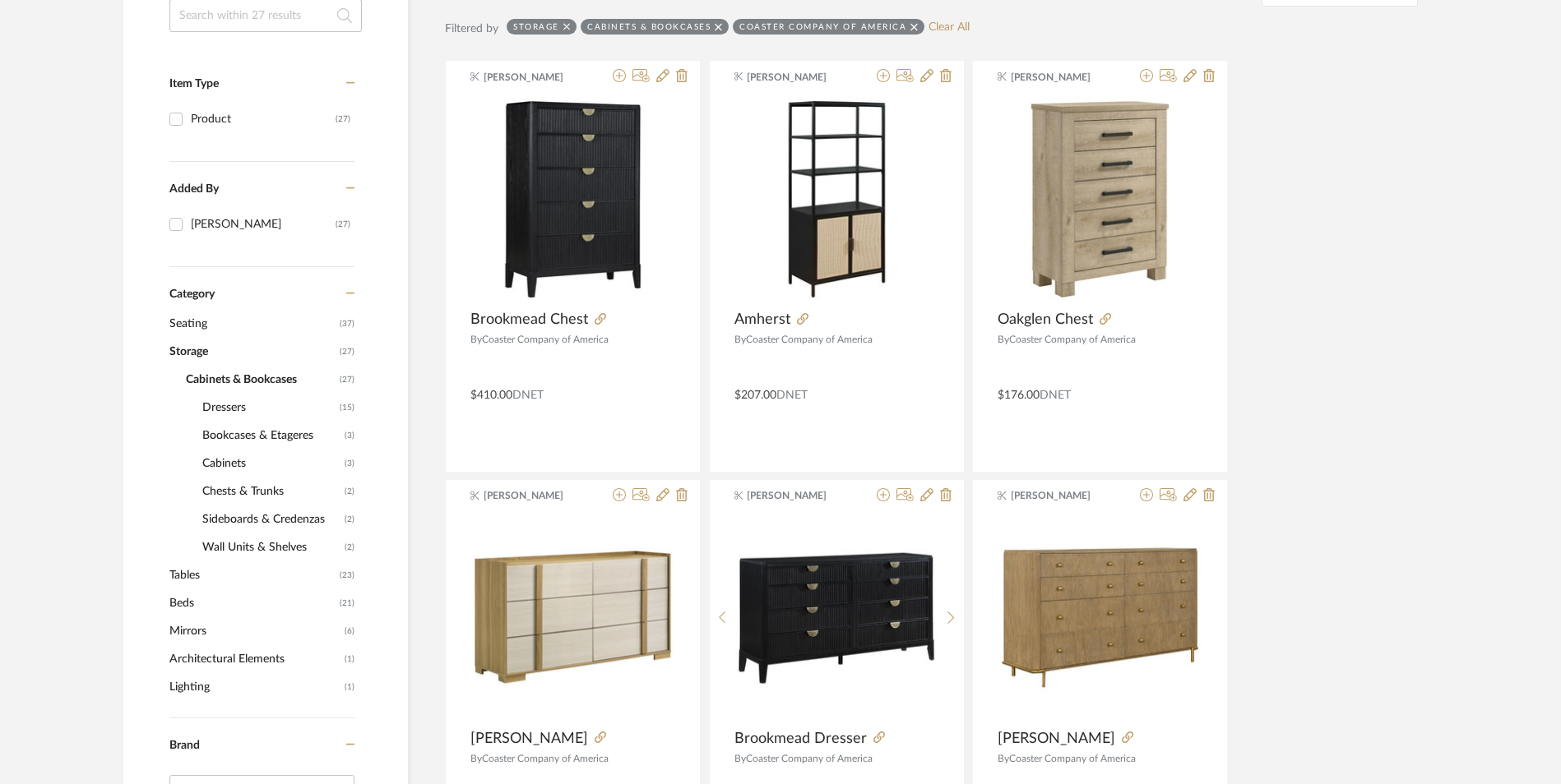
scroll to position [329, 0]
click at [193, 569] on span "Tables" at bounding box center [252, 574] width 166 height 28
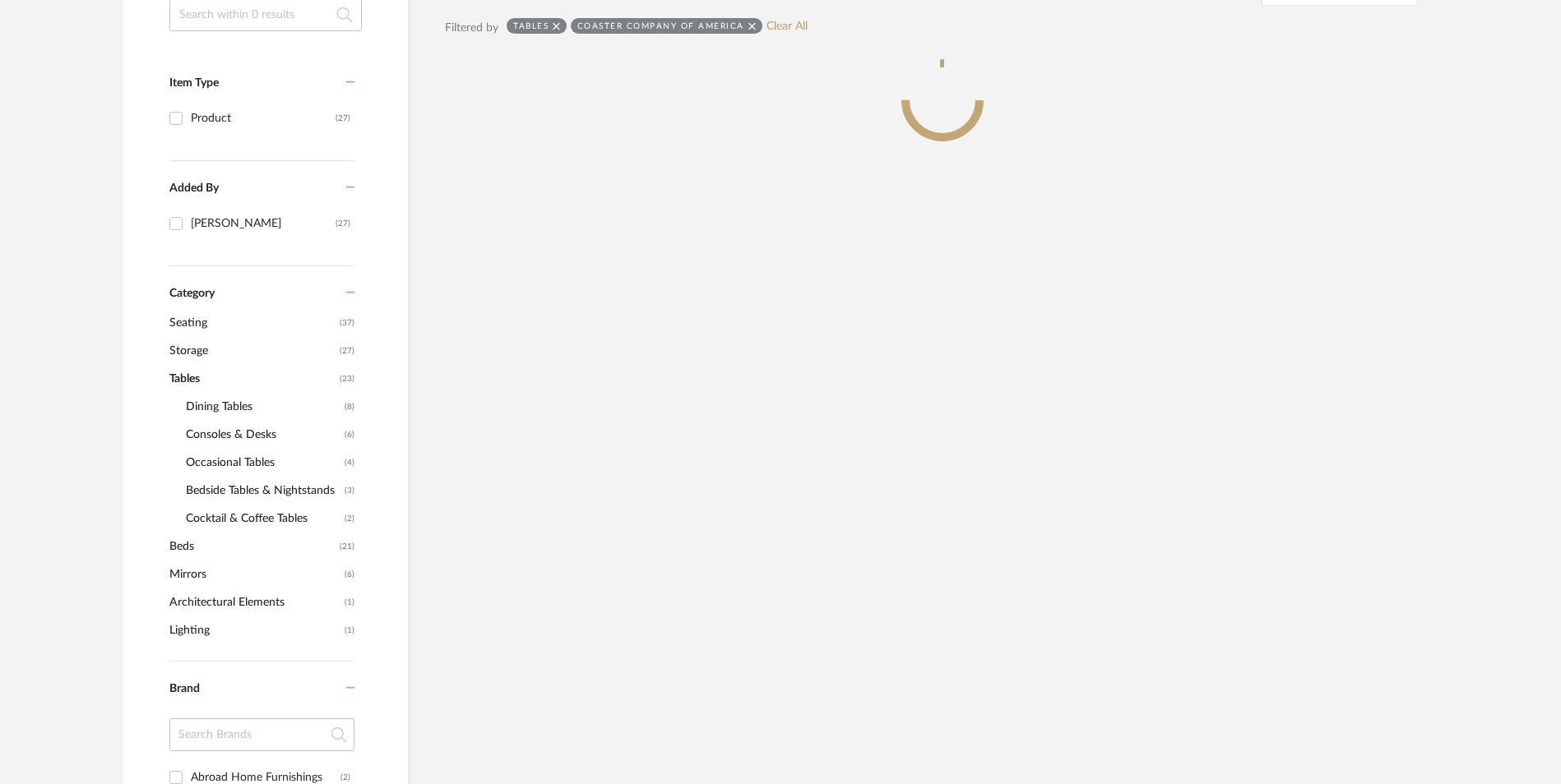
click at [191, 575] on span "Mirrors" at bounding box center [255, 574] width 171 height 28
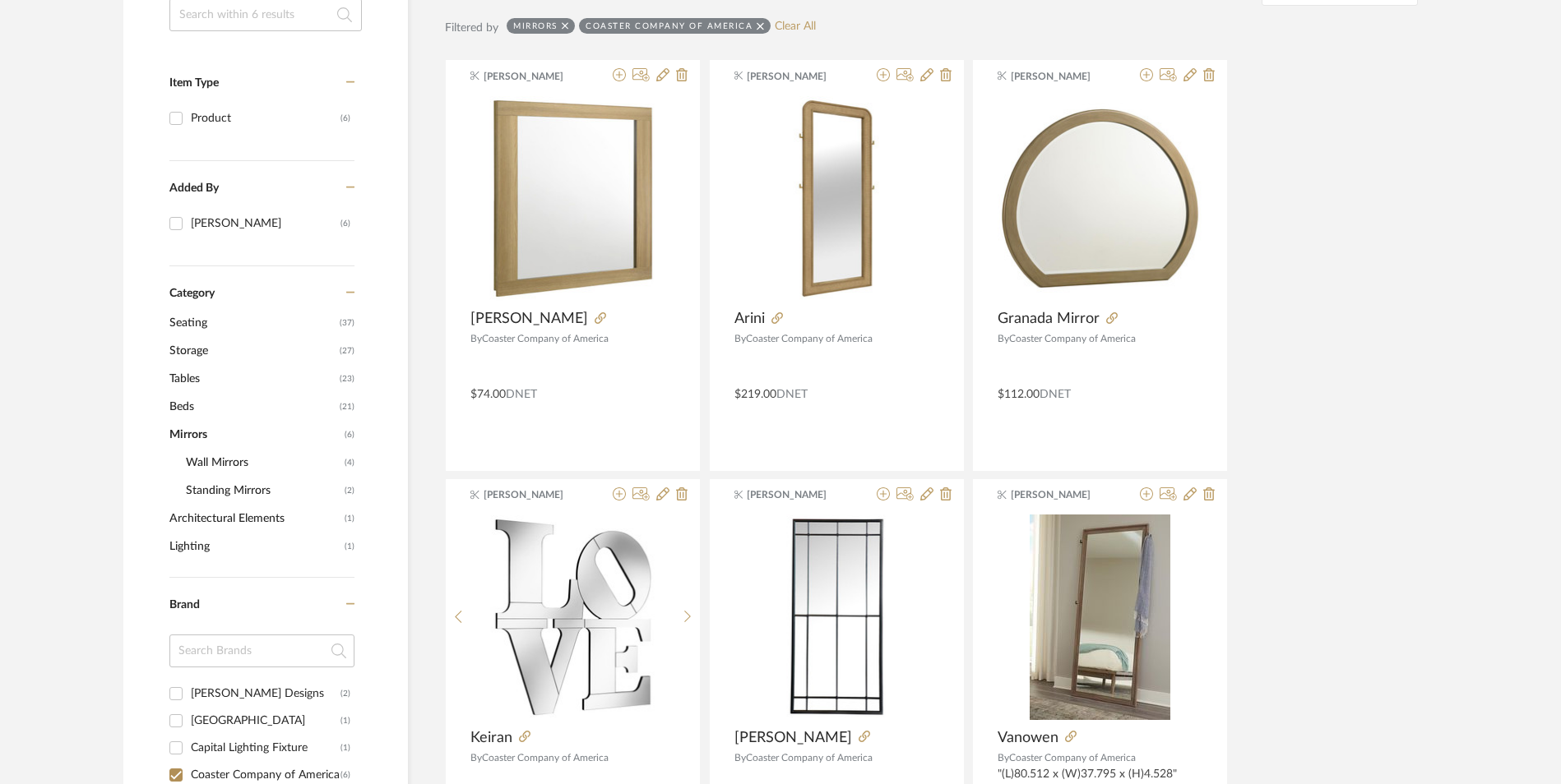
click at [193, 374] on span "Tables" at bounding box center [252, 379] width 166 height 28
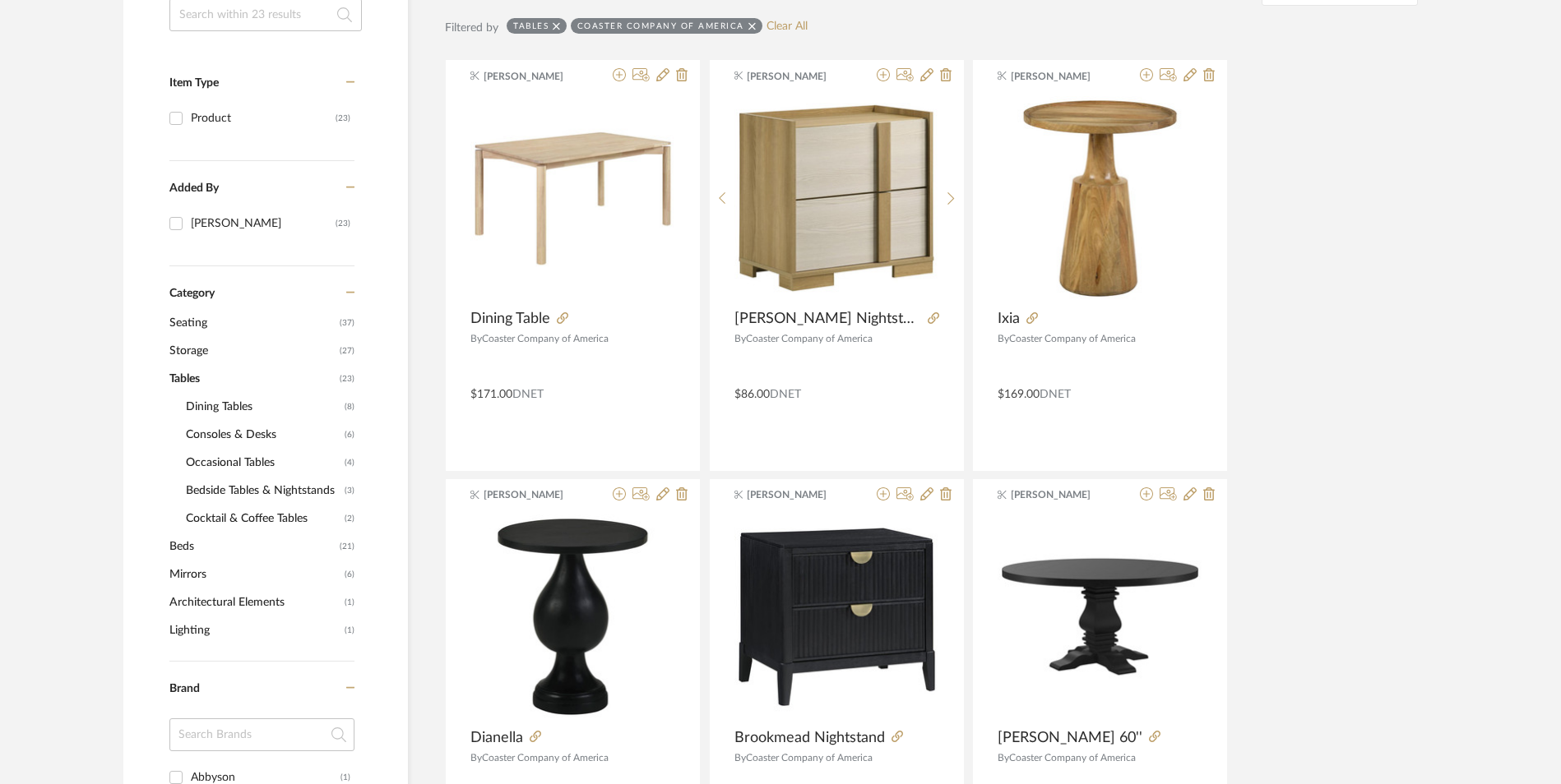
click at [243, 460] on span "Occasional Tables" at bounding box center [262, 462] width 154 height 28
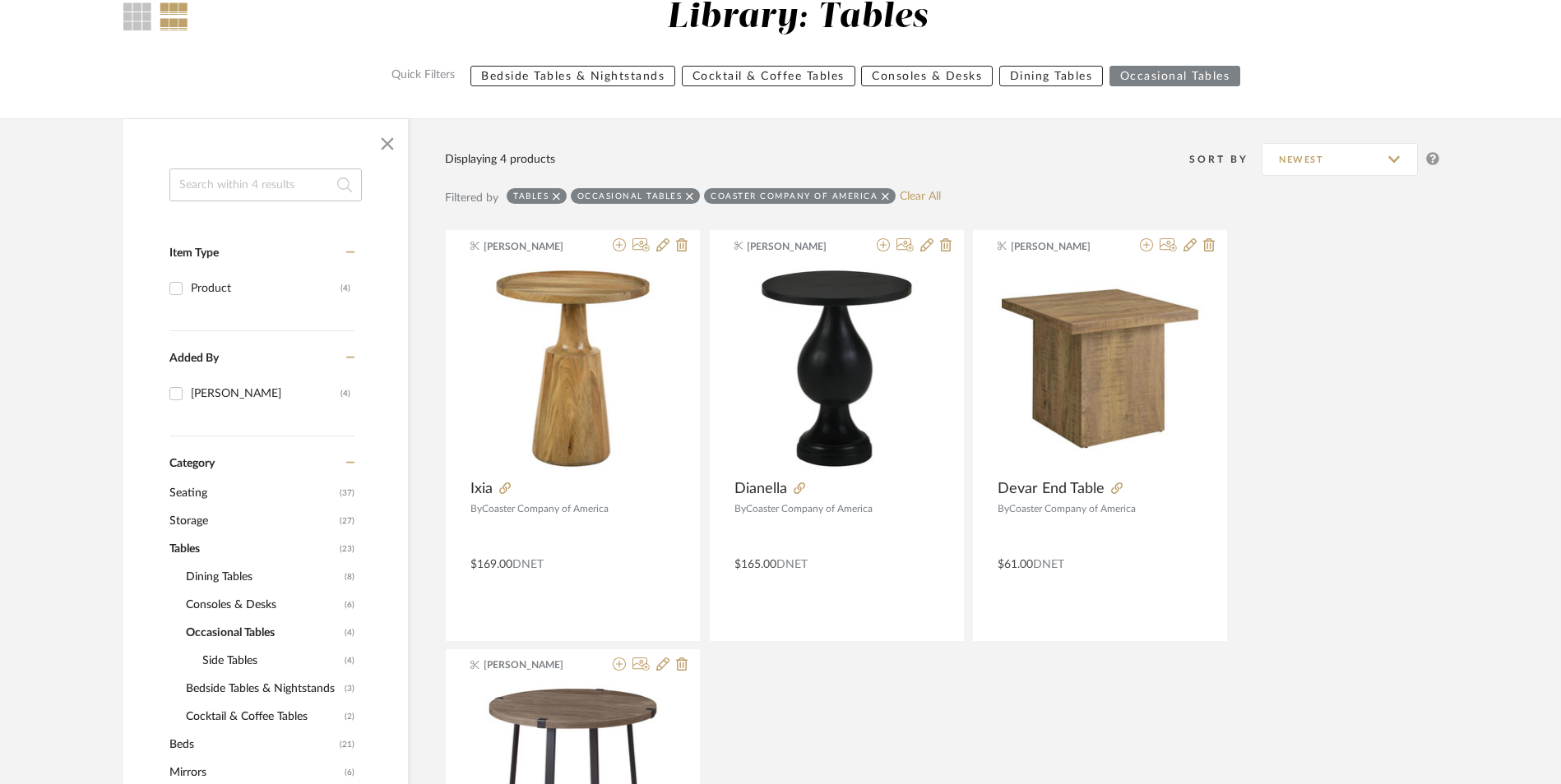
scroll to position [247, 0]
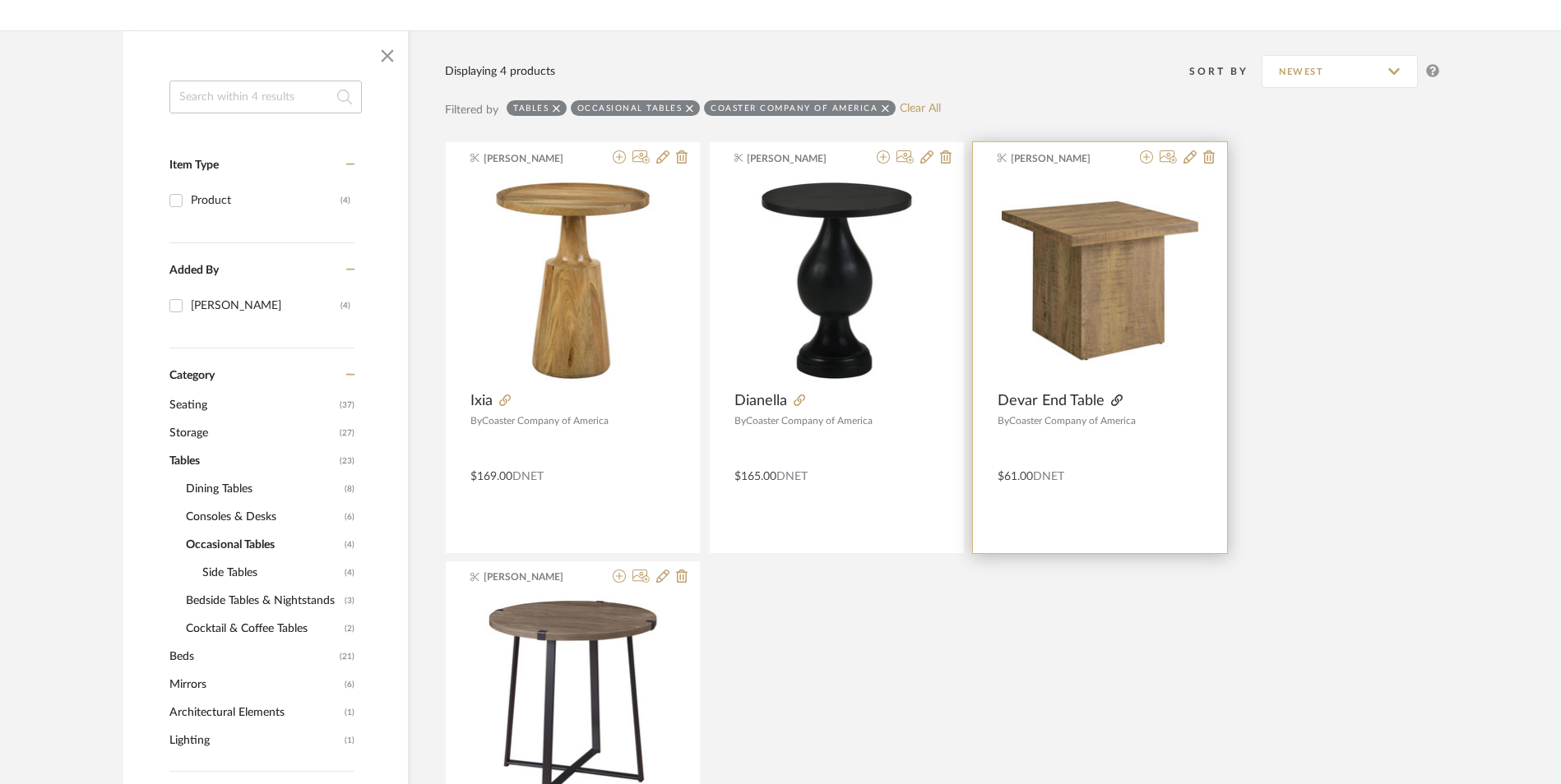
click at [1115, 400] on icon at bounding box center [1117, 400] width 12 height 12
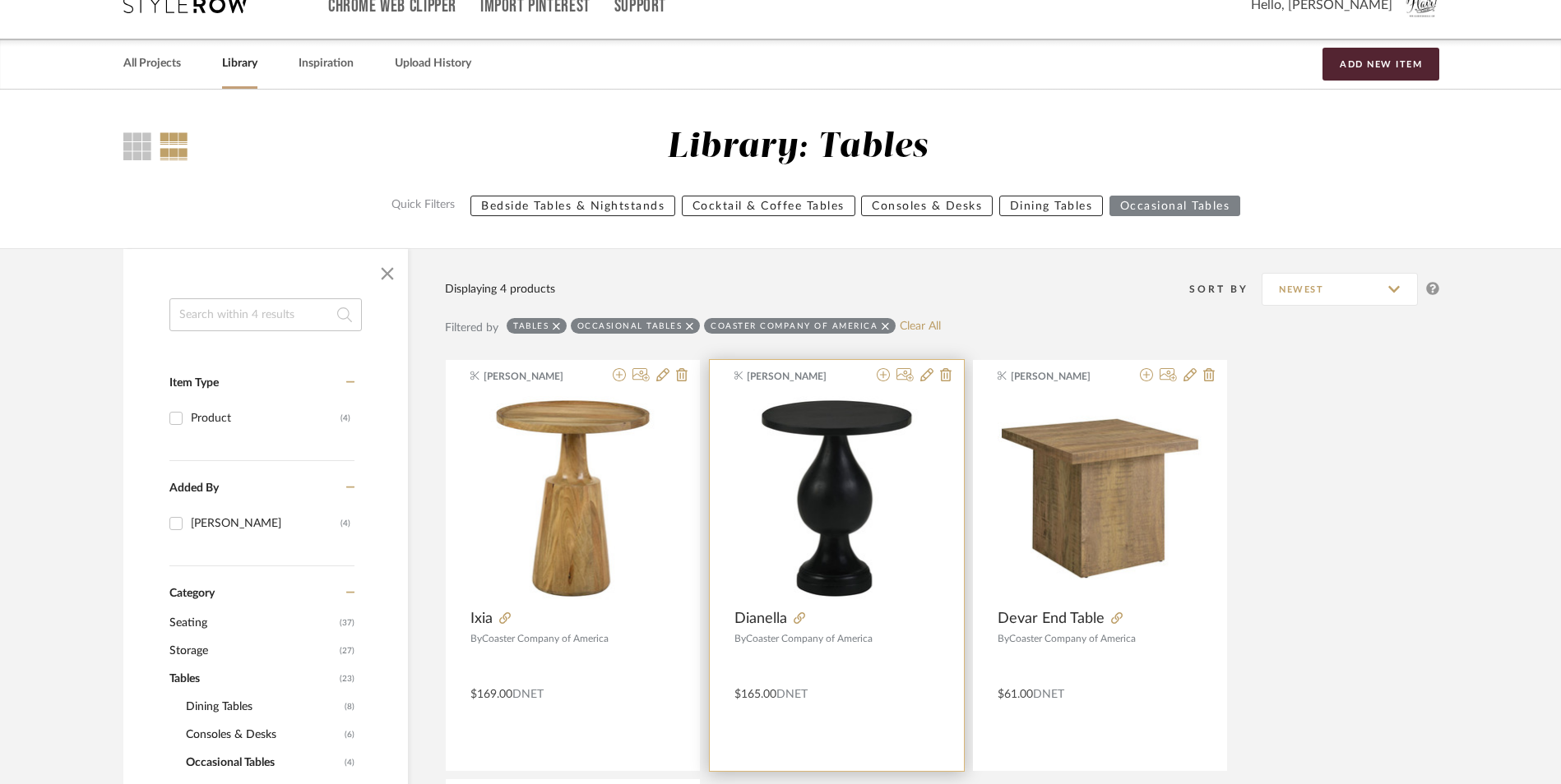
scroll to position [0, 0]
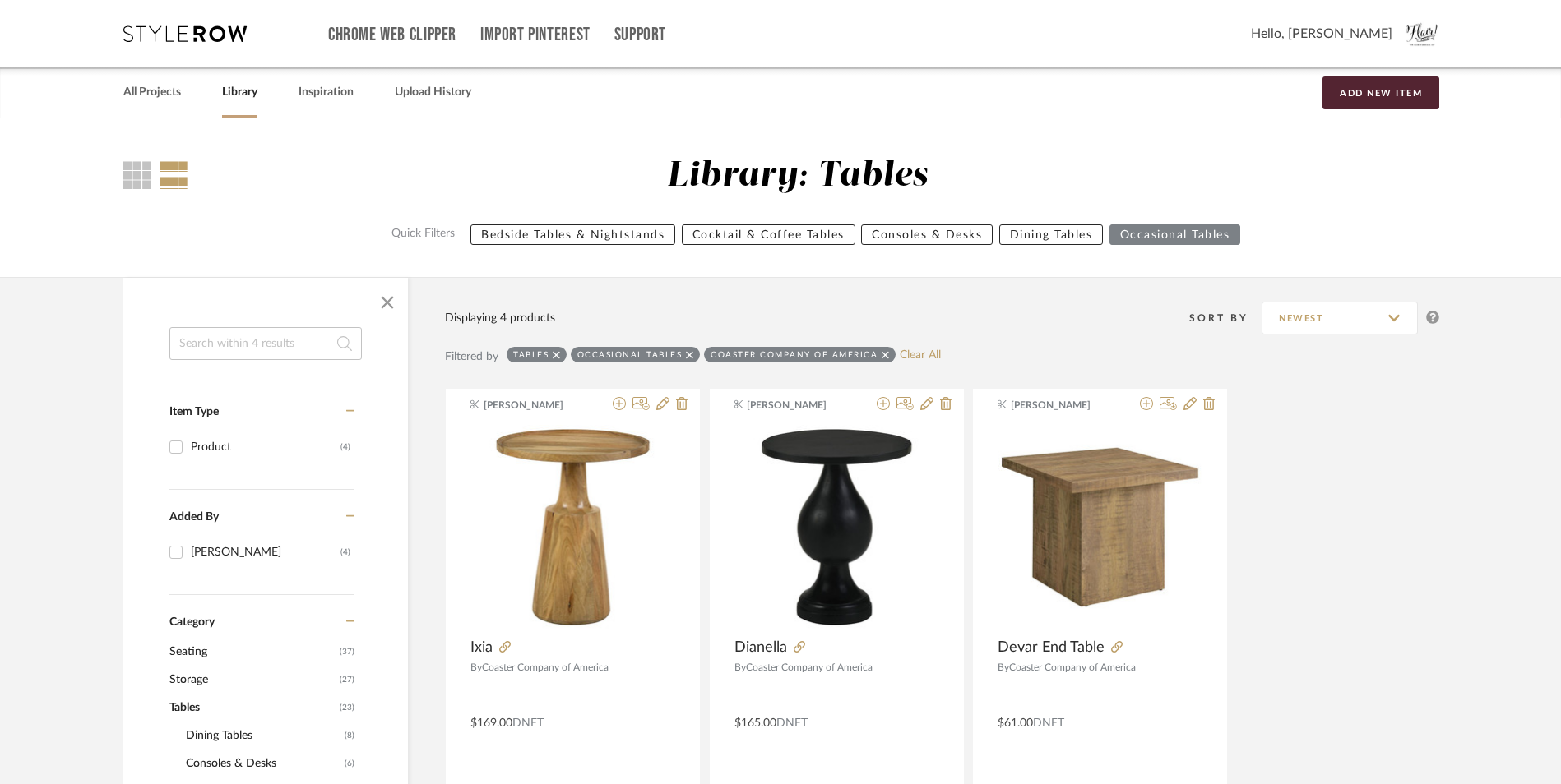
click at [881, 355] on icon at bounding box center [885, 354] width 8 height 8
checkbox input "false"
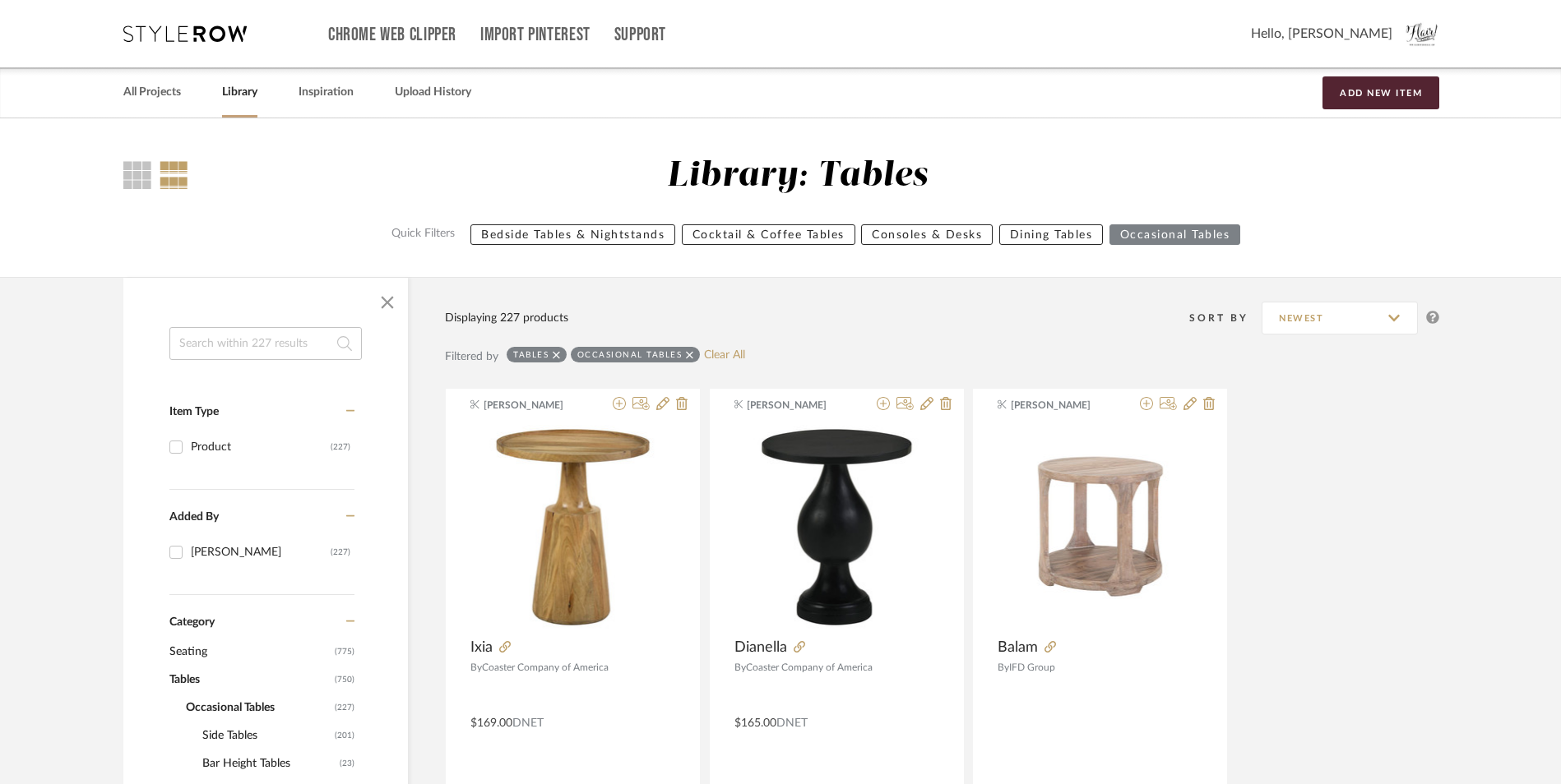
click at [691, 356] on icon at bounding box center [689, 354] width 8 height 8
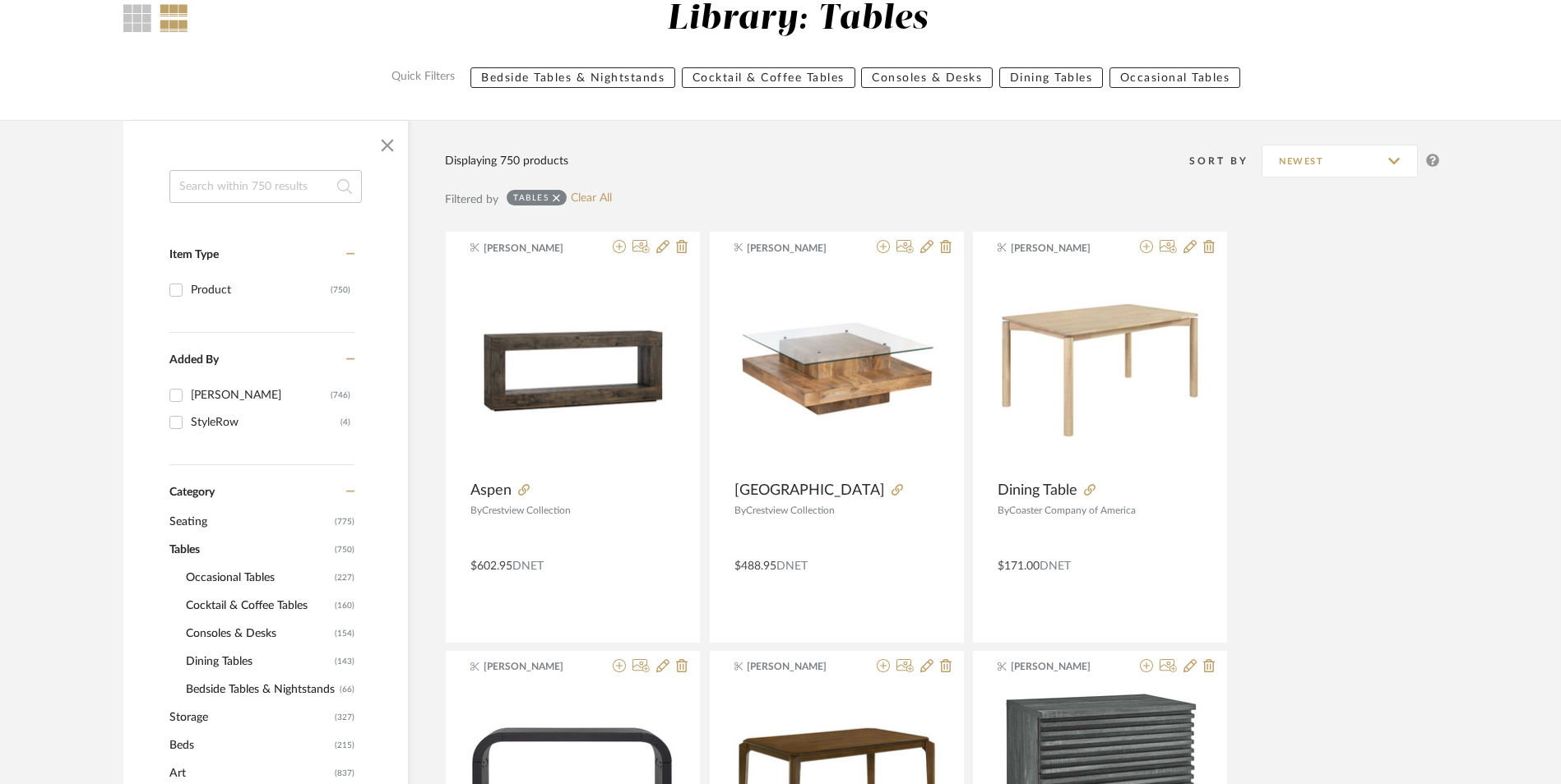
scroll to position [329, 0]
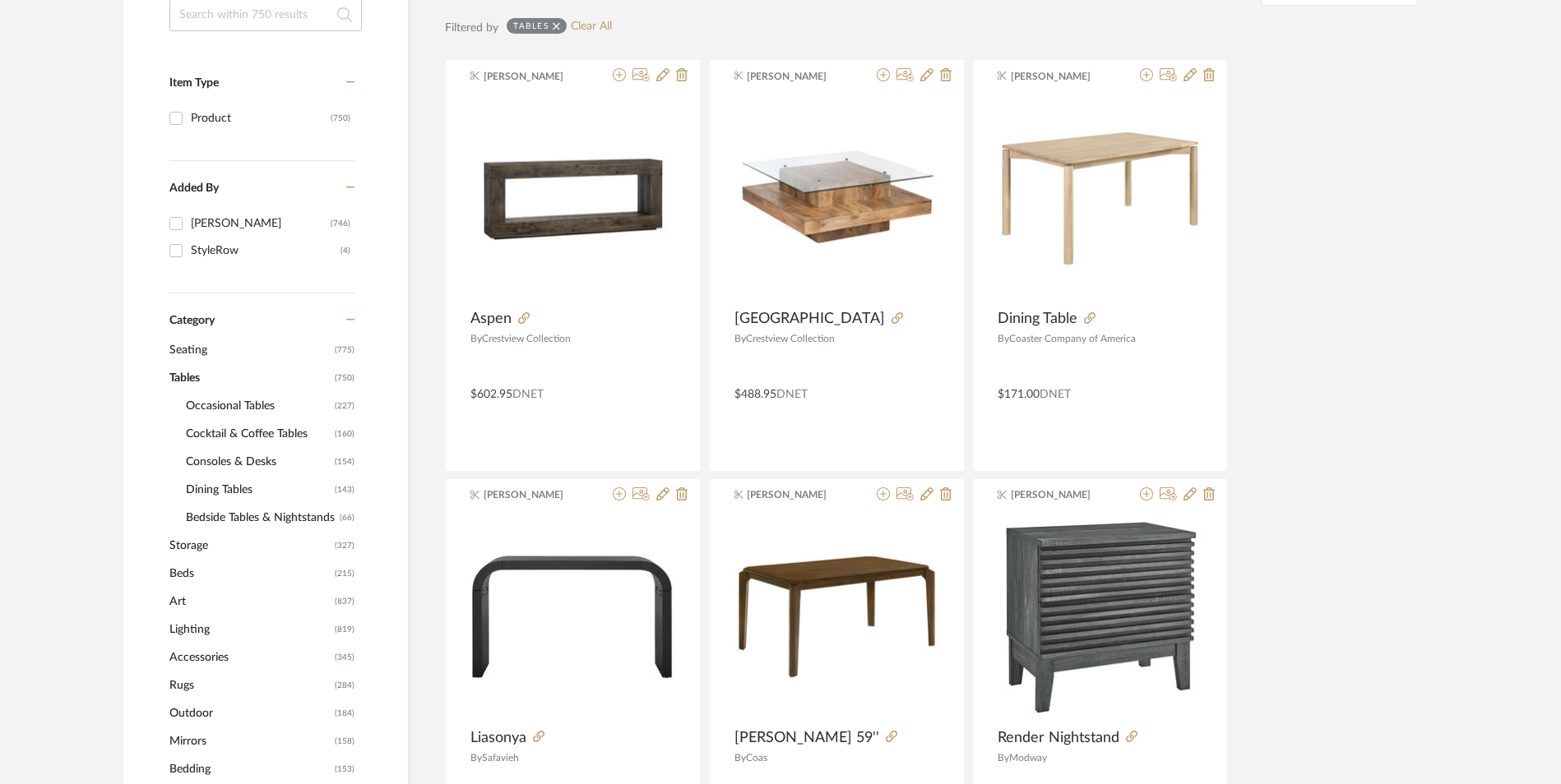
click at [250, 400] on span "Occasional Tables" at bounding box center [258, 405] width 145 height 28
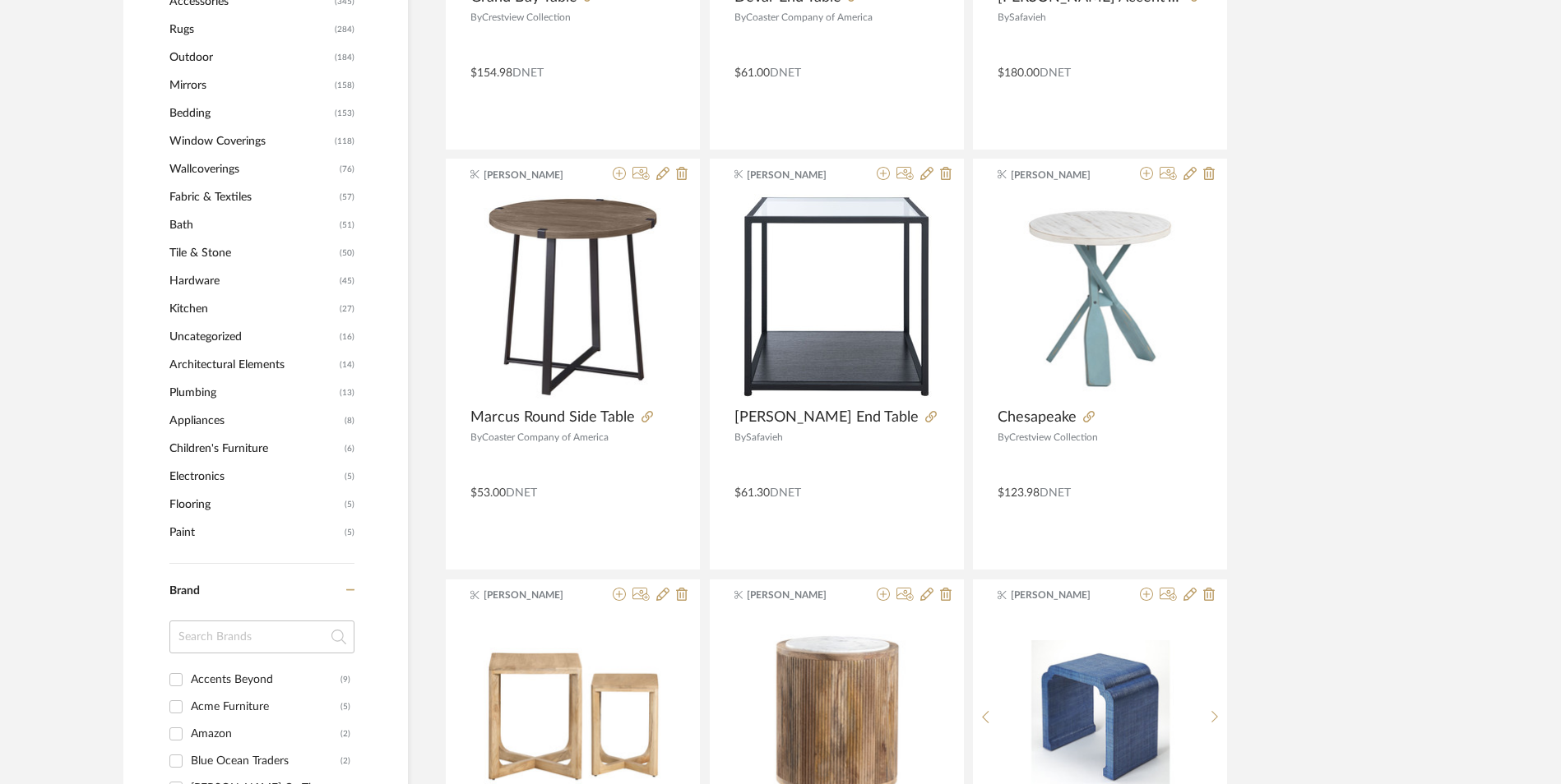
scroll to position [1069, 0]
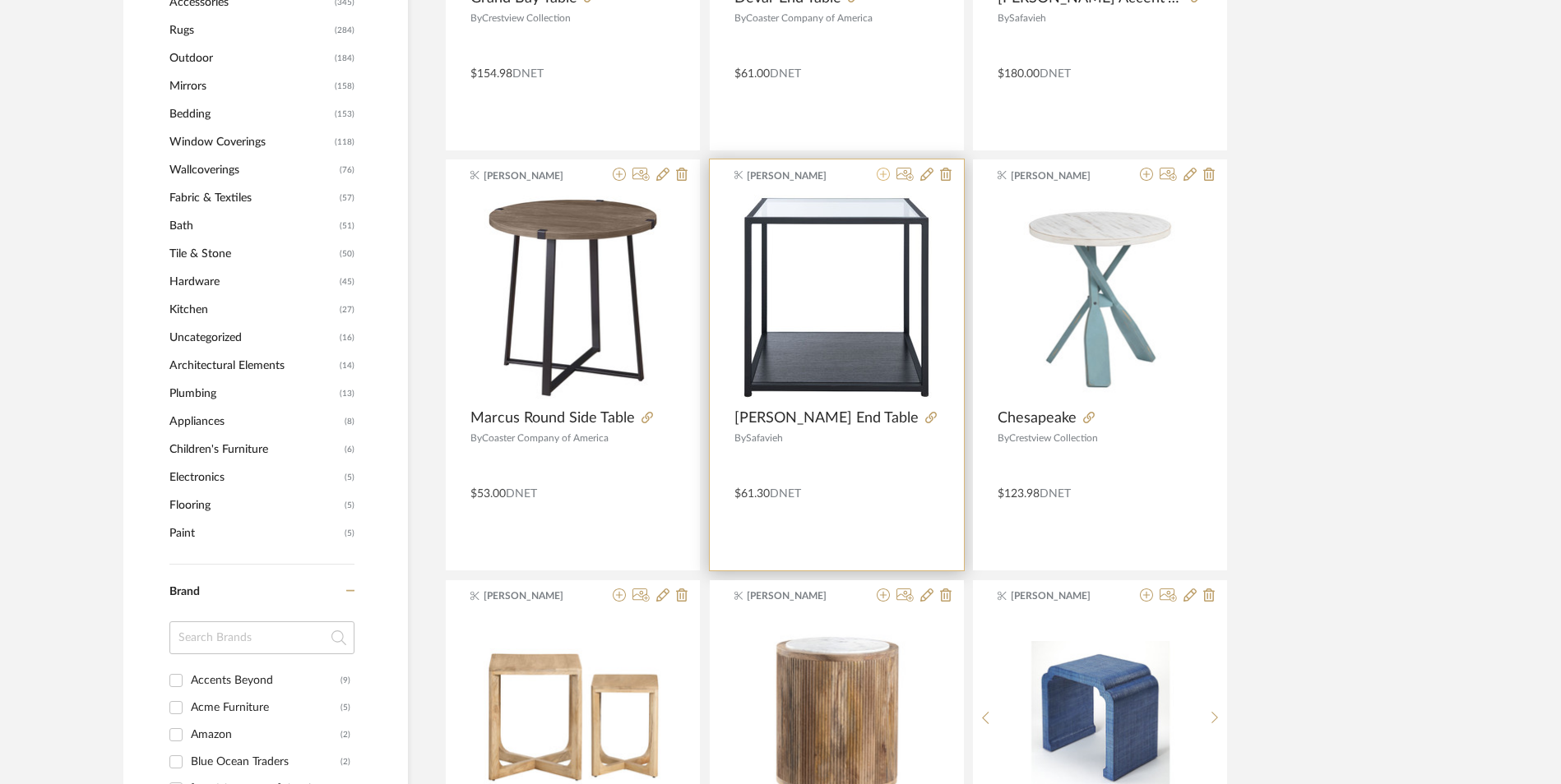
click at [886, 175] on icon at bounding box center [884, 175] width 13 height 13
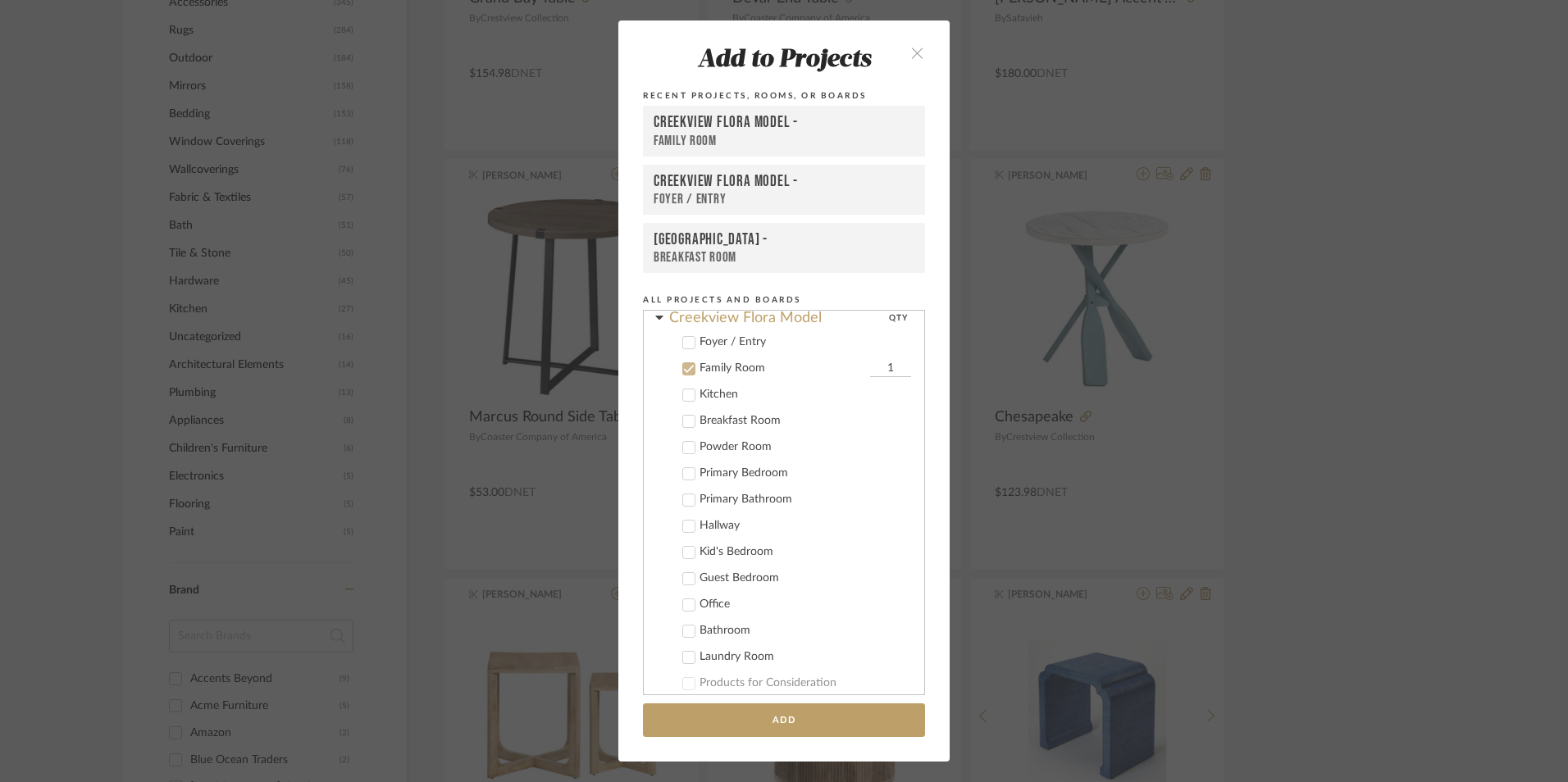
scroll to position [325, 0]
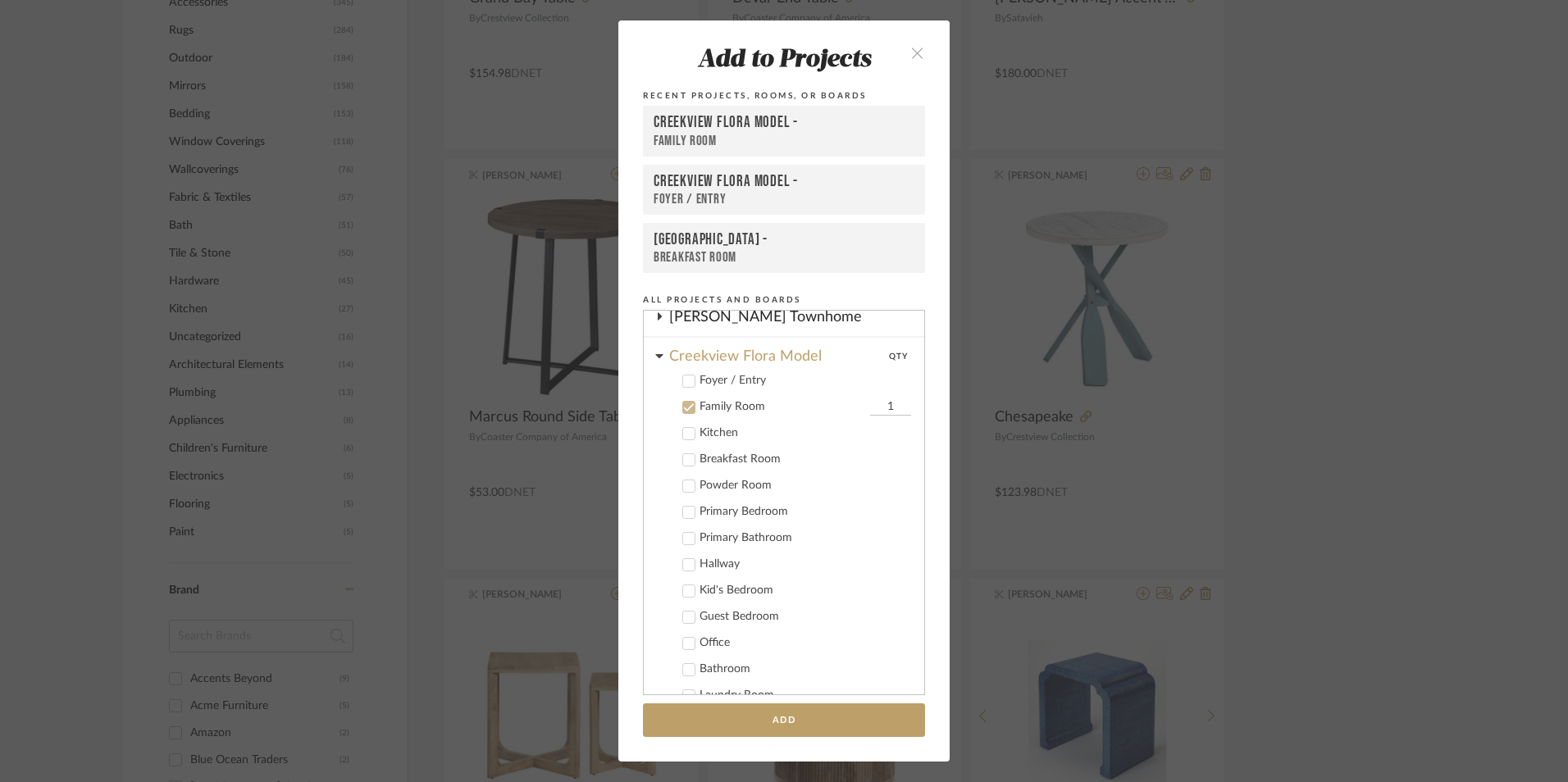
click at [871, 400] on input "1" at bounding box center [890, 408] width 41 height 17
type input "2"
click at [815, 715] on button "Add" at bounding box center [784, 721] width 282 height 34
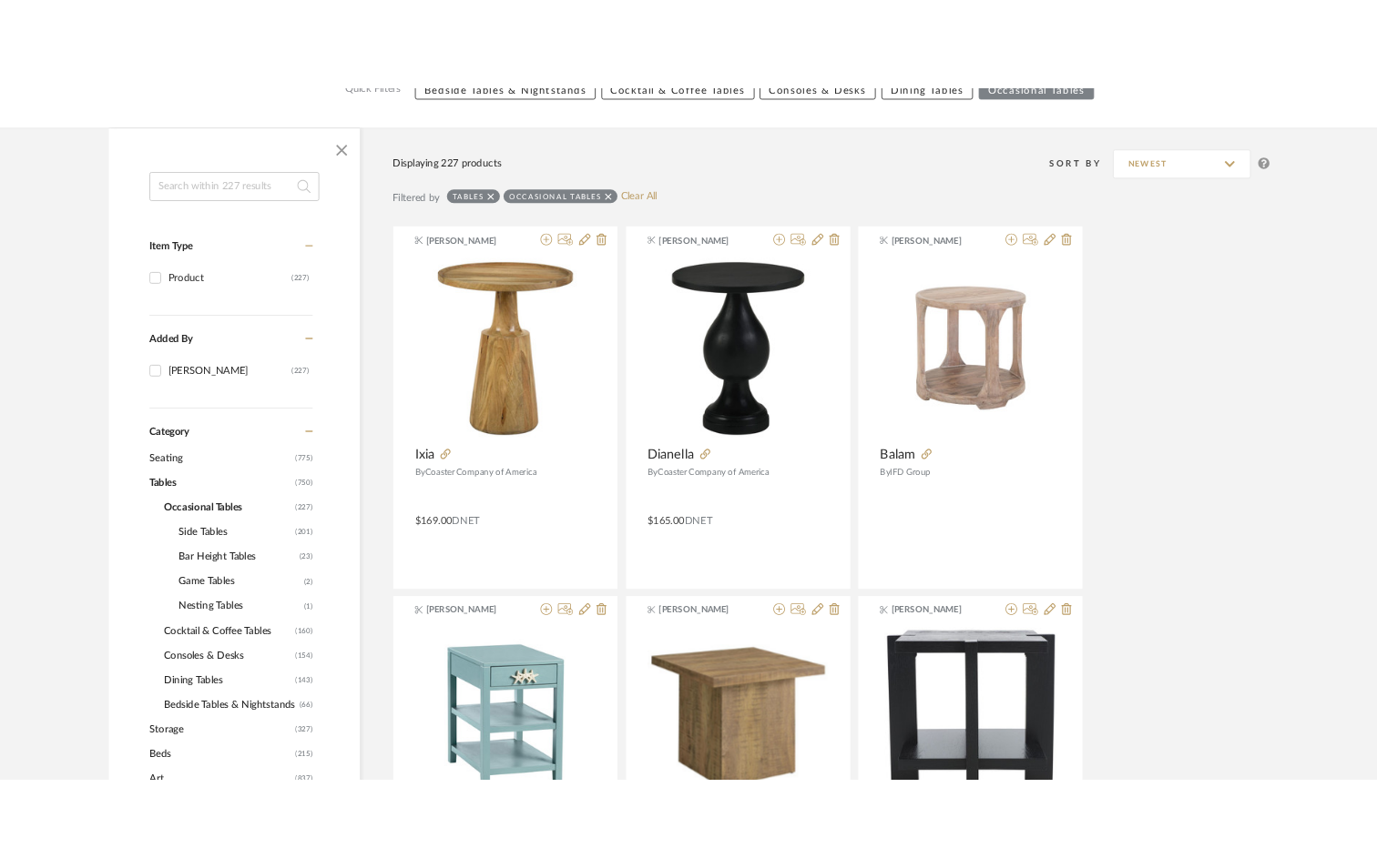
scroll to position [0, 0]
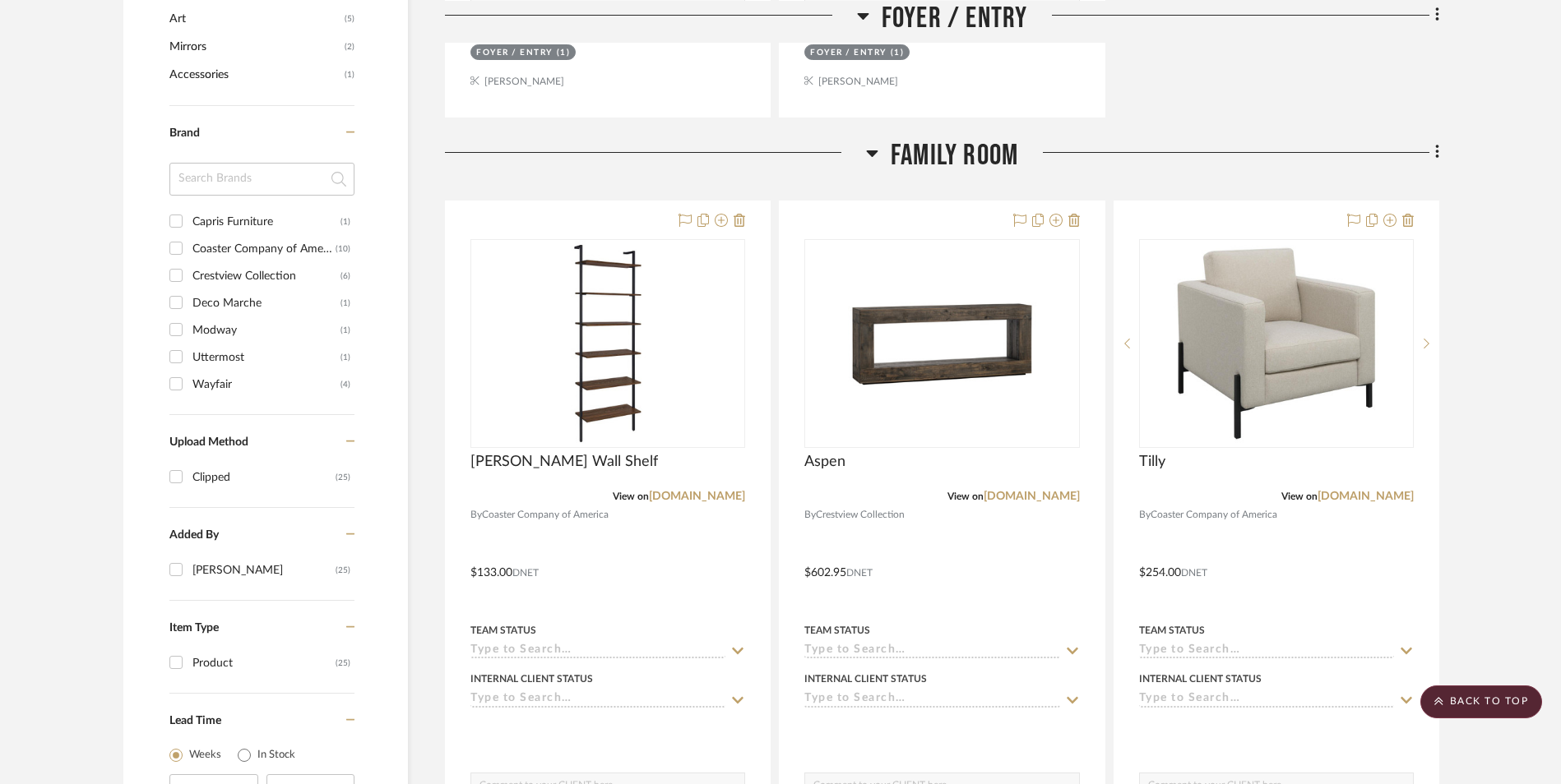
scroll to position [822, 0]
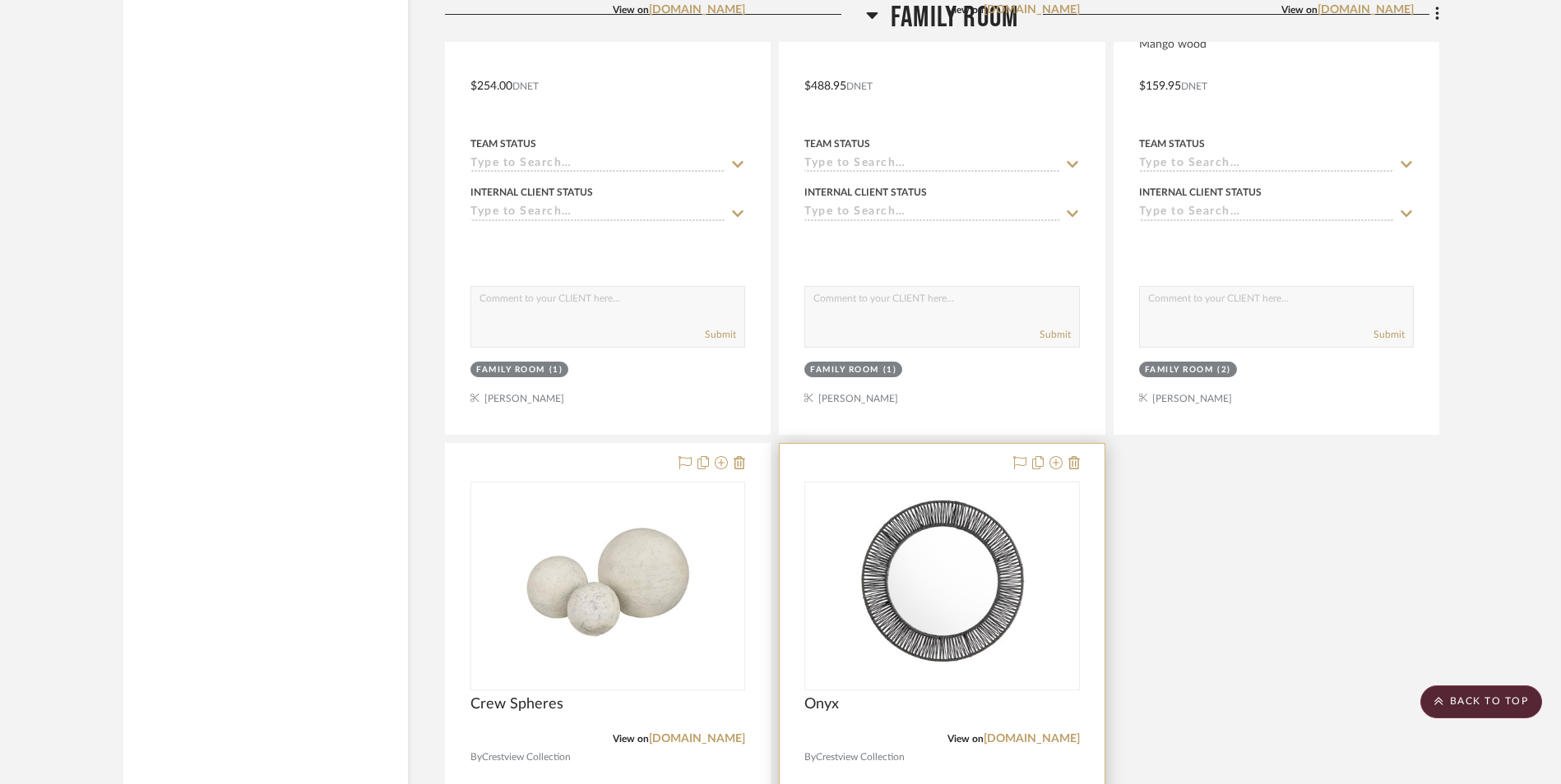
scroll to position [2302, 0]
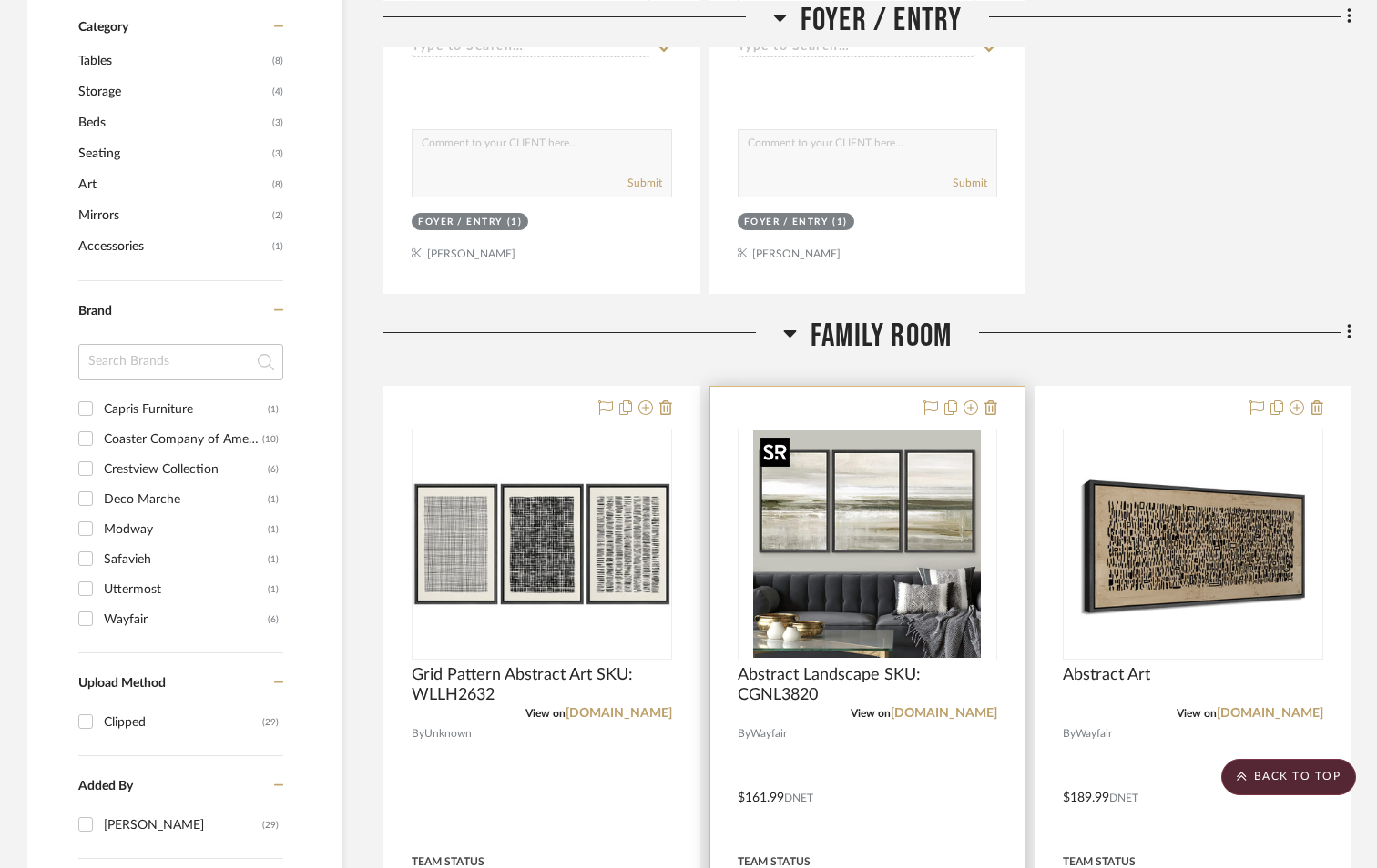
scroll to position [1183, 0]
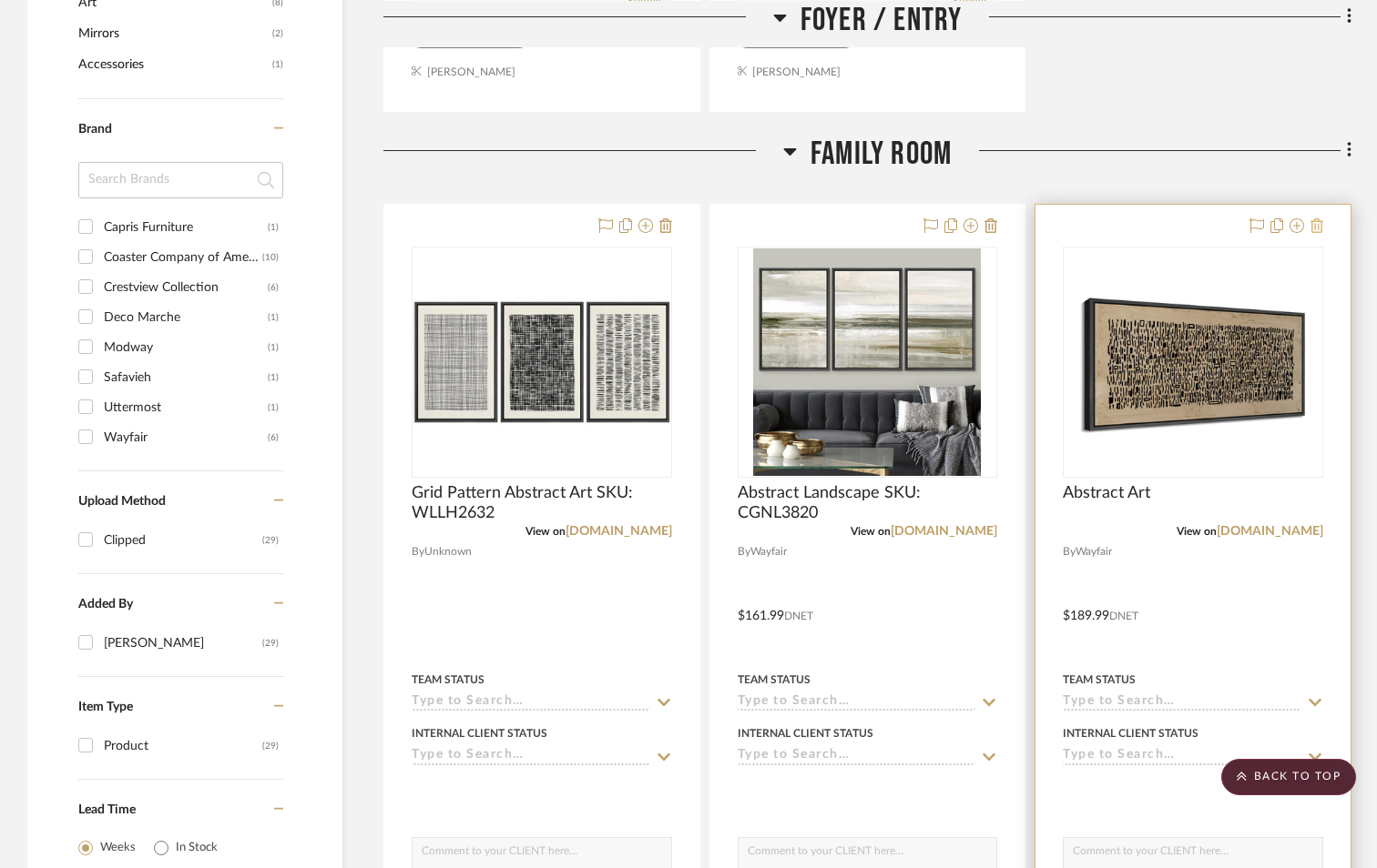
click at [1312, 229] on icon at bounding box center [1316, 226] width 13 height 15
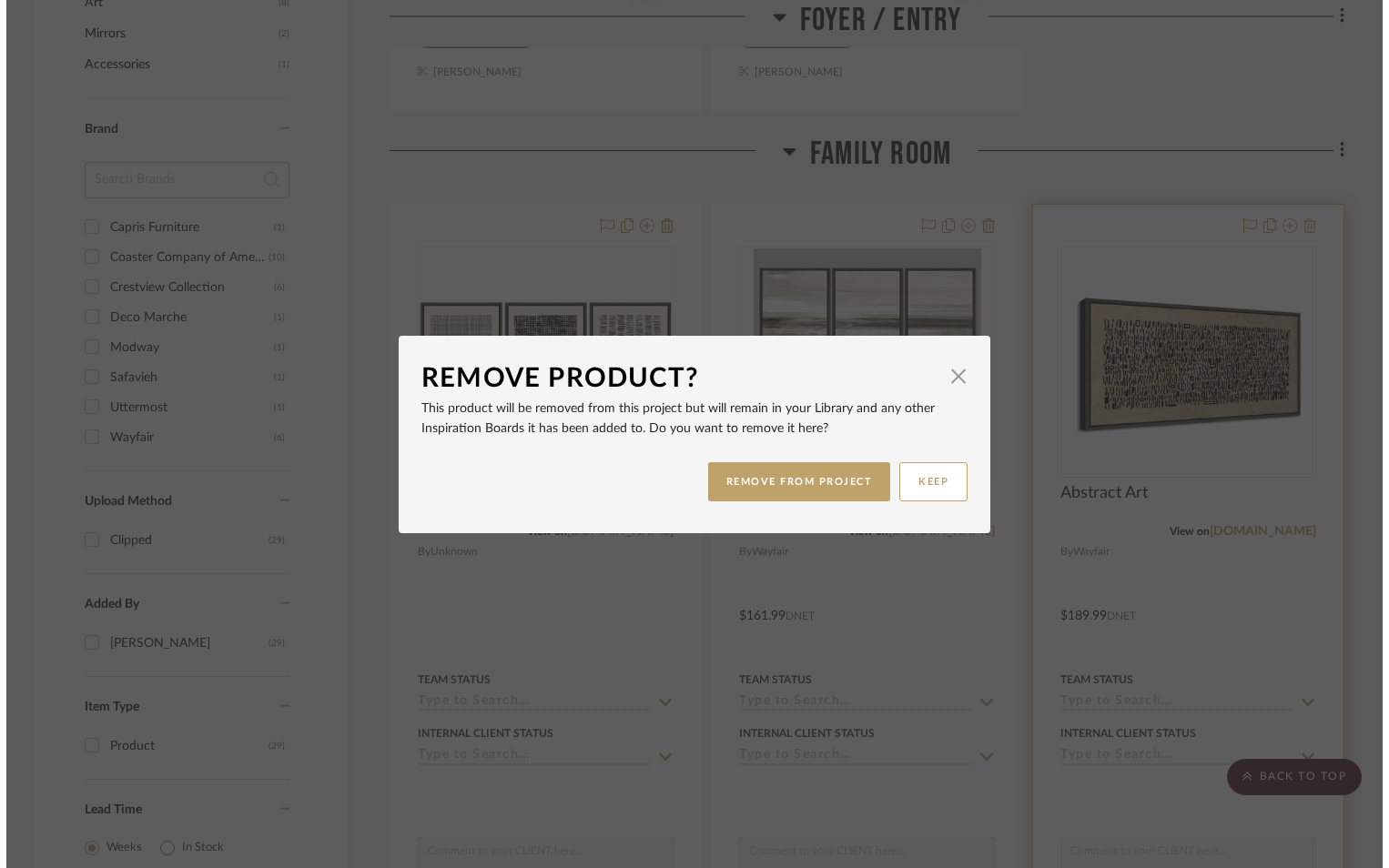
scroll to position [0, 0]
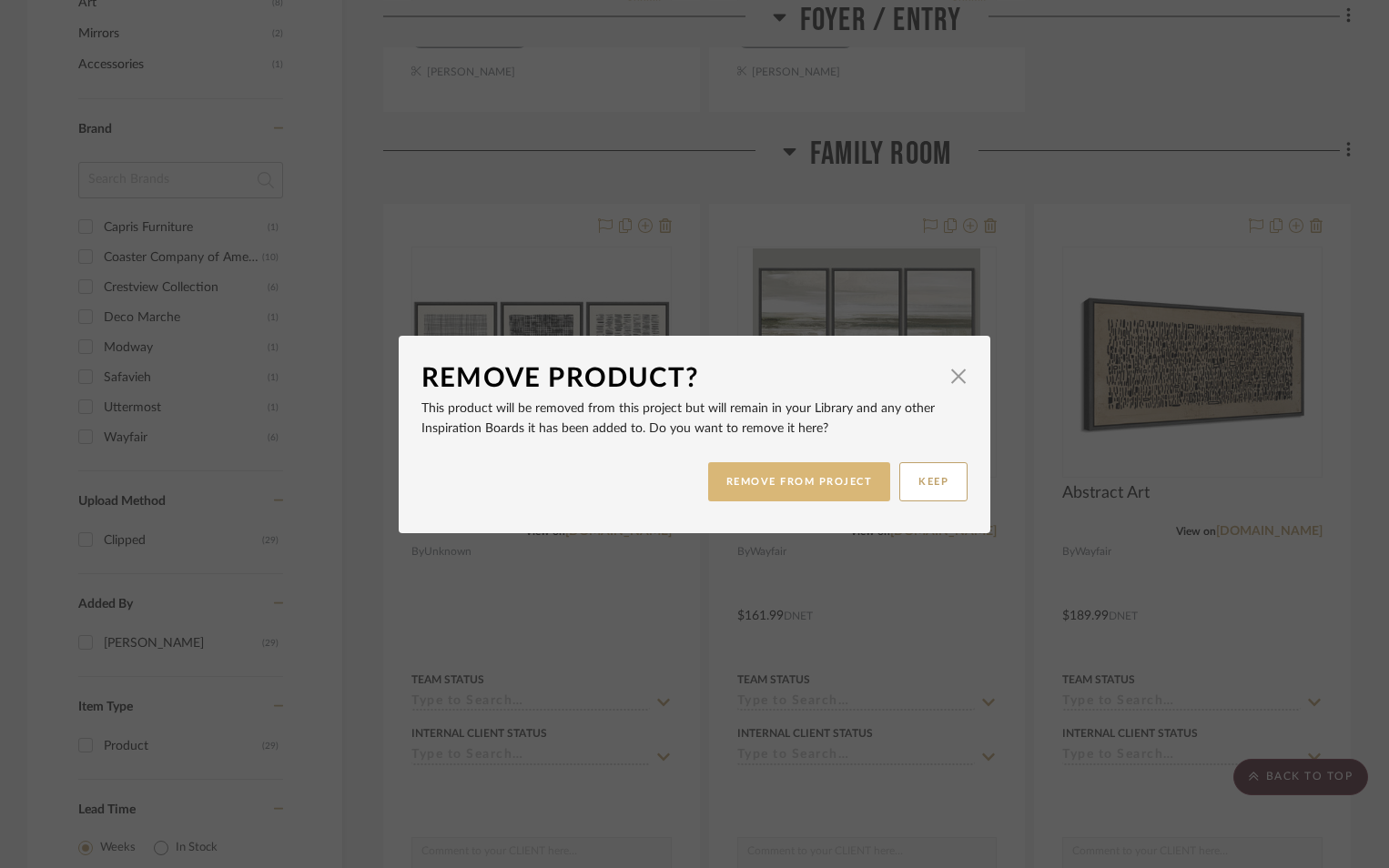
click at [843, 474] on button "REMOVE FROM PROJECT" at bounding box center [800, 482] width 183 height 39
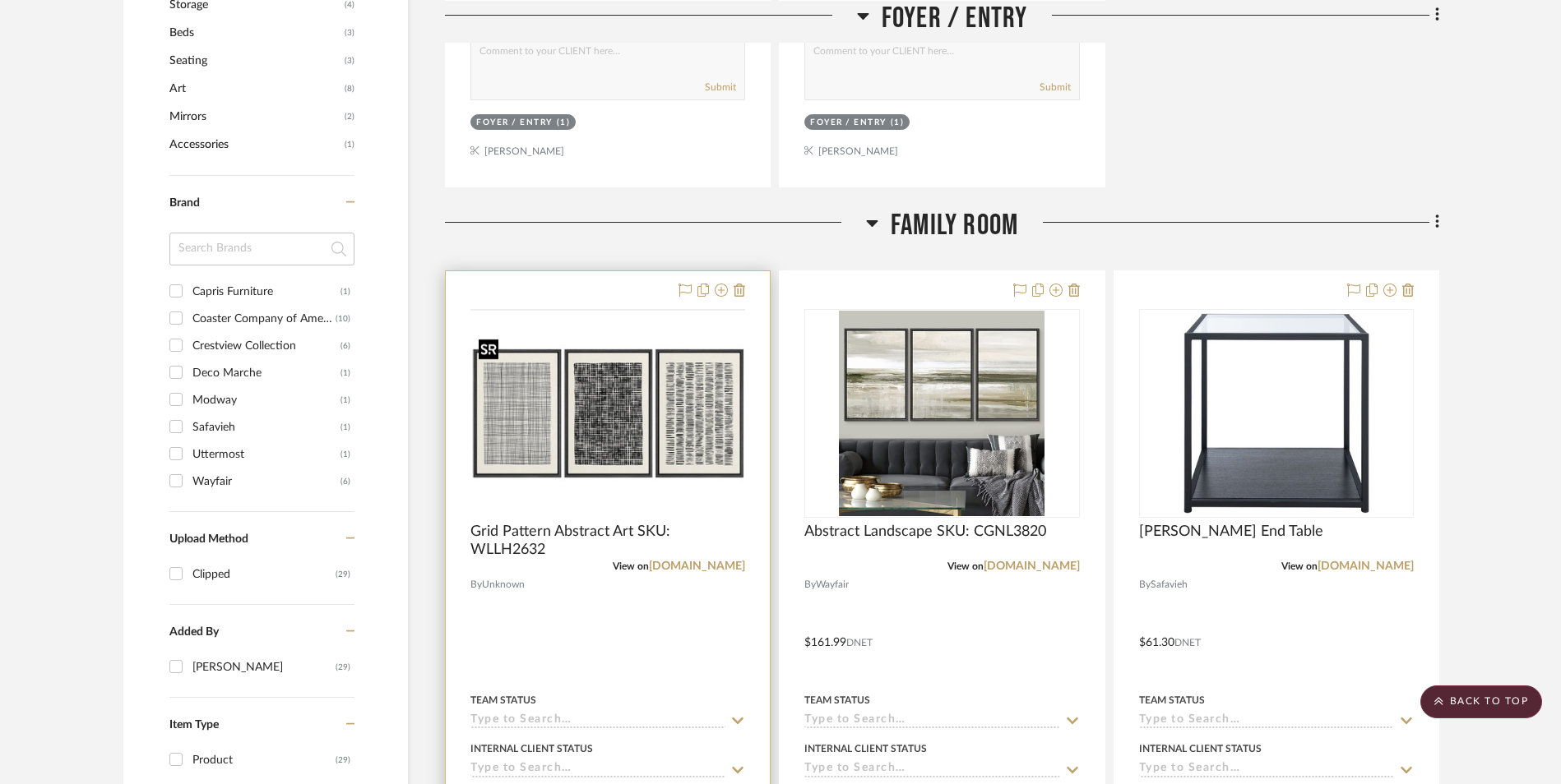
scroll to position [986, 0]
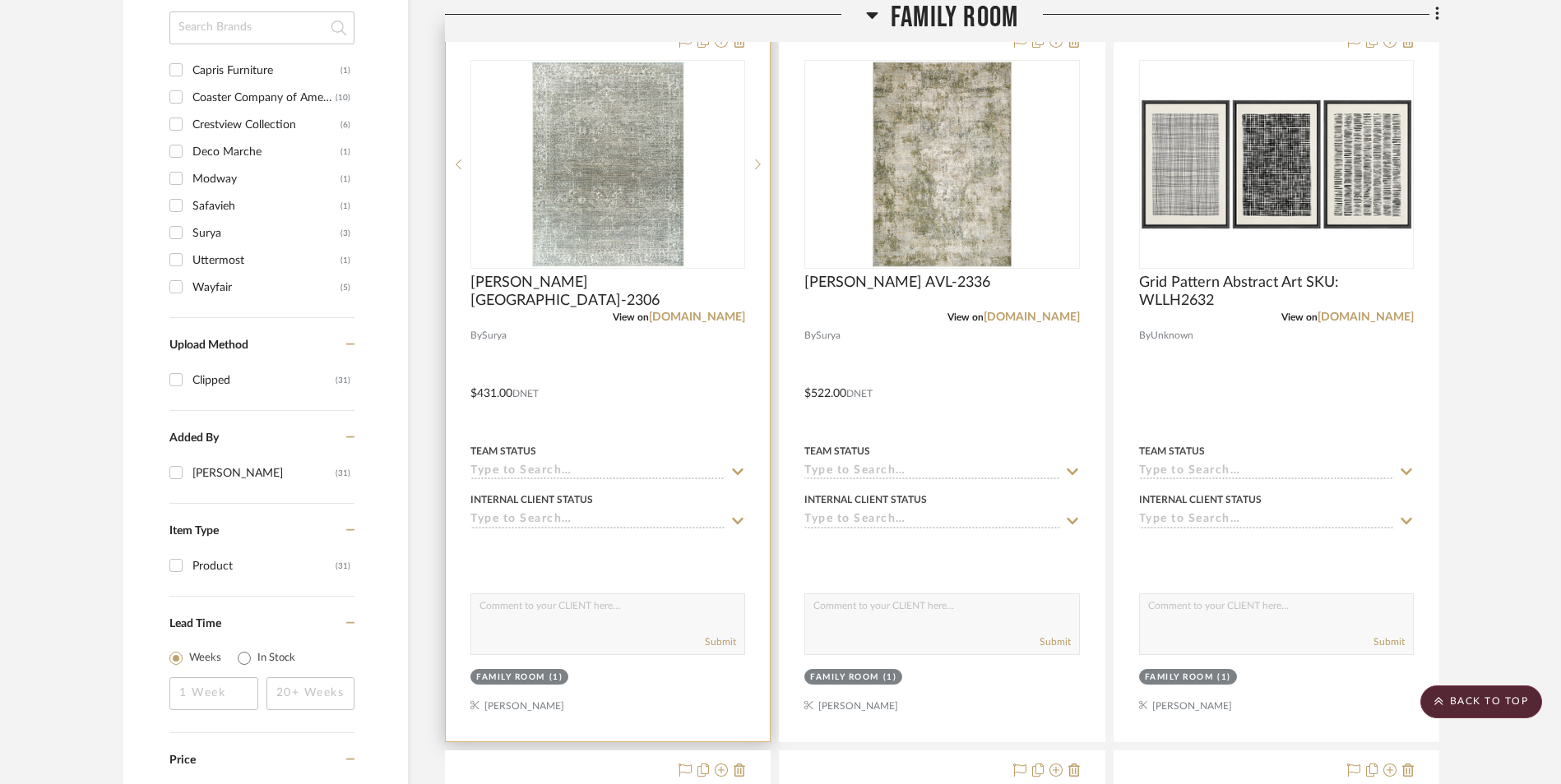
scroll to position [1151, 0]
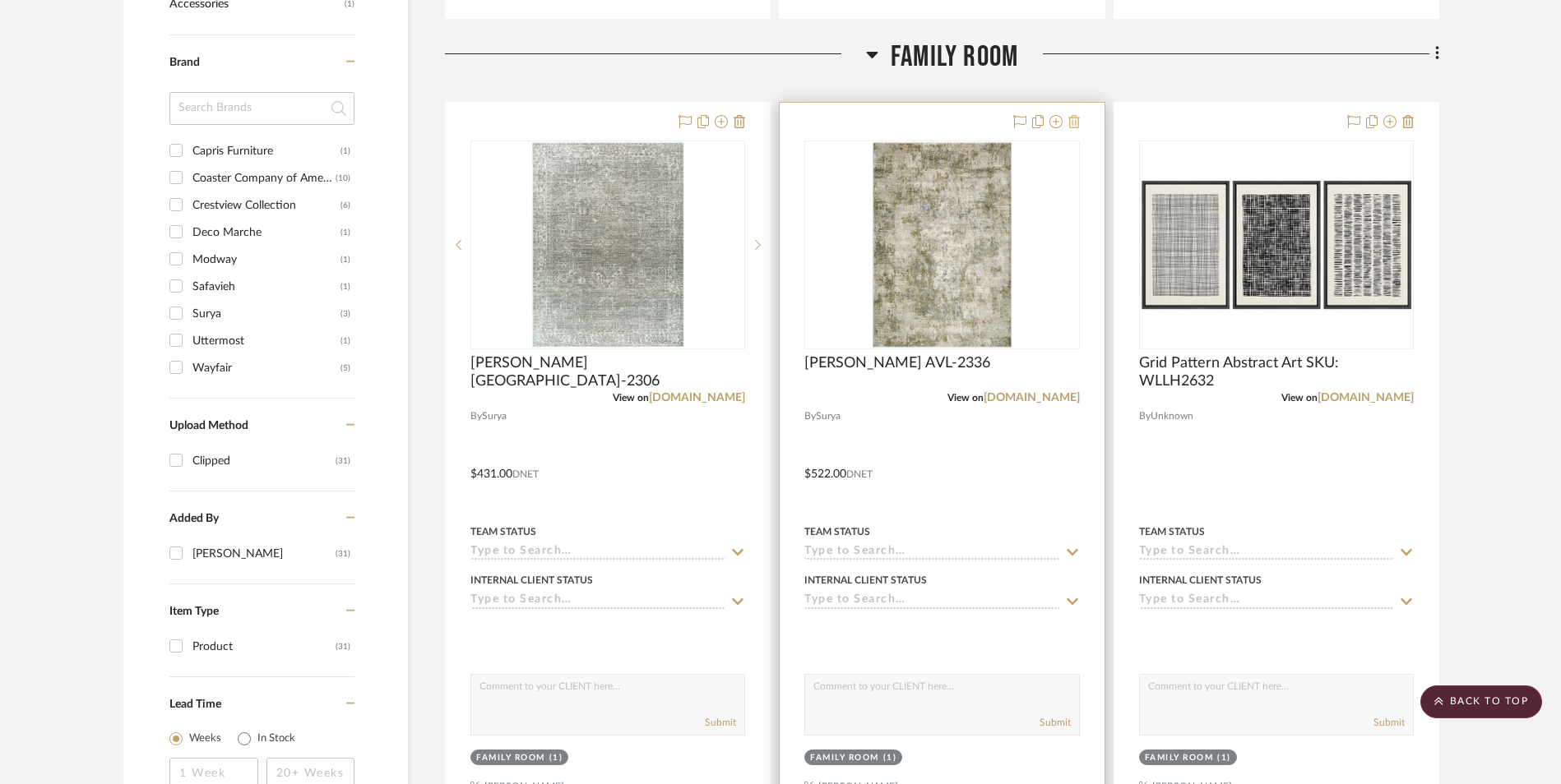
click at [1068, 121] on icon at bounding box center [1074, 122] width 12 height 13
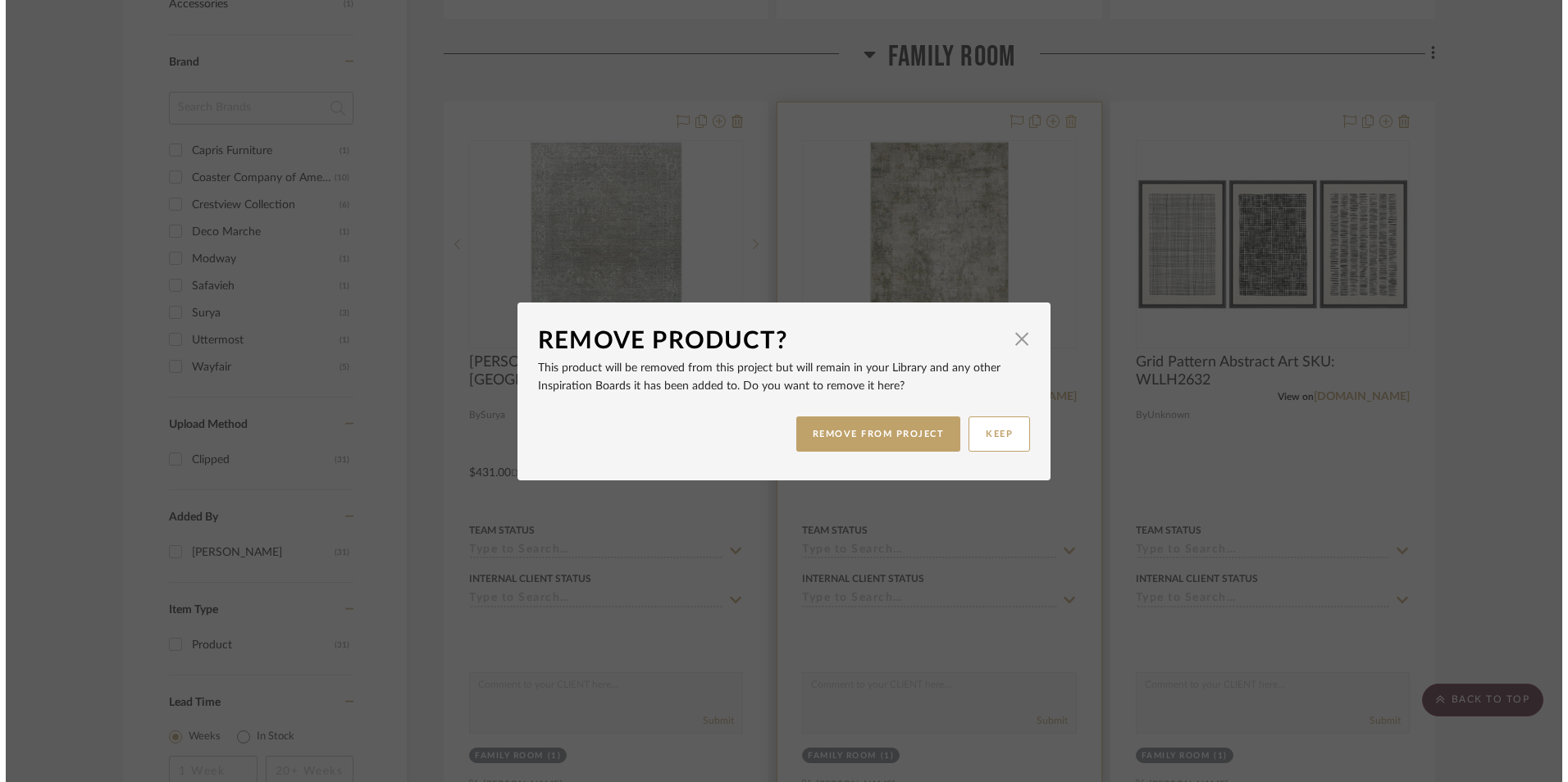
scroll to position [0, 0]
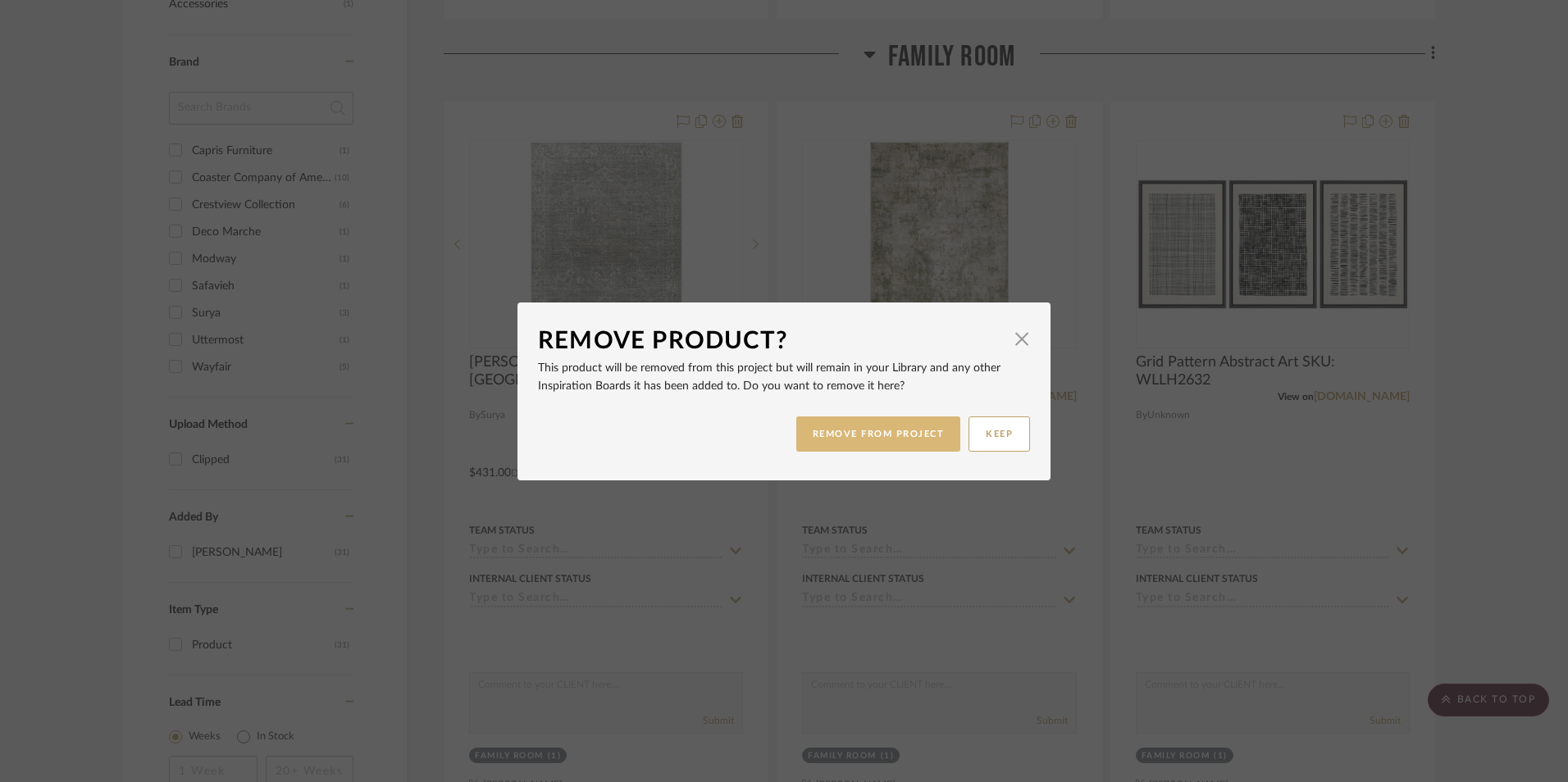
click at [831, 446] on button "REMOVE FROM PROJECT" at bounding box center [879, 434] width 165 height 35
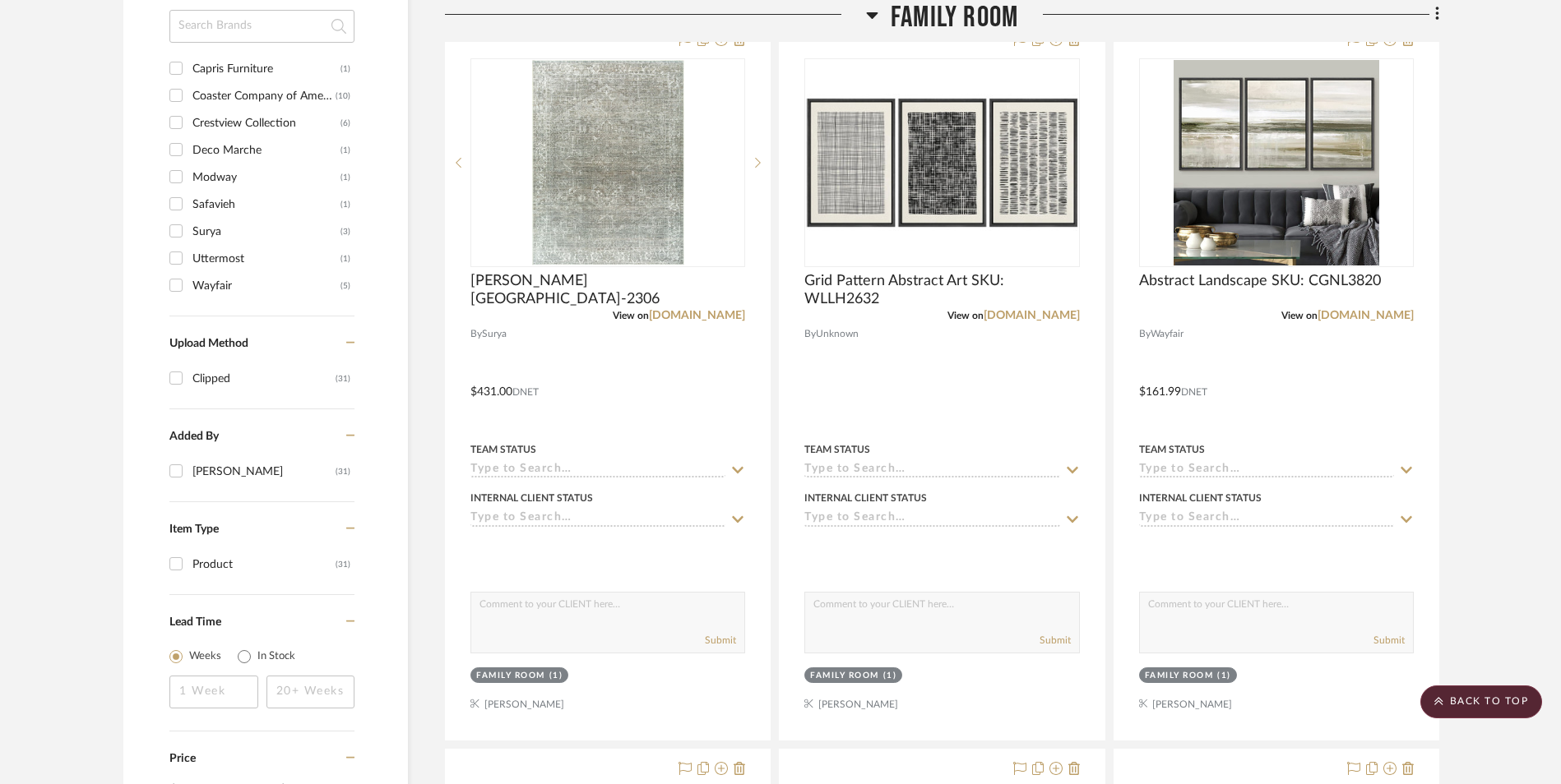
scroll to position [1069, 0]
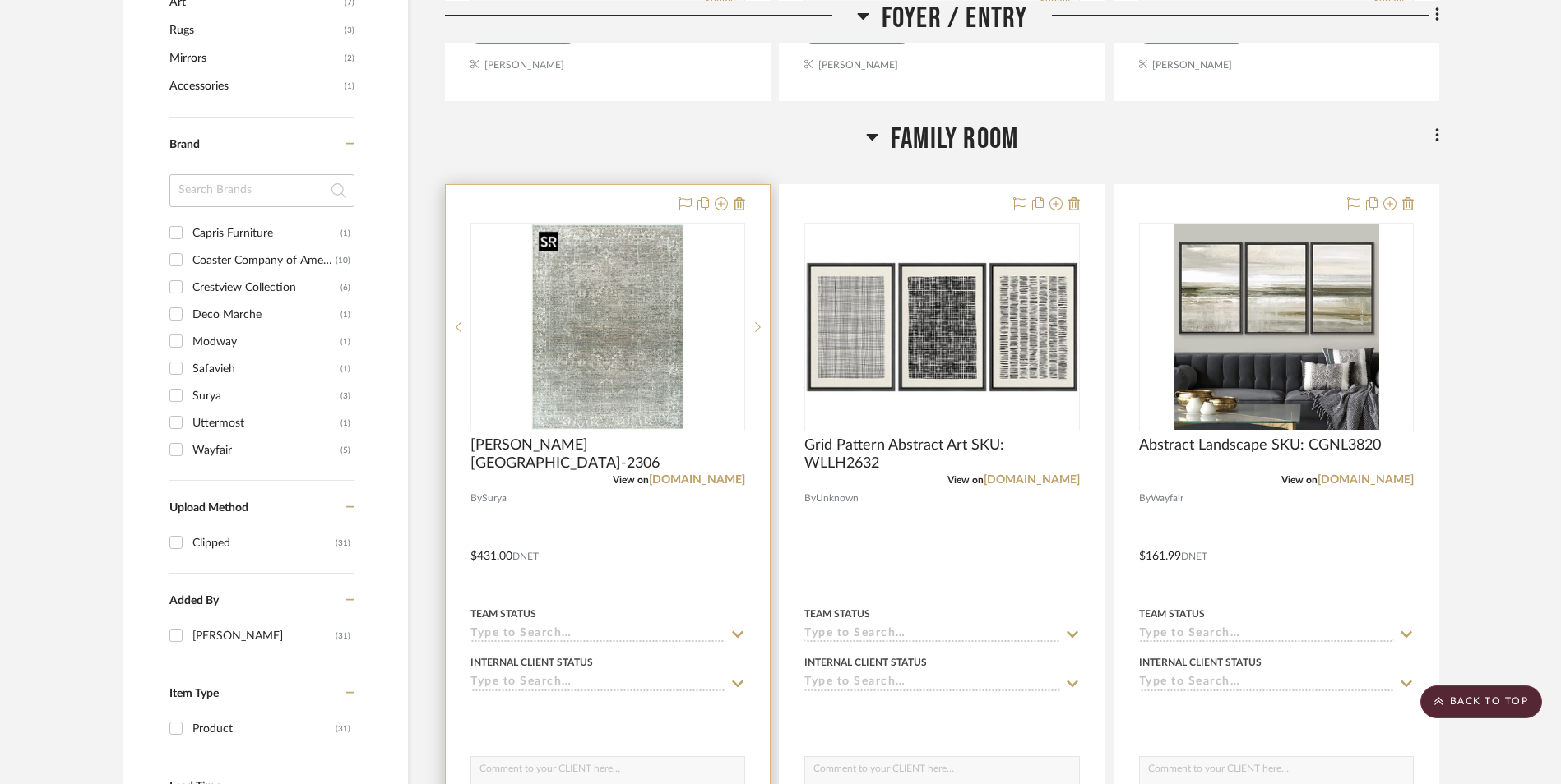
click at [567, 333] on img "0" at bounding box center [608, 327] width 152 height 206
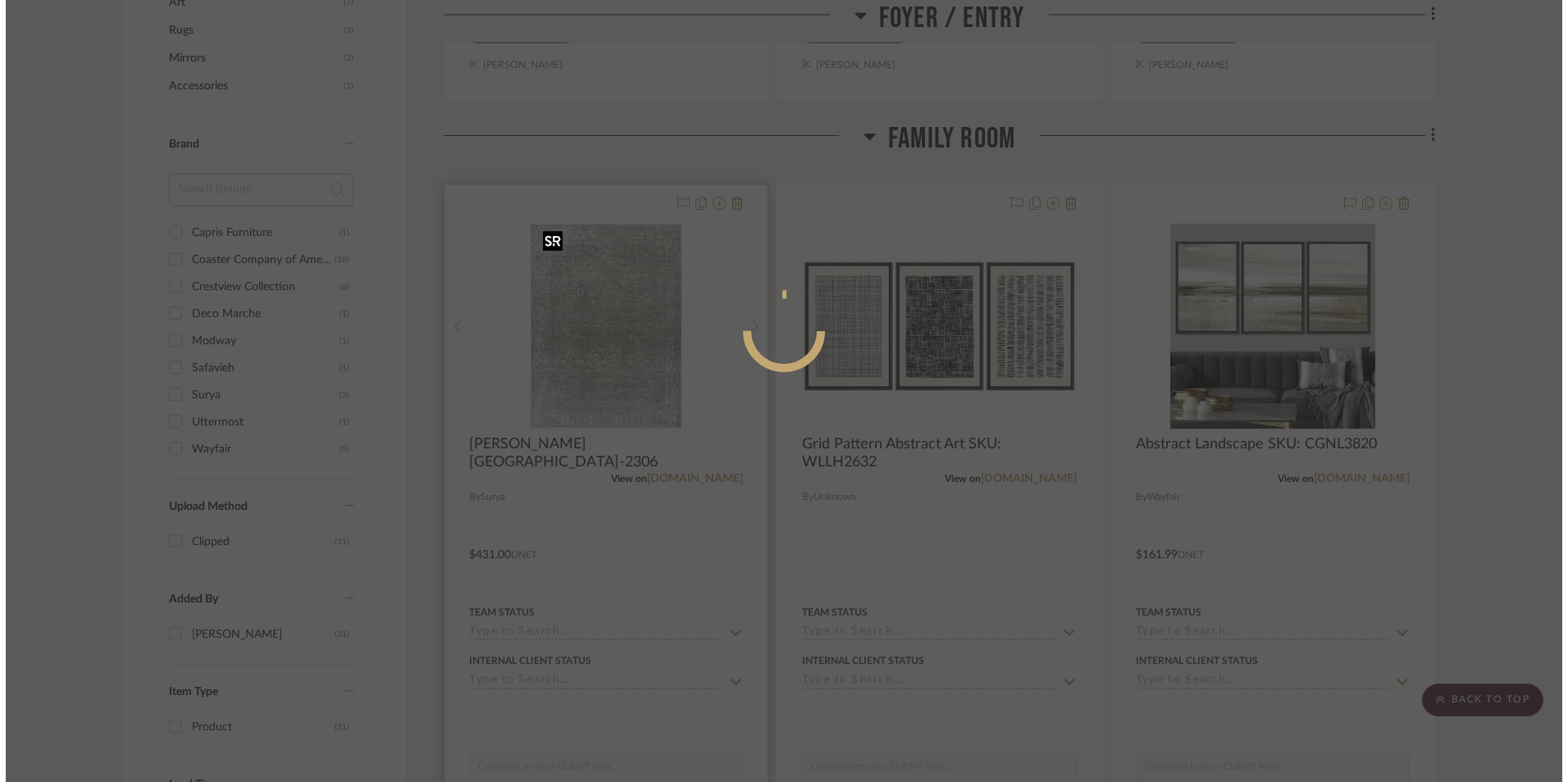
scroll to position [0, 0]
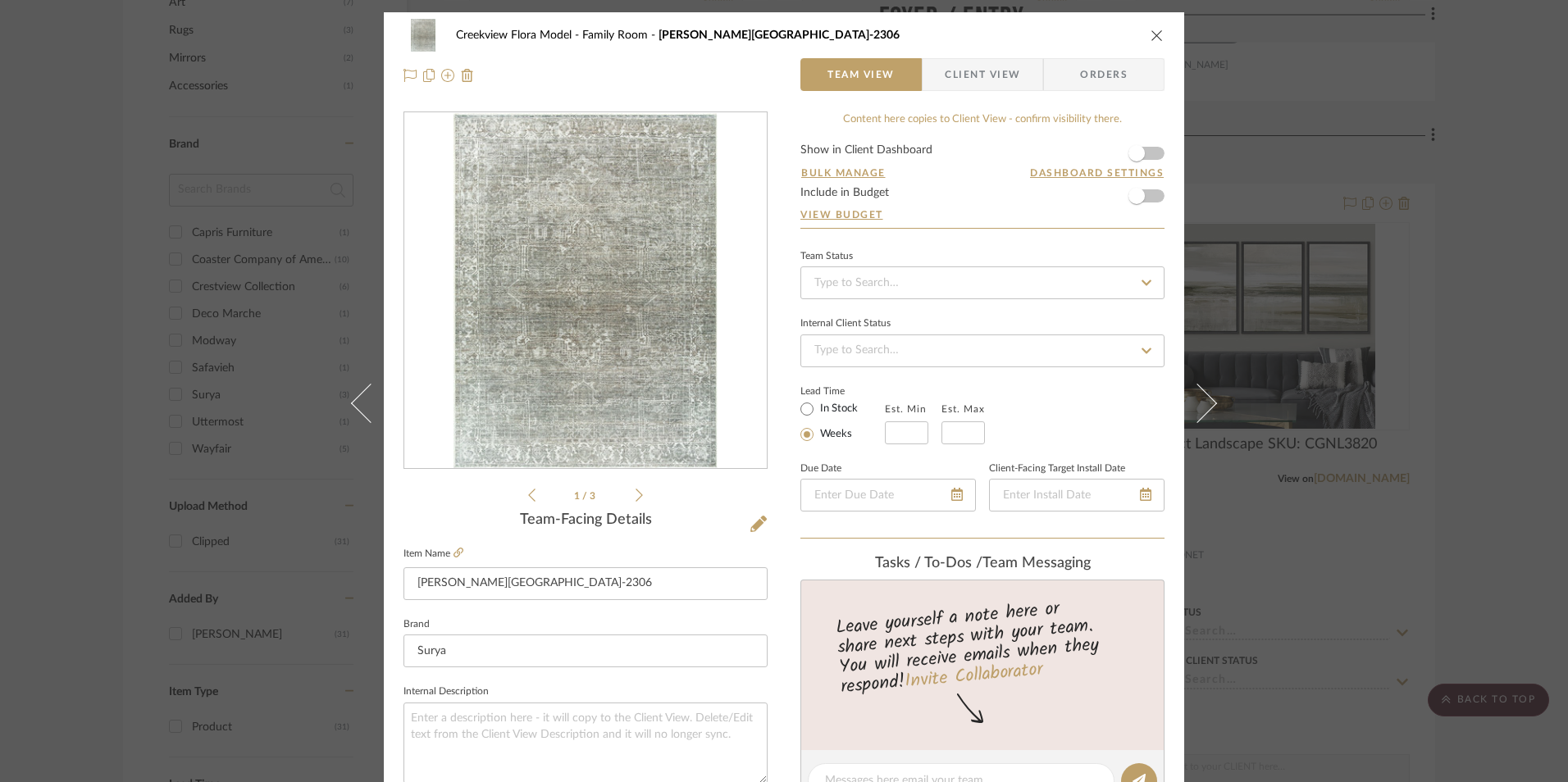
click at [636, 497] on icon at bounding box center [639, 495] width 8 height 15
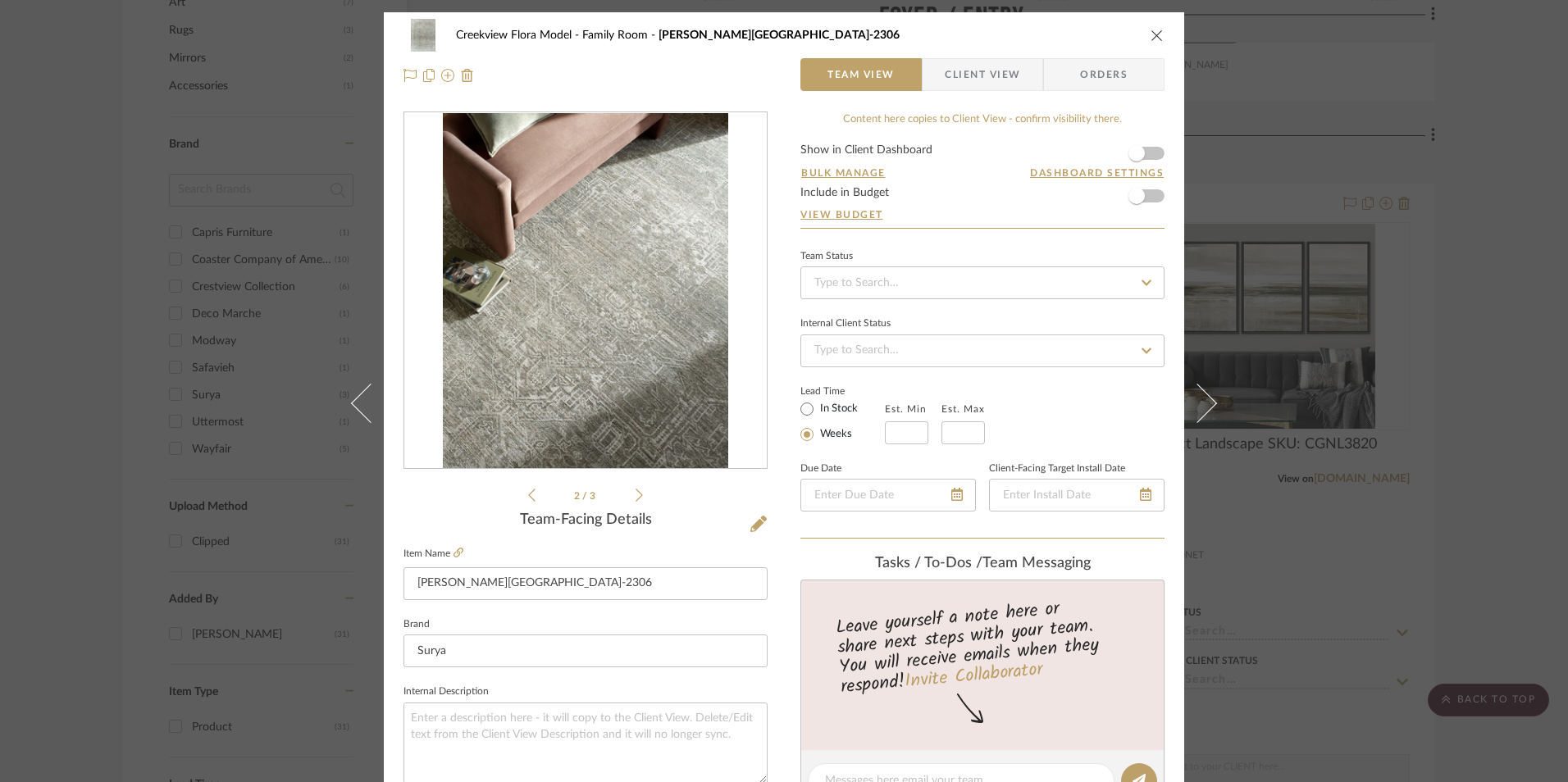
click at [636, 497] on icon at bounding box center [639, 495] width 8 height 15
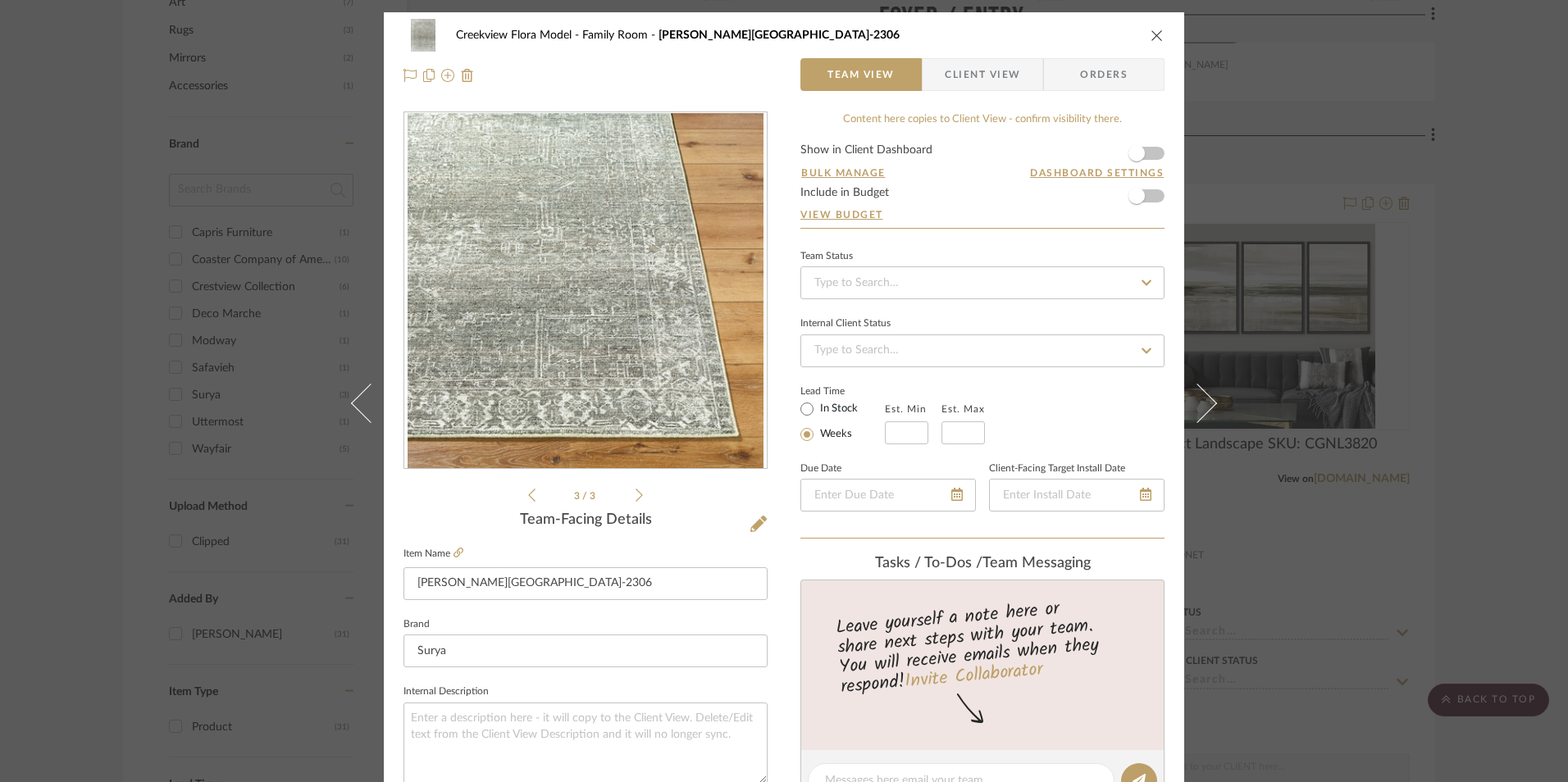
click at [636, 340] on img "2" at bounding box center [585, 291] width 356 height 356
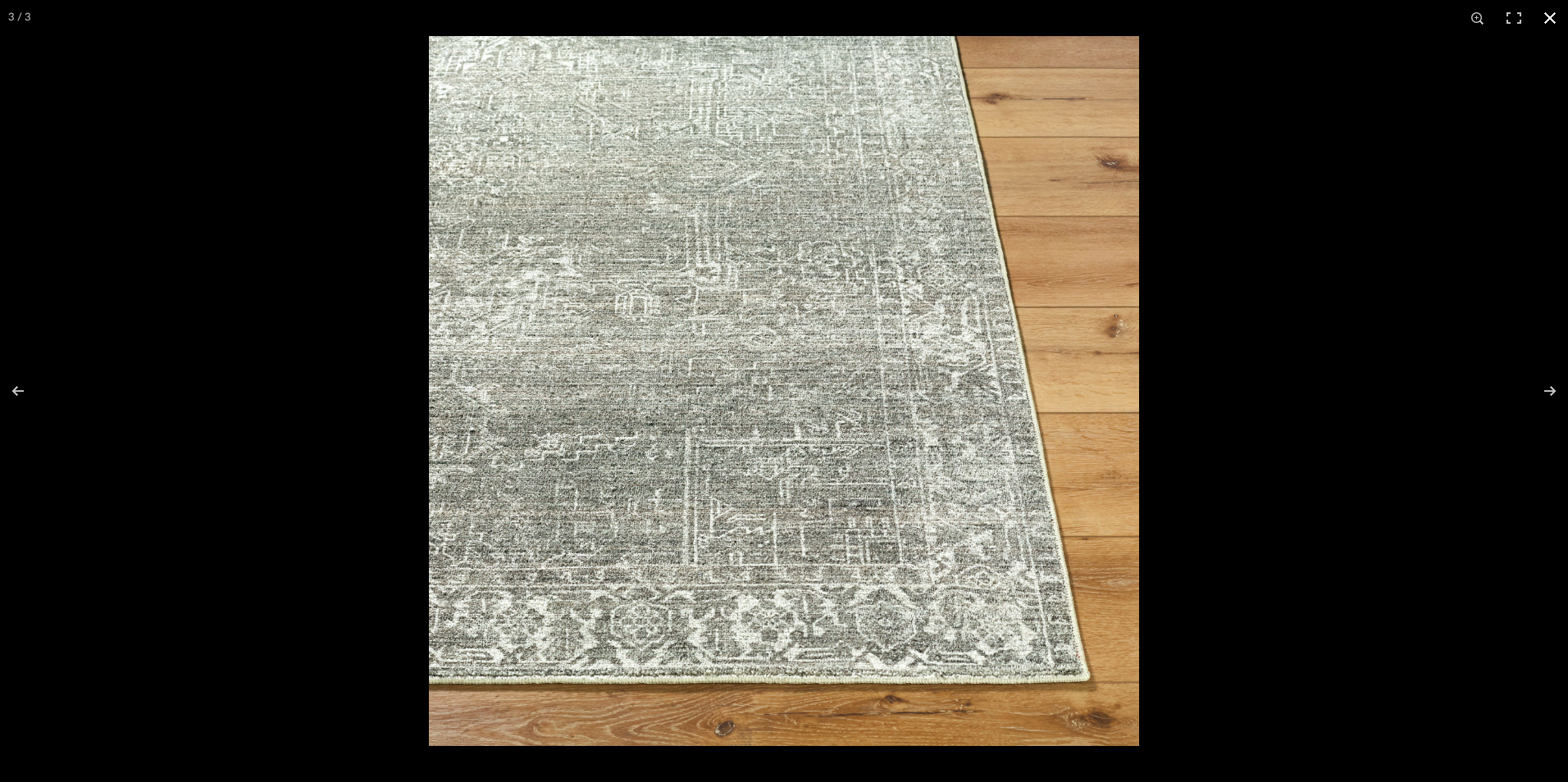
click at [1556, 17] on button at bounding box center [1550, 18] width 36 height 36
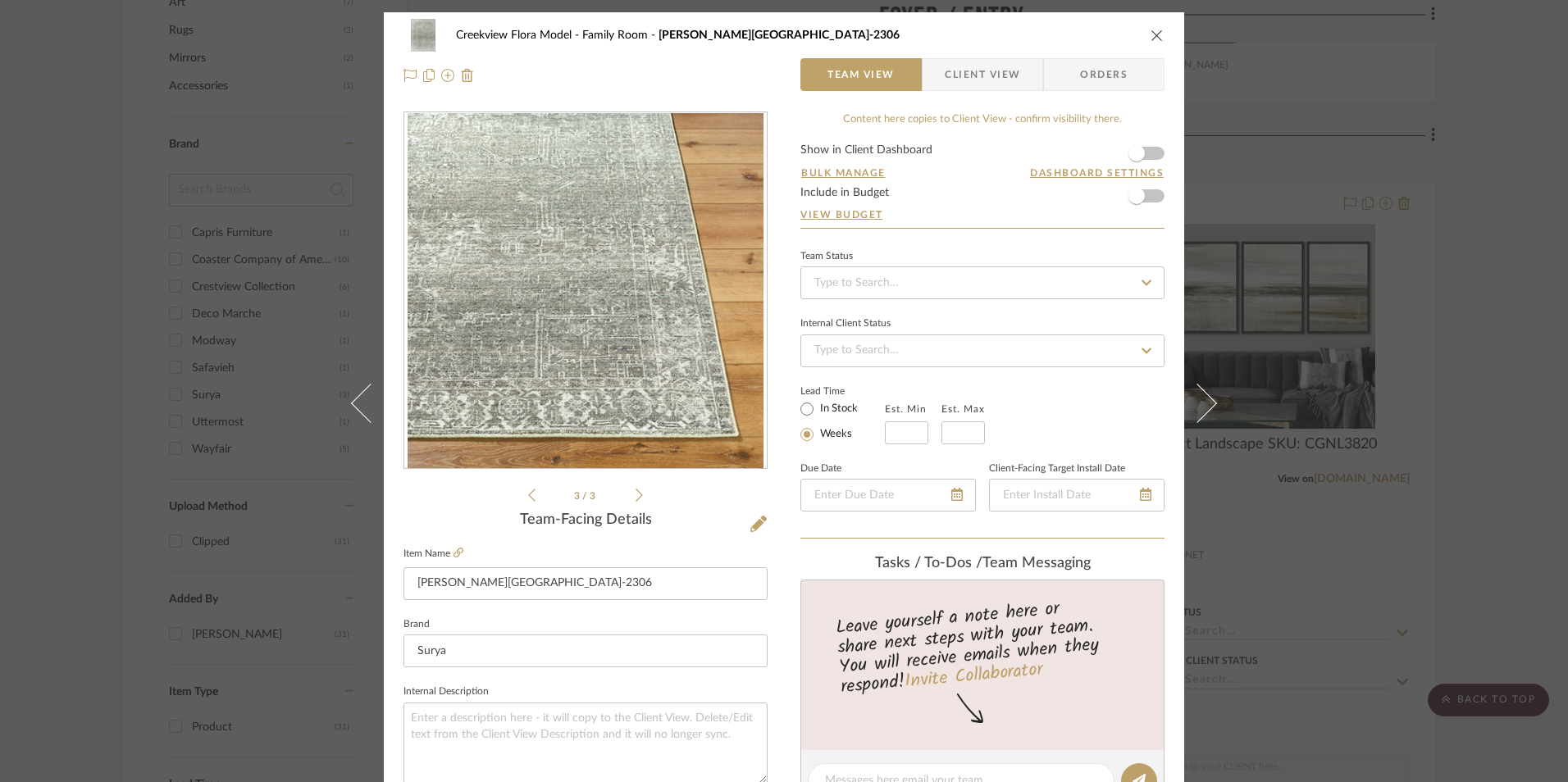
click at [1150, 31] on icon "close" at bounding box center [1157, 35] width 13 height 13
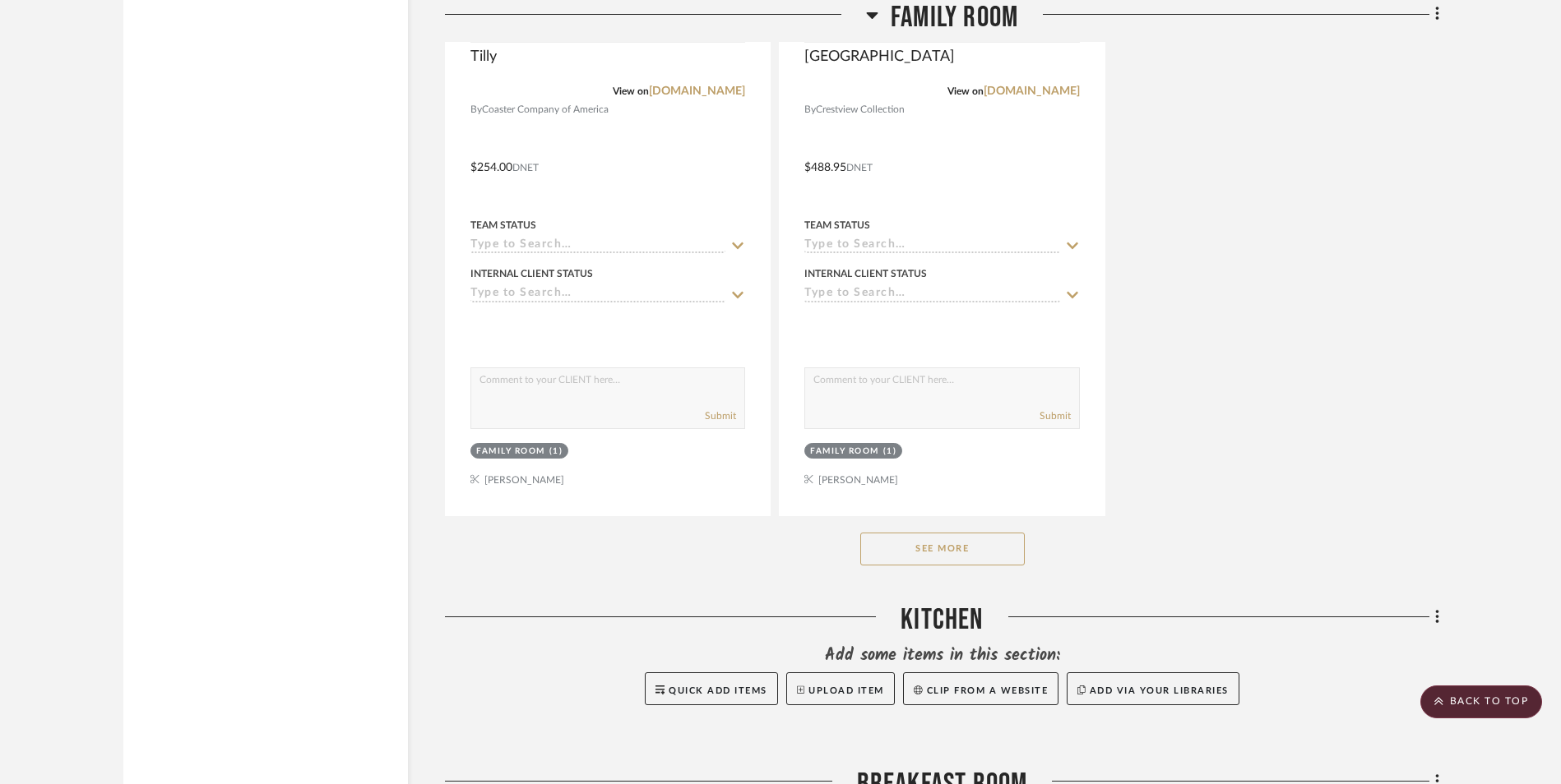
scroll to position [2960, 0]
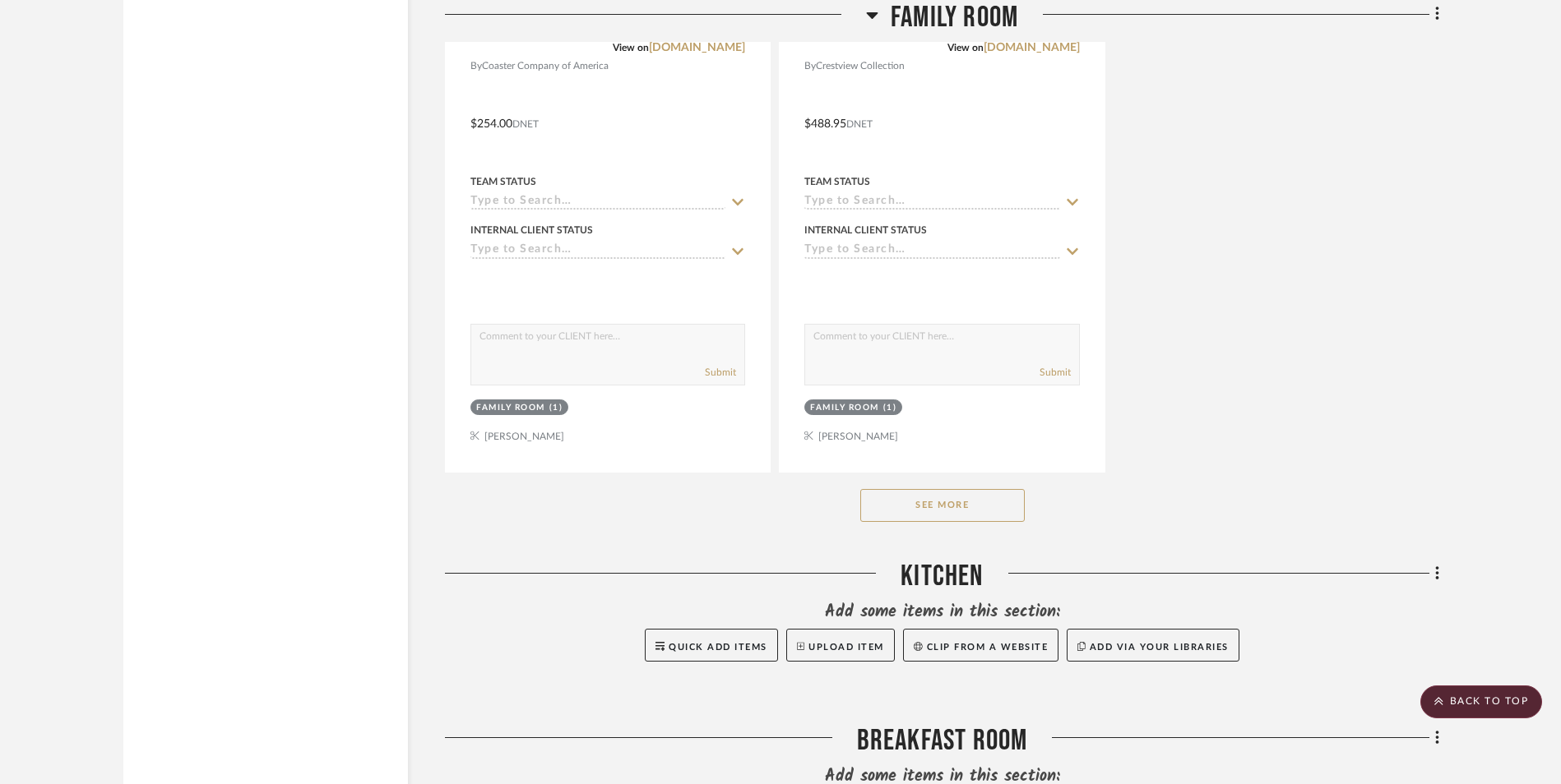
click at [954, 506] on button "See More" at bounding box center [942, 505] width 164 height 33
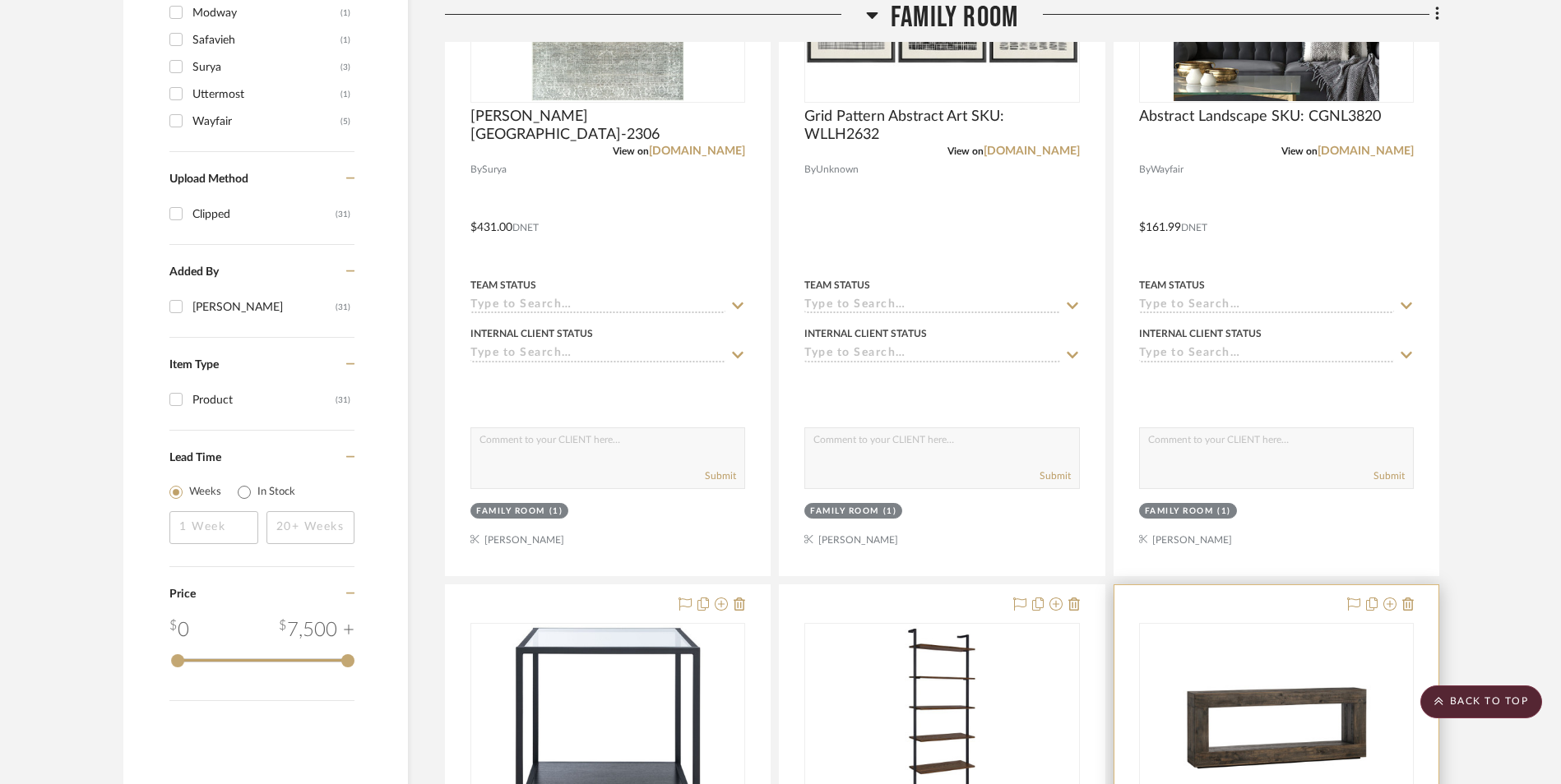
scroll to position [822, 0]
